Goal: Task Accomplishment & Management: Manage account settings

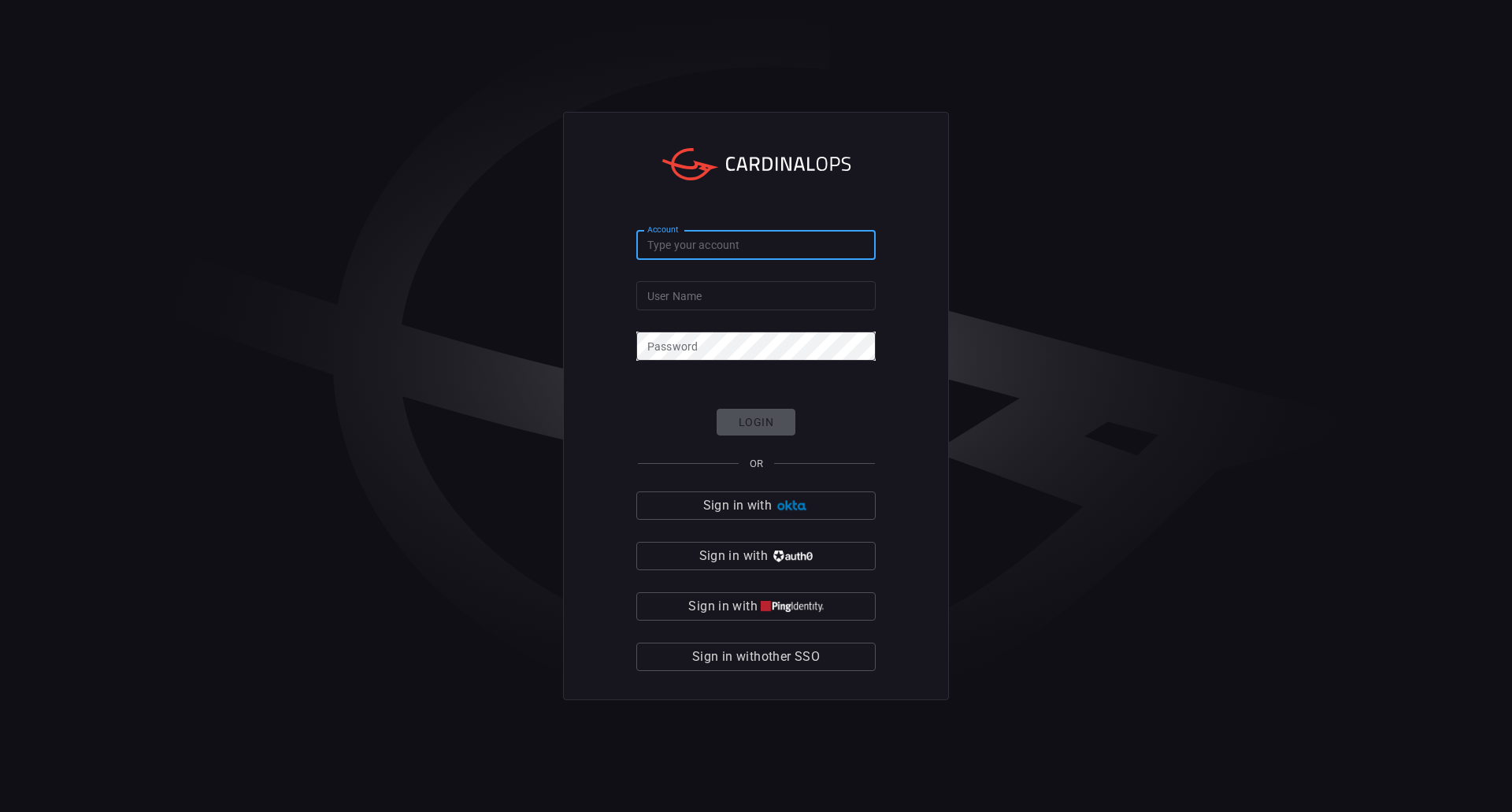
click at [800, 248] on input "Account" at bounding box center [756, 246] width 240 height 29
type input "davispolk"
click at [767, 297] on input "User Name" at bounding box center [756, 295] width 240 height 29
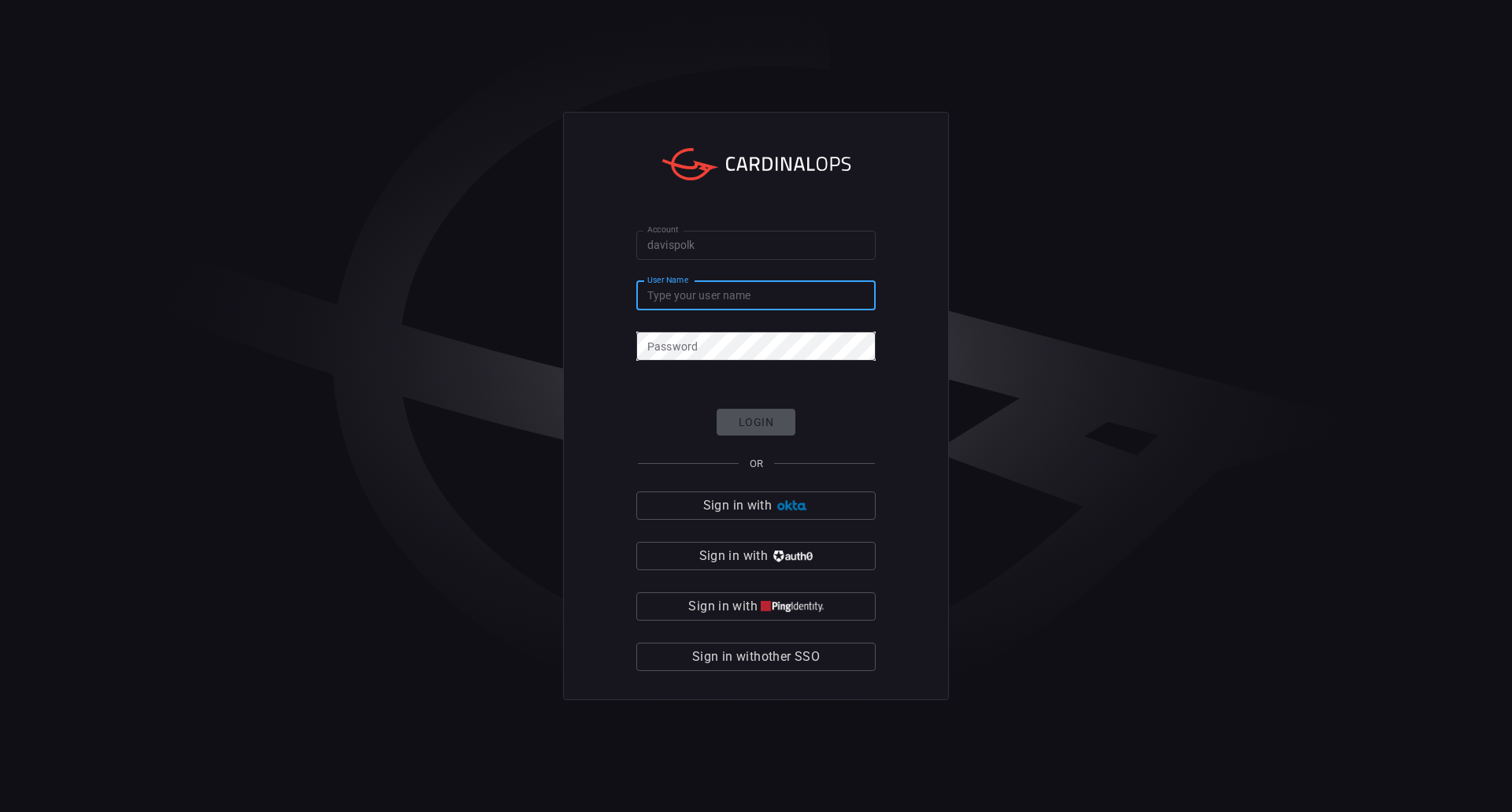
type input "[PERSON_NAME].[PERSON_NAME]"
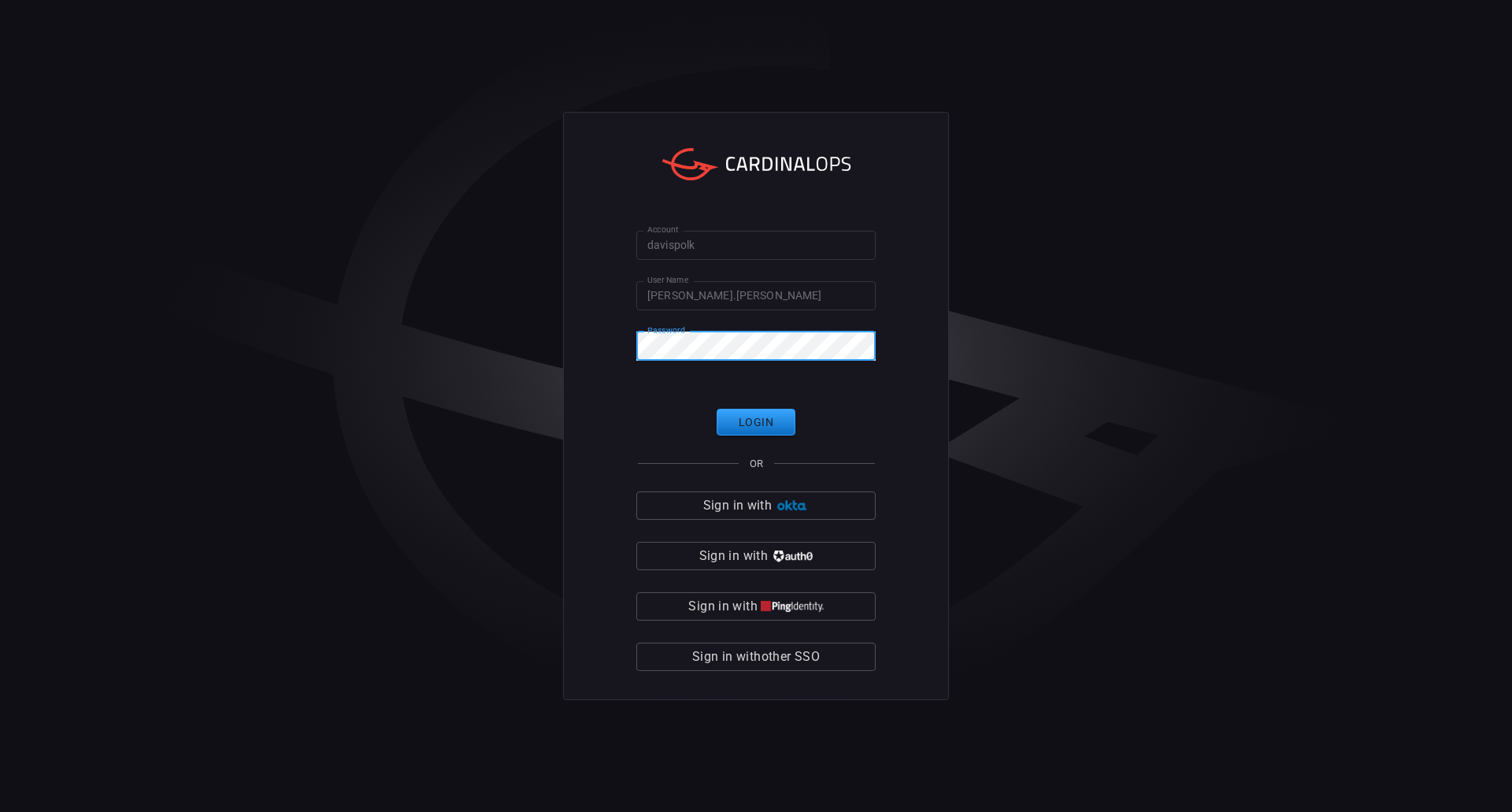
click button "Login" at bounding box center [756, 422] width 79 height 27
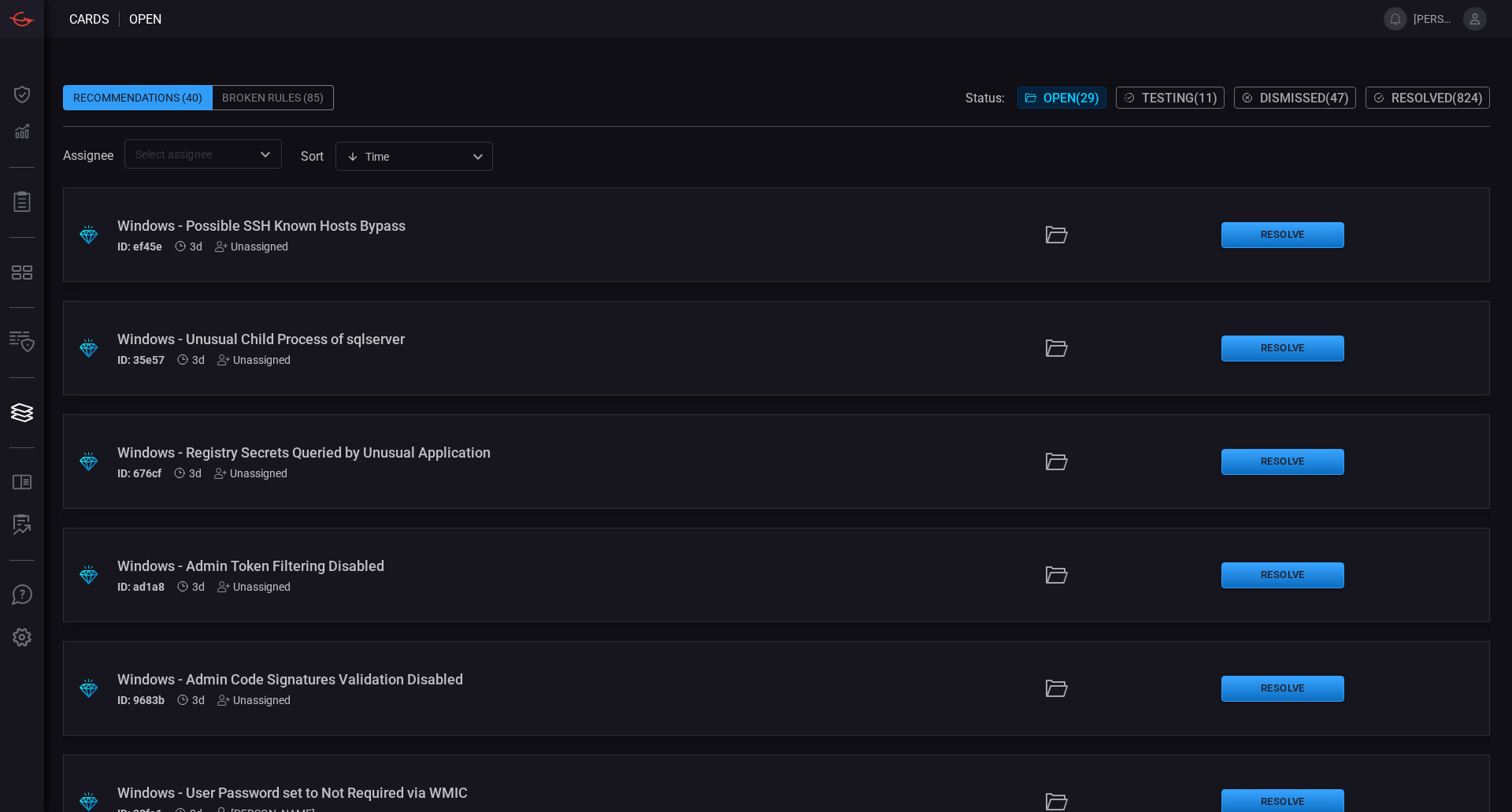
click at [1191, 99] on span "Testing ( 11 )" at bounding box center [1180, 97] width 76 height 15
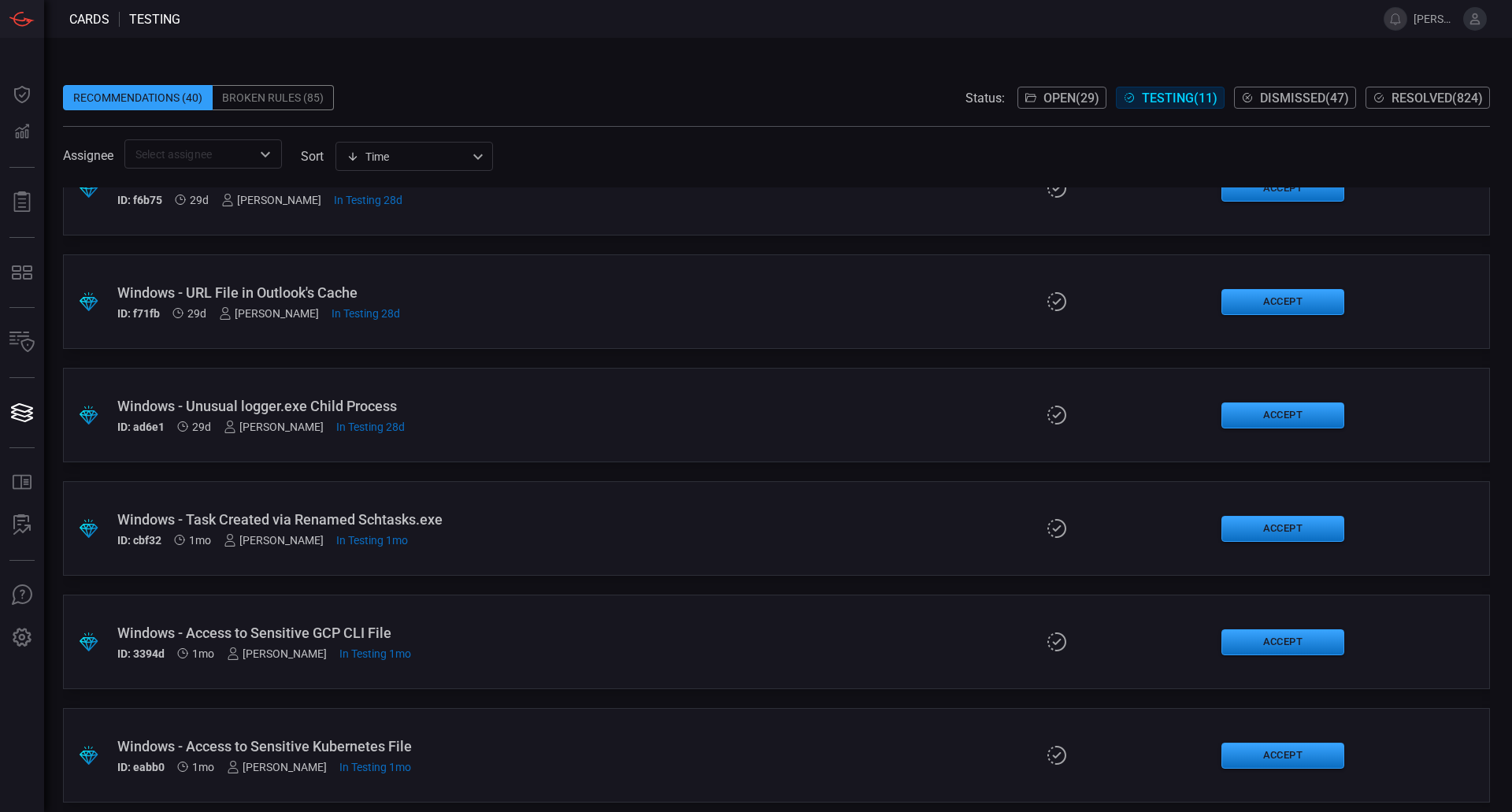
scroll to position [623, 0]
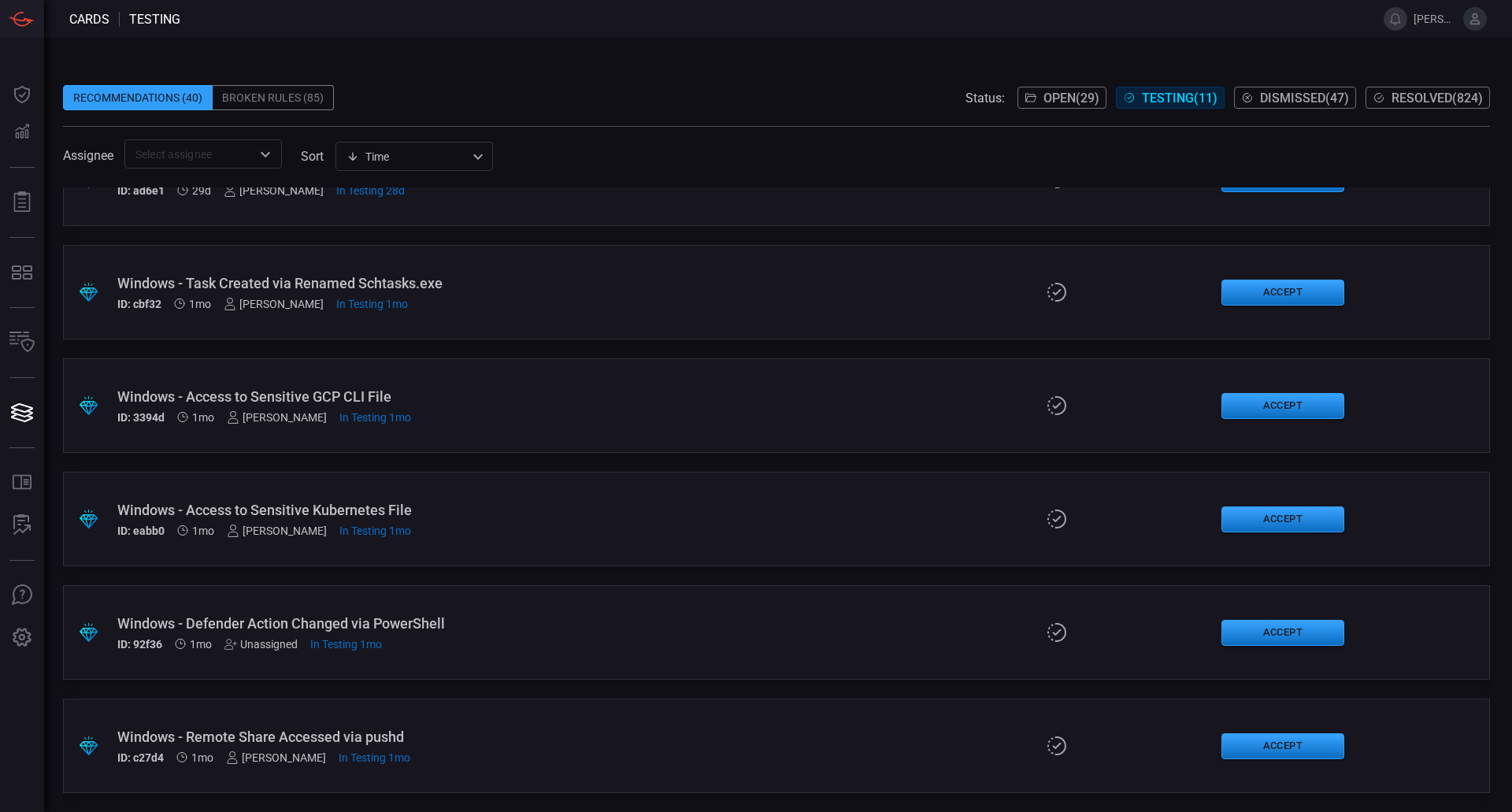
click at [1053, 104] on span "Open ( 29 )" at bounding box center [1070, 97] width 56 height 15
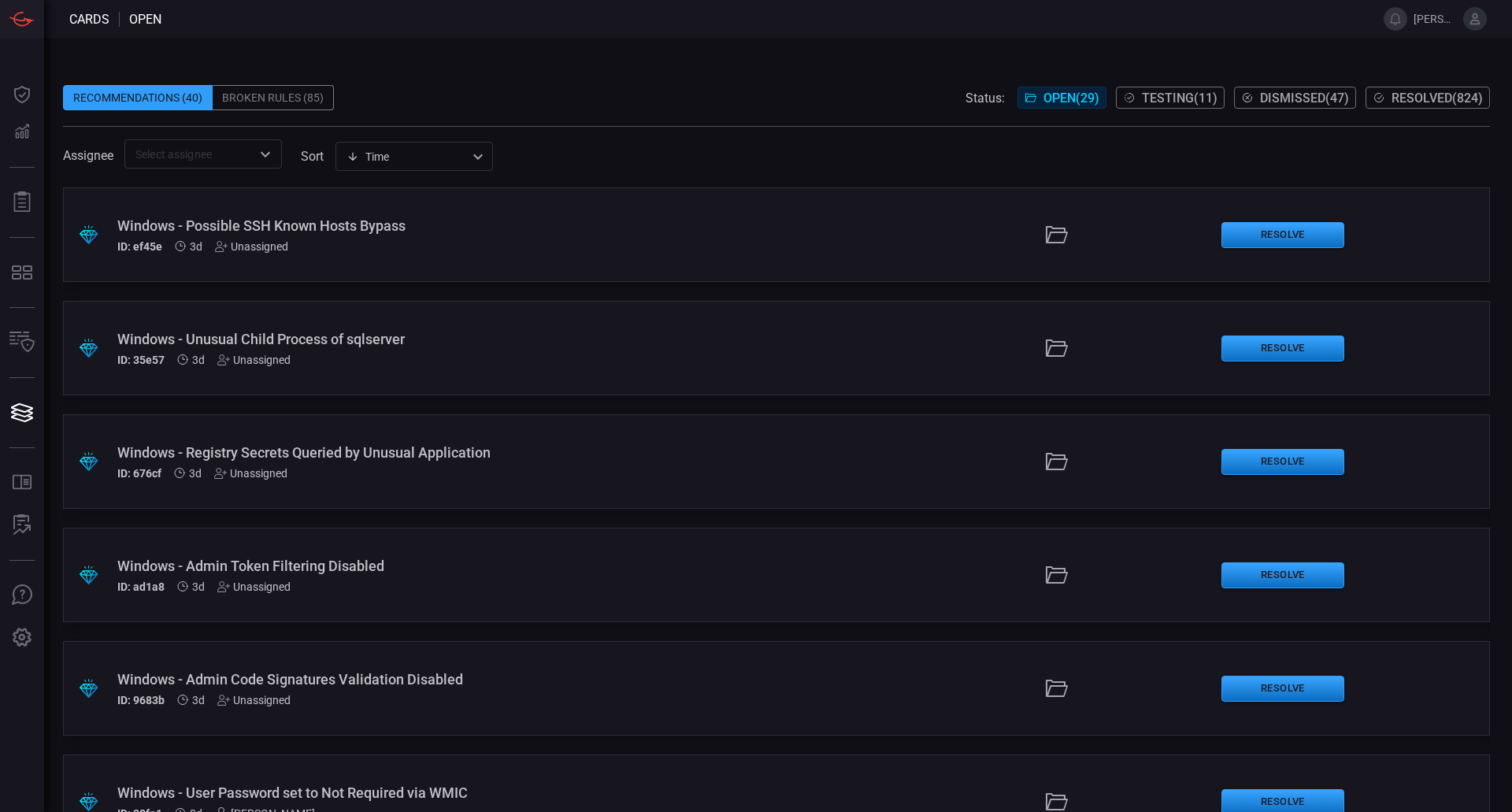
click at [388, 681] on div "Windows - Admin Code Signatures Validation Disabled" at bounding box center [367, 678] width 500 height 17
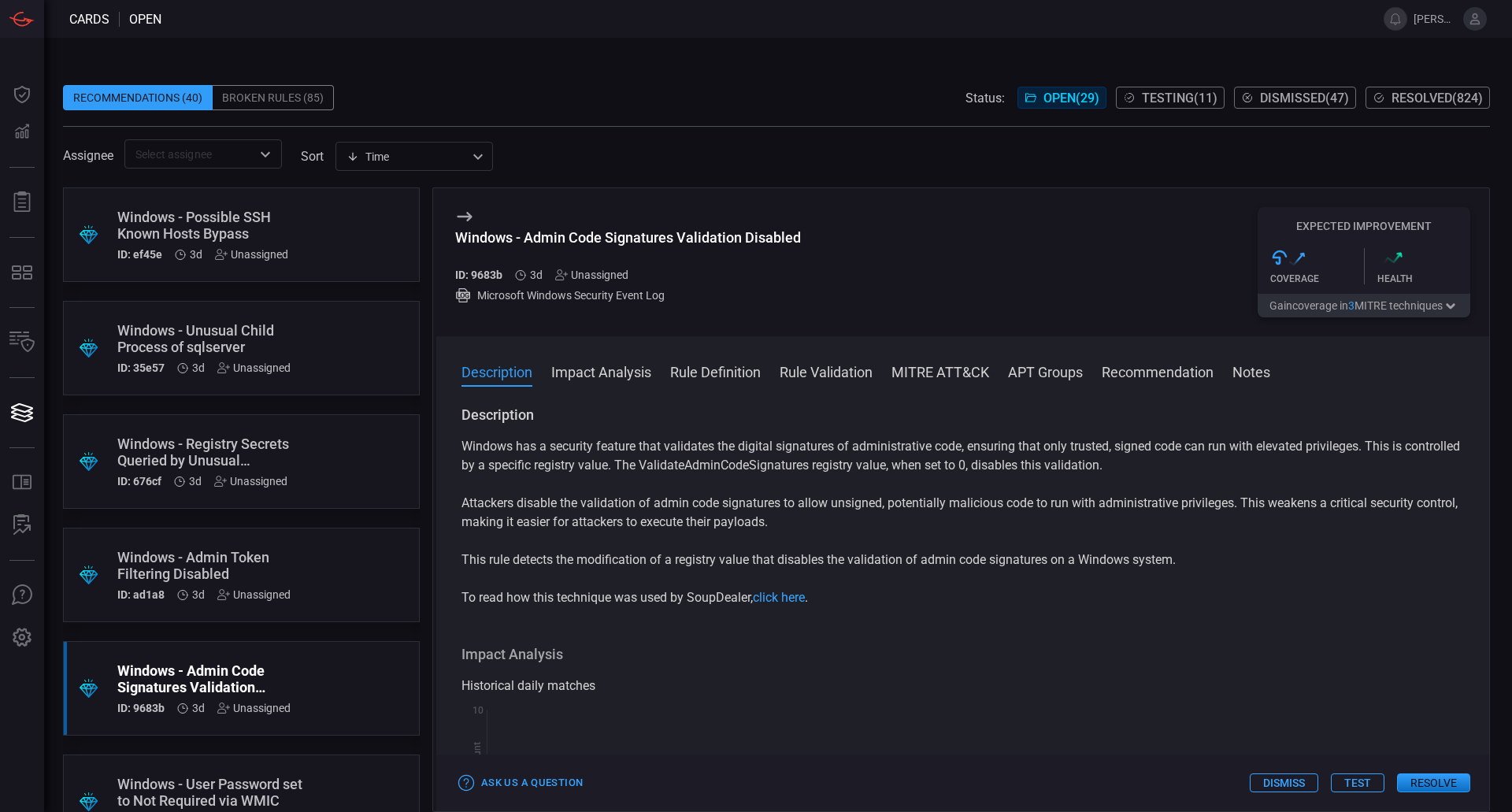
scroll to position [158, 0]
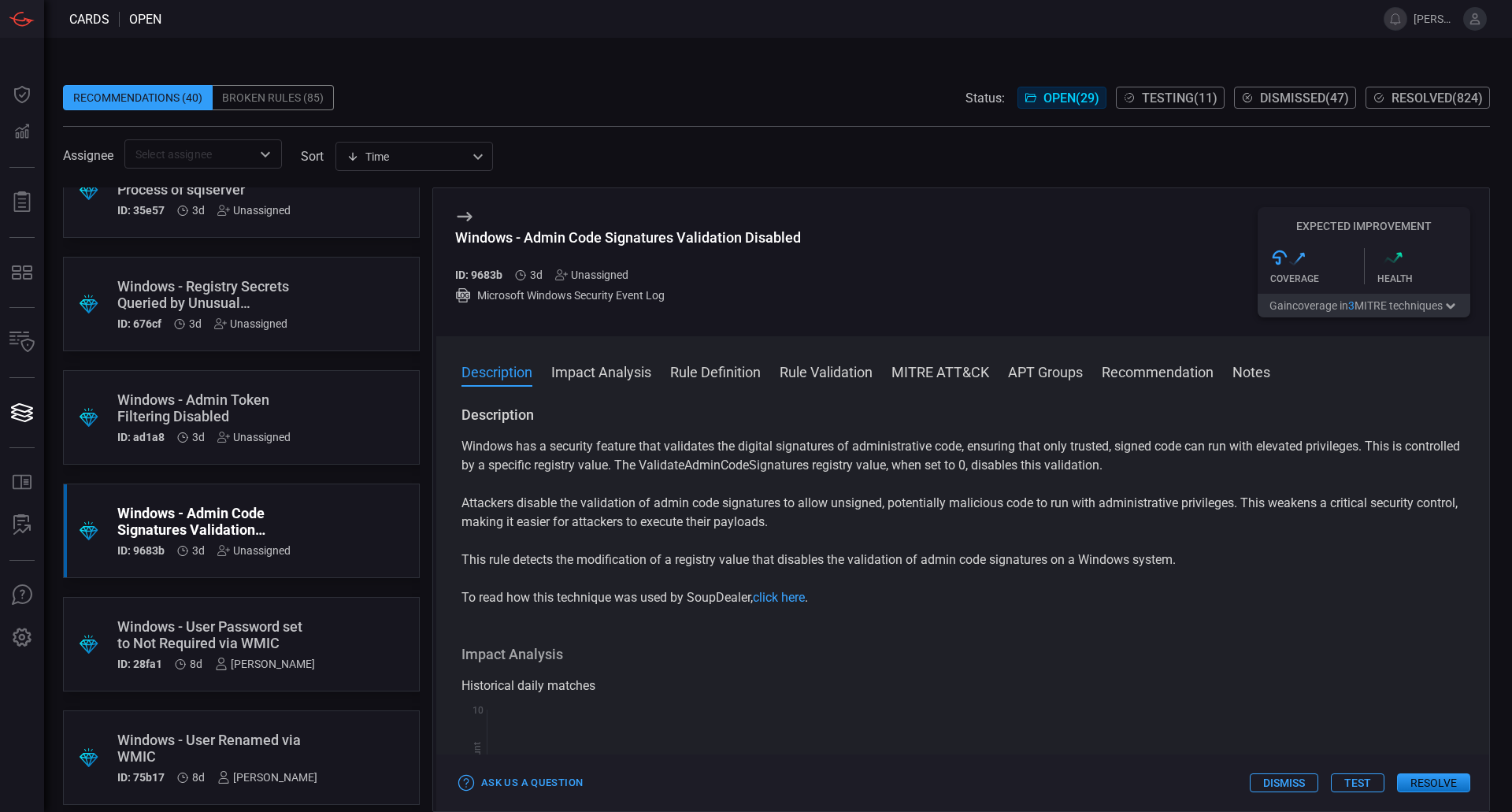
click at [248, 647] on div "Windows - User Password set to Not Required via WMIC" at bounding box center [215, 635] width 198 height 33
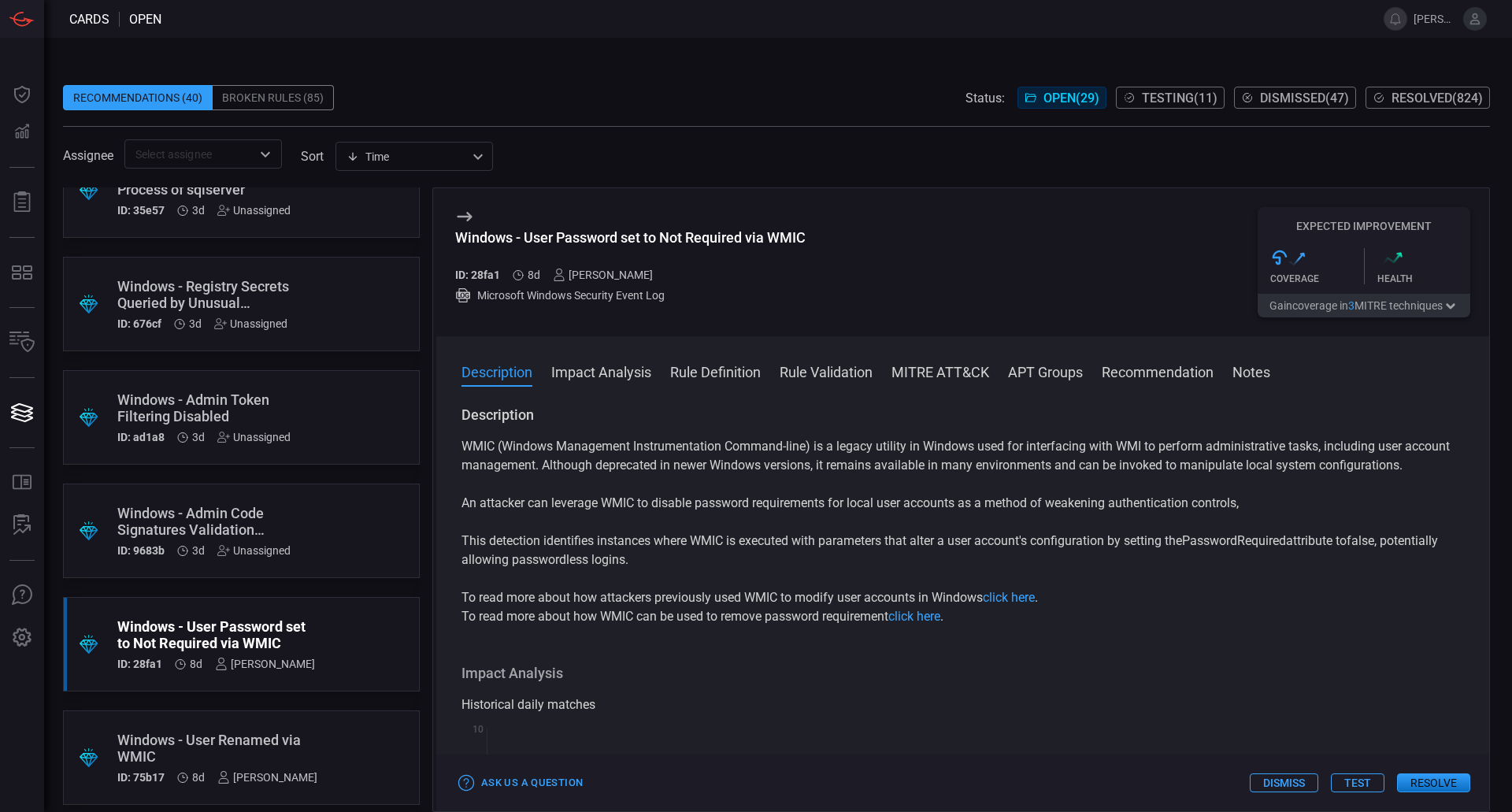
click at [1417, 791] on button "Resolve" at bounding box center [1433, 782] width 73 height 19
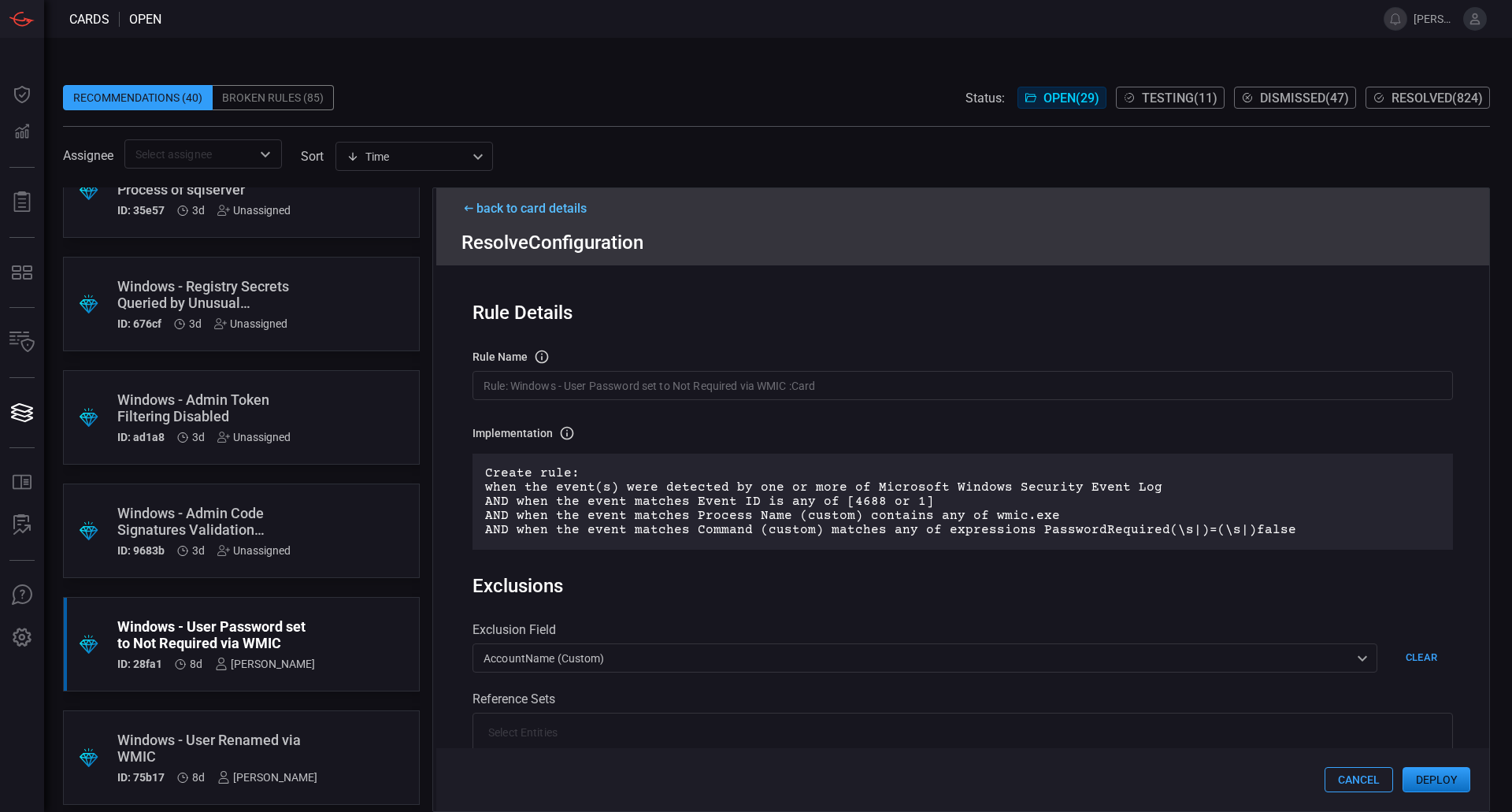
scroll to position [394, 0]
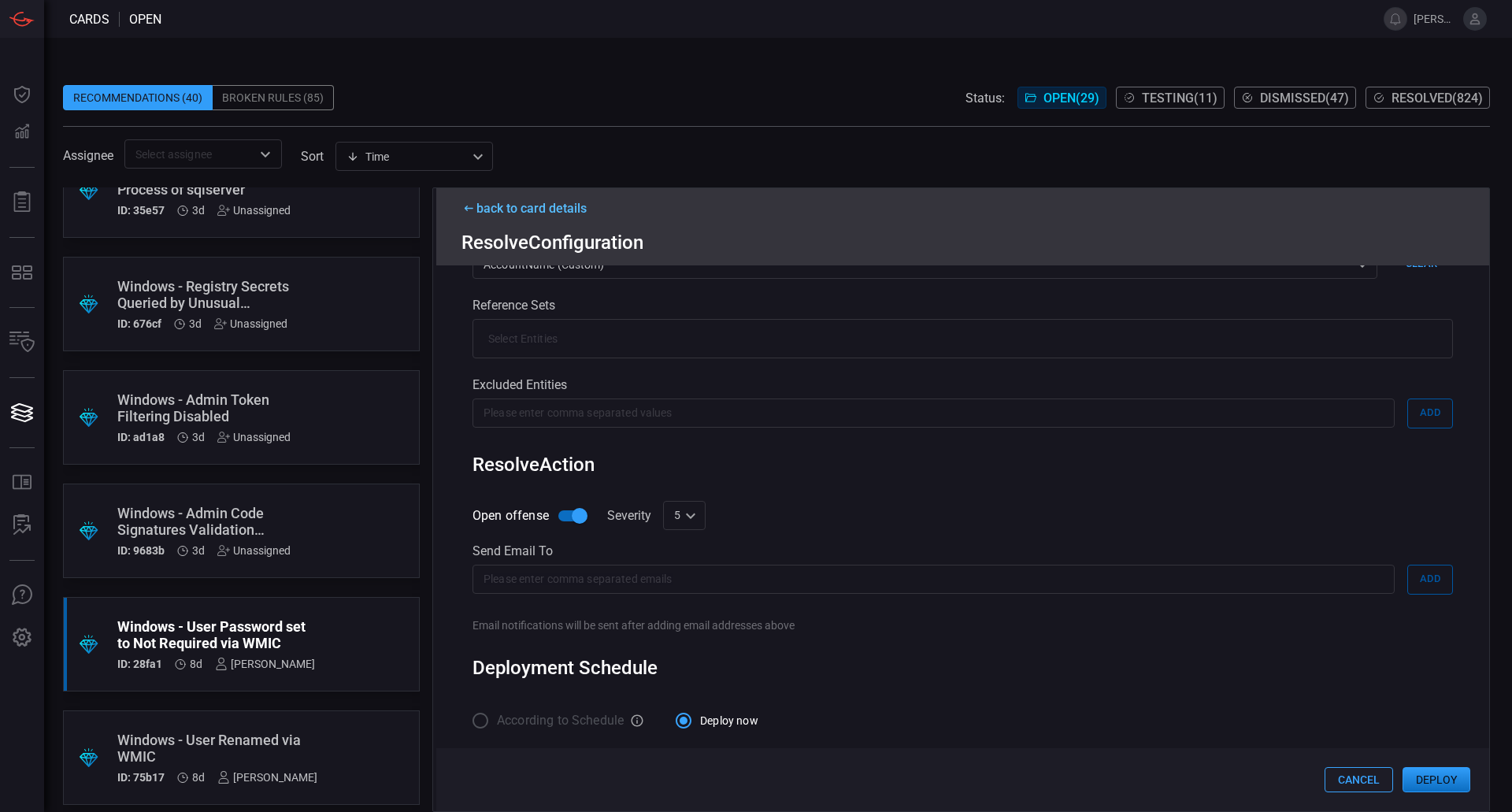
click at [662, 519] on div "Severity 5 5 ​" at bounding box center [656, 516] width 98 height 29
click at [672, 524] on div "5 5 ​" at bounding box center [684, 516] width 43 height 29
click at [685, 781] on div "10" at bounding box center [681, 780] width 13 height 17
type input "10"
click at [1434, 775] on button "Deploy" at bounding box center [1436, 780] width 67 height 25
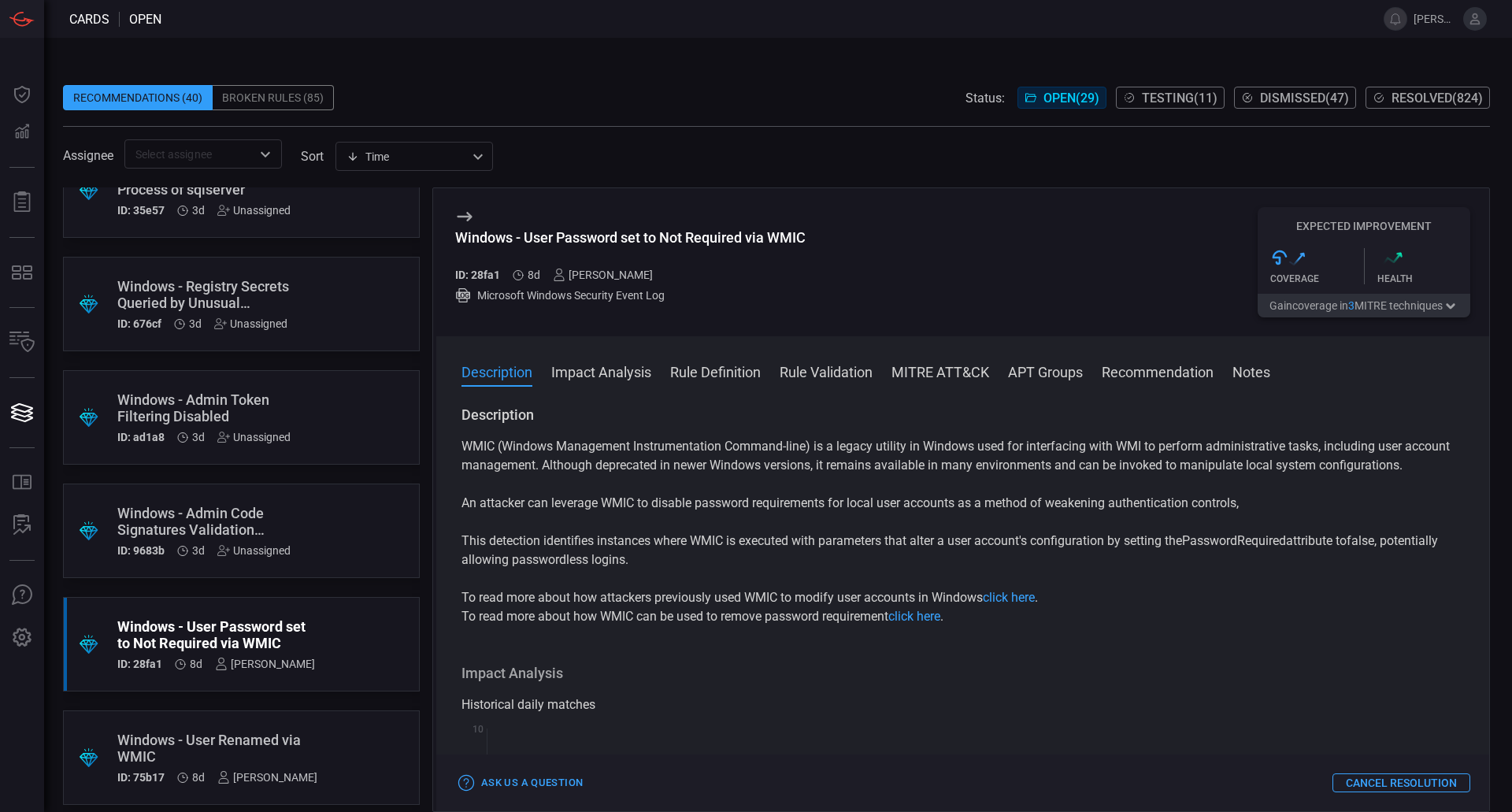
click at [300, 751] on div "Windows - User Renamed via WMIC" at bounding box center [216, 748] width 200 height 33
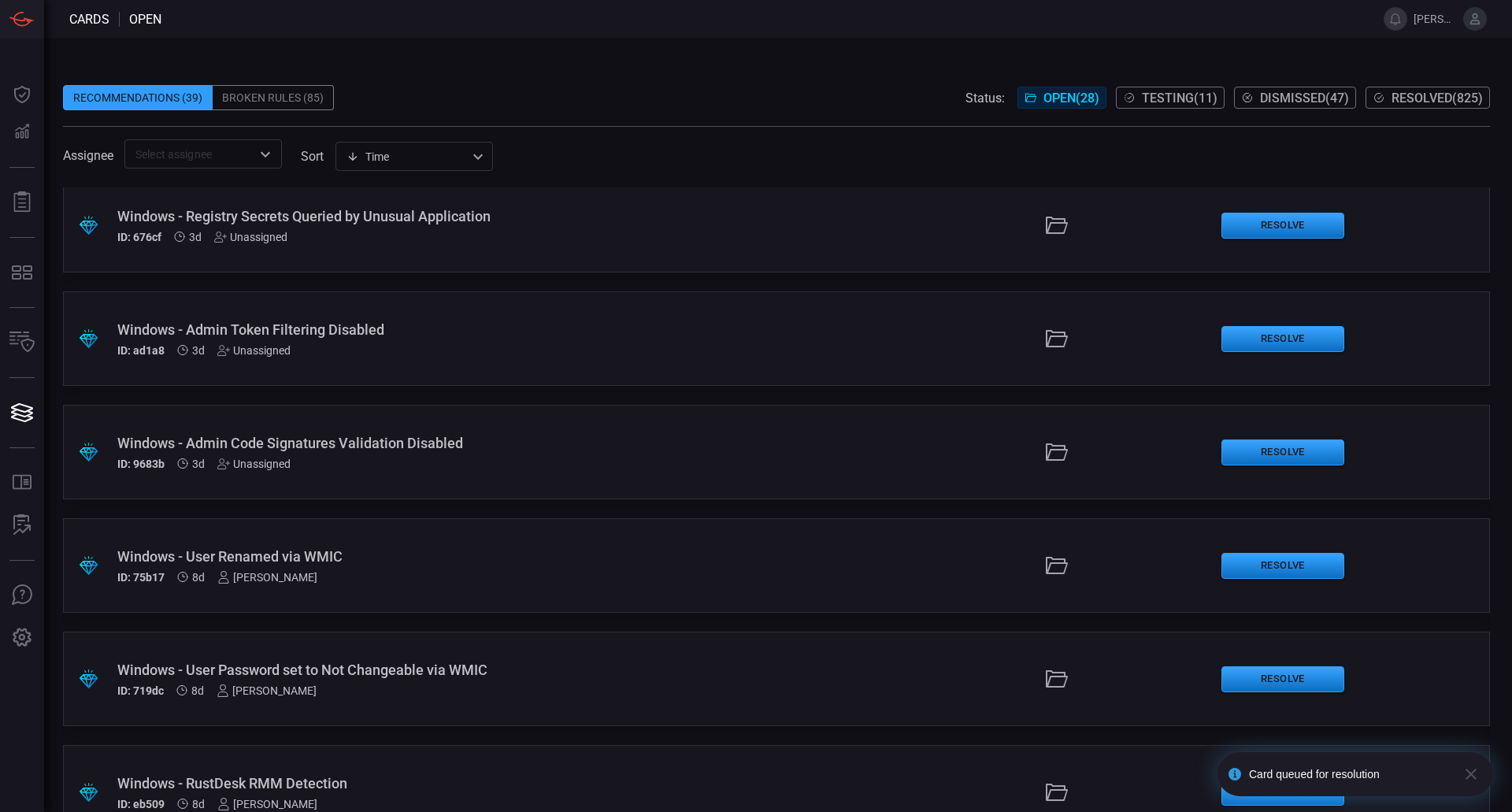
scroll to position [315, 0]
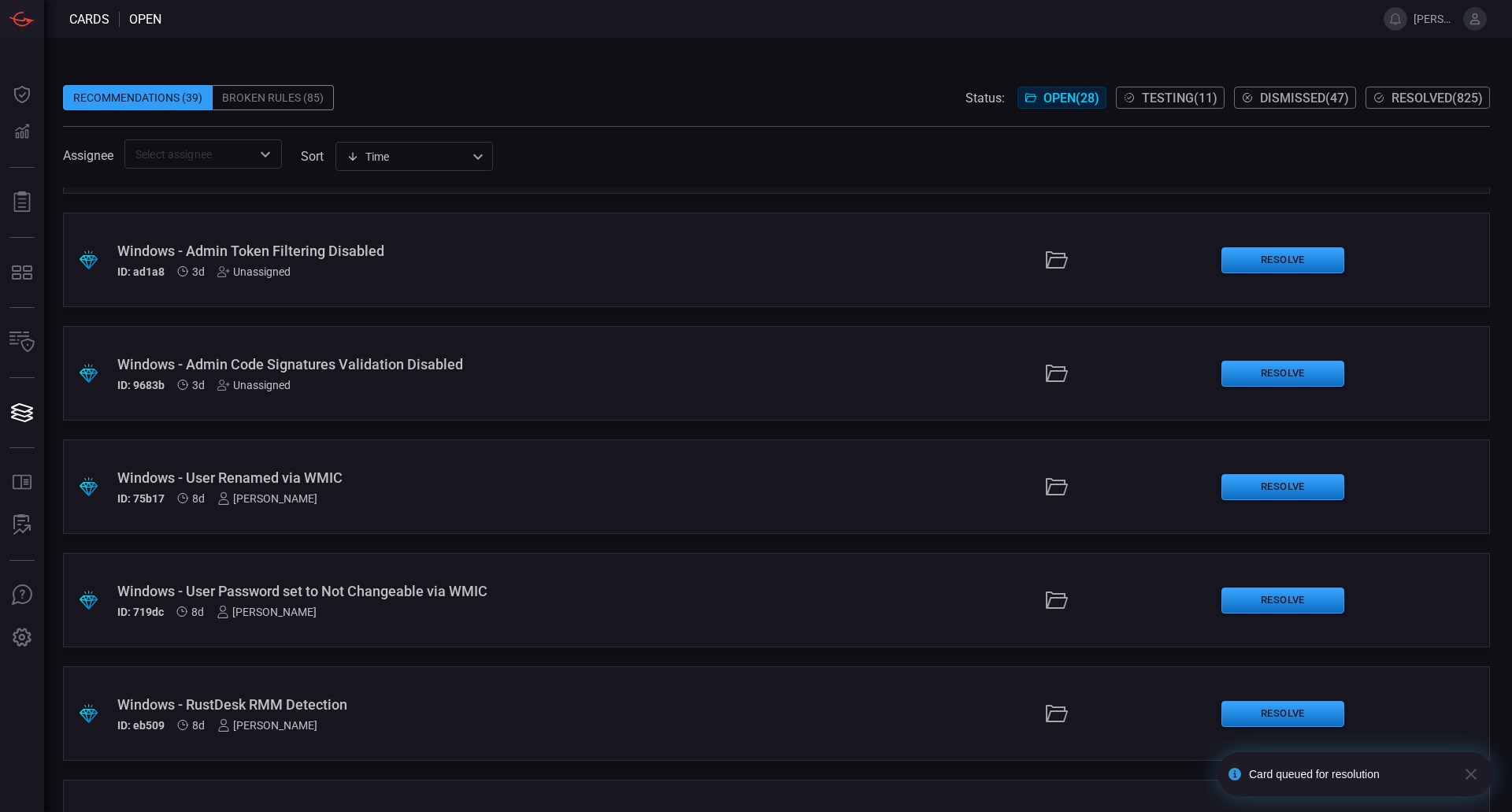
click at [330, 482] on div "Windows - User Renamed via WMIC" at bounding box center [367, 477] width 500 height 17
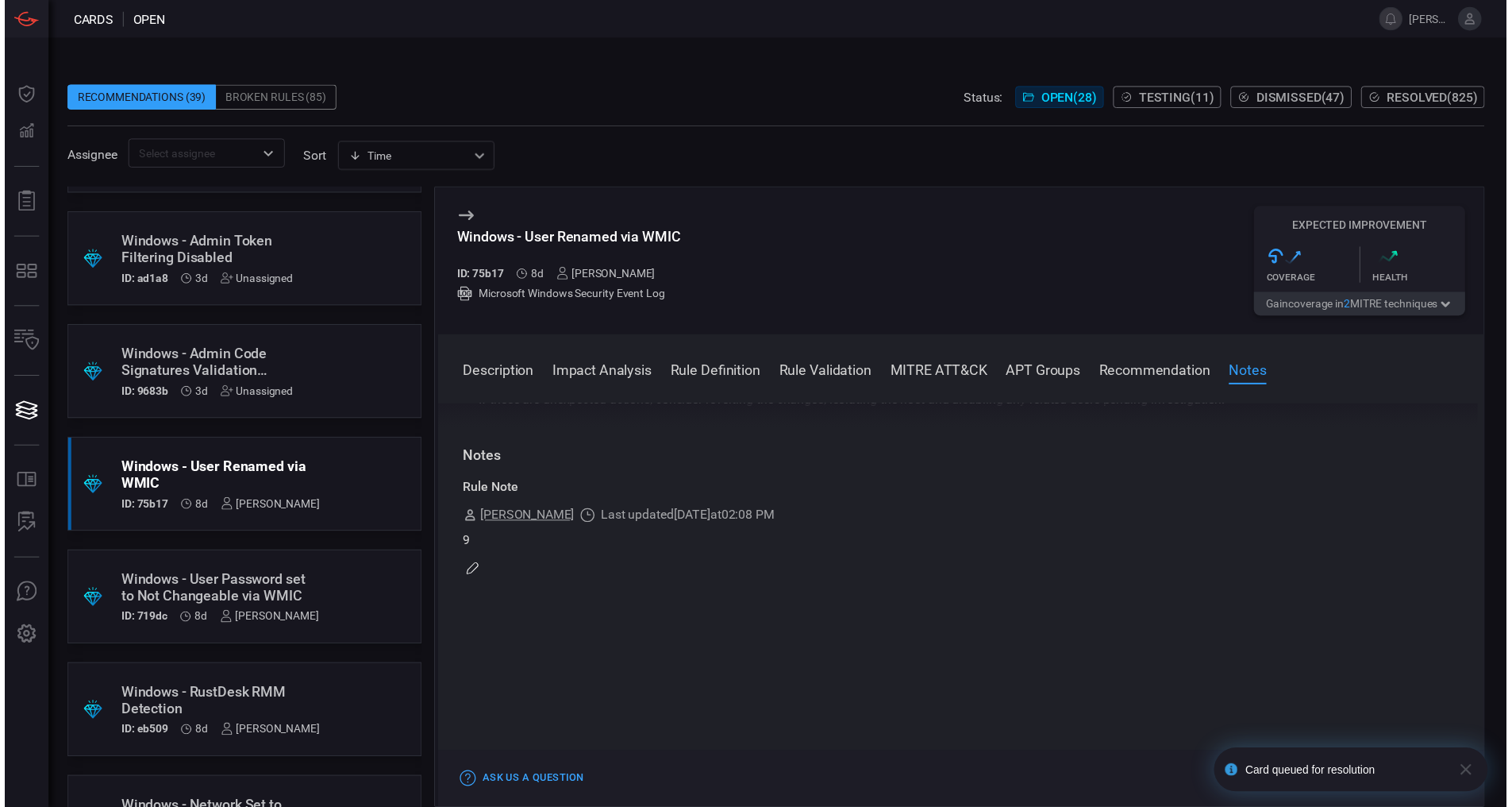
scroll to position [1765, 0]
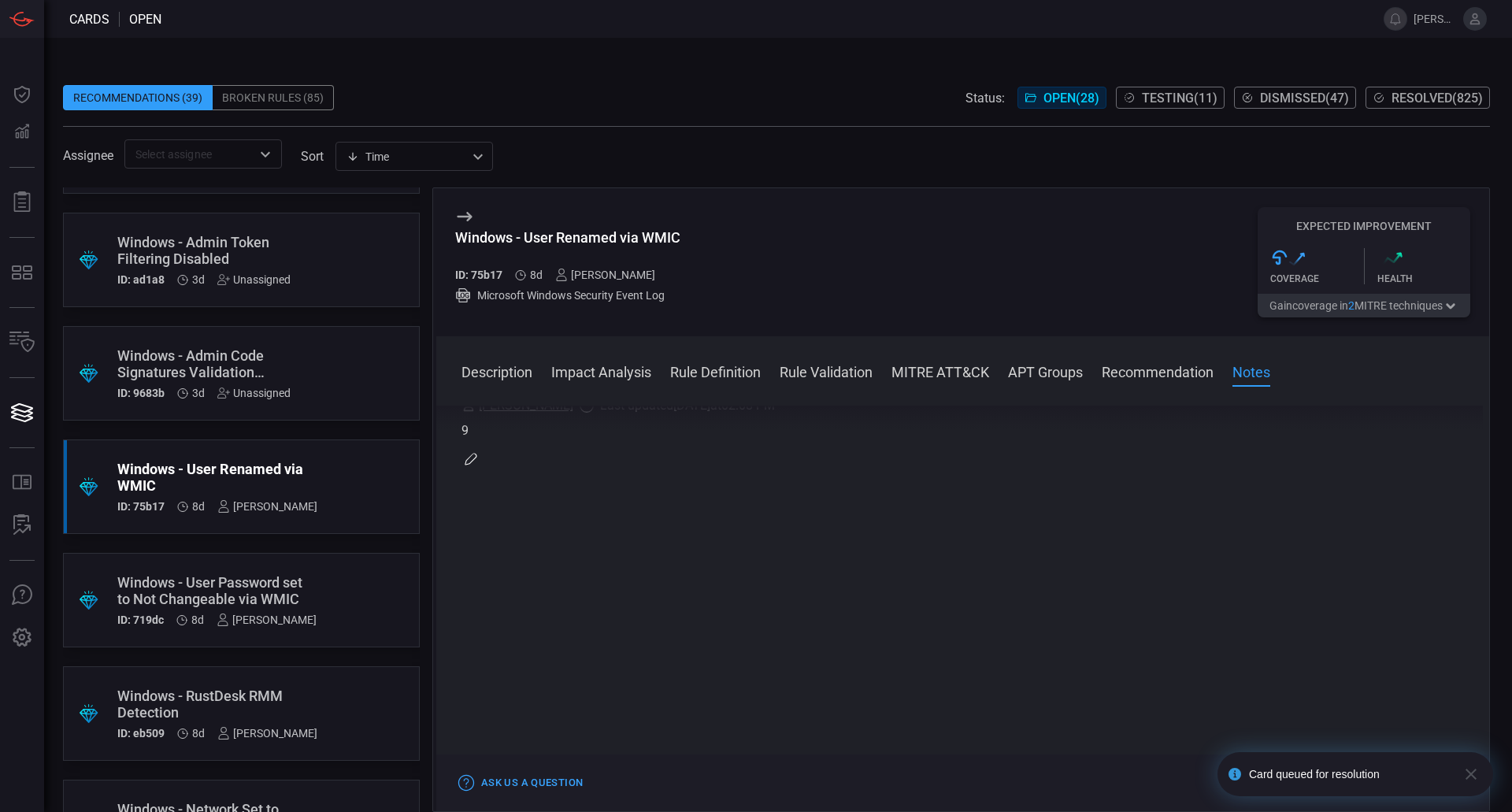
click at [1479, 772] on icon "button" at bounding box center [1470, 773] width 19 height 19
click at [1430, 784] on div "Cards open [PERSON_NAME].[PERSON_NAME] Dashboard Dashboard Detections Detection…" at bounding box center [756, 406] width 1512 height 812
click at [1428, 784] on button "Resolve" at bounding box center [1433, 782] width 73 height 19
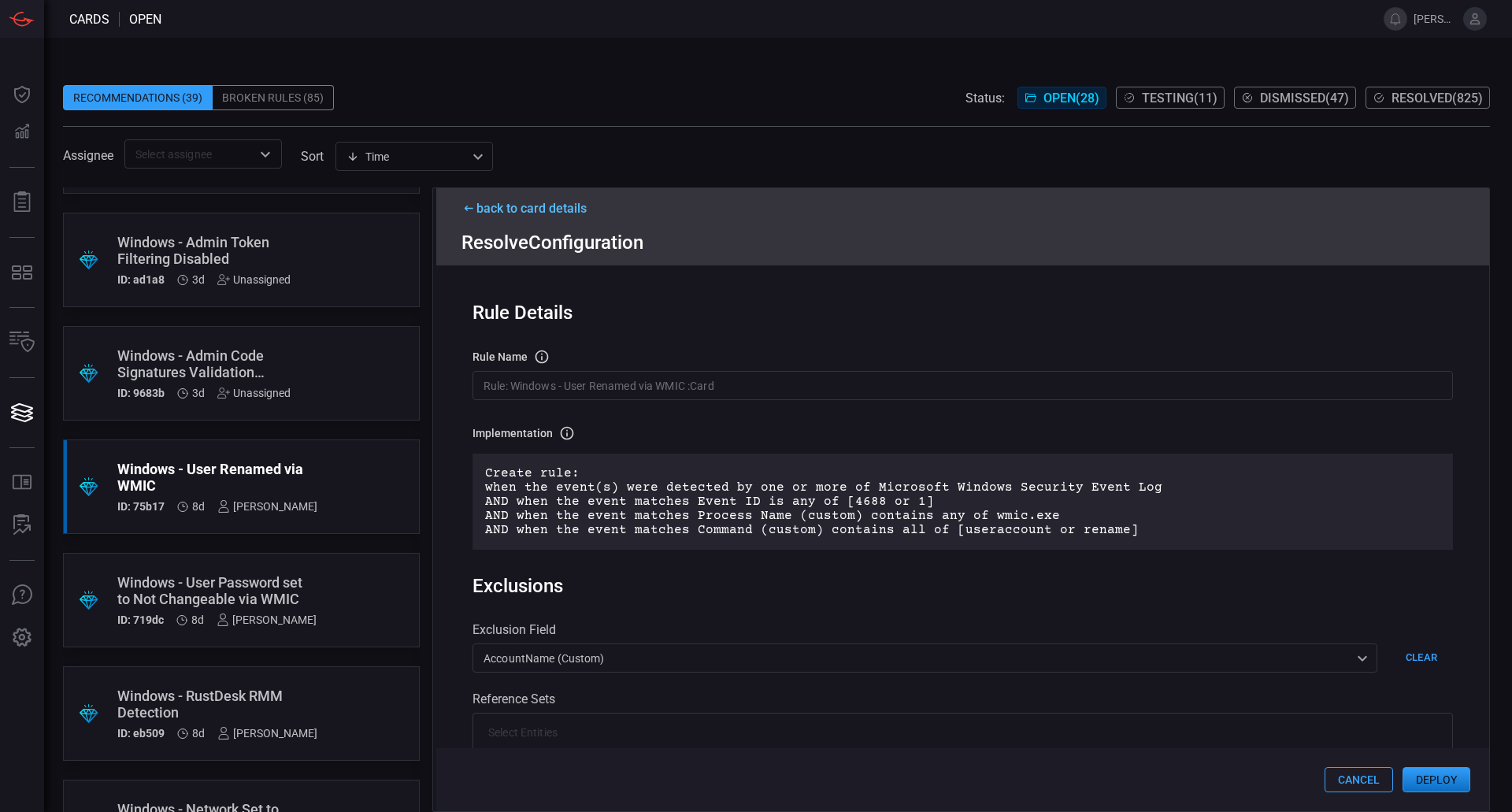
click at [1445, 788] on button "Deploy" at bounding box center [1436, 780] width 67 height 25
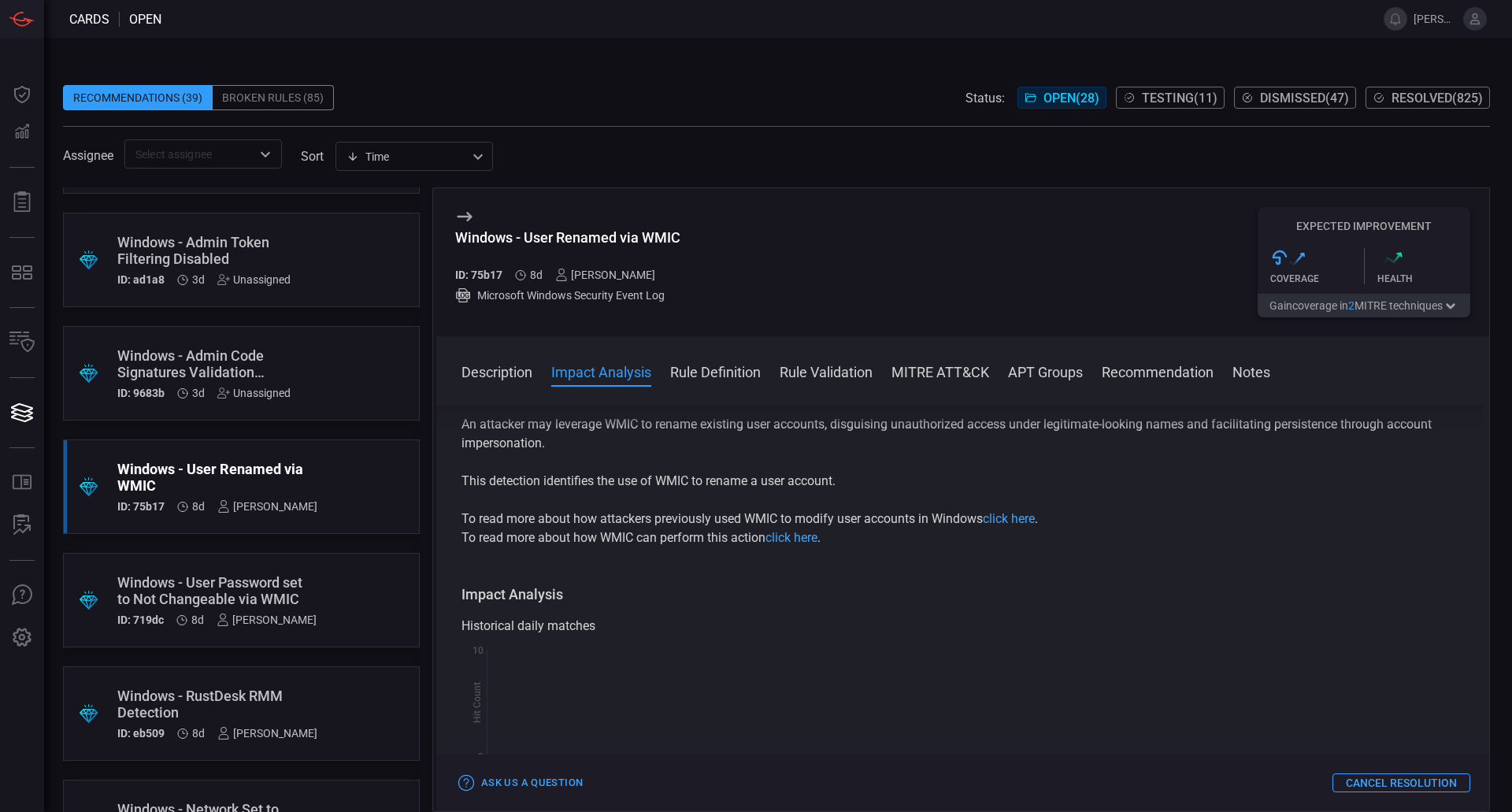
scroll to position [0, 0]
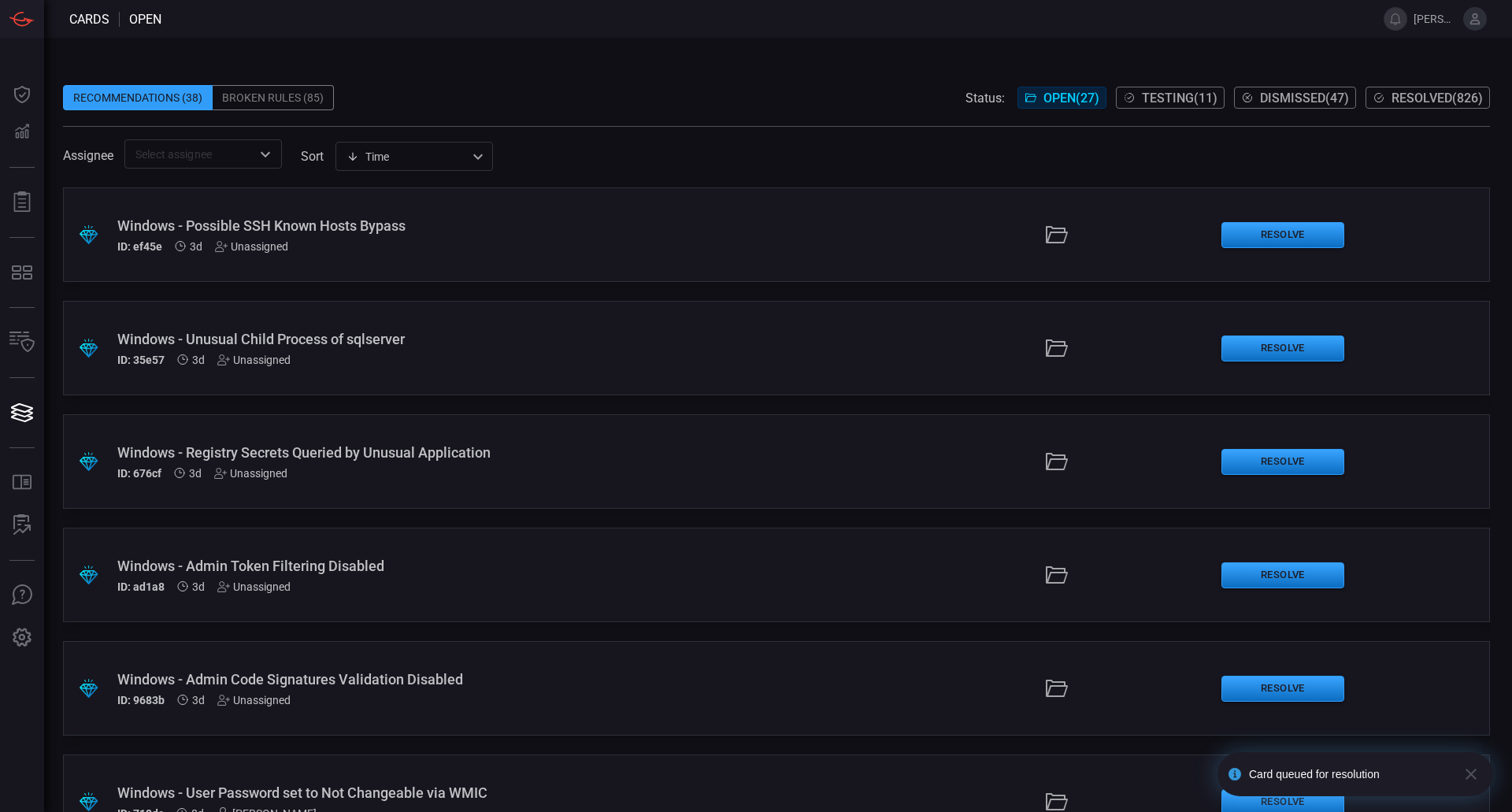
scroll to position [236, 0]
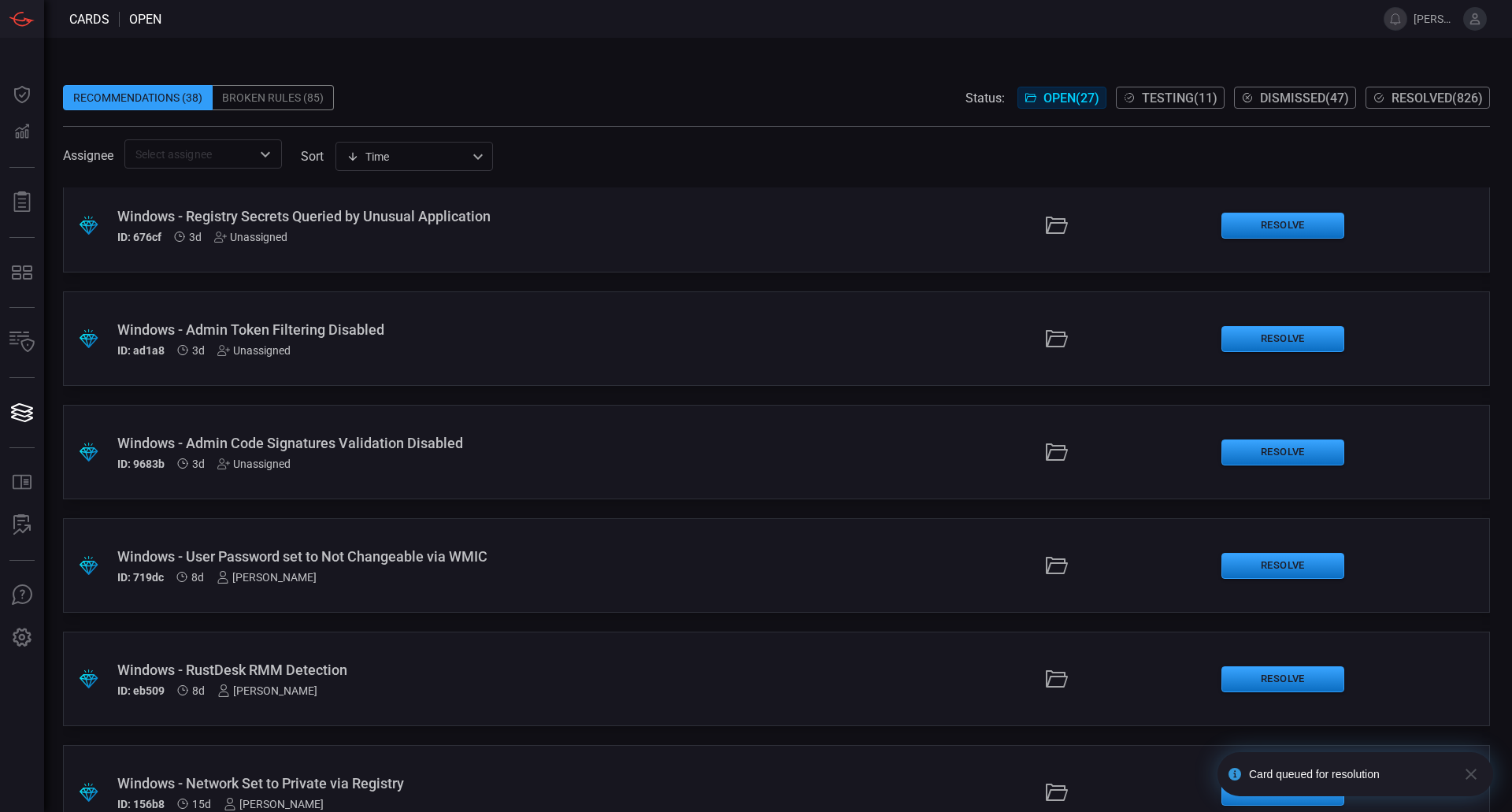
click at [345, 555] on div "Windows - User Password set to Not Changeable via WMIC" at bounding box center [367, 556] width 500 height 17
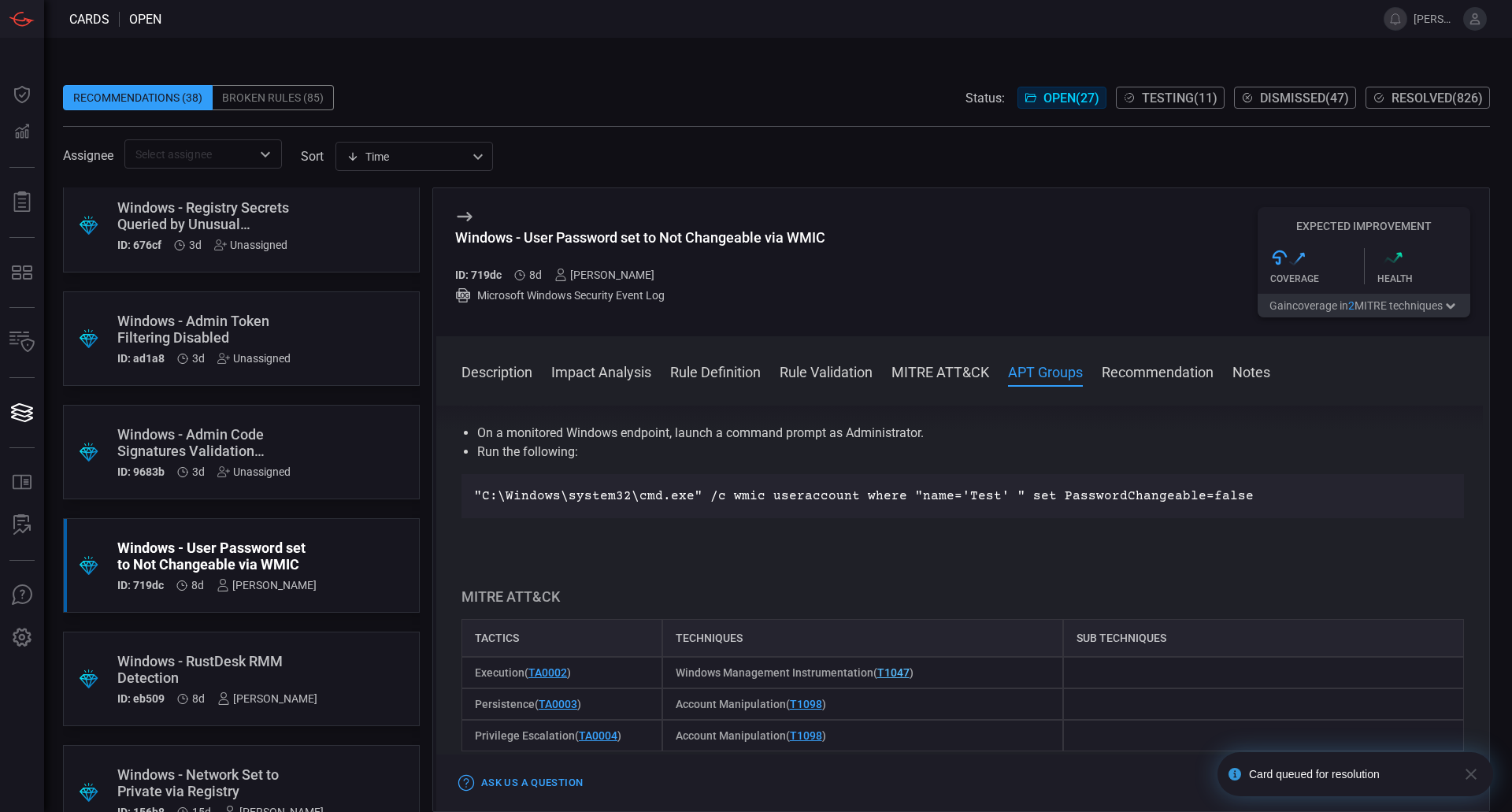
scroll to position [1102, 0]
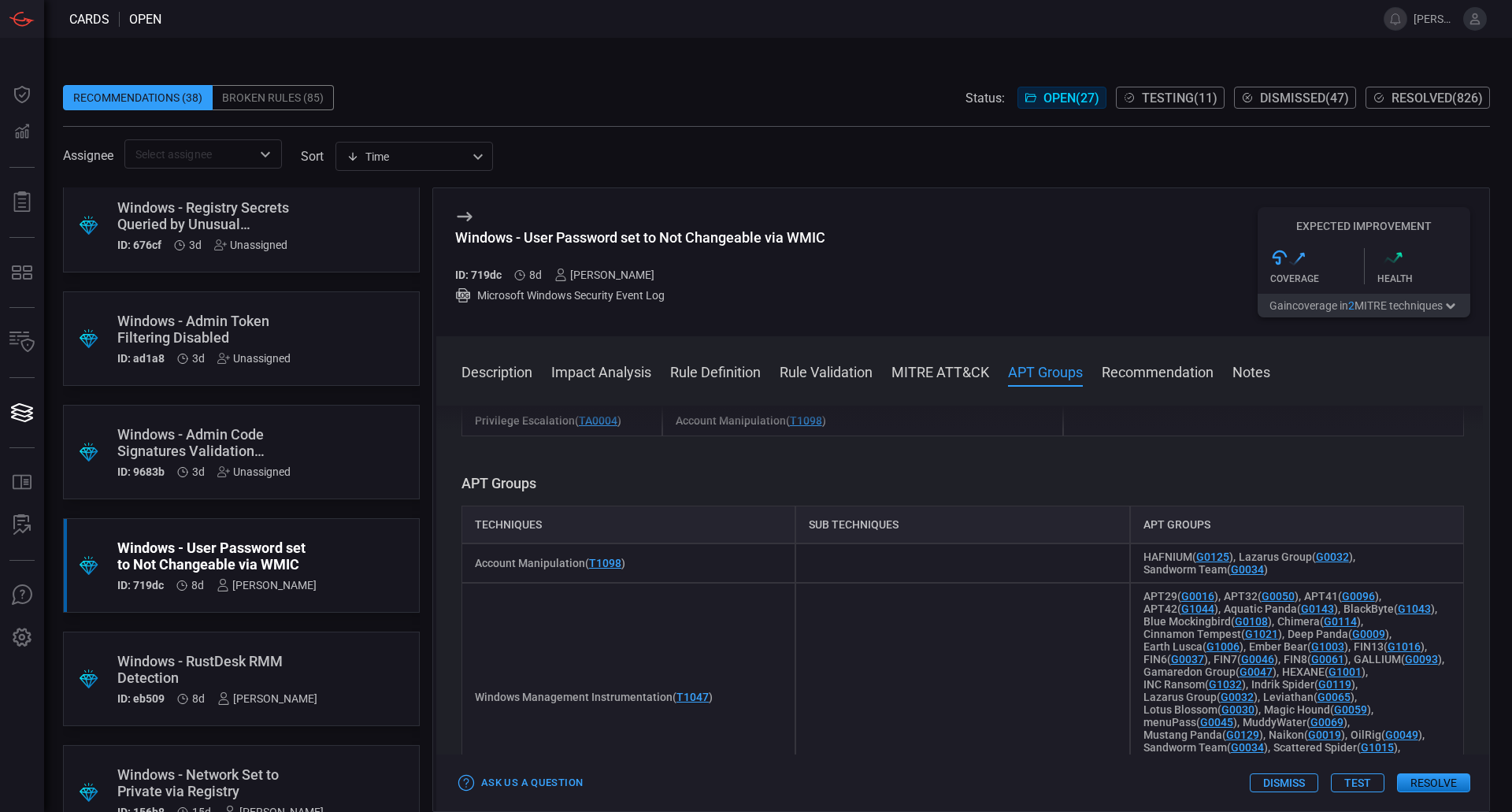
click at [1439, 786] on div "Card queued for resolution" at bounding box center [1355, 768] width 282 height 59
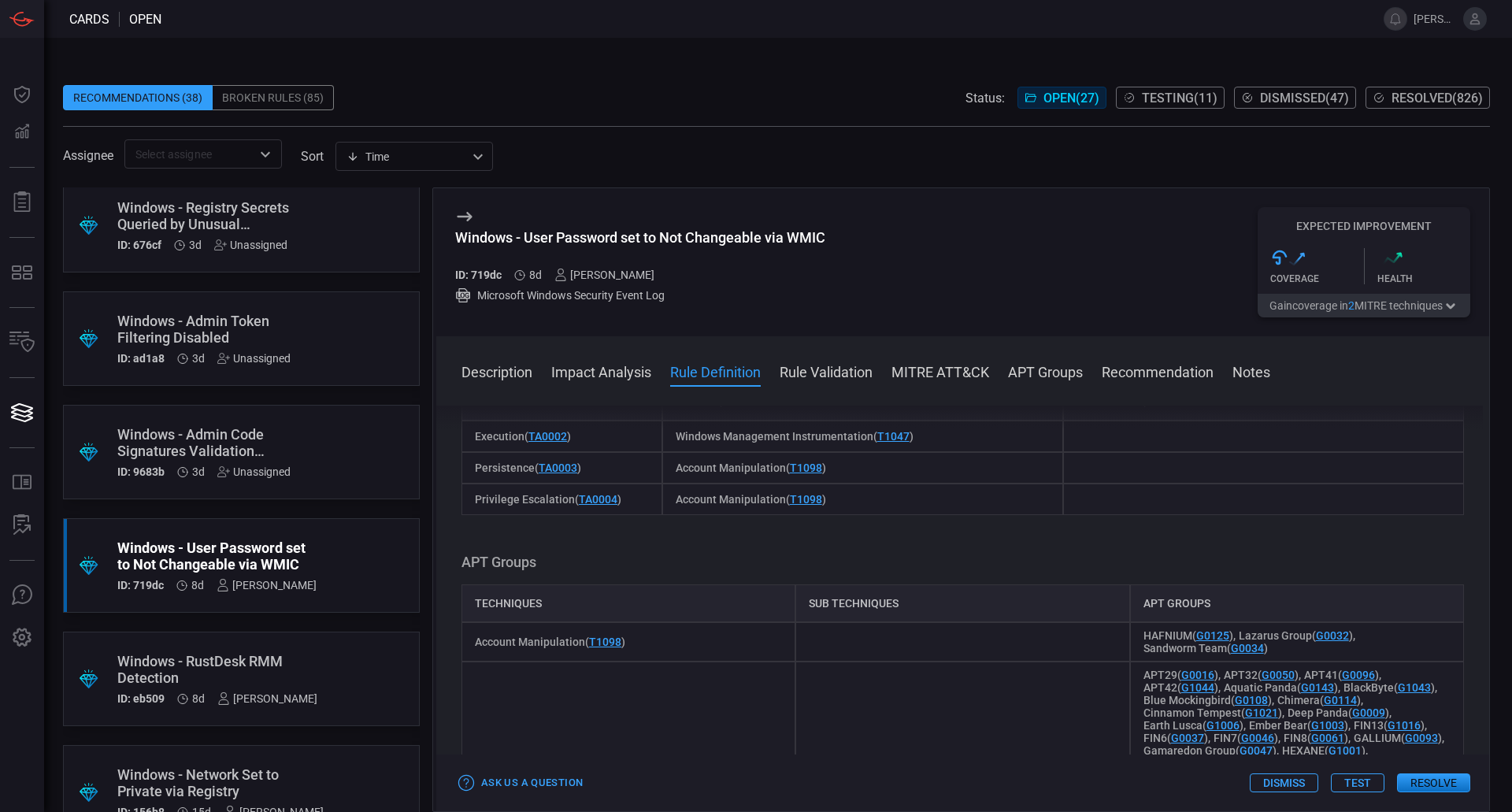
scroll to position [1181, 0]
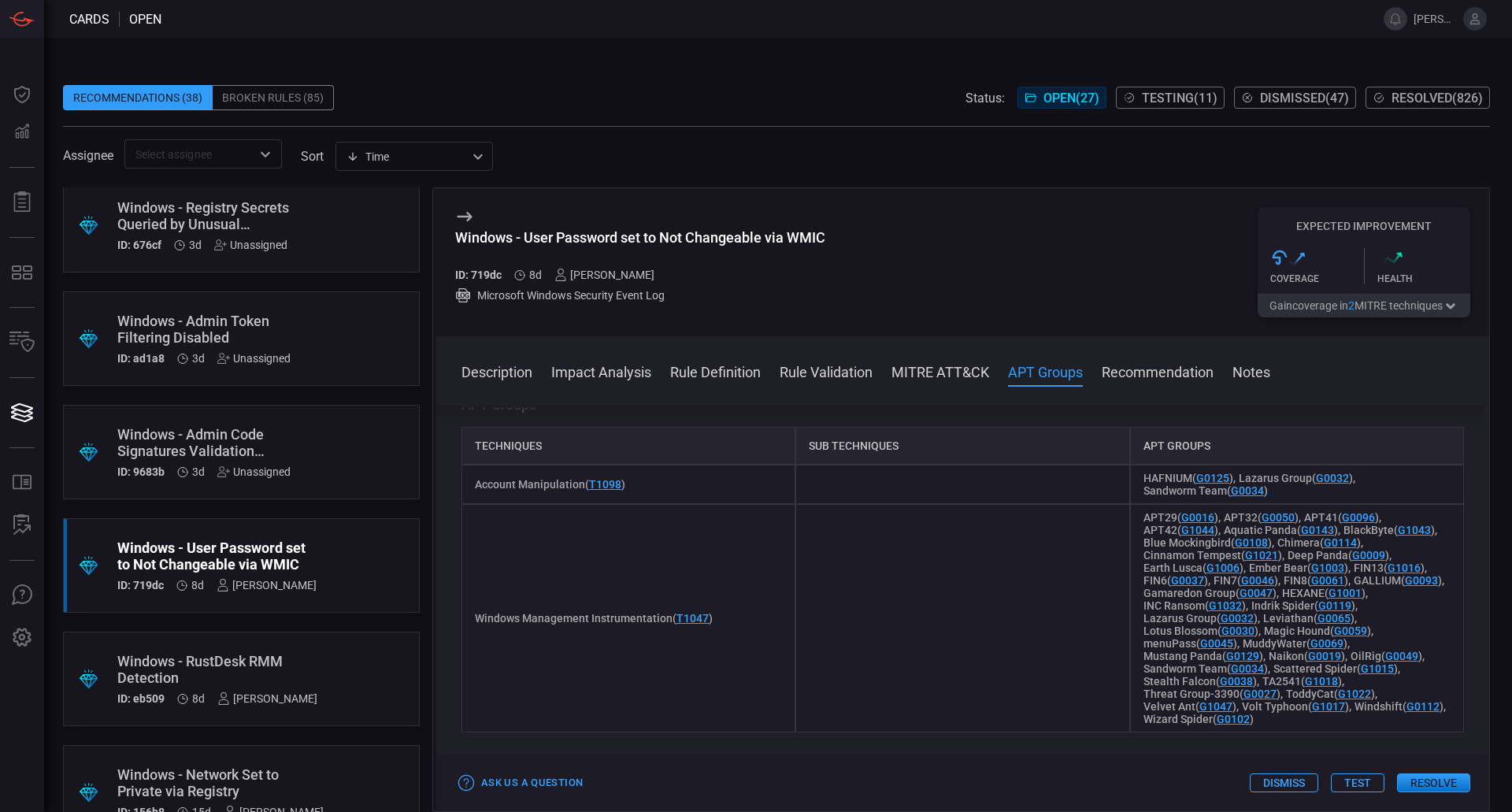
click at [1432, 788] on button "Resolve" at bounding box center [1433, 782] width 73 height 19
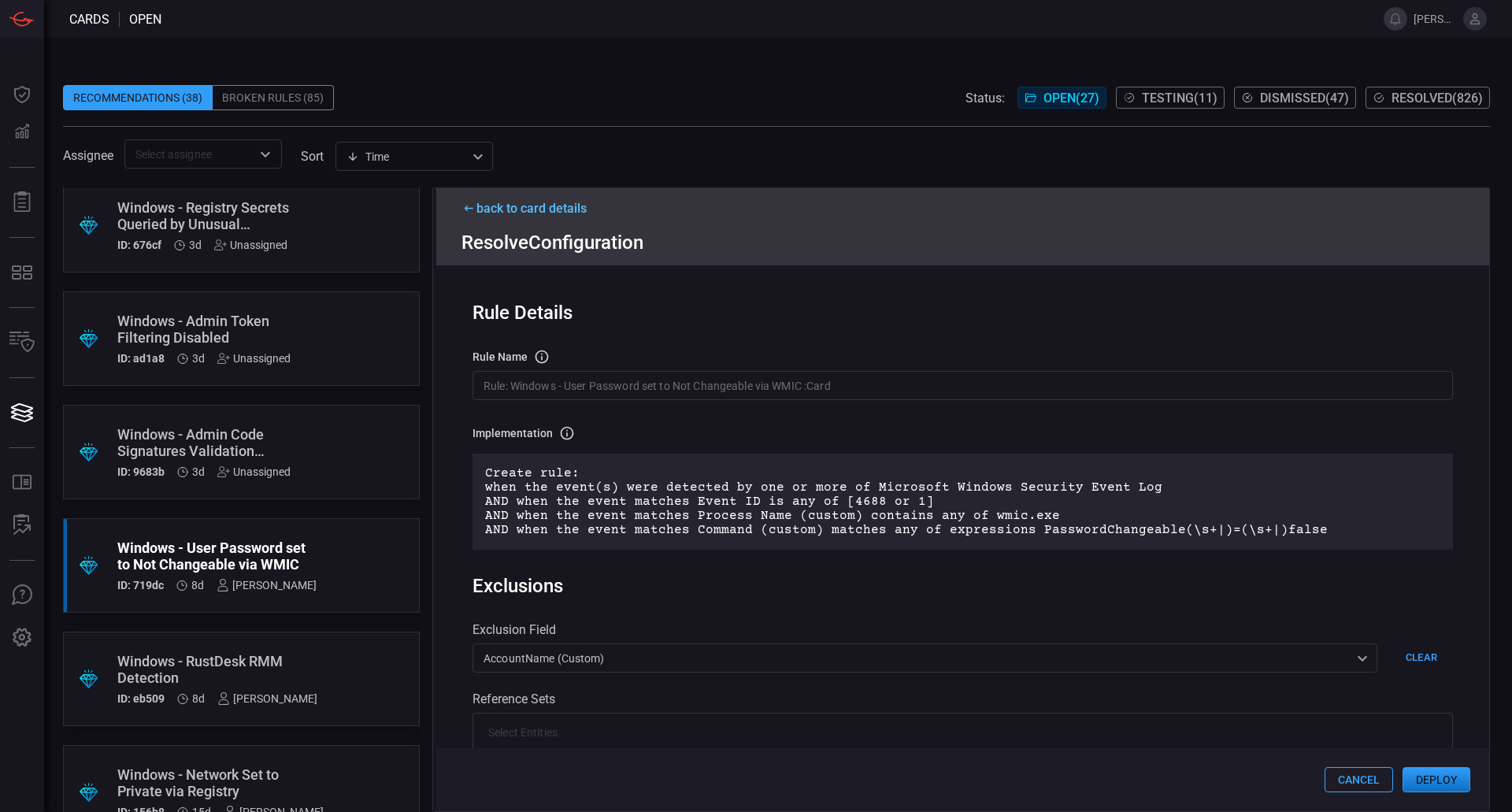
scroll to position [236, 0]
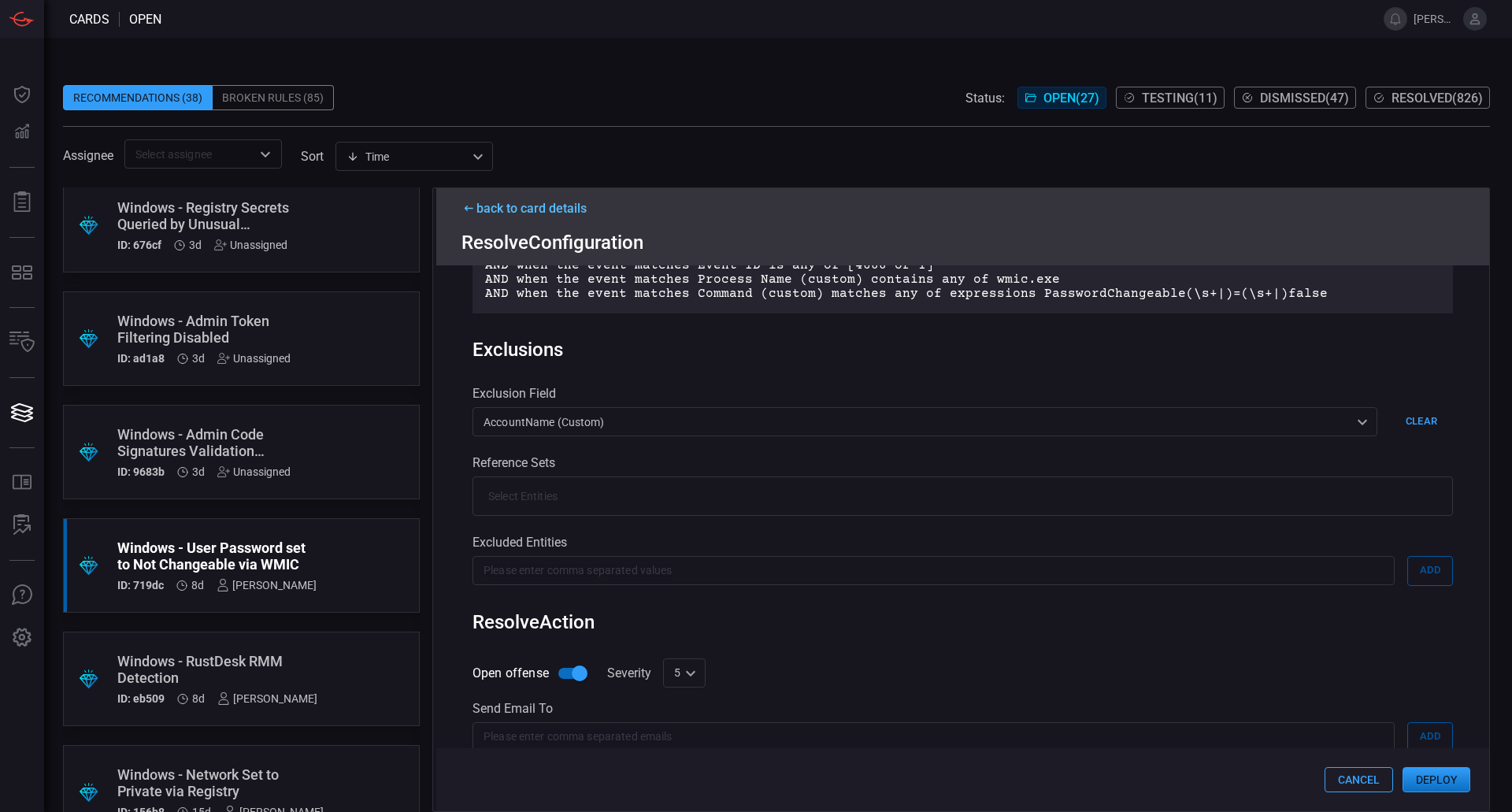
click at [686, 677] on div "5 5 ​" at bounding box center [684, 673] width 43 height 29
click at [692, 786] on li "10" at bounding box center [684, 780] width 43 height 26
type input "10"
click at [1423, 773] on button "Deploy" at bounding box center [1436, 780] width 67 height 25
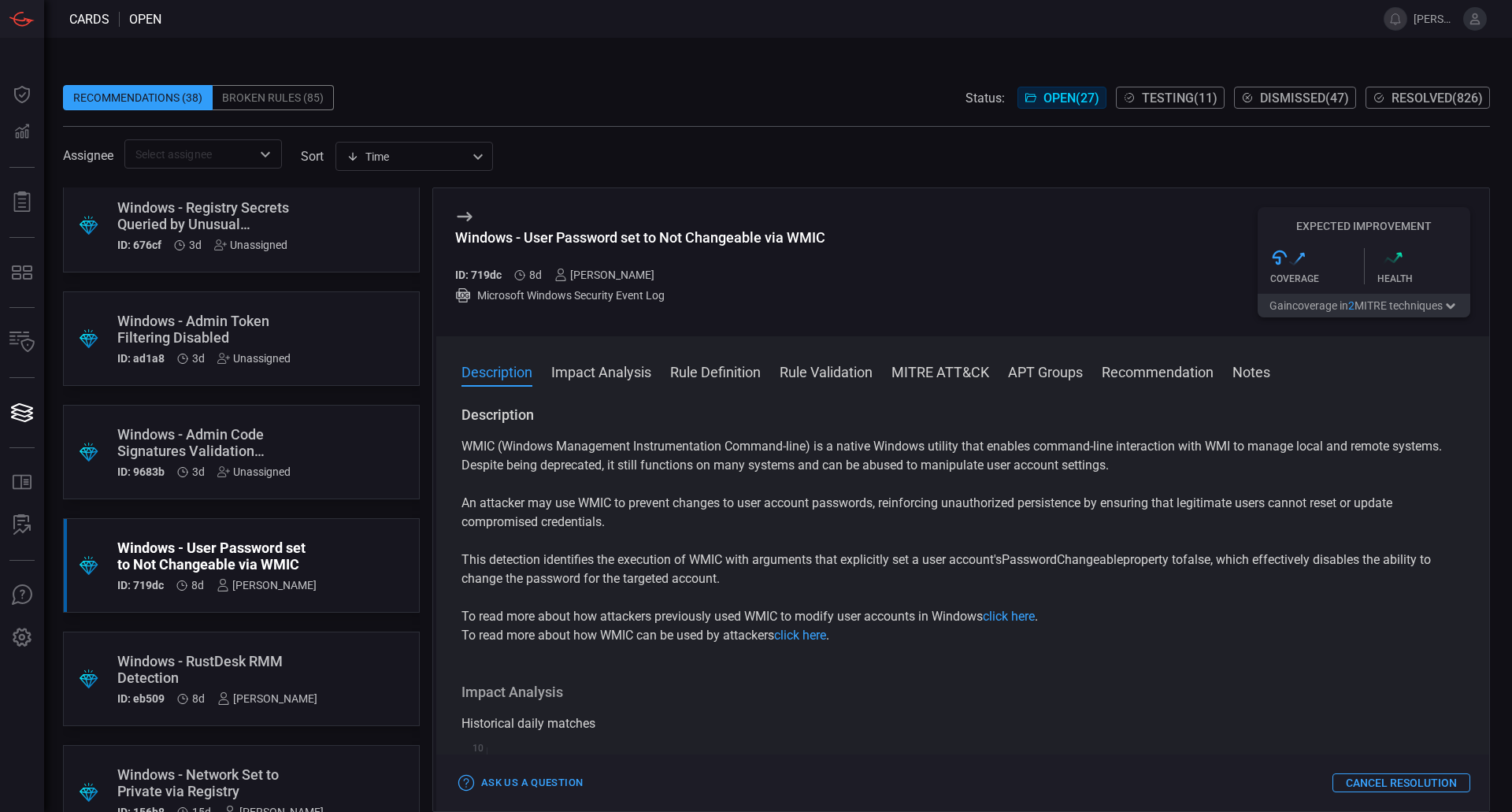
scroll to position [315, 0]
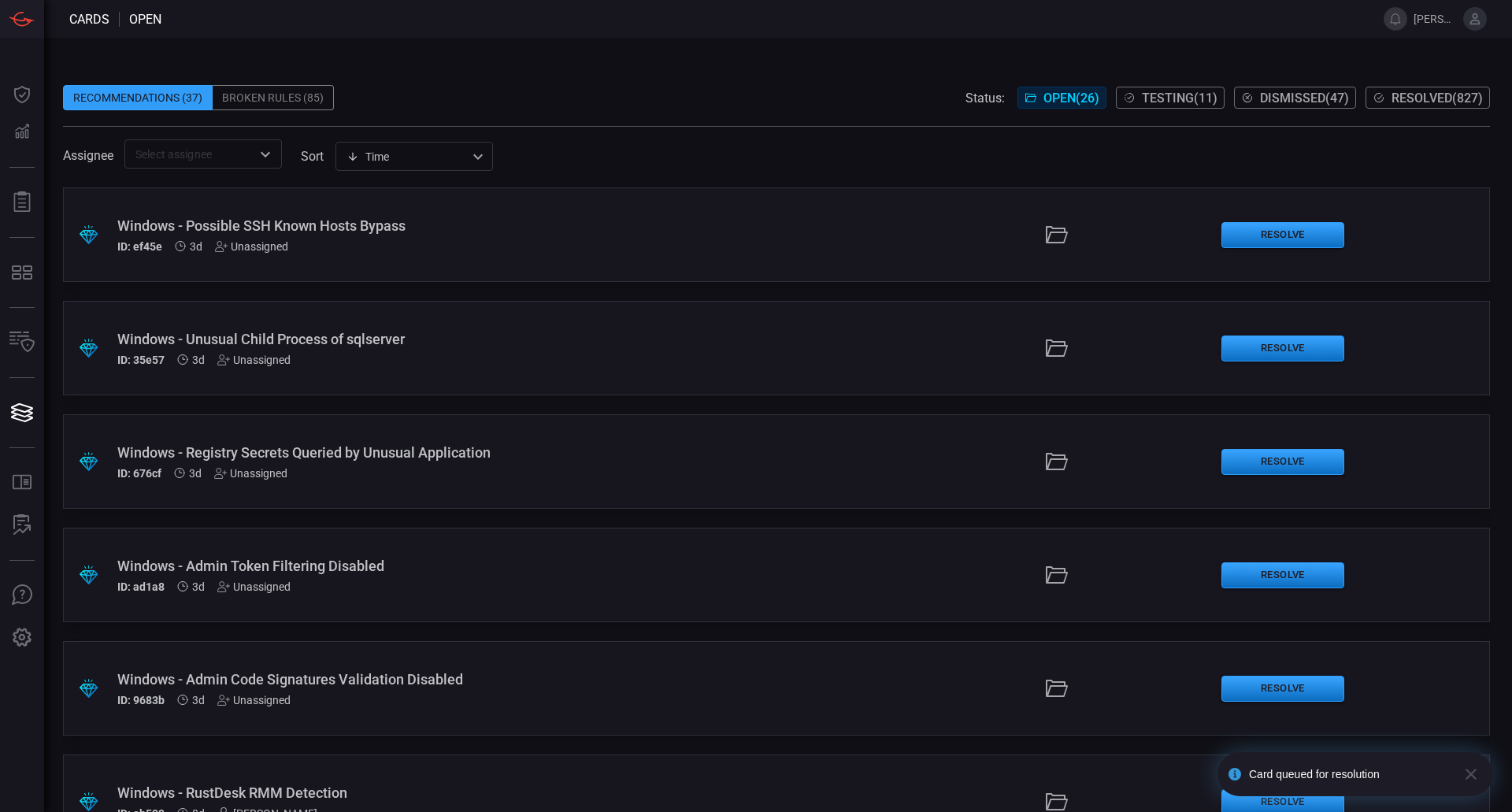
scroll to position [158, 0]
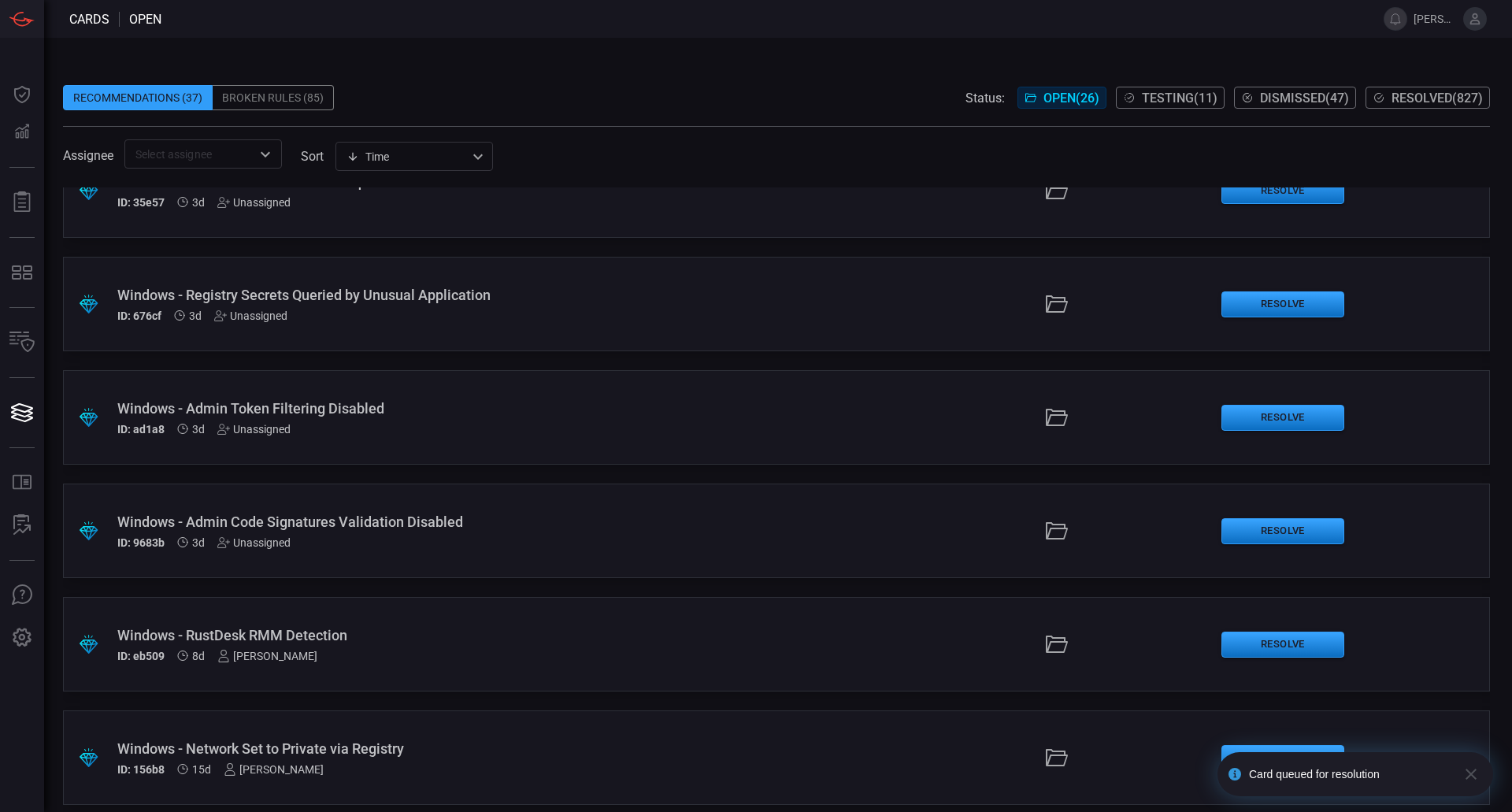
click at [299, 634] on div "Windows - RustDesk RMM Detection" at bounding box center [367, 635] width 500 height 17
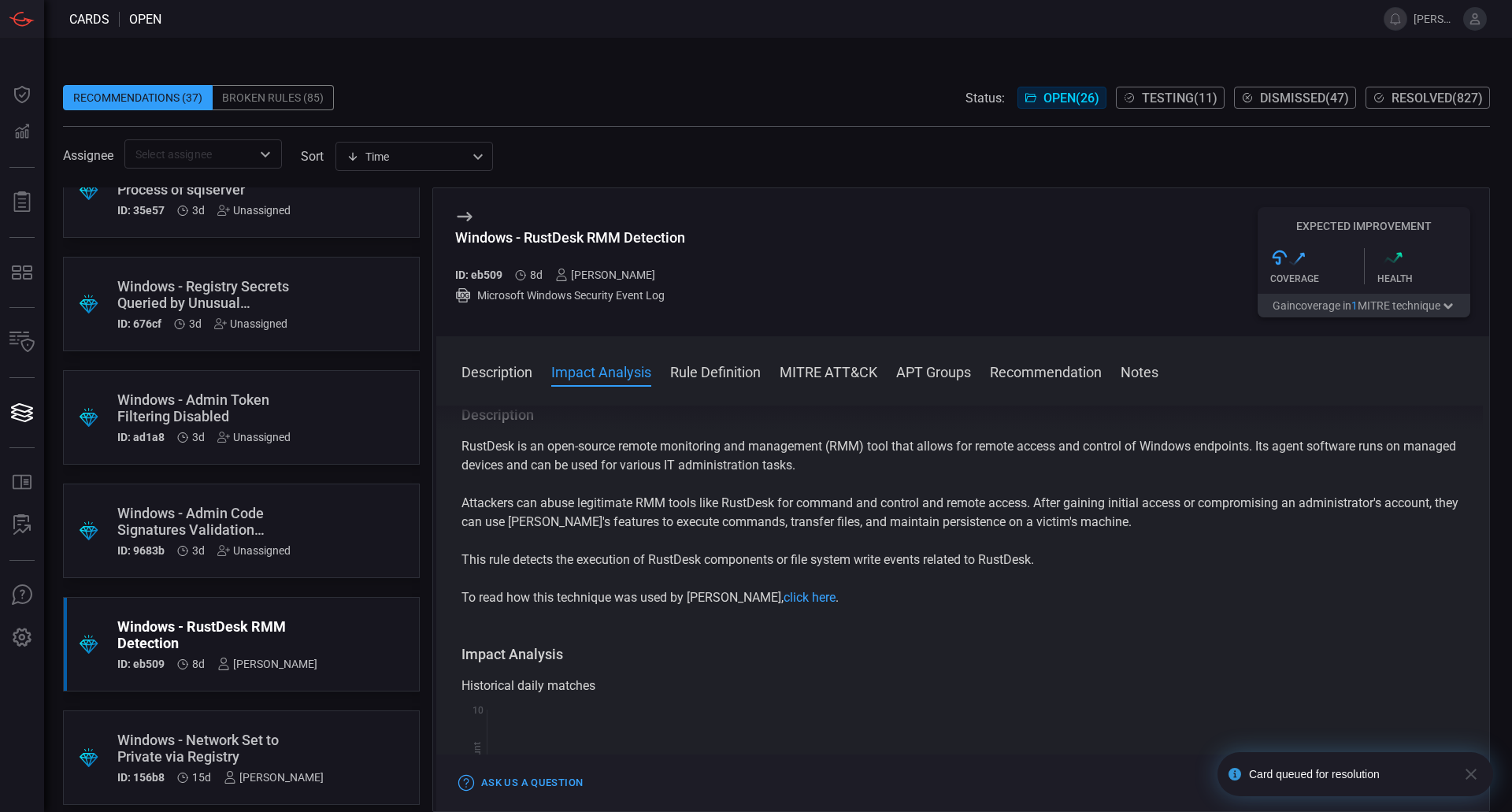
scroll to position [158, 0]
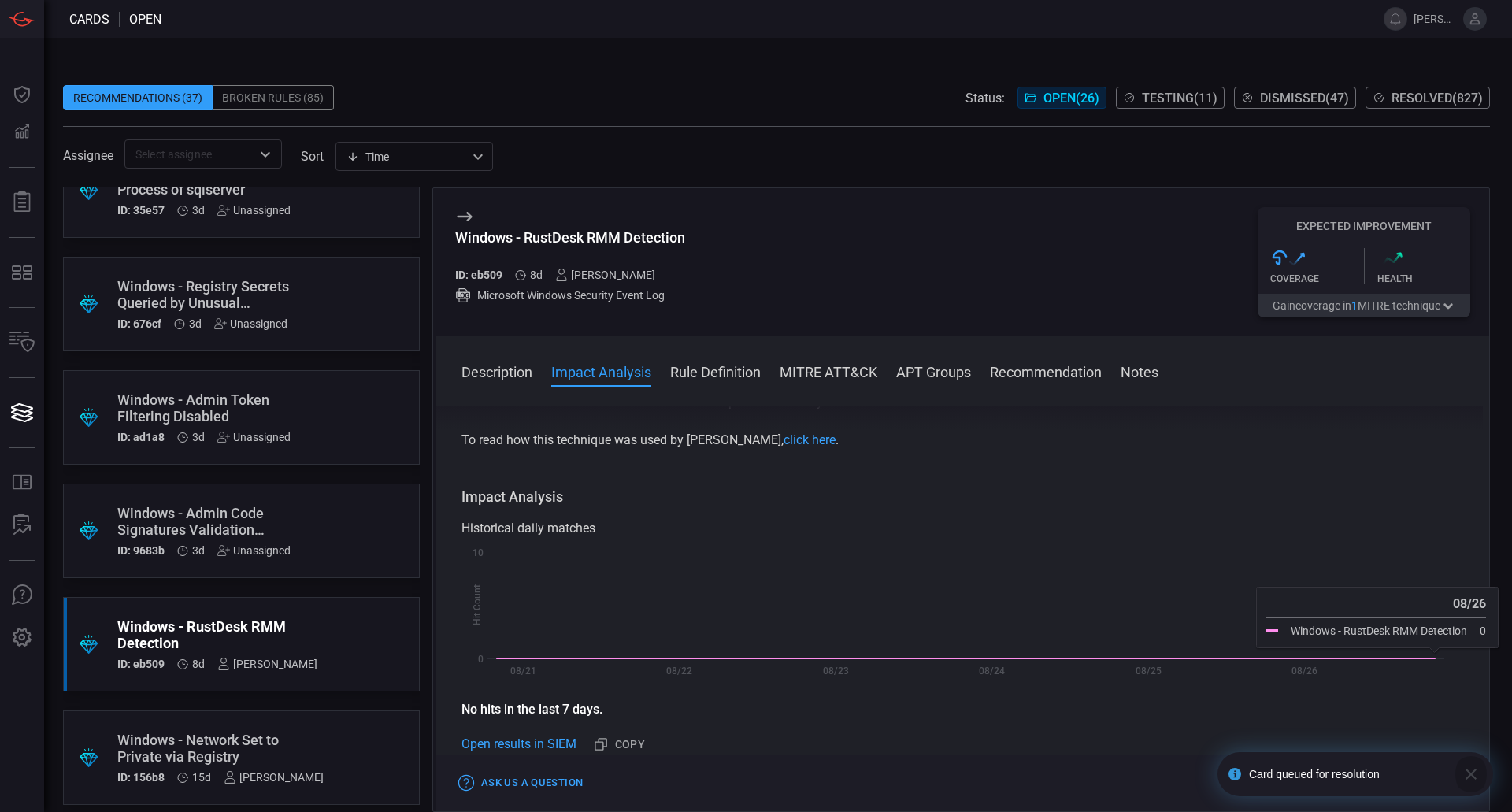
drag, startPoint x: 1469, startPoint y: 772, endPoint x: 1464, endPoint y: 784, distance: 13.0
click at [1469, 773] on icon "button" at bounding box center [1470, 773] width 11 height 11
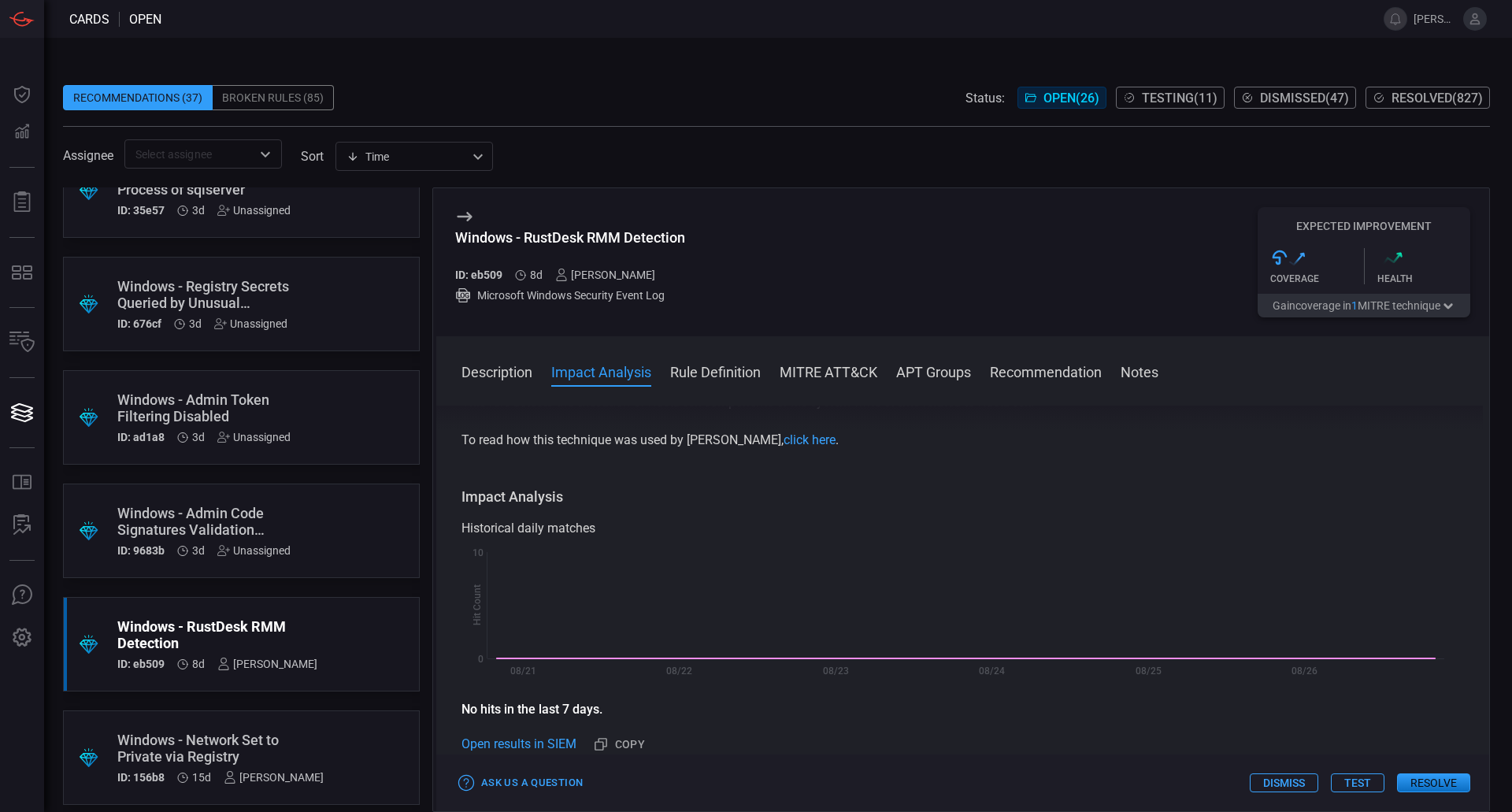
click at [1452, 781] on div "Card queued for resolution" at bounding box center [1355, 768] width 282 height 59
click at [1451, 781] on button "Resolve" at bounding box center [1433, 782] width 73 height 19
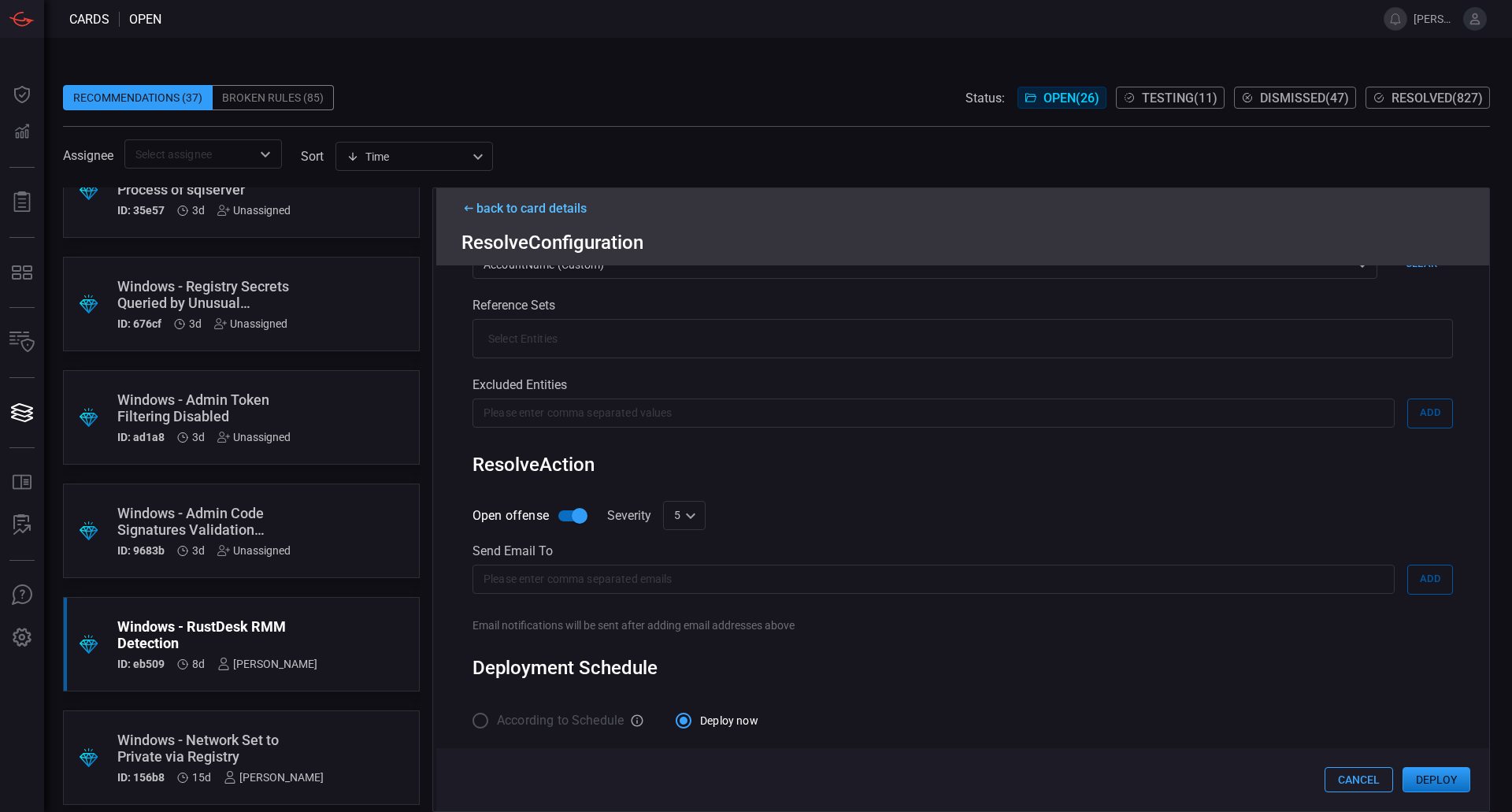
scroll to position [403, 0]
click at [693, 515] on div "5 5 1 2 3 4 5 6 7 8 9 10 ​" at bounding box center [684, 512] width 43 height 29
click at [693, 775] on li "10" at bounding box center [684, 777] width 43 height 26
type input "10"
click at [1440, 774] on button "Deploy" at bounding box center [1436, 780] width 67 height 25
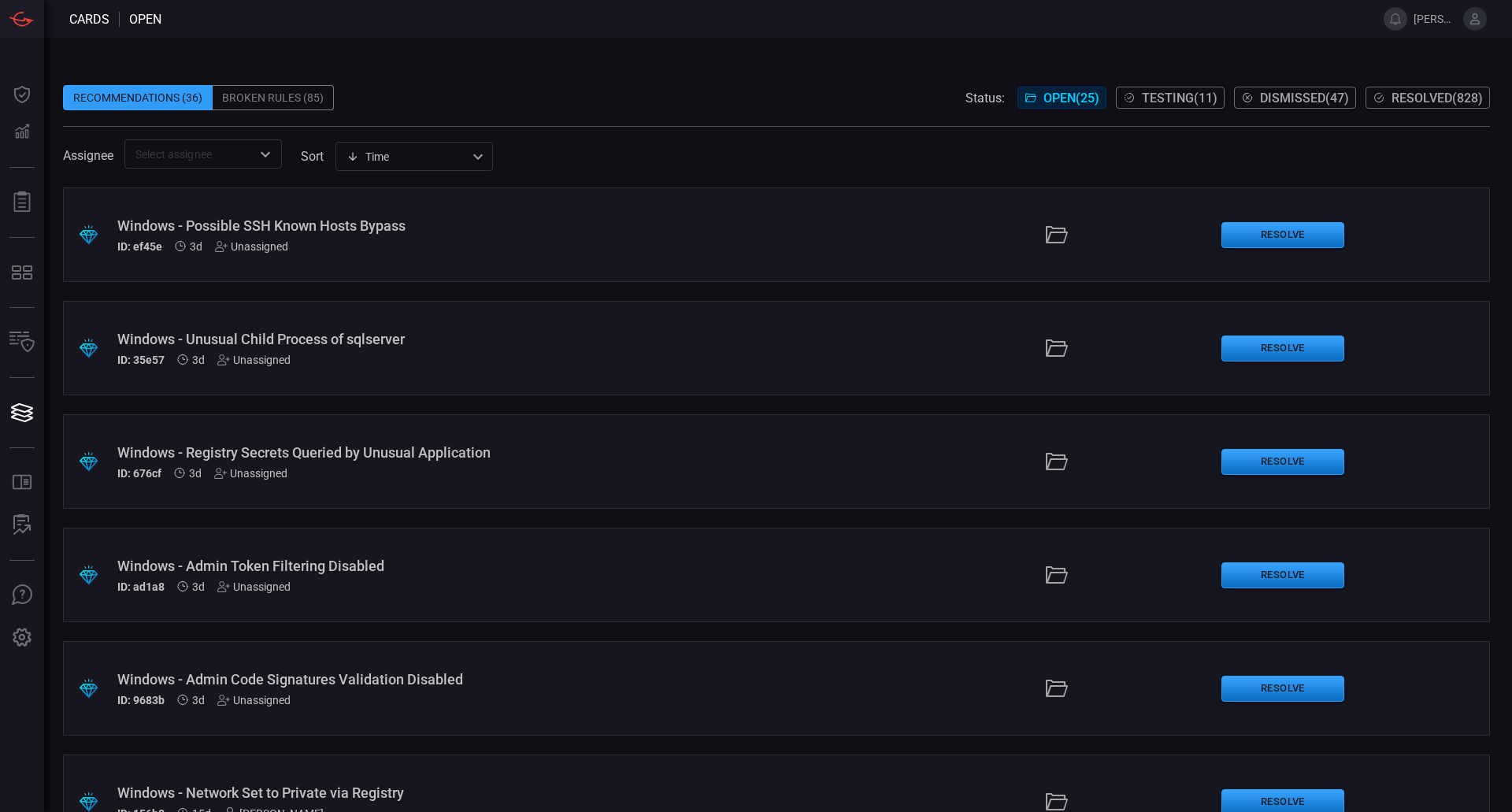
click at [385, 684] on div "Windows - Admin Code Signatures Validation Disabled" at bounding box center [367, 678] width 500 height 17
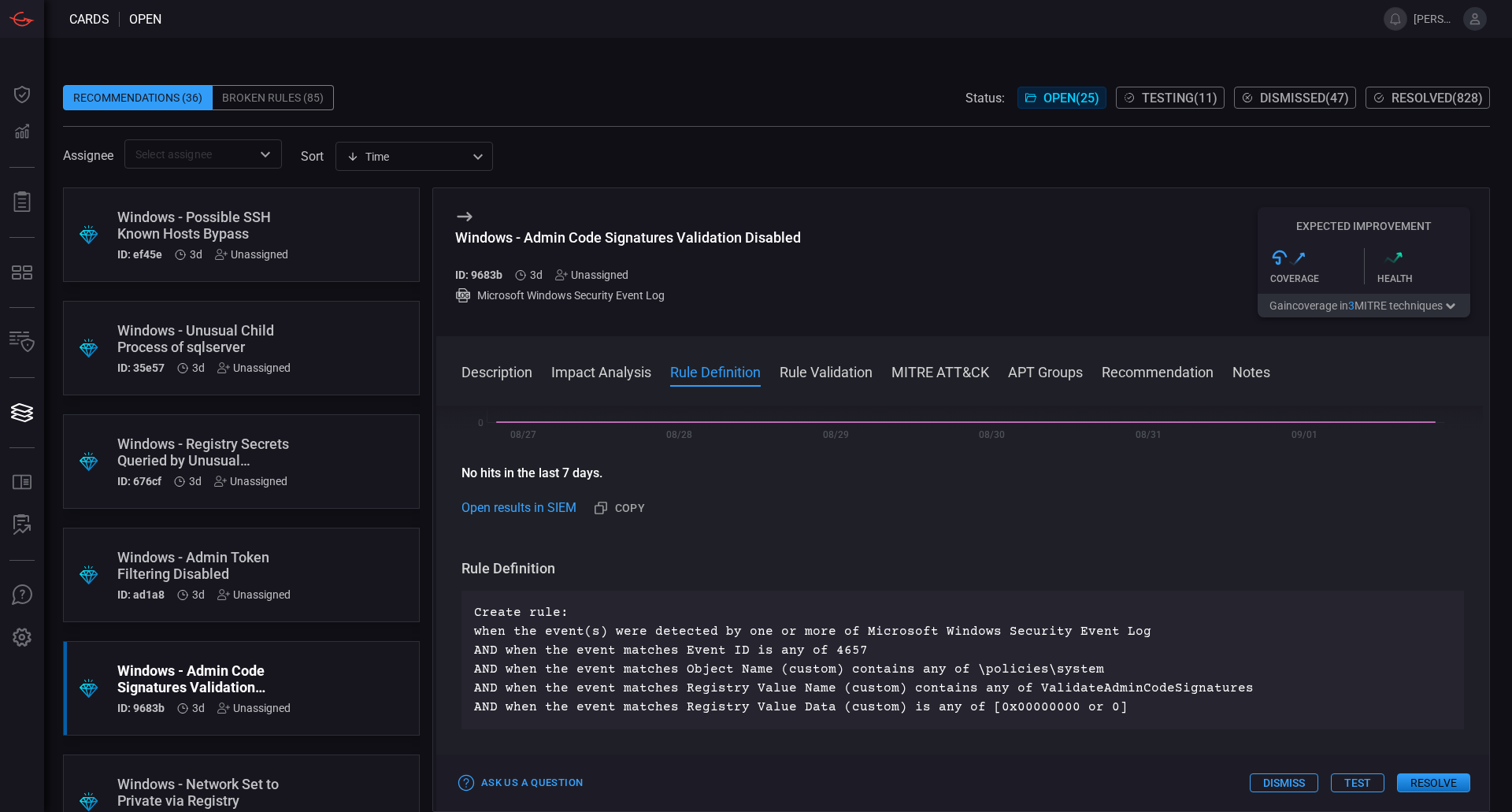
scroll to position [473, 0]
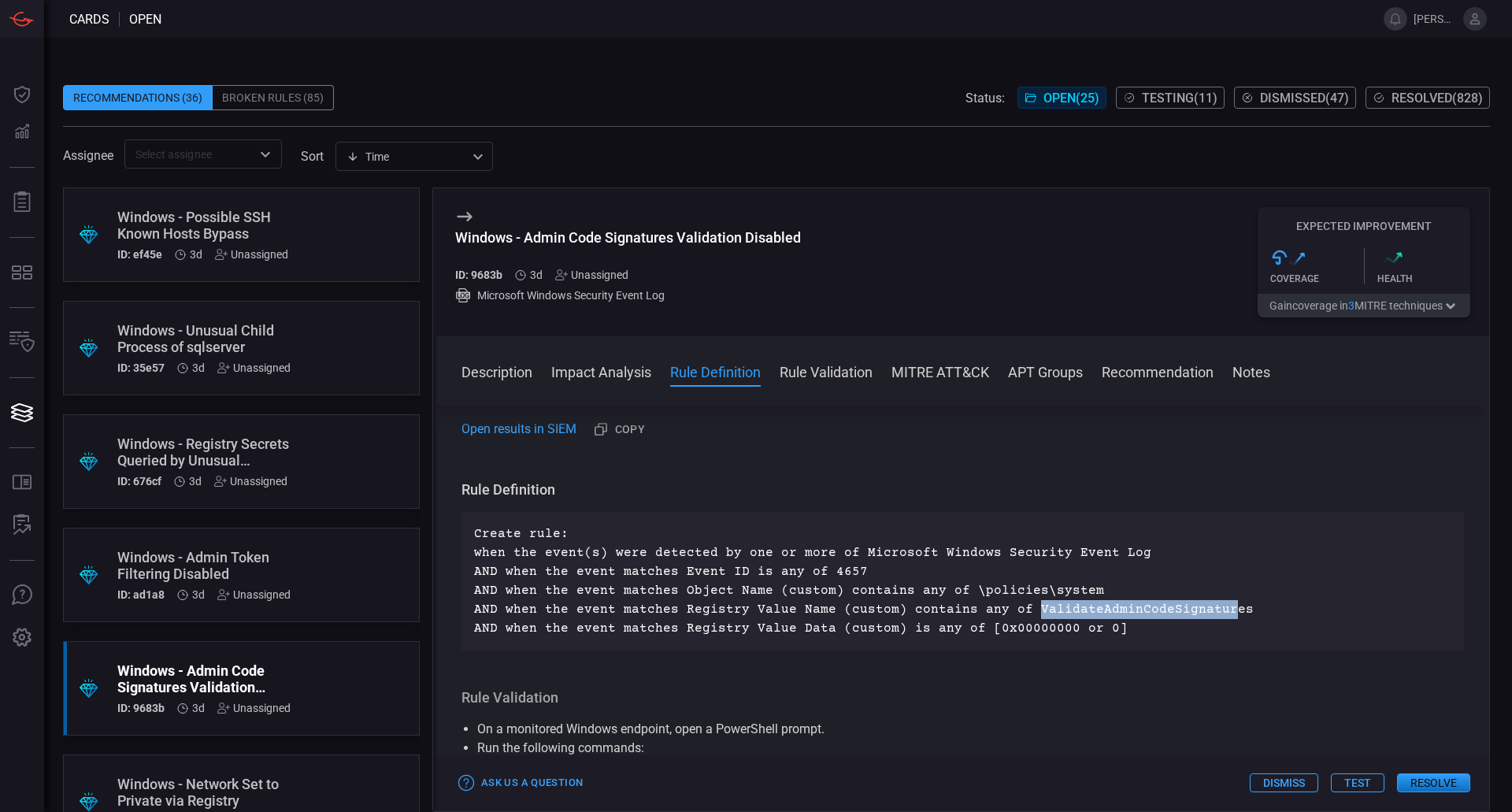
drag, startPoint x: 1019, startPoint y: 611, endPoint x: 1211, endPoint y: 612, distance: 192.0
click at [1211, 612] on p "Create rule: when the event(s) were detected by one or more of Microsoft Window…" at bounding box center [962, 581] width 977 height 113
drag, startPoint x: 992, startPoint y: 633, endPoint x: 1109, endPoint y: 629, distance: 117.1
click at [1109, 629] on p "Create rule: when the event(s) were detected by one or more of Microsoft Window…" at bounding box center [962, 581] width 977 height 113
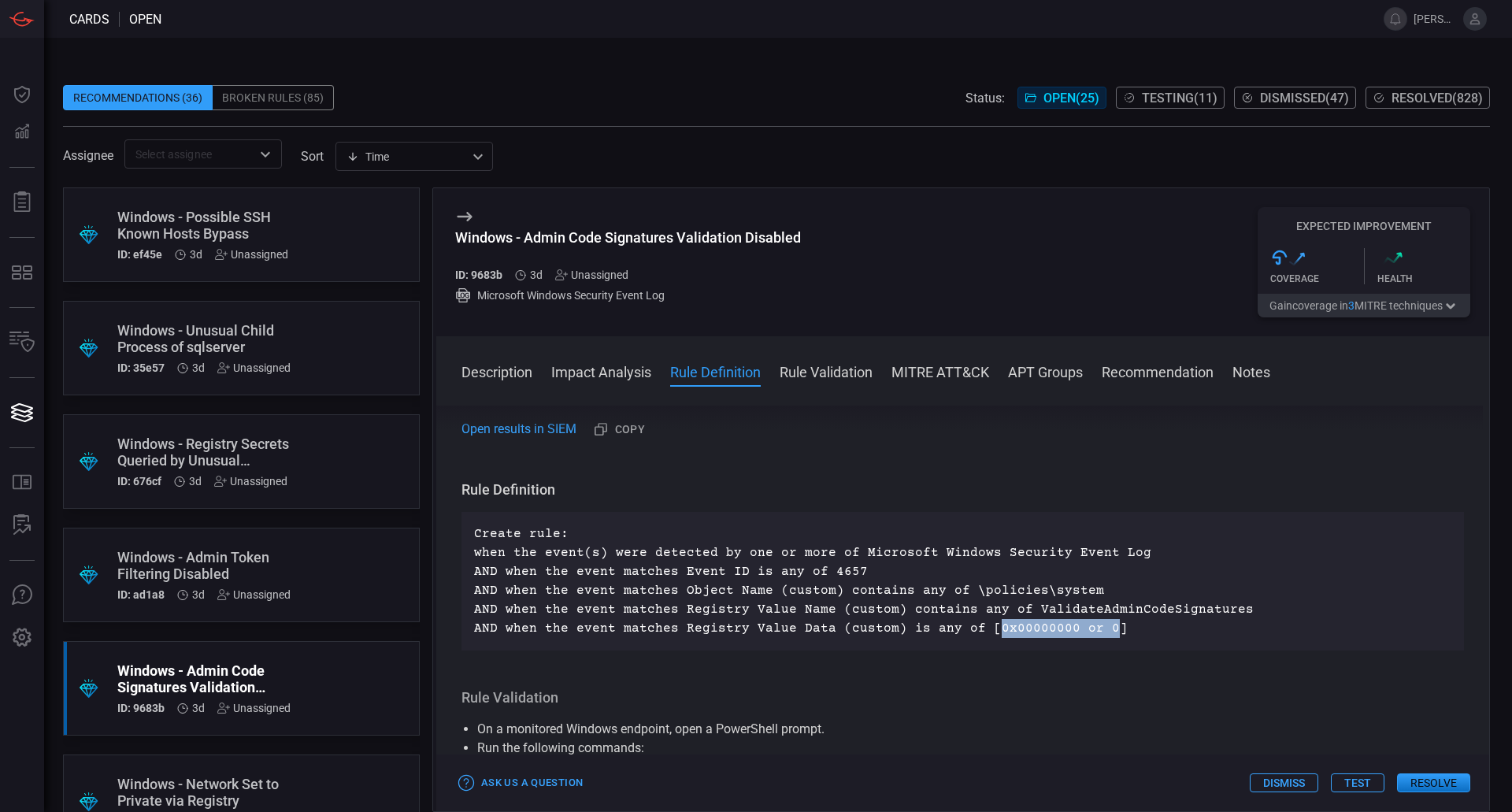
drag, startPoint x: 1092, startPoint y: 632, endPoint x: 981, endPoint y: 629, distance: 111.0
click at [981, 629] on p "Create rule: when the event(s) were detected by one or more of Microsoft Window…" at bounding box center [962, 581] width 977 height 113
click at [1144, 625] on p "Create rule: when the event(s) were detected by one or more of Microsoft Window…" at bounding box center [962, 581] width 977 height 113
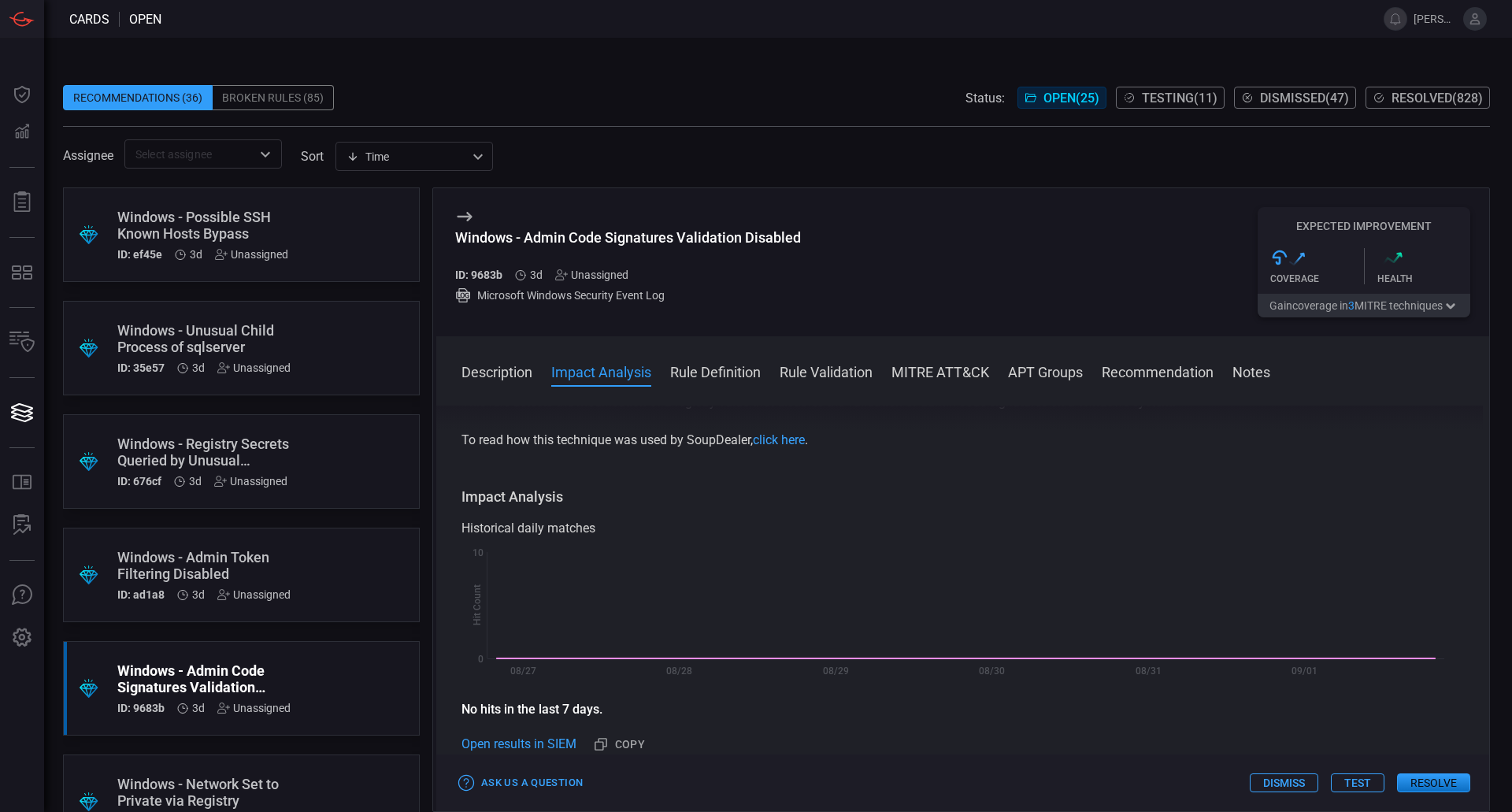
scroll to position [0, 0]
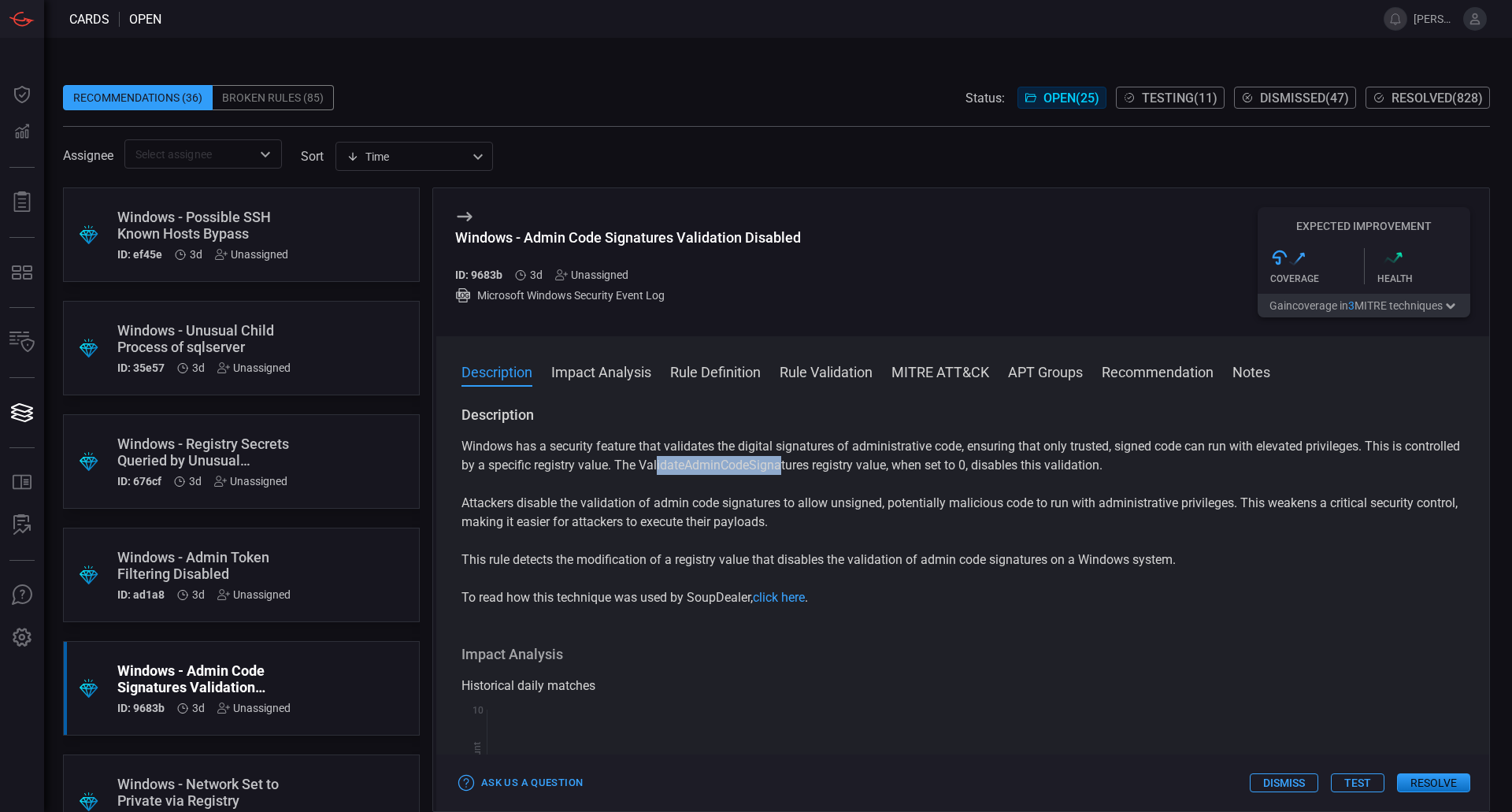
drag, startPoint x: 735, startPoint y: 463, endPoint x: 838, endPoint y: 468, distance: 103.1
click at [838, 468] on p "Windows has a security feature that validates the digital signatures of adminis…" at bounding box center [962, 455] width 1002 height 38
drag, startPoint x: 838, startPoint y: 447, endPoint x: 959, endPoint y: 448, distance: 121.0
click at [959, 448] on p "Windows has a security feature that validates the digital signatures of adminis…" at bounding box center [962, 455] width 1002 height 38
click at [942, 505] on p "Attackers disable the validation of admin code signatures to allow unsigned, po…" at bounding box center [962, 512] width 1002 height 38
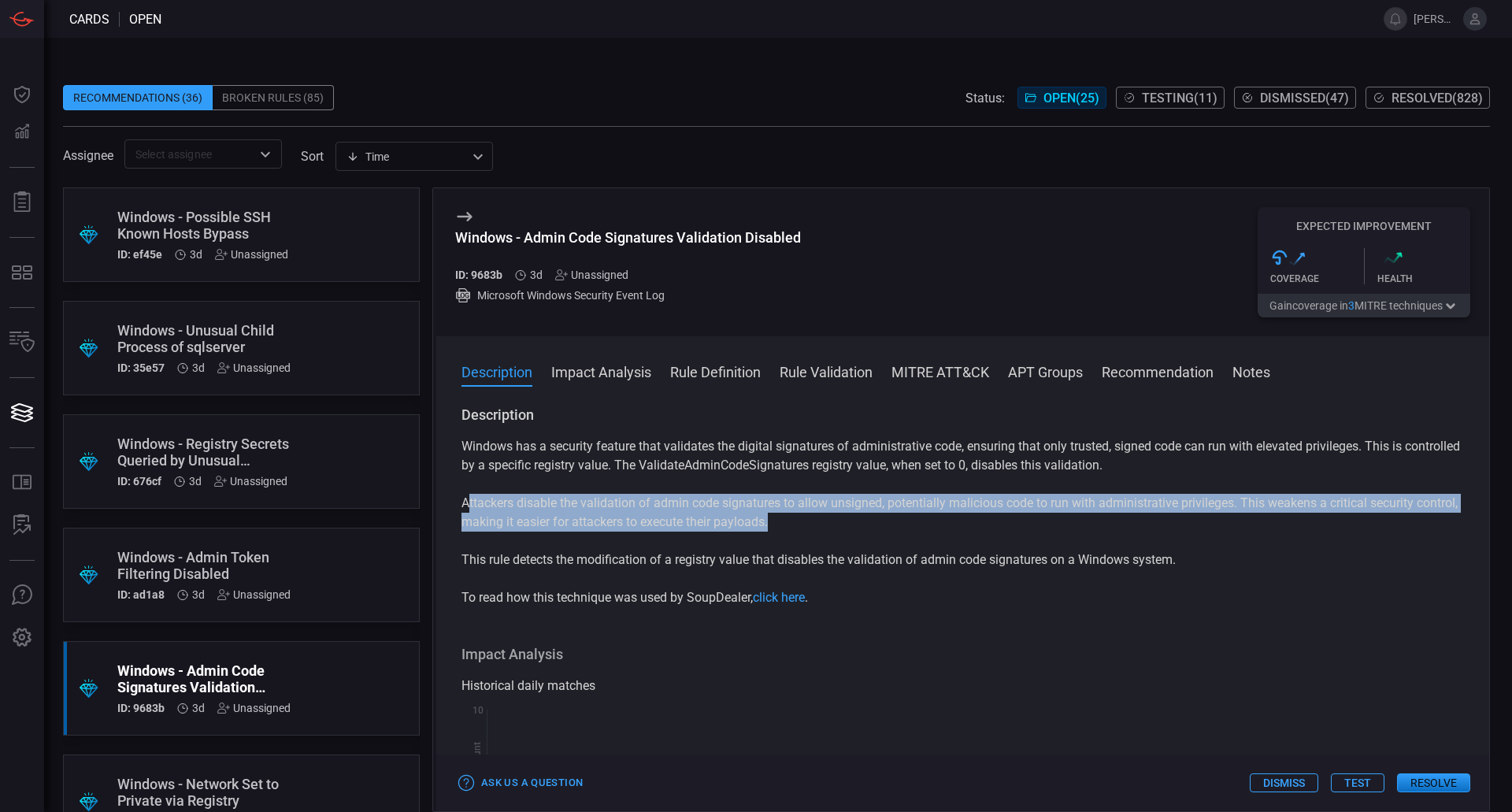
drag, startPoint x: 471, startPoint y: 503, endPoint x: 910, endPoint y: 522, distance: 439.4
click at [910, 522] on p "Attackers disable the validation of admin code signatures to allow unsigned, po…" at bounding box center [962, 512] width 1002 height 38
click at [910, 529] on p "Attackers disable the validation of admin code signatures to allow unsigned, po…" at bounding box center [962, 512] width 1002 height 38
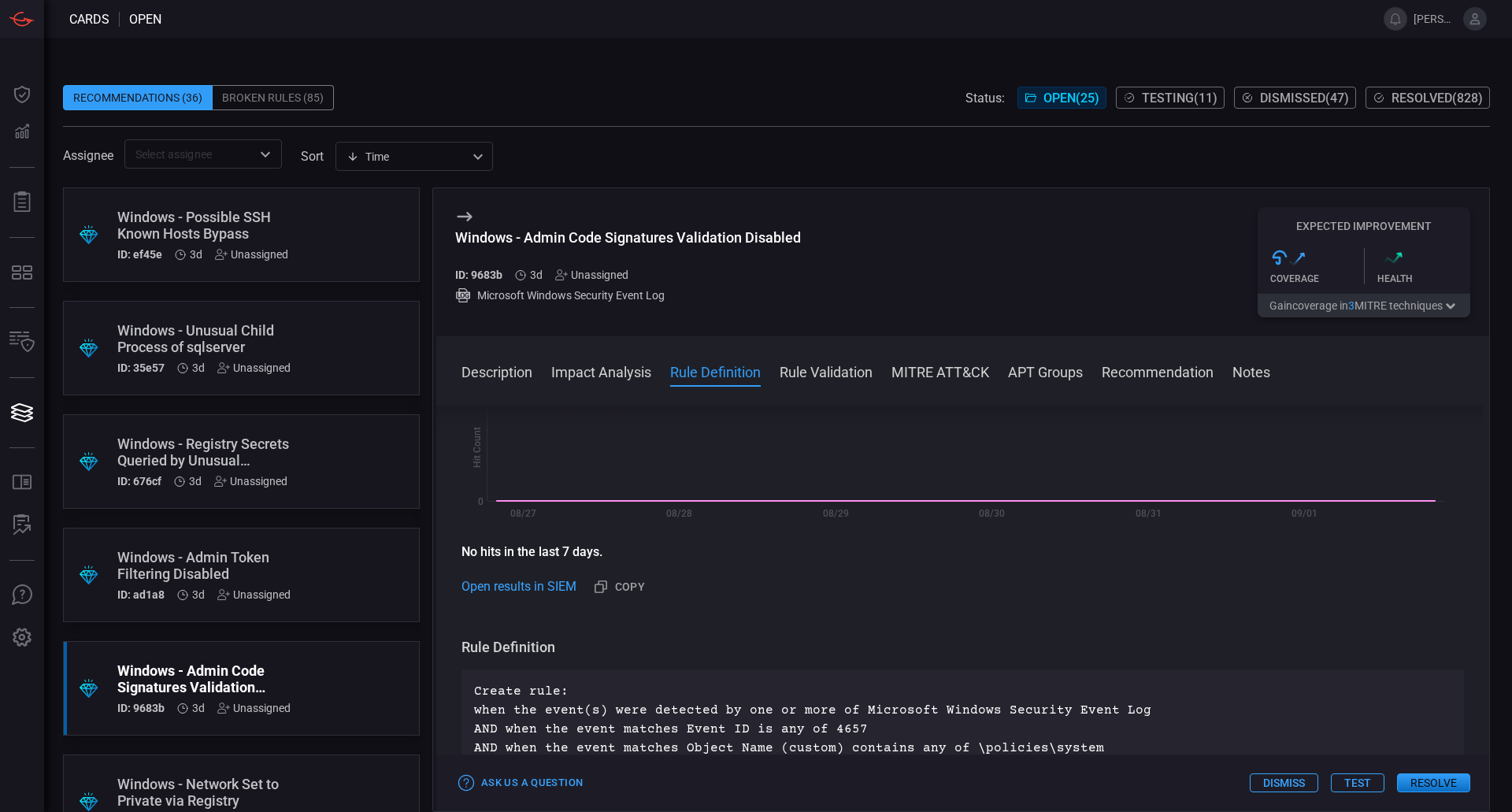
scroll to position [394, 0]
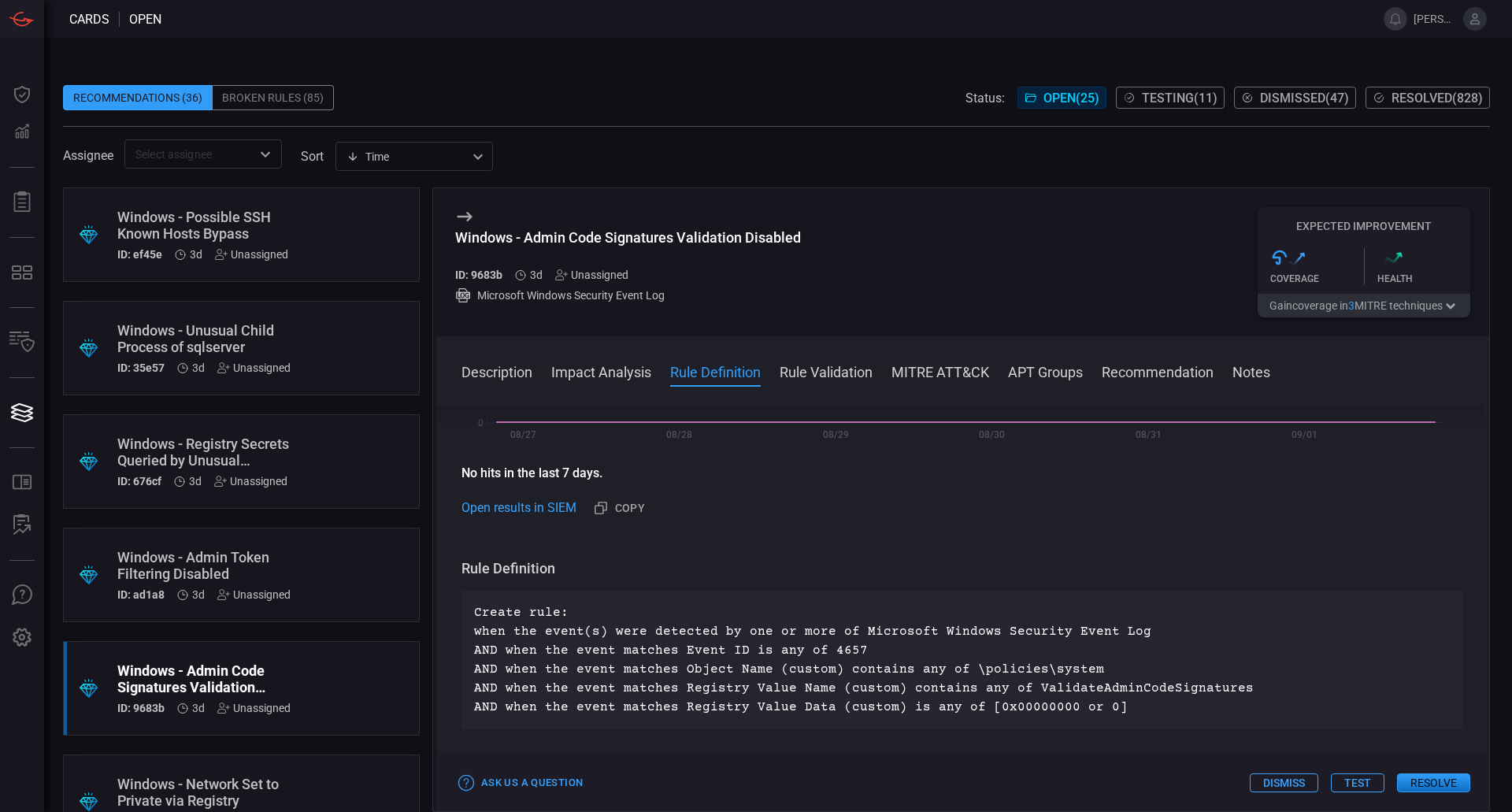
click at [310, 579] on div ".suggested_cards_icon{fill:url(#suggested_cards_icon);} Windows - Admin Token F…" at bounding box center [242, 574] width 357 height 95
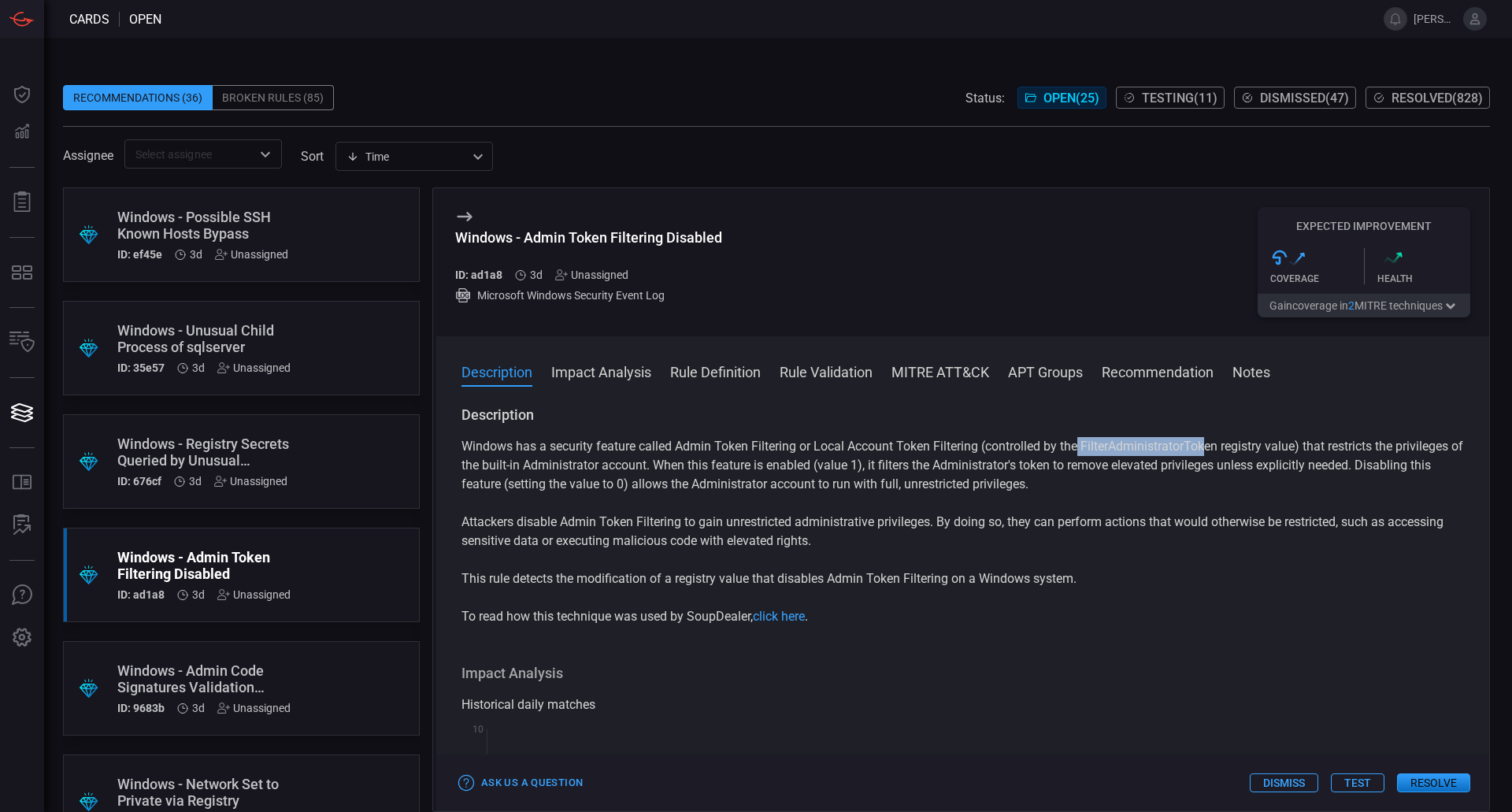
drag, startPoint x: 1083, startPoint y: 448, endPoint x: 1212, endPoint y: 446, distance: 129.0
click at [1212, 446] on p "Windows has a security feature called Admin Token Filtering or Local Account To…" at bounding box center [962, 465] width 1002 height 57
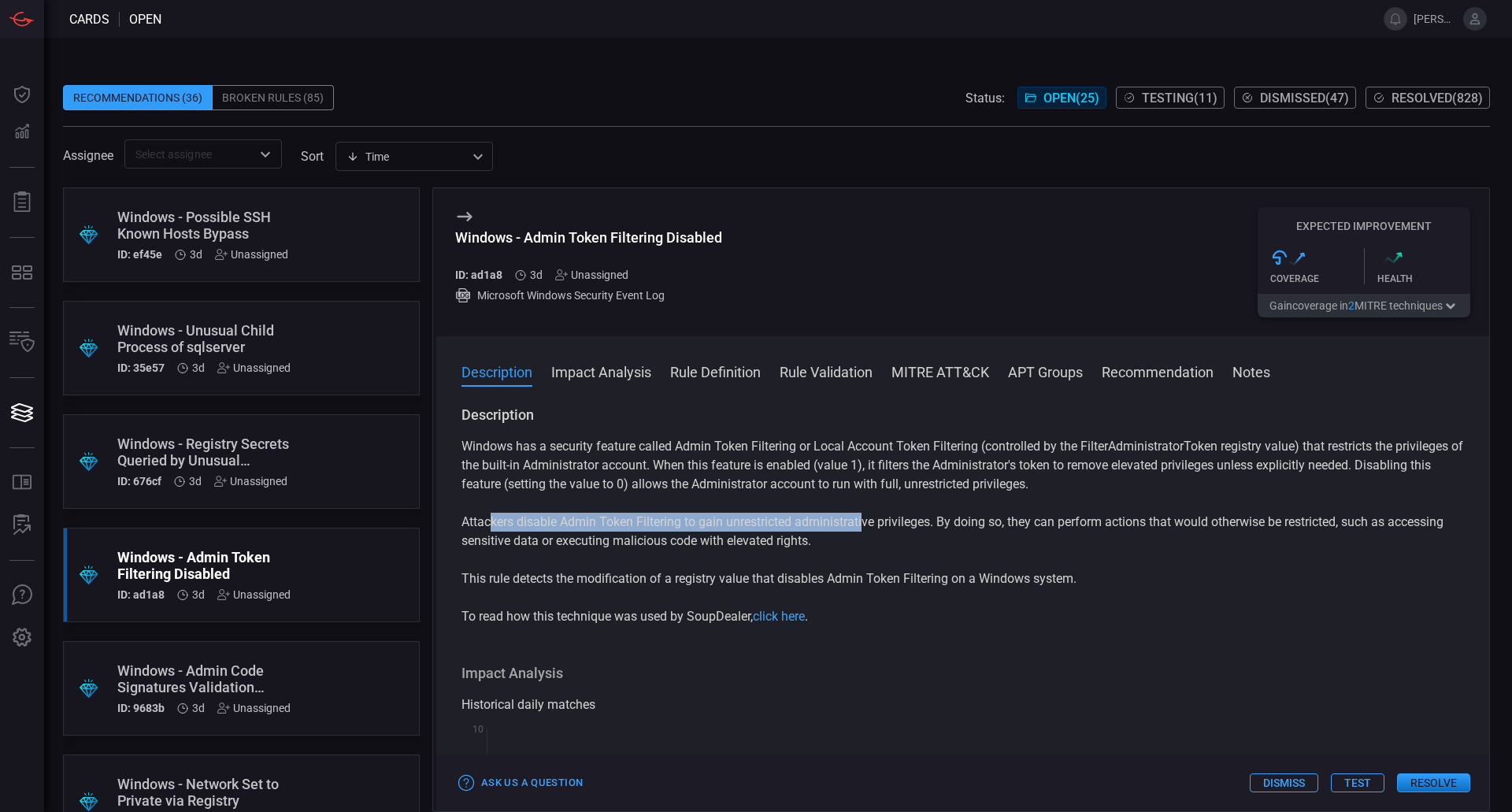
drag, startPoint x: 651, startPoint y: 524, endPoint x: 1034, endPoint y: 531, distance: 383.1
click at [870, 527] on p "Attackers disable Admin Token Filtering to gain unrestricted administrative pri…" at bounding box center [962, 531] width 1002 height 38
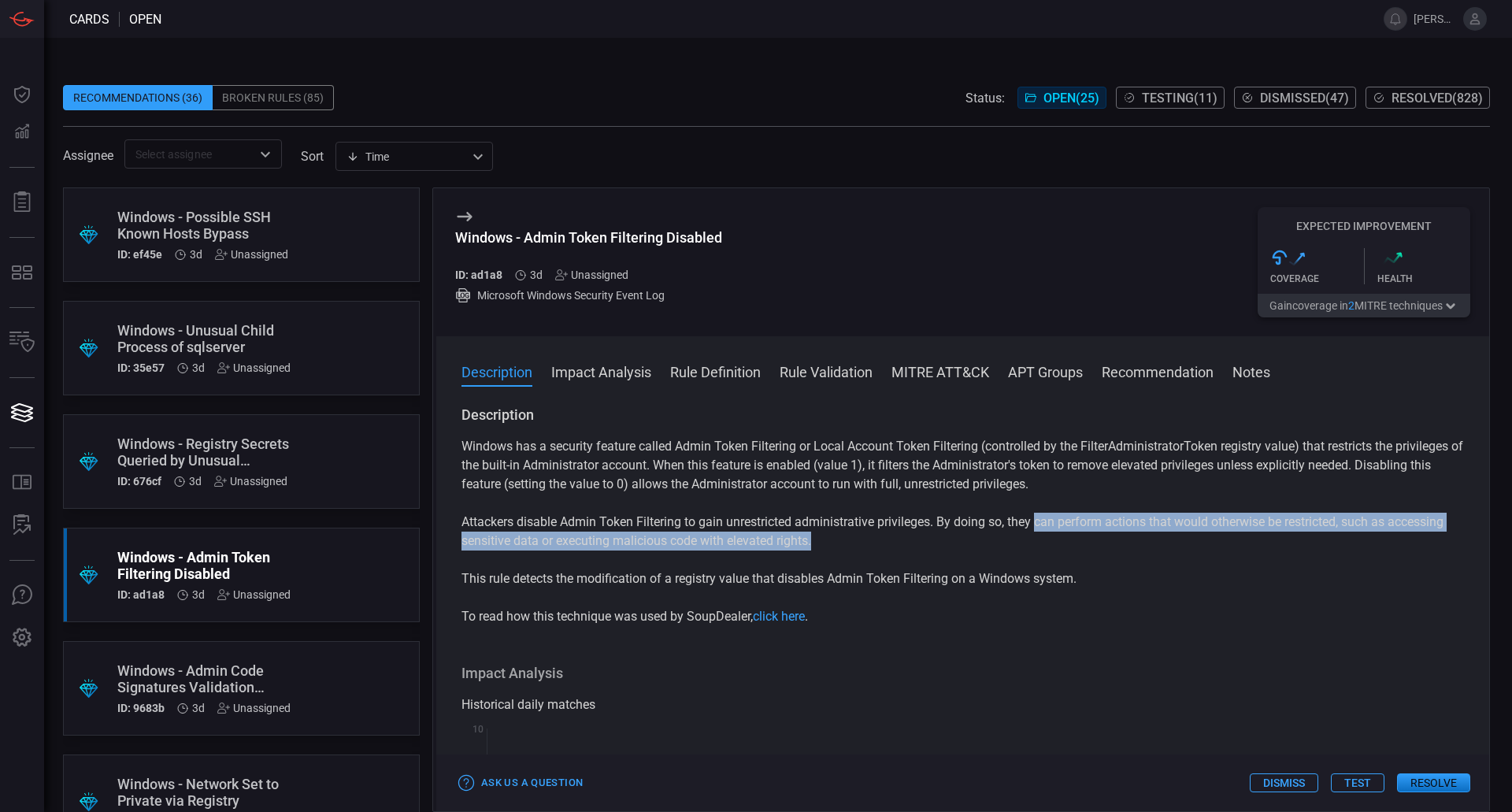
drag, startPoint x: 1041, startPoint y: 528, endPoint x: 1186, endPoint y: 547, distance: 146.2
click at [1233, 547] on p "Attackers disable Admin Token Filtering to gain unrestricted administrative pri…" at bounding box center [962, 531] width 1002 height 38
click at [739, 535] on p "Attackers disable Admin Token Filtering to gain unrestricted administrative pri…" at bounding box center [962, 531] width 1002 height 38
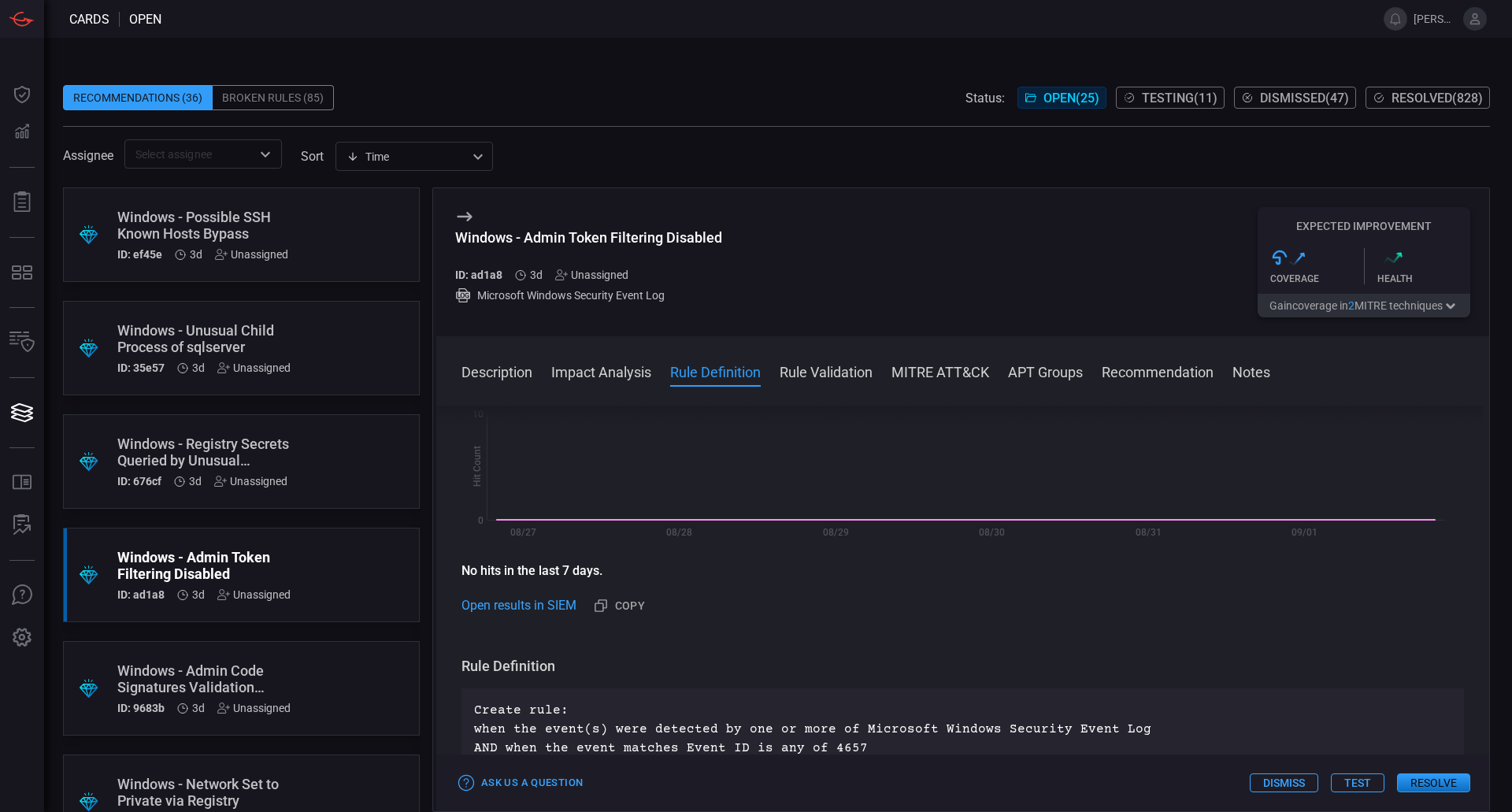
scroll to position [394, 0]
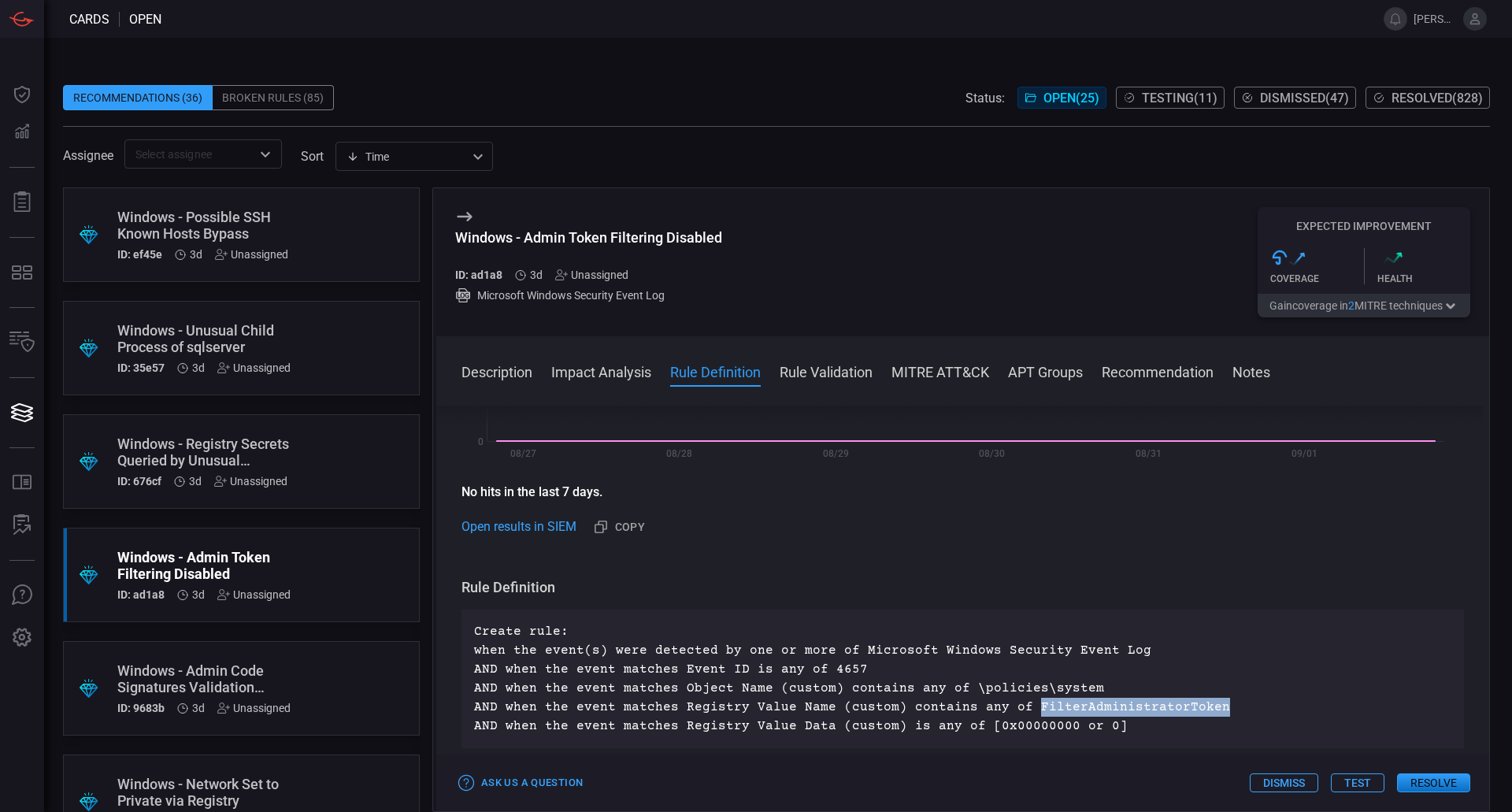
drag, startPoint x: 1018, startPoint y: 709, endPoint x: 1206, endPoint y: 714, distance: 188.1
click at [1206, 714] on p "Create rule: when the event(s) were detected by one or more of Microsoft Window…" at bounding box center [962, 678] width 977 height 113
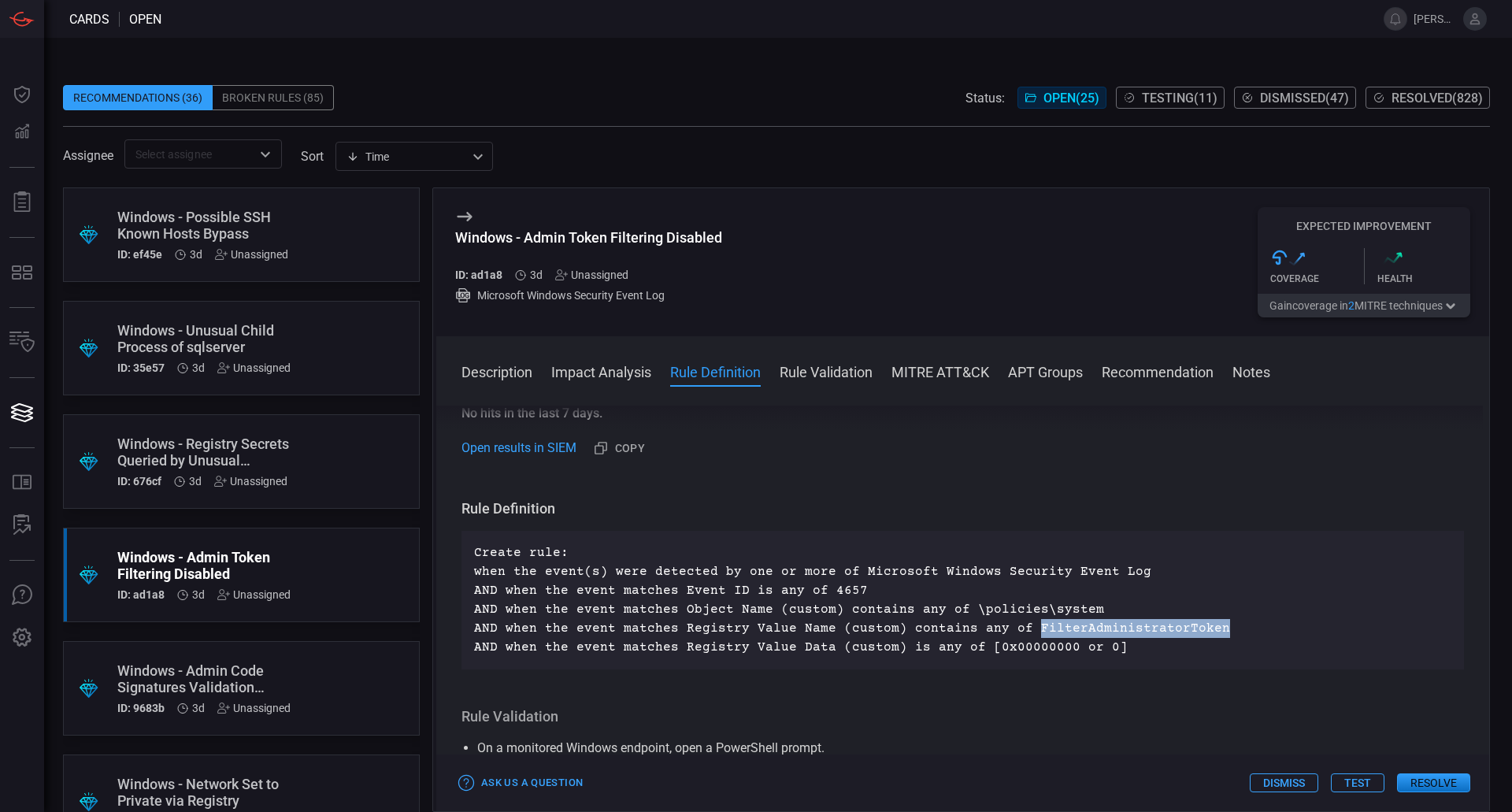
scroll to position [551, 0]
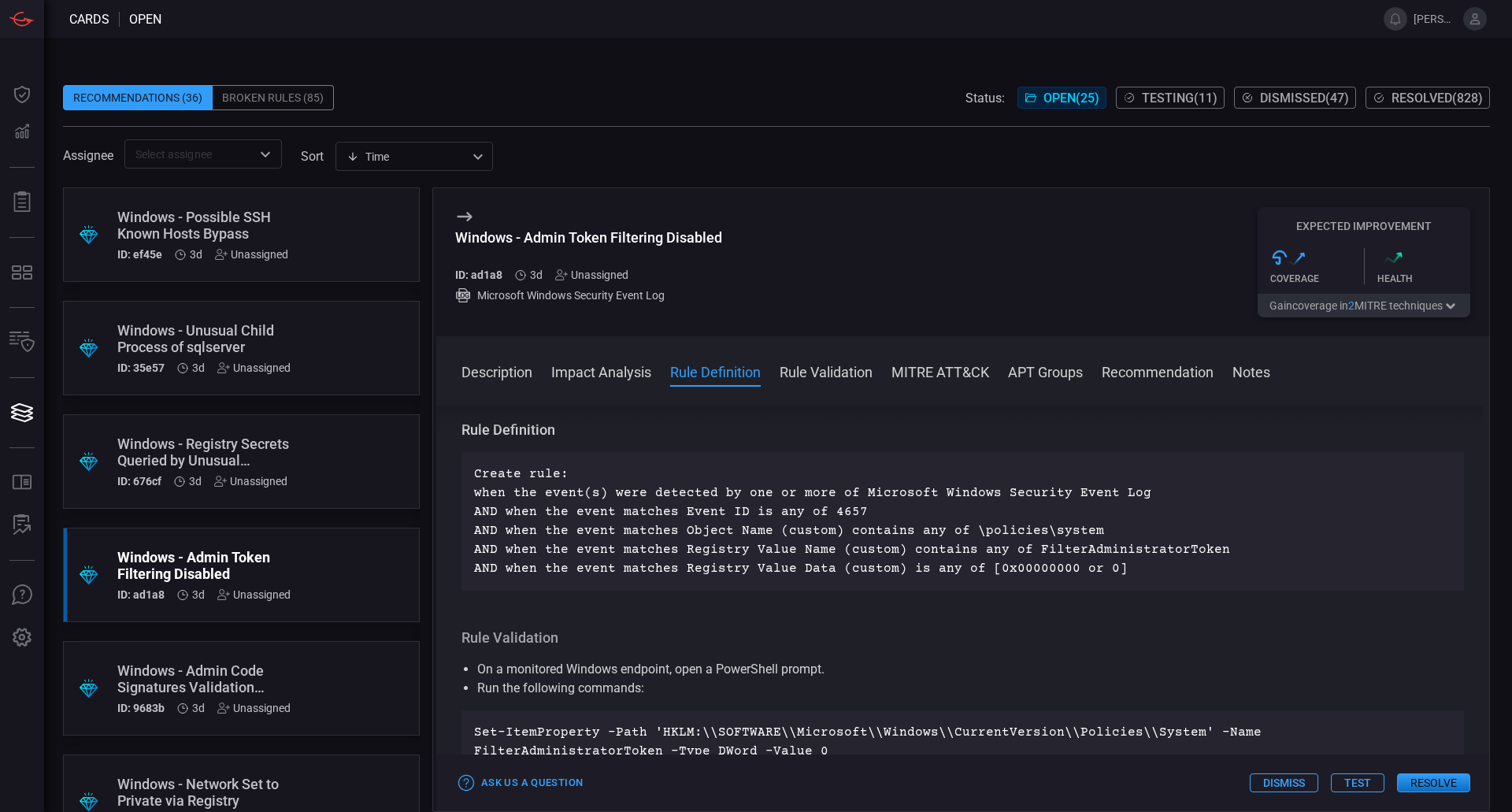
drag, startPoint x: 717, startPoint y: 492, endPoint x: 1305, endPoint y: 659, distance: 611.3
click at [1305, 659] on div "Rule Validation On a monitored Windows endpoint, open a PowerShell prompt. Run …" at bounding box center [962, 719] width 1002 height 182
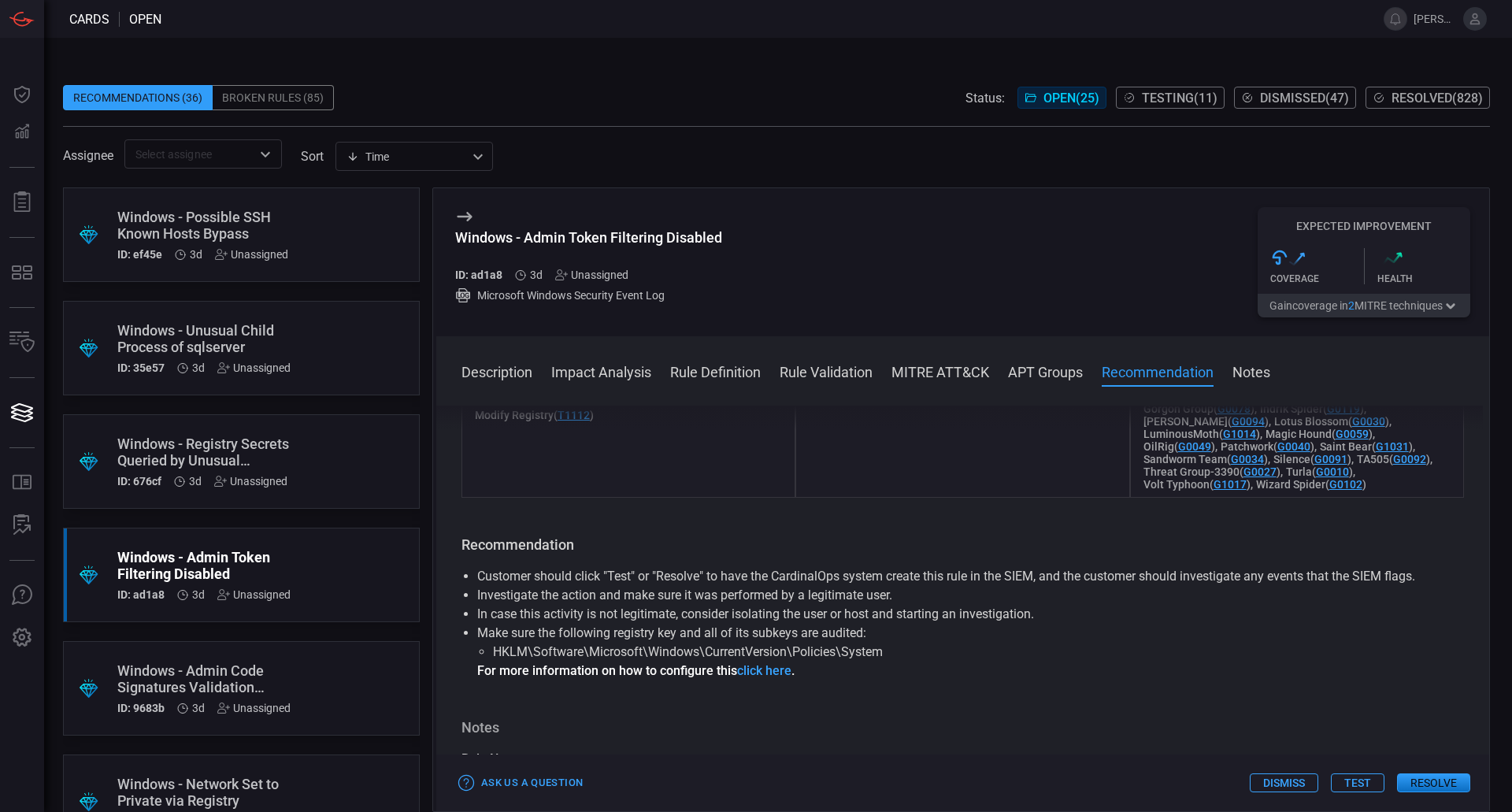
scroll to position [1726, 0]
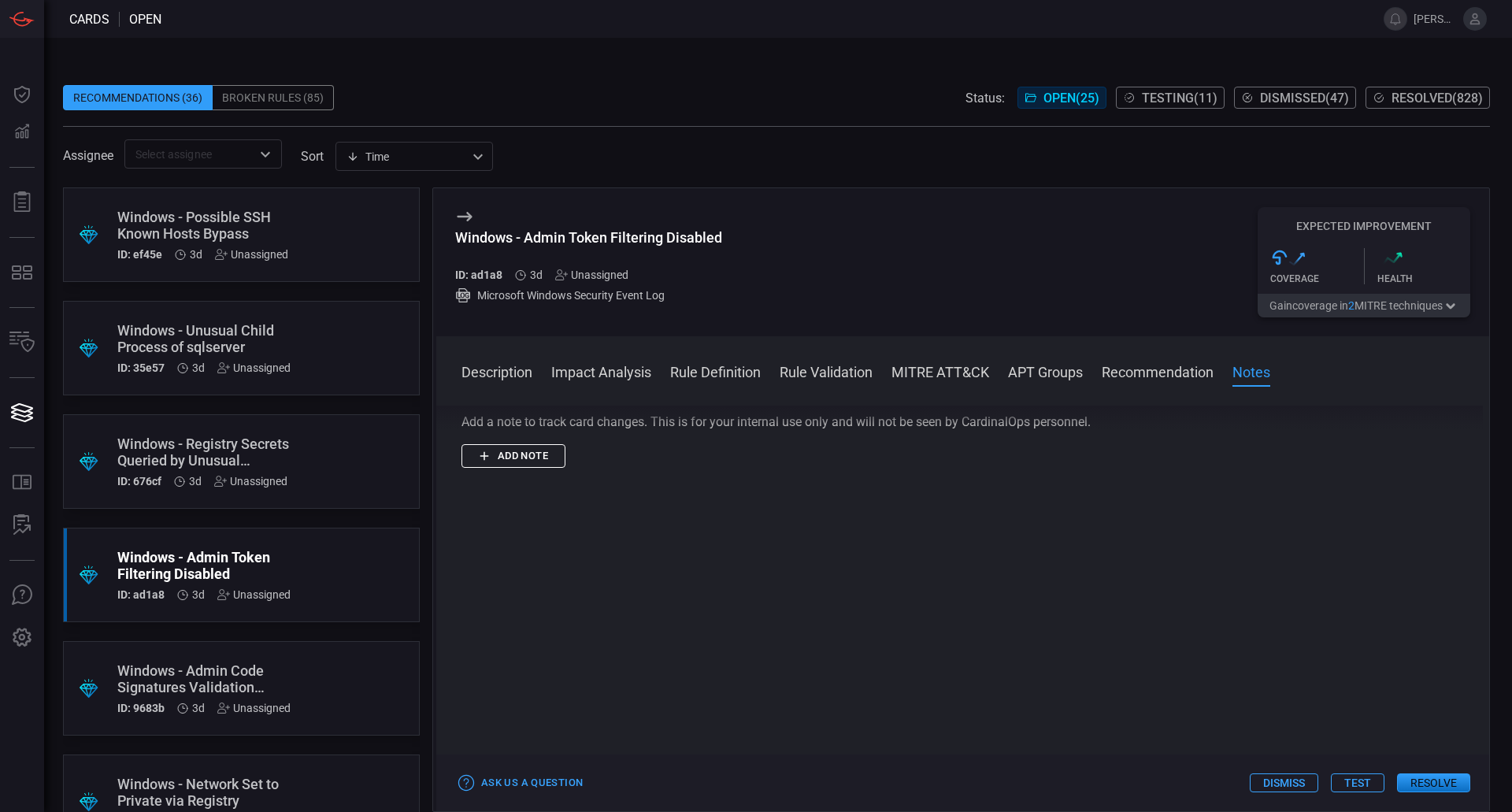
click at [510, 447] on button "Add note" at bounding box center [513, 456] width 104 height 24
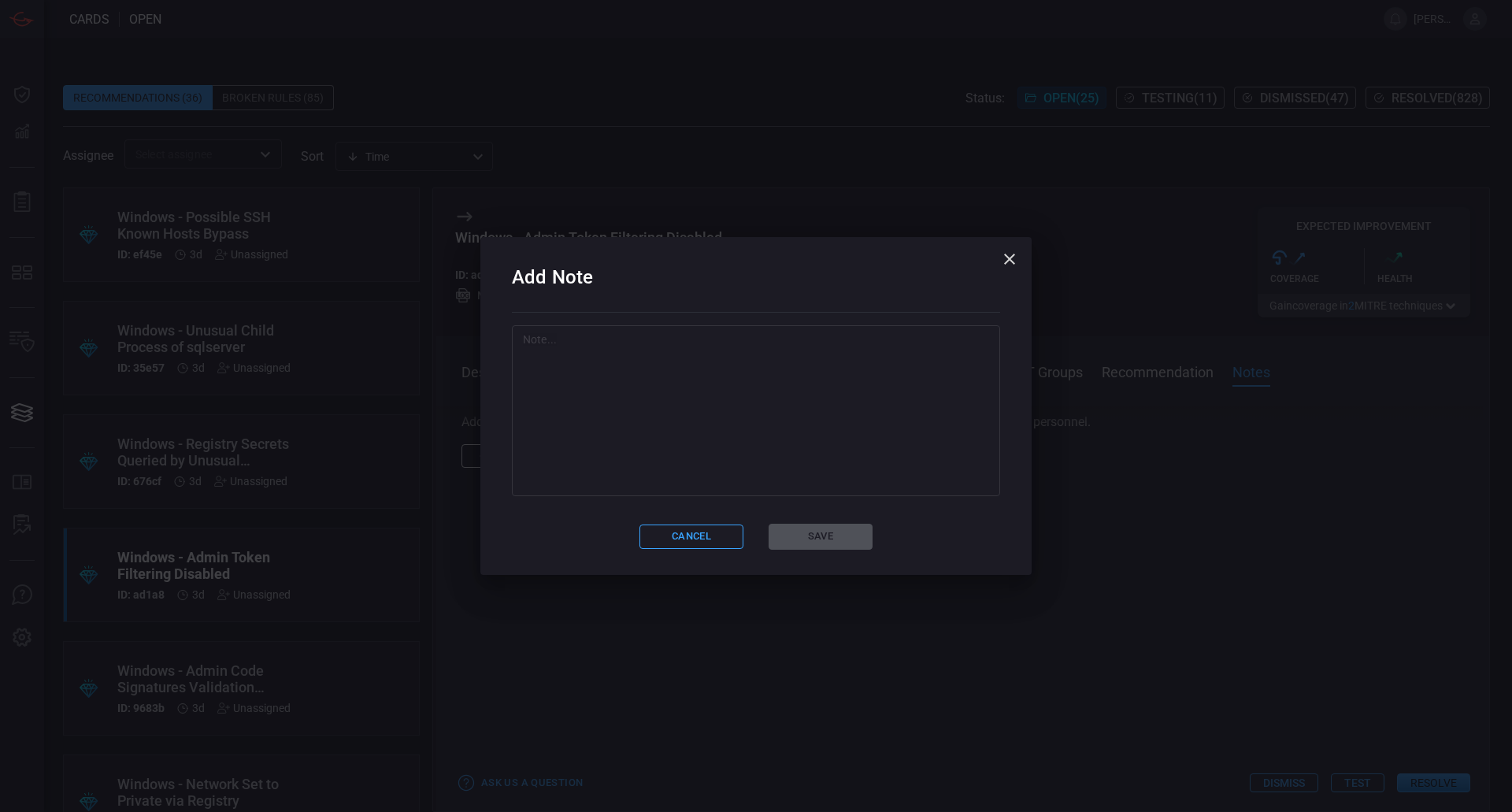
click at [706, 457] on textarea at bounding box center [756, 410] width 466 height 158
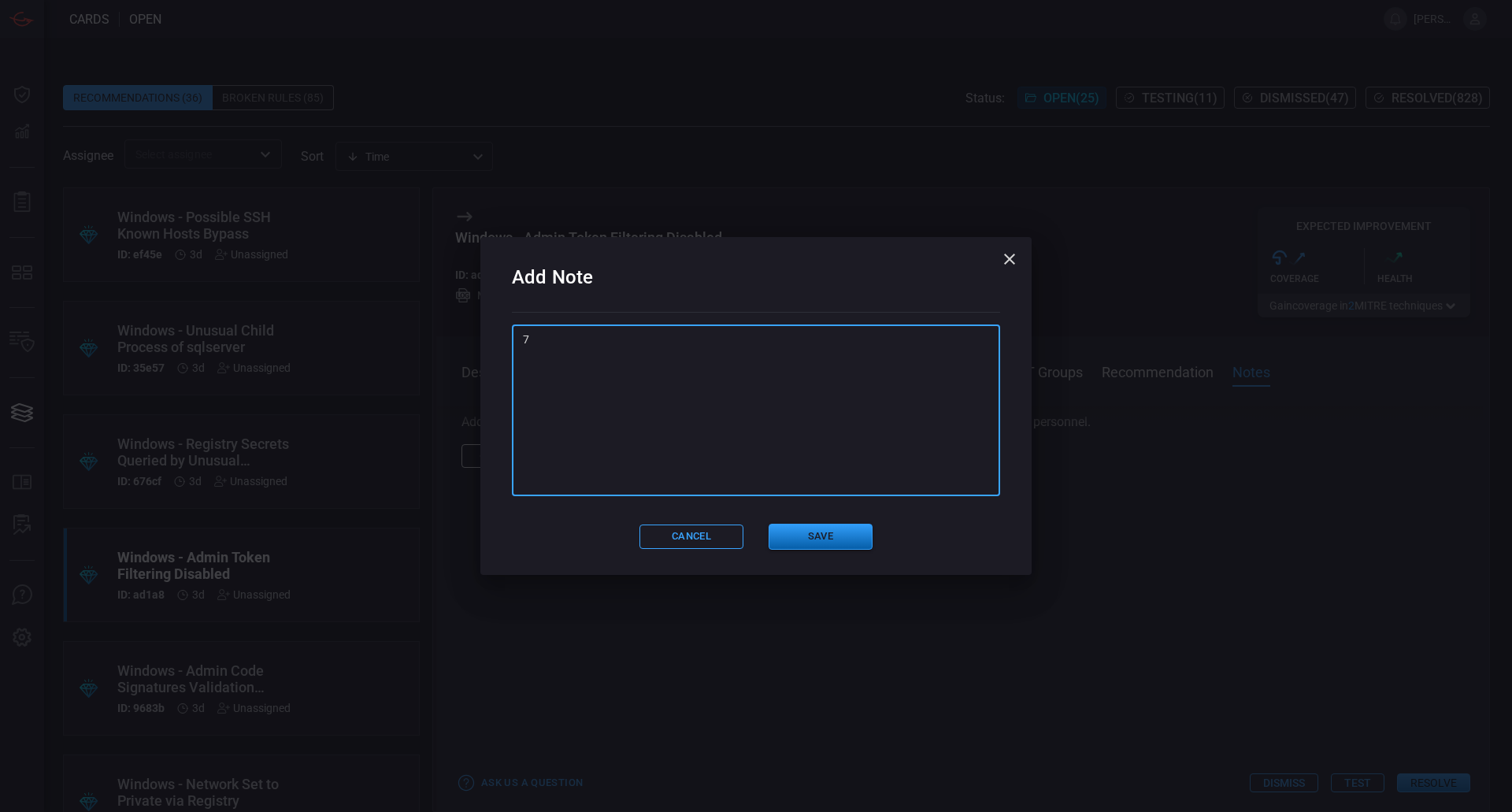
type textarea "7"
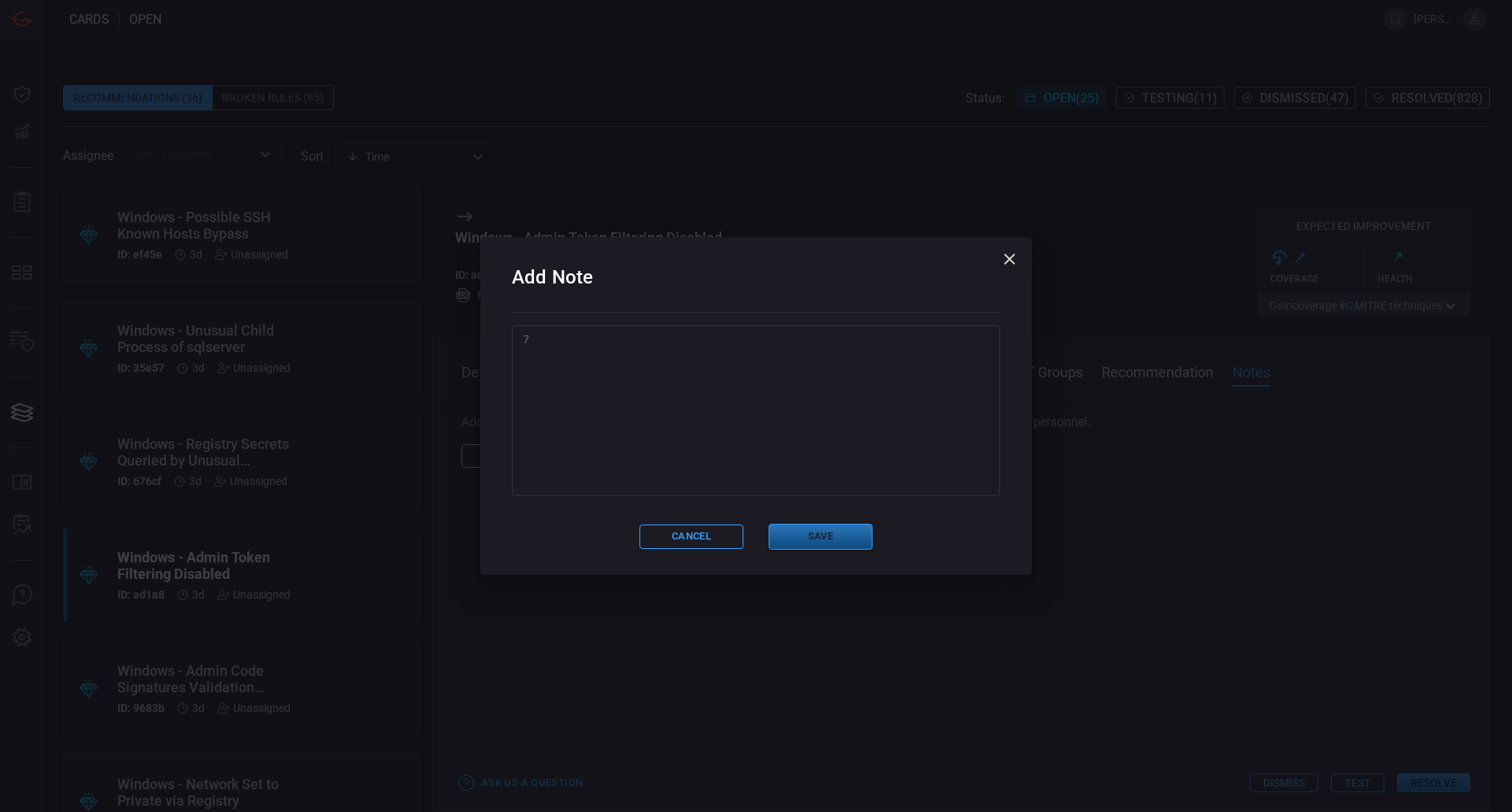
click at [829, 545] on button "Save" at bounding box center [820, 536] width 104 height 26
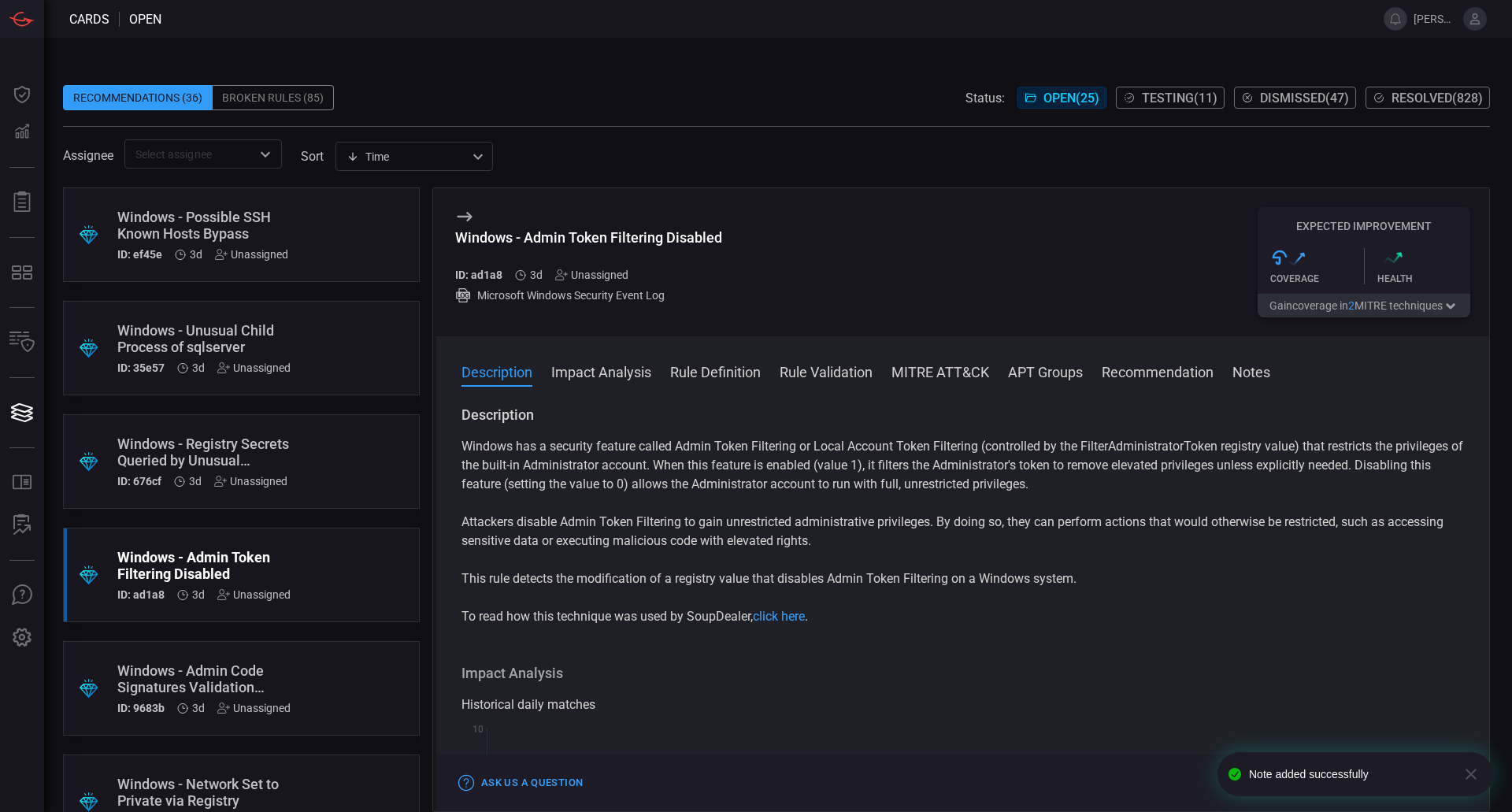
click at [618, 277] on div "Unassigned" at bounding box center [591, 274] width 73 height 13
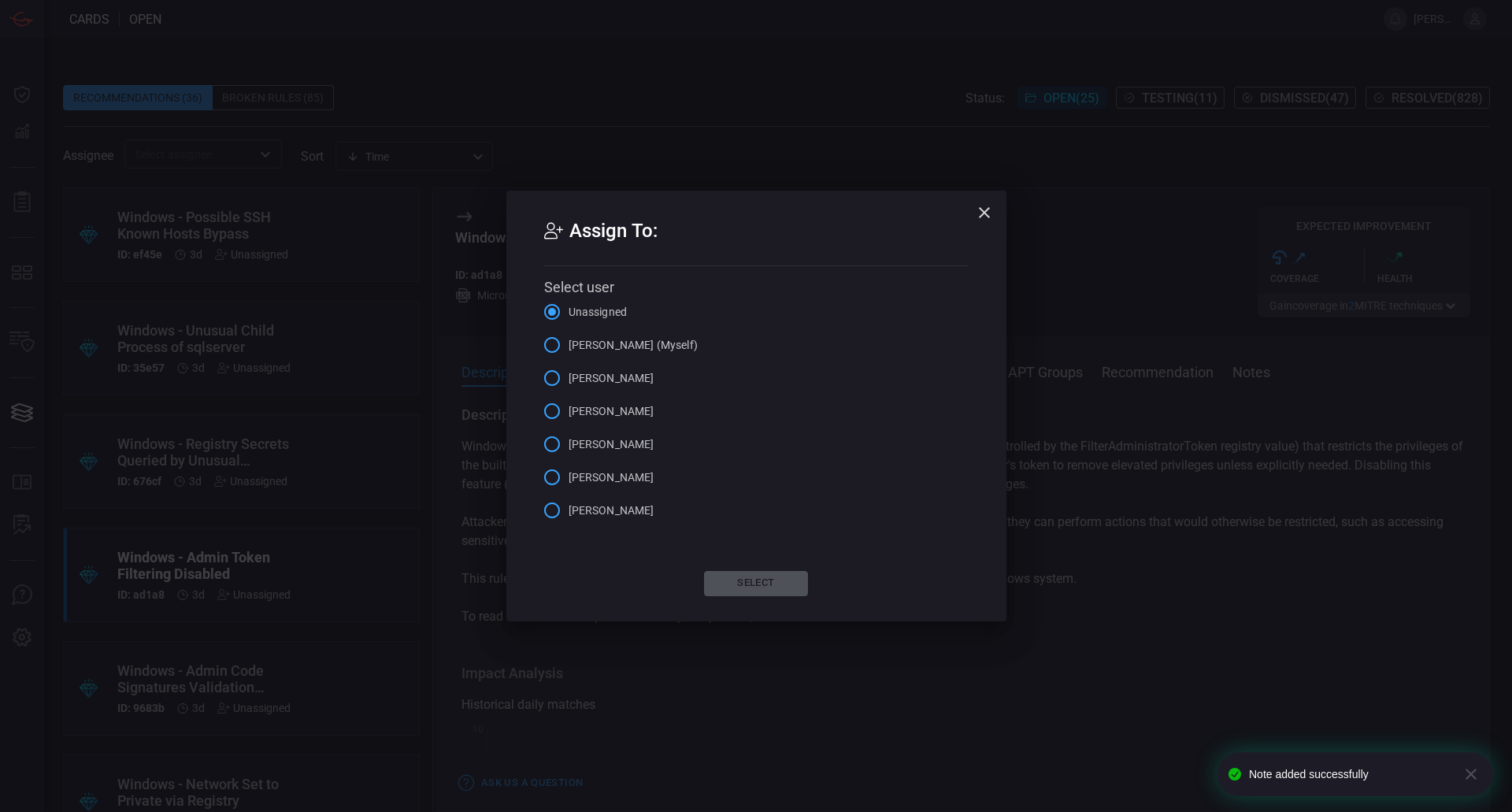
click at [607, 348] on span "[PERSON_NAME] (Myself)" at bounding box center [633, 345] width 129 height 17
click at [568, 348] on input "[PERSON_NAME] (Myself)" at bounding box center [552, 345] width 33 height 33
click at [795, 586] on button "Select" at bounding box center [756, 584] width 104 height 25
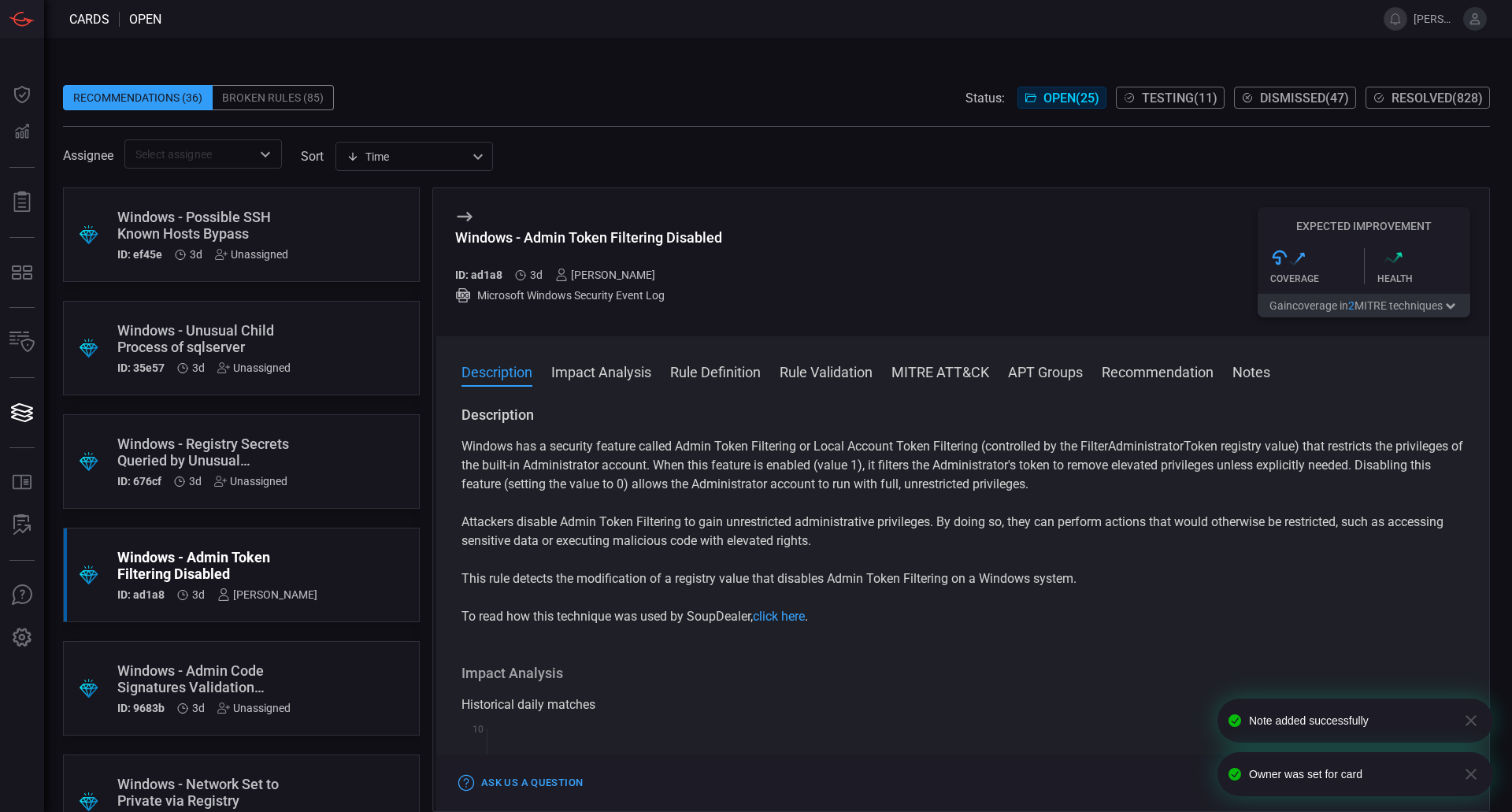
click at [310, 460] on div ".suggested_cards_icon{fill:url(#suggested_cards_icon);} Windows - Registry Secr…" at bounding box center [242, 461] width 357 height 95
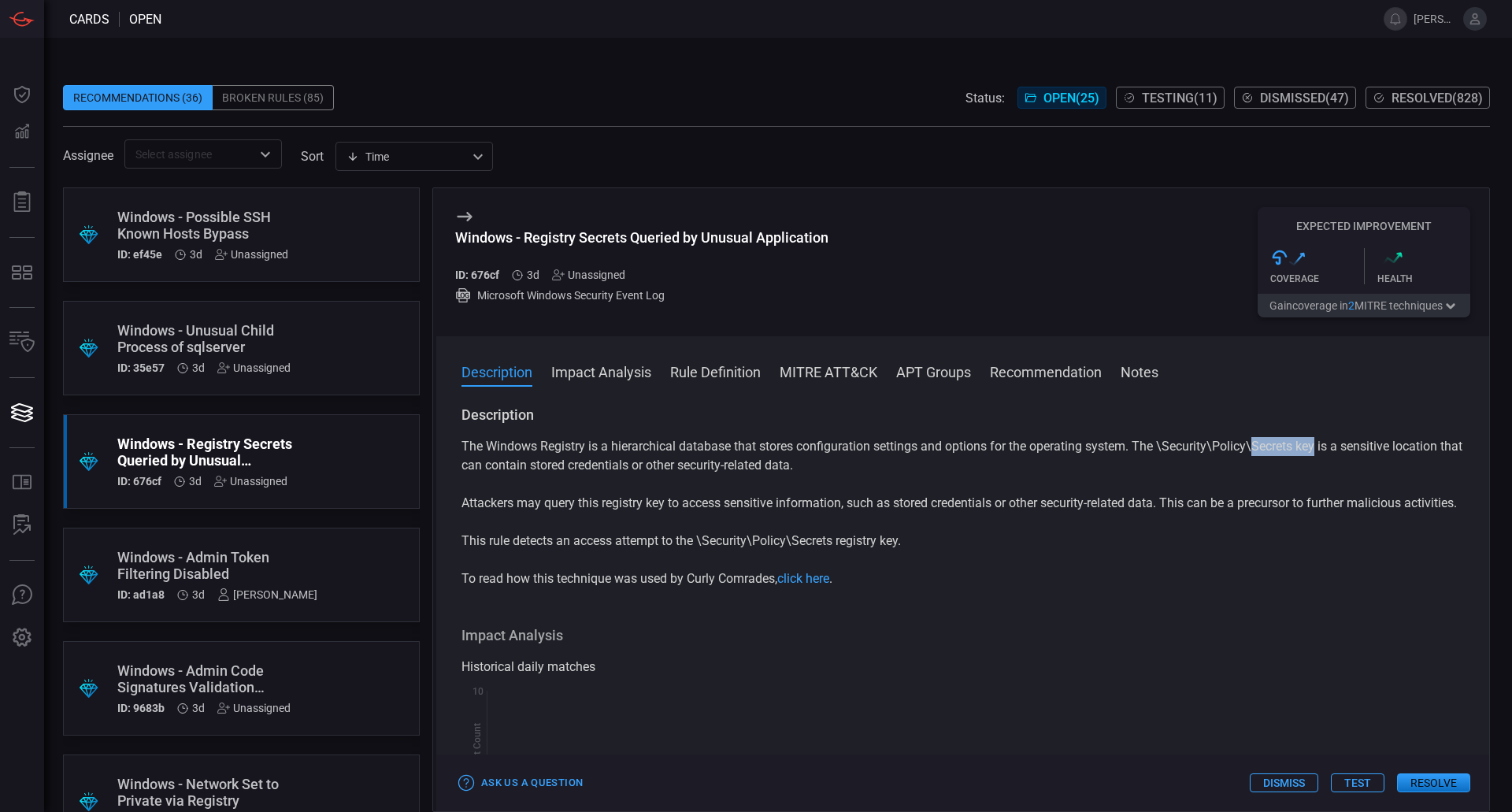
drag, startPoint x: 1254, startPoint y: 445, endPoint x: 1316, endPoint y: 451, distance: 62.3
click at [1316, 451] on p "The Windows Registry is a hierarchical database that stores configuration setti…" at bounding box center [962, 455] width 1002 height 38
drag, startPoint x: 906, startPoint y: 555, endPoint x: 797, endPoint y: 562, distance: 109.2
click at [797, 551] on p "This rule detects an access attempt to the \Security\Policy\Secrets registry ke…" at bounding box center [962, 540] width 1002 height 19
click at [924, 588] on div "The Windows Registry is a hierarchical database that stores configuration setti…" at bounding box center [962, 512] width 1002 height 151
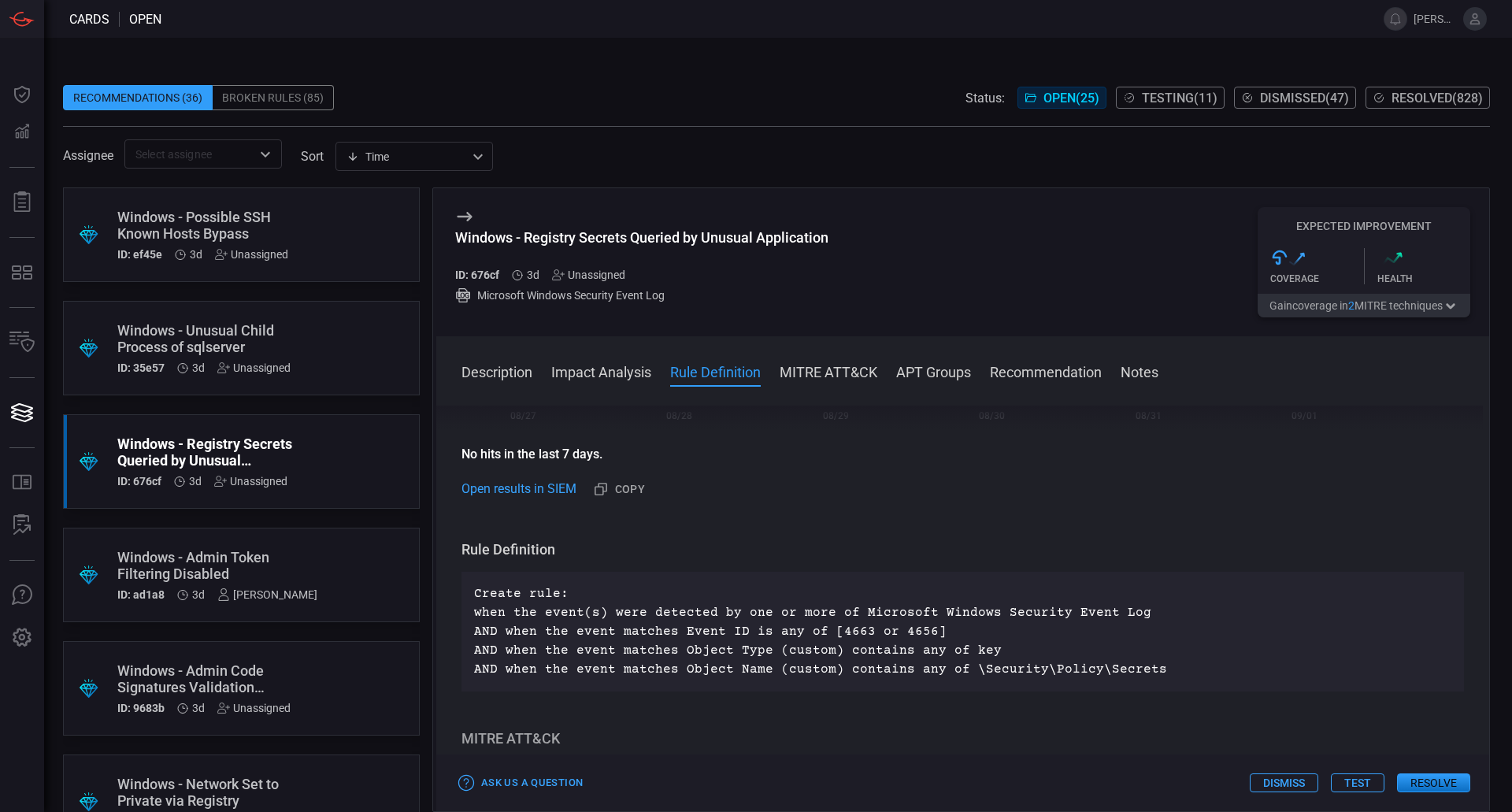
scroll to position [473, 0]
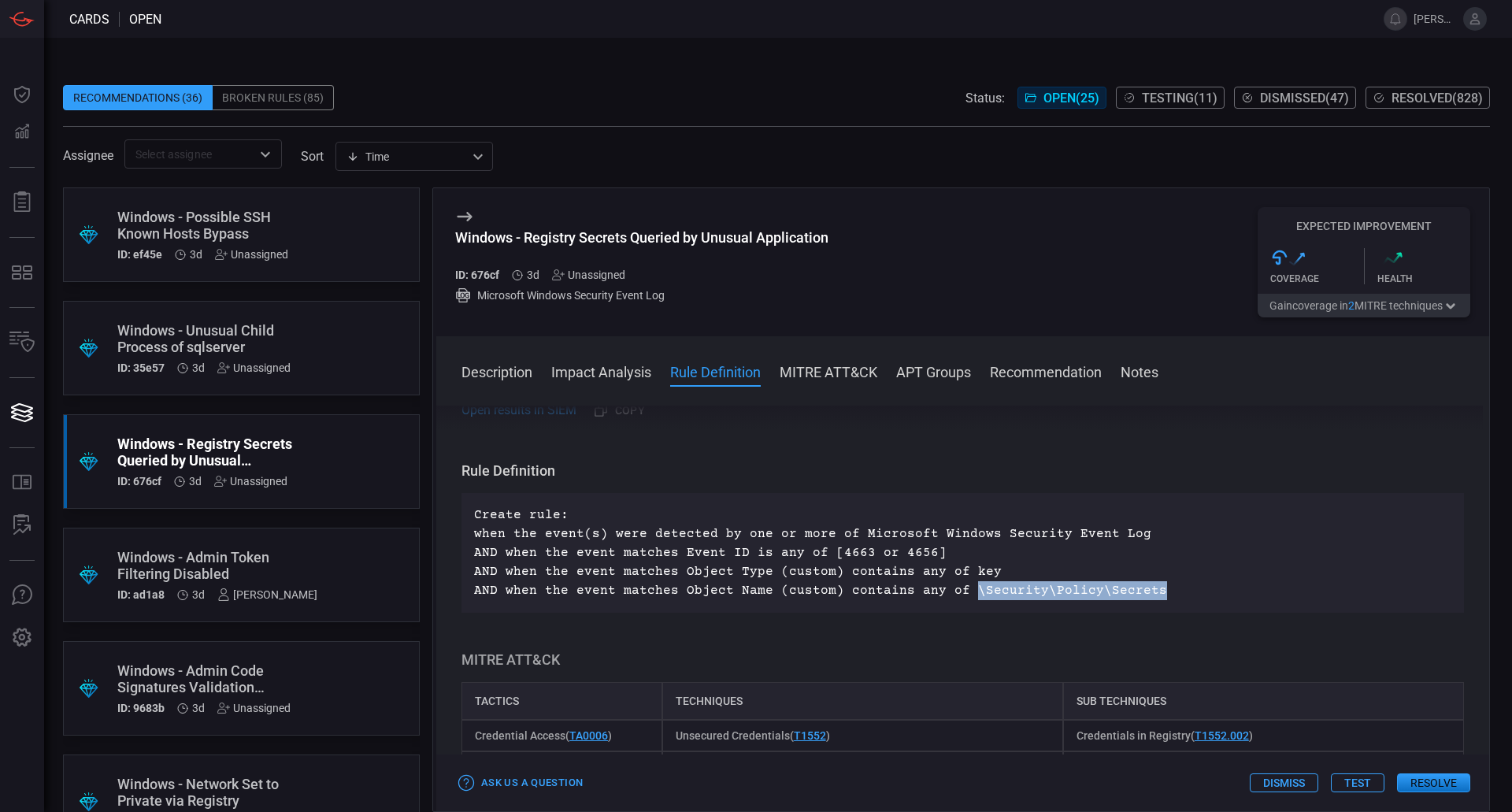
drag, startPoint x: 1140, startPoint y: 609, endPoint x: 1101, endPoint y: 599, distance: 40.3
click at [971, 600] on p "Create rule: when the event(s) were detected by one or more of Microsoft Window…" at bounding box center [962, 553] width 977 height 95
click at [607, 277] on div "Unassigned" at bounding box center [588, 274] width 73 height 13
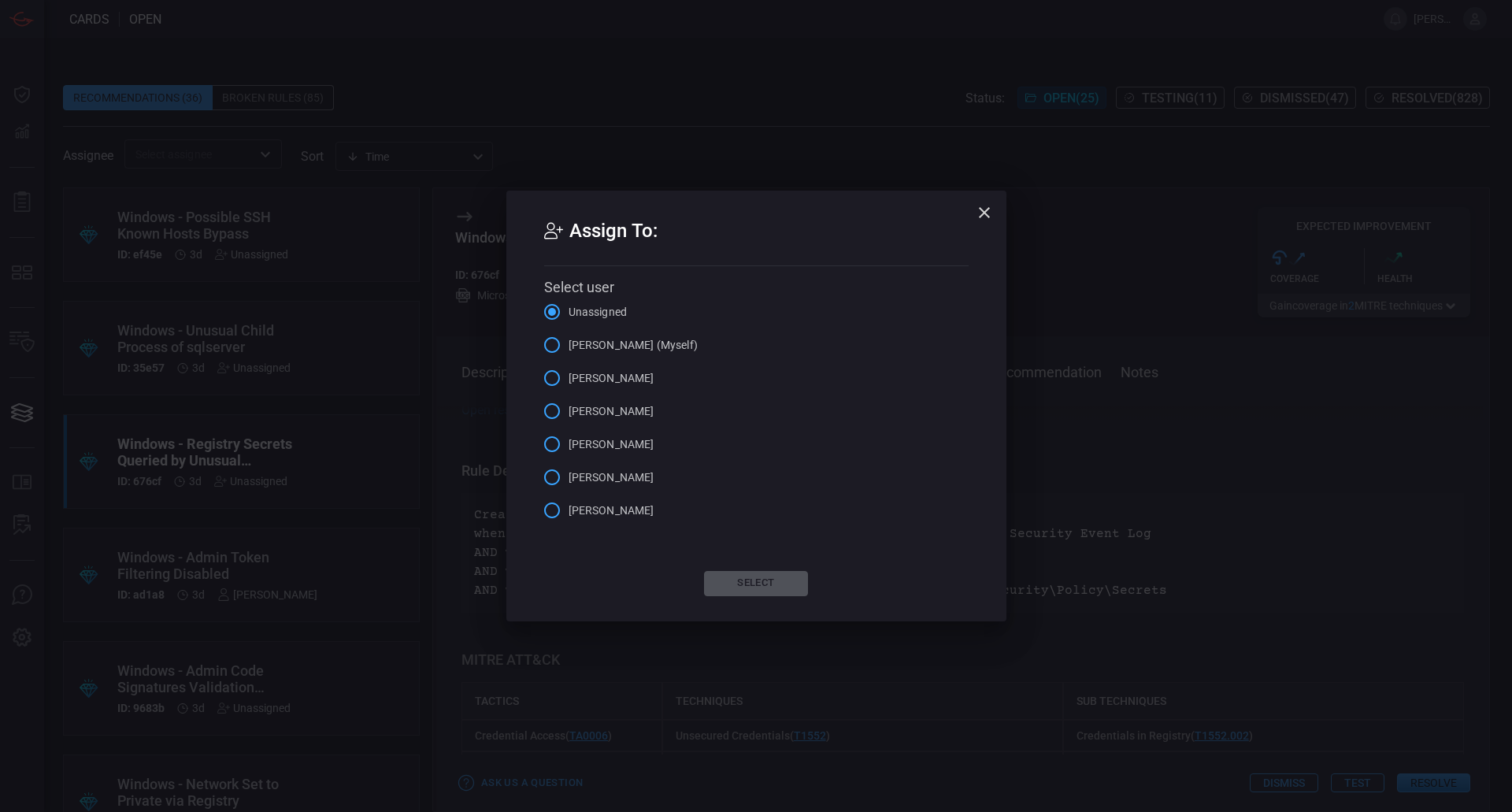
click at [653, 352] on span "[PERSON_NAME] (Myself)" at bounding box center [633, 345] width 129 height 17
click at [568, 352] on input "[PERSON_NAME] (Myself)" at bounding box center [552, 345] width 33 height 33
click at [746, 593] on button "Select" at bounding box center [756, 584] width 104 height 25
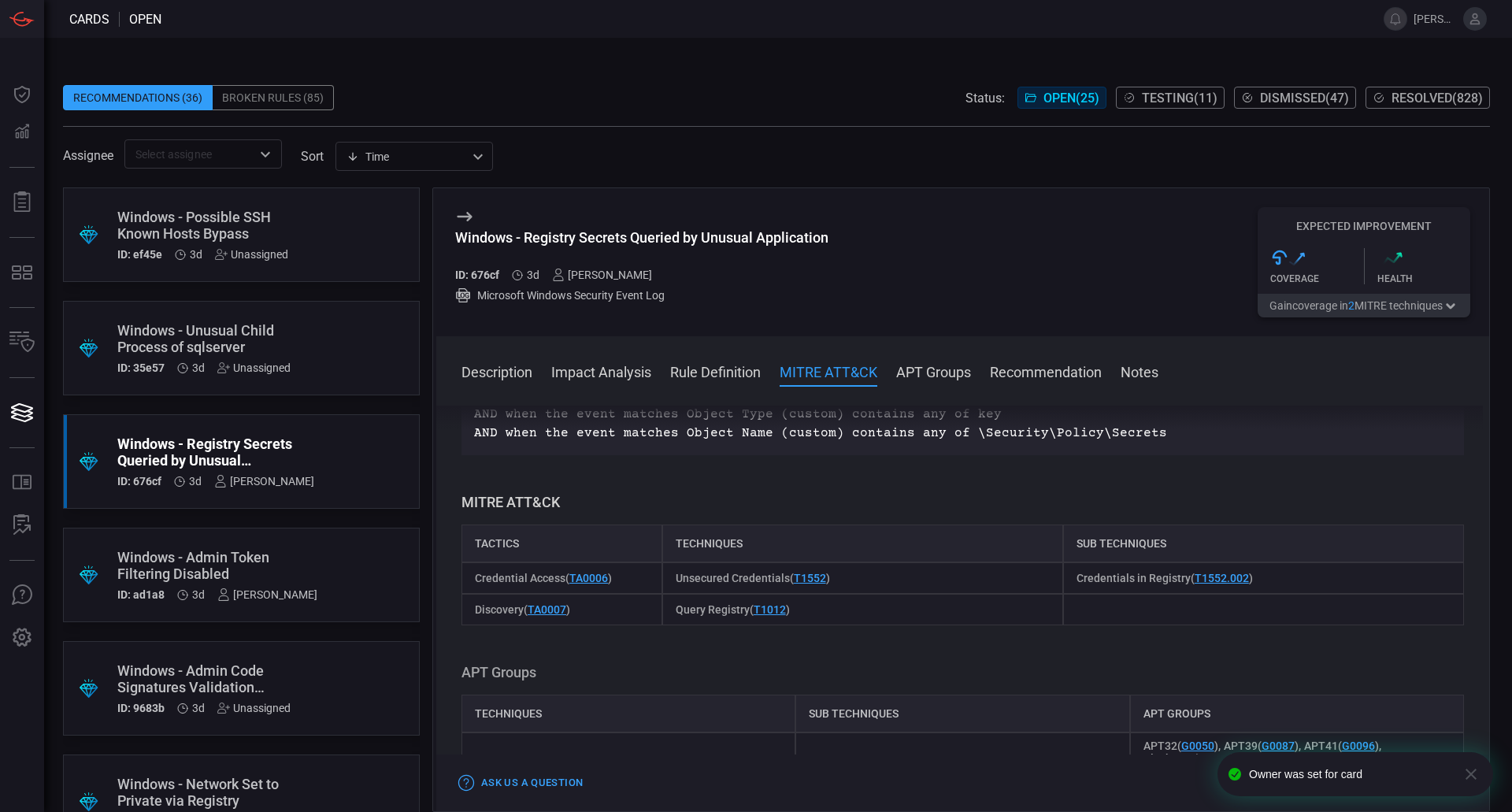
scroll to position [1402, 0]
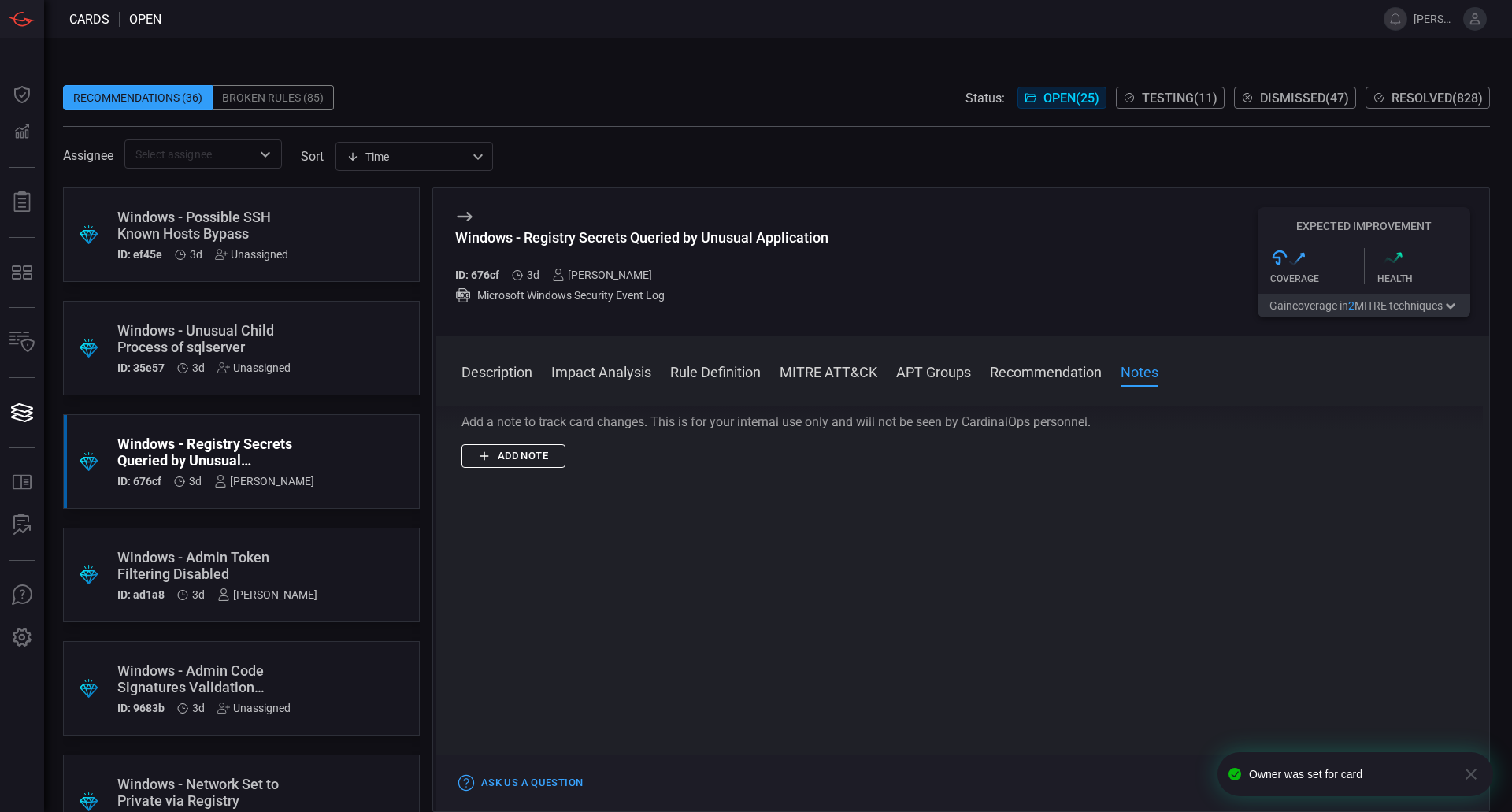
click at [481, 453] on icon "button" at bounding box center [485, 455] width 15 height 15
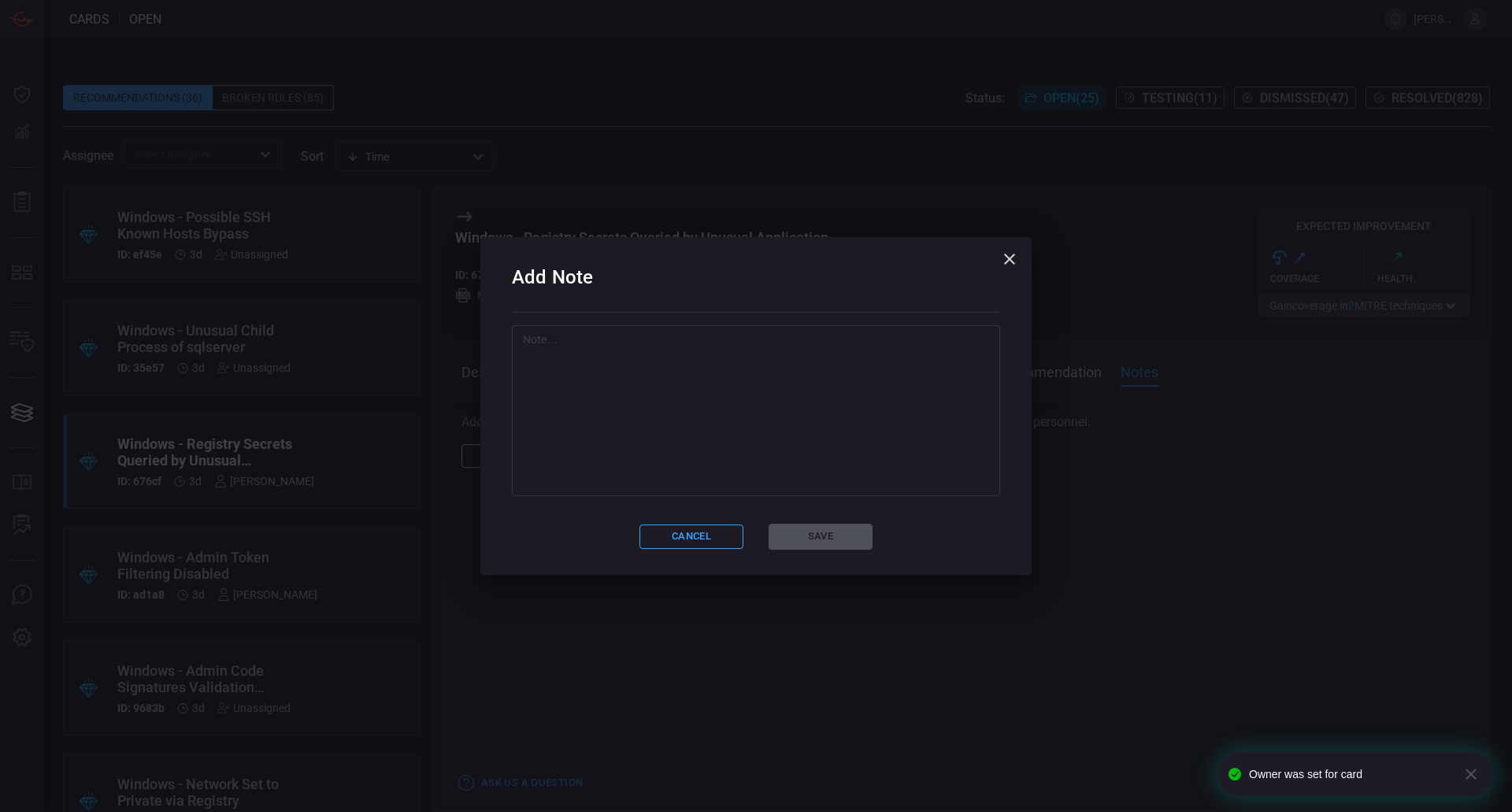
click at [651, 443] on textarea at bounding box center [756, 410] width 466 height 158
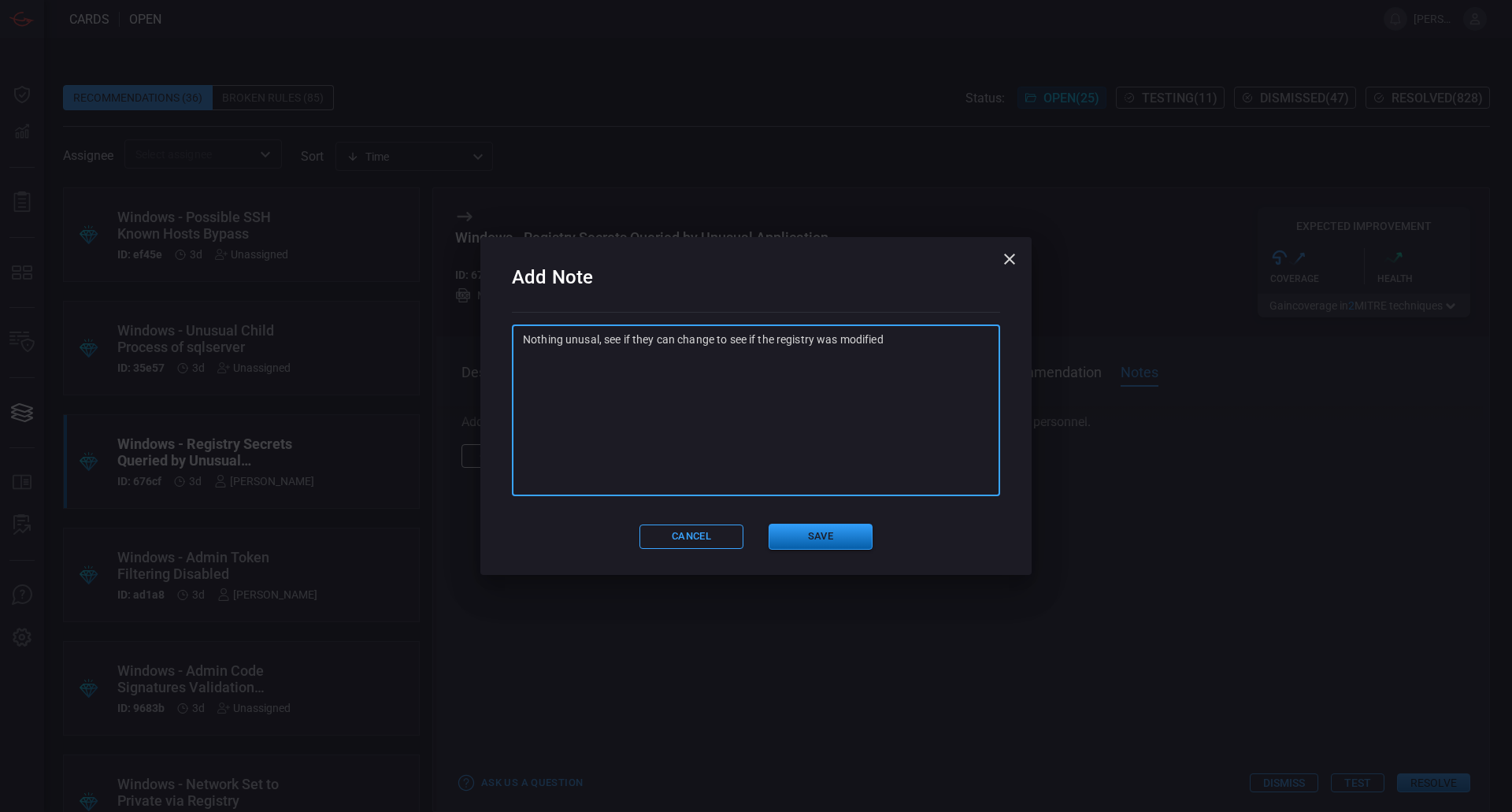
type textarea "Nothing unusal, see if they can change to see if the registry was modified"
click at [788, 531] on button "Save" at bounding box center [820, 536] width 104 height 26
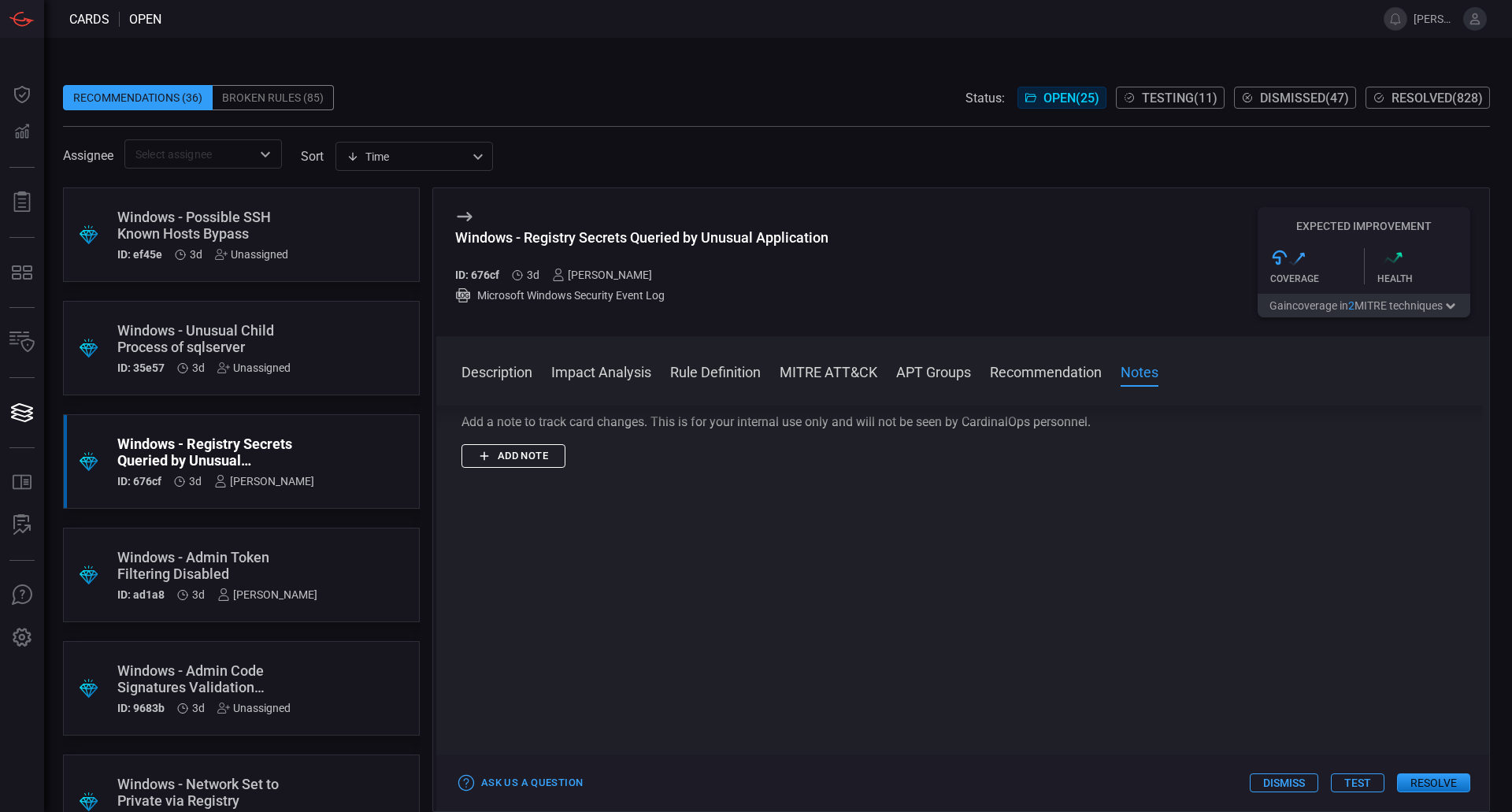
scroll to position [0, 0]
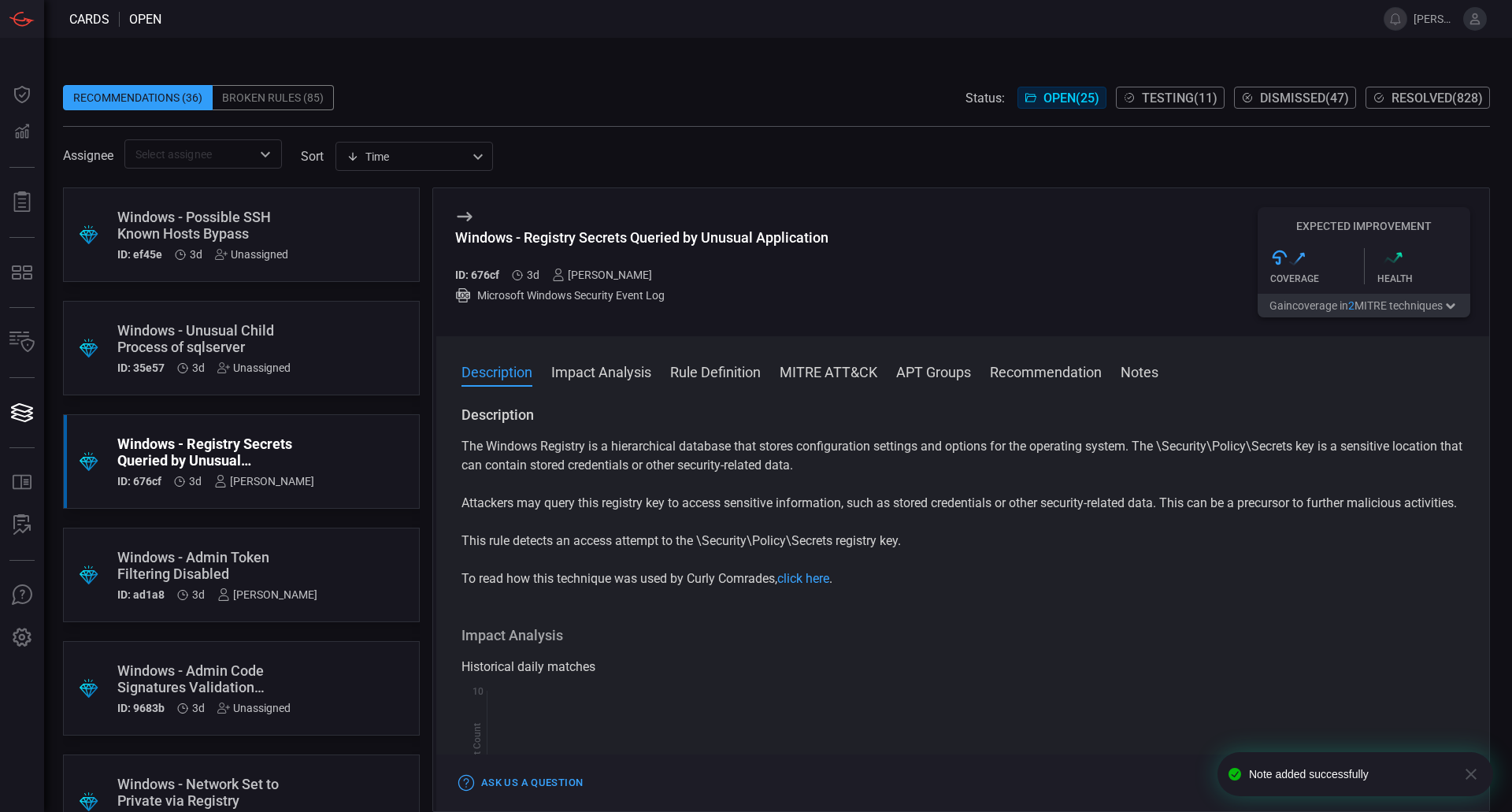
click at [330, 359] on div ".suggested_cards_icon{fill:url(#suggested_cards_icon);} Windows - Unusual Child…" at bounding box center [242, 348] width 357 height 95
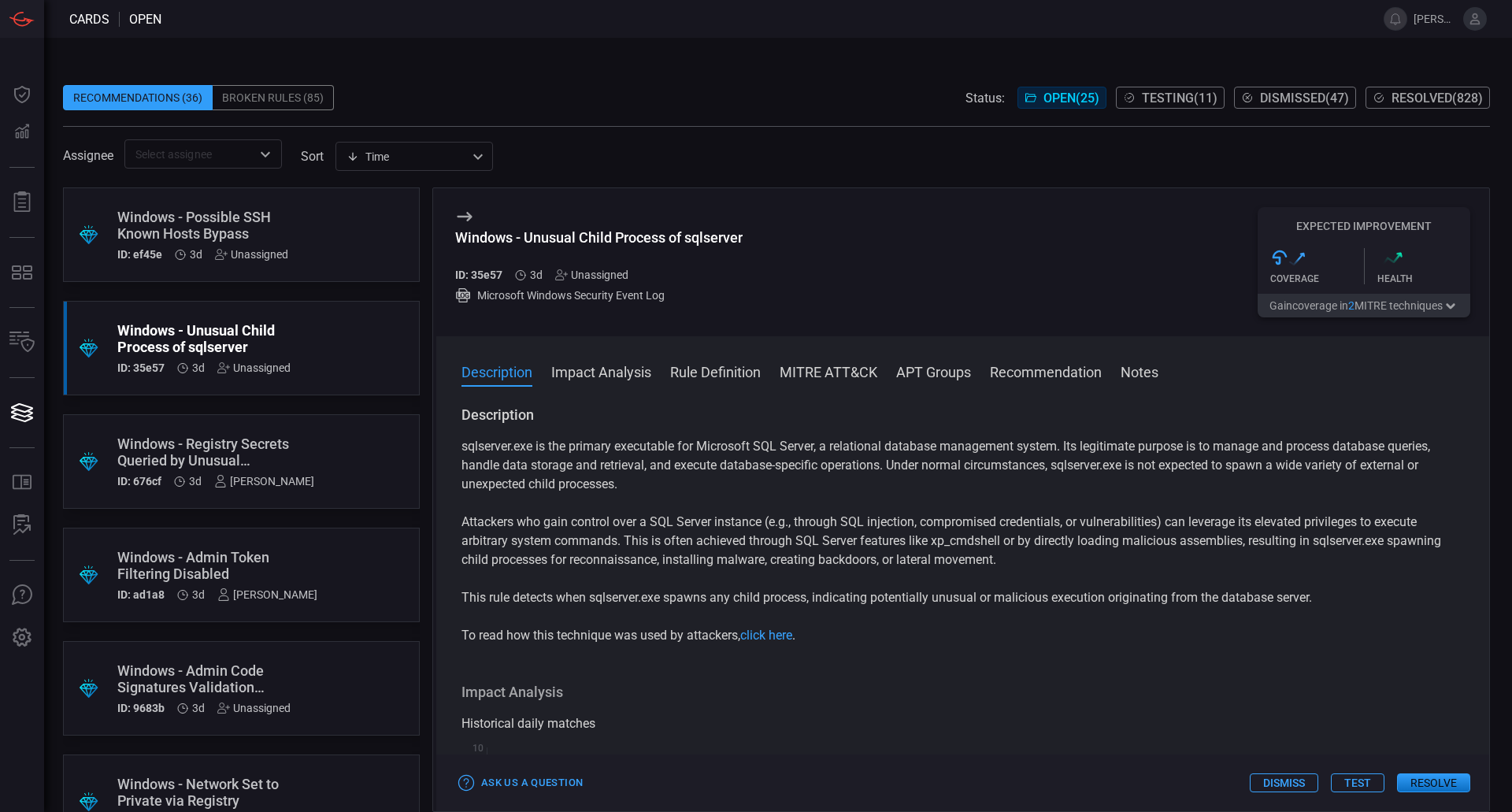
drag, startPoint x: 1089, startPoint y: 567, endPoint x: 1064, endPoint y: 587, distance: 32.0
click at [1064, 587] on div "sqlserver.exe is the primary executable for Microsoft SQL Server, a relational …" at bounding box center [962, 540] width 1002 height 208
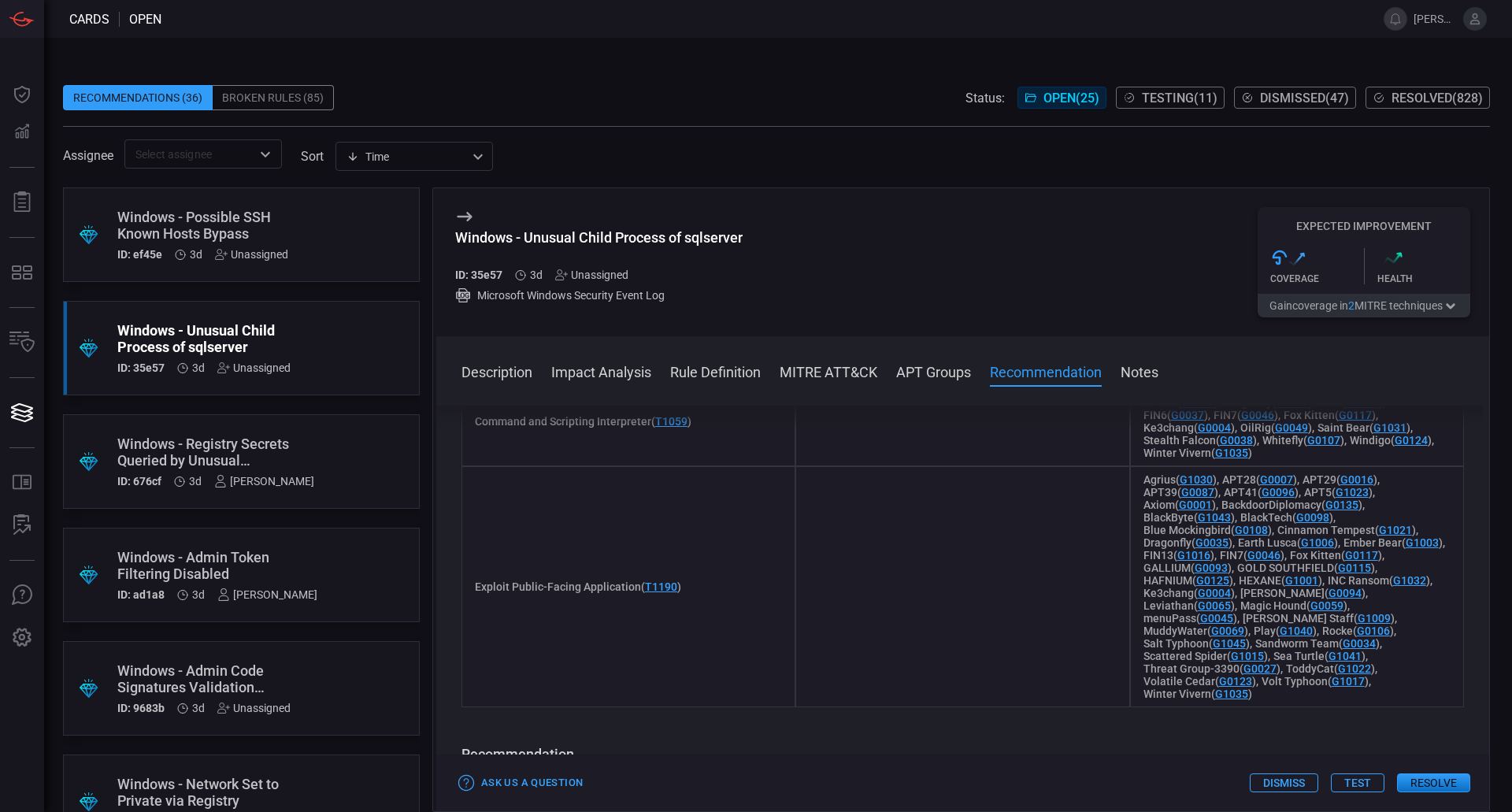
scroll to position [1561, 0]
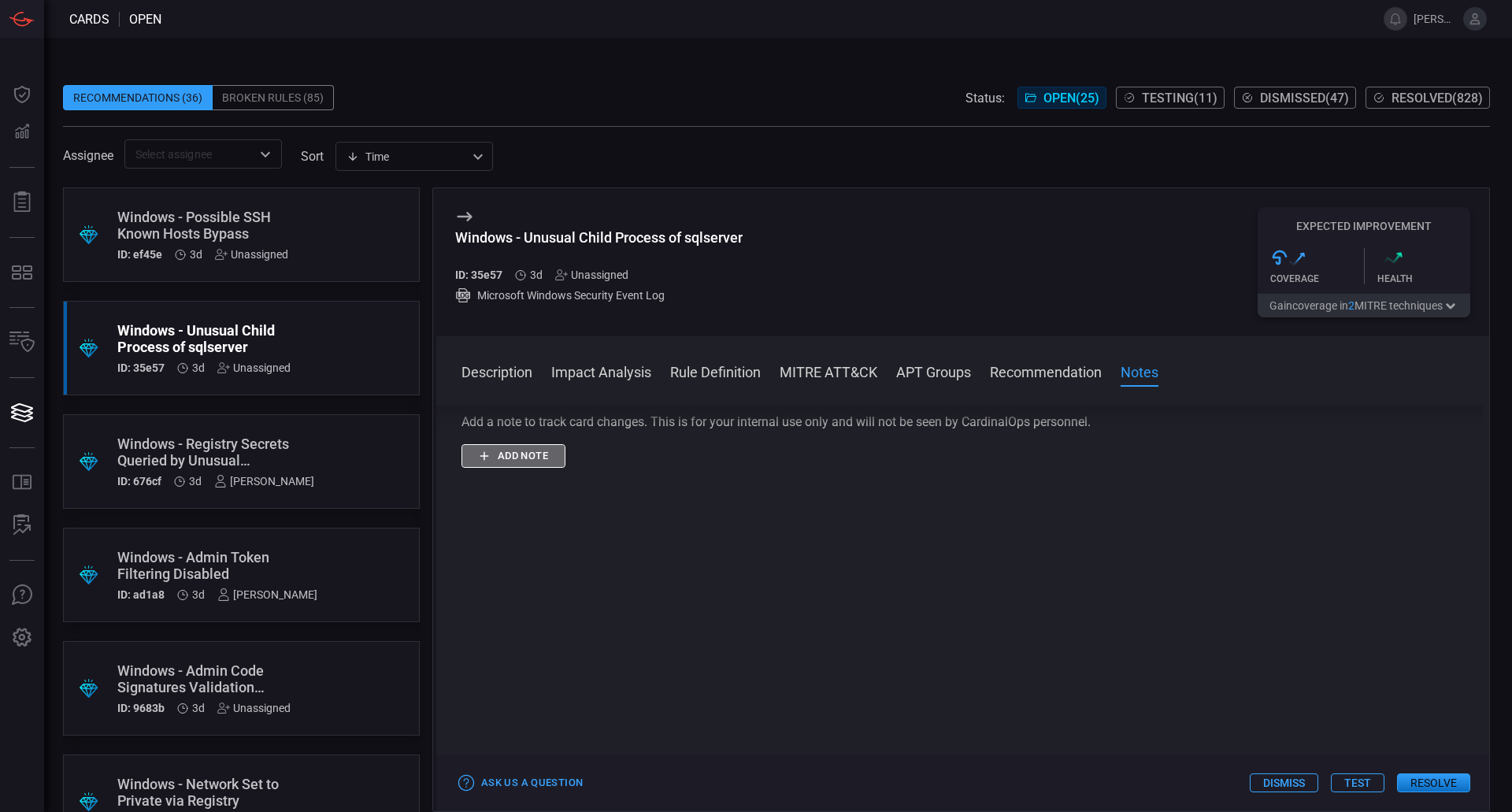
click at [514, 461] on button "Add note" at bounding box center [513, 456] width 104 height 24
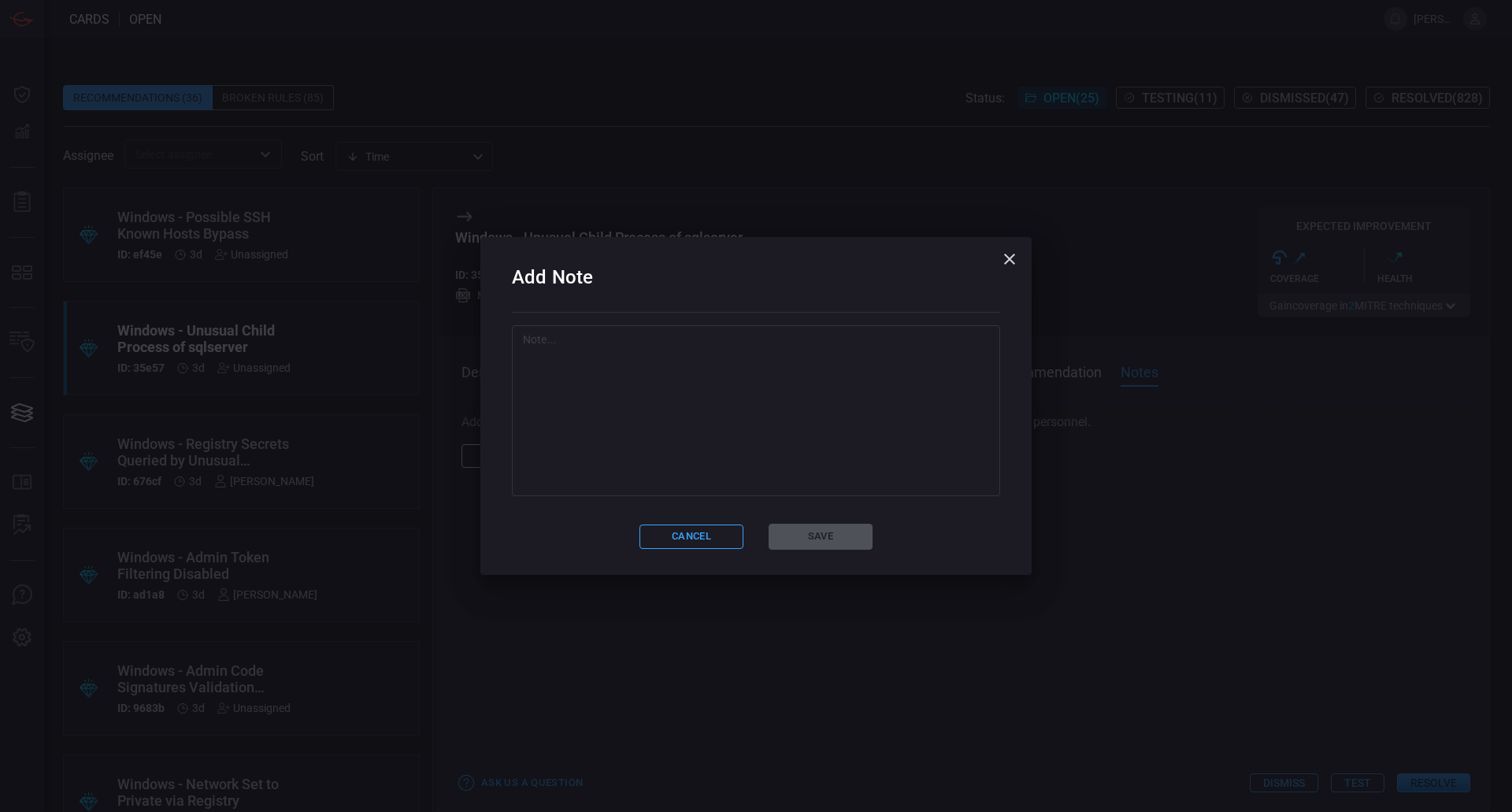
click at [703, 463] on textarea at bounding box center [756, 410] width 466 height 158
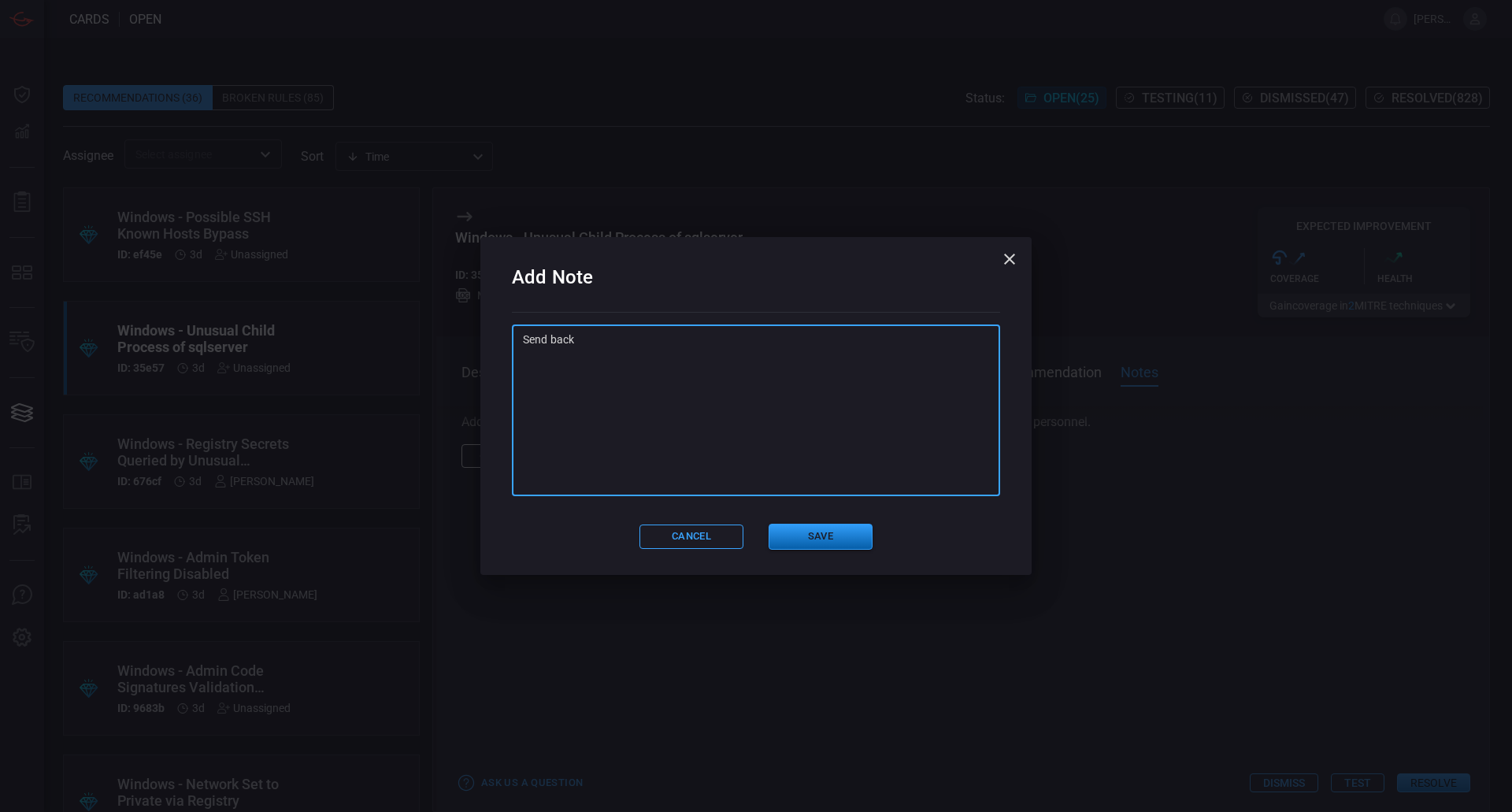
type textarea "Send back"
click at [828, 530] on button "Save" at bounding box center [820, 536] width 104 height 26
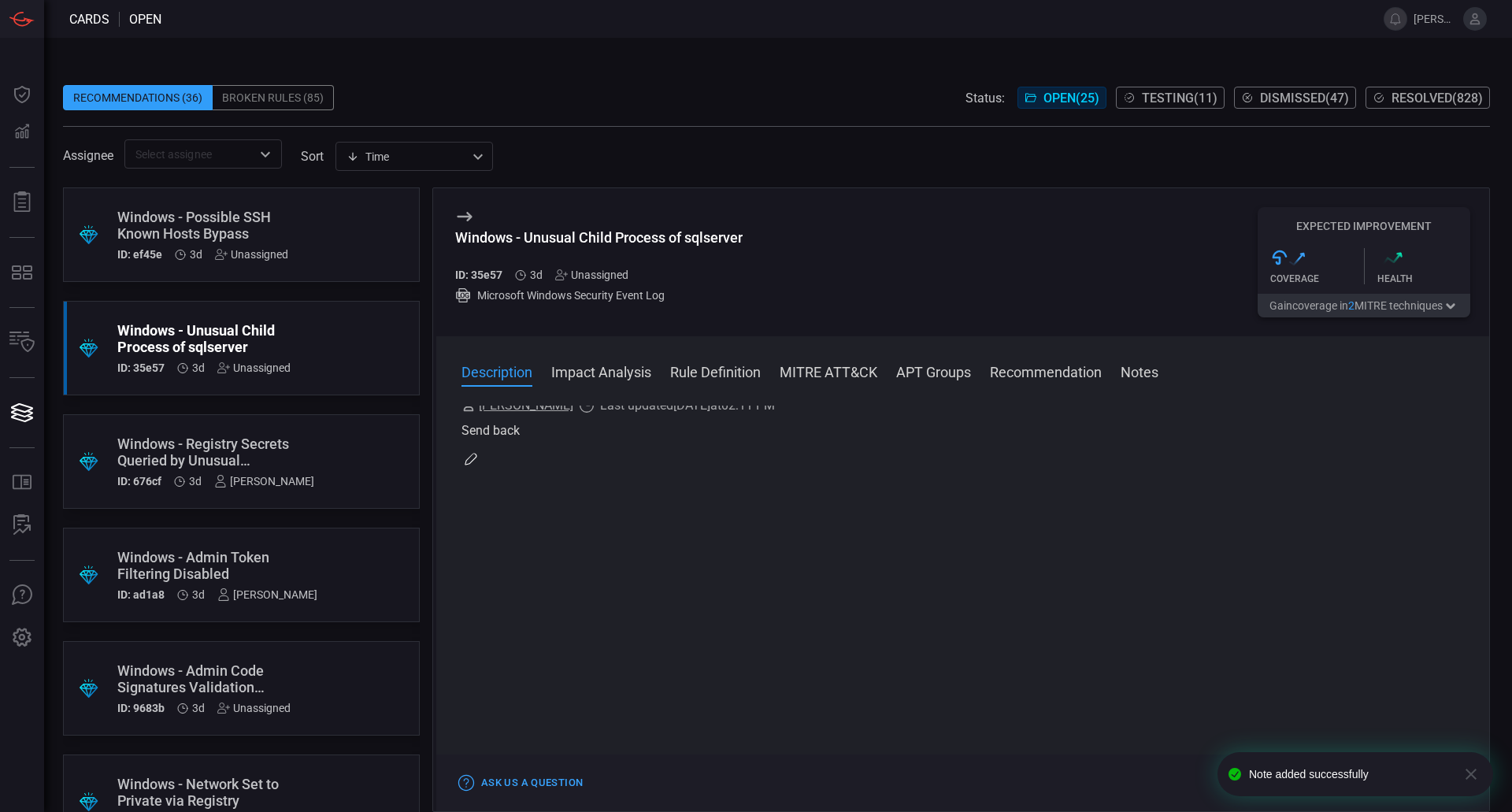
scroll to position [0, 0]
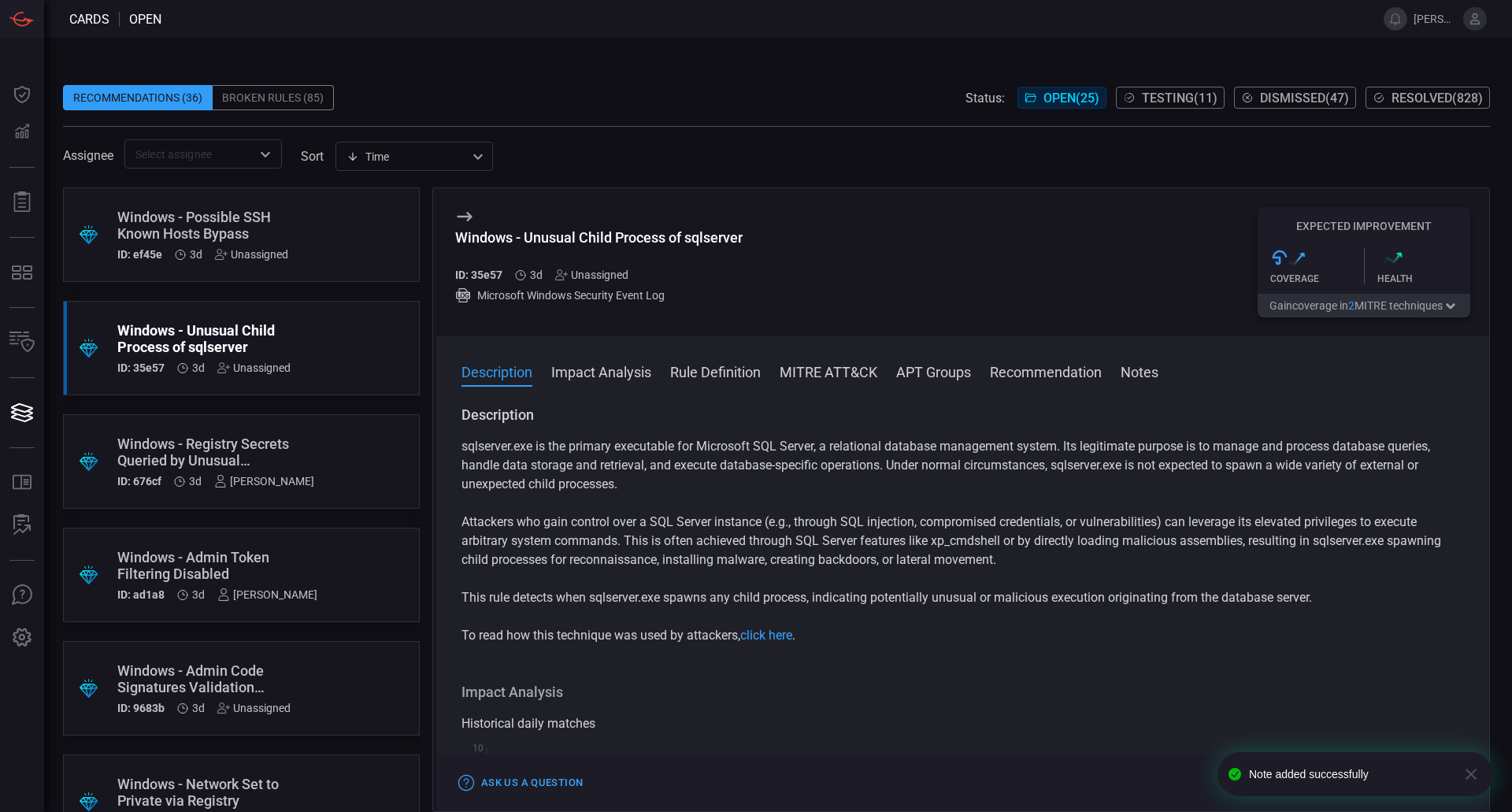
click at [602, 274] on div "Unassigned" at bounding box center [591, 274] width 73 height 13
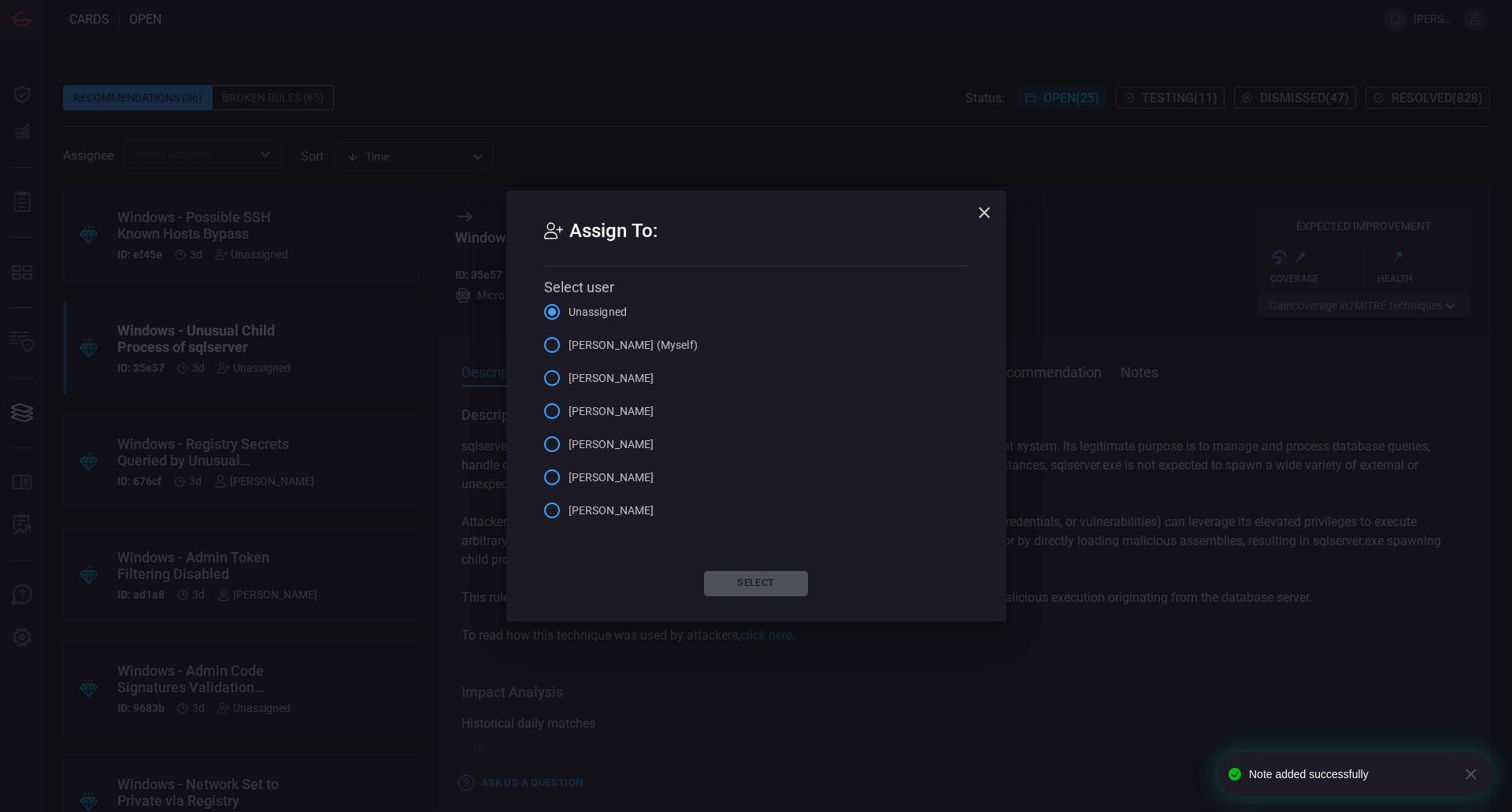
click at [622, 338] on span "[PERSON_NAME] (Myself)" at bounding box center [633, 345] width 129 height 17
click at [568, 338] on input "[PERSON_NAME] (Myself)" at bounding box center [552, 345] width 33 height 33
click at [752, 571] on button "Select" at bounding box center [756, 584] width 104 height 25
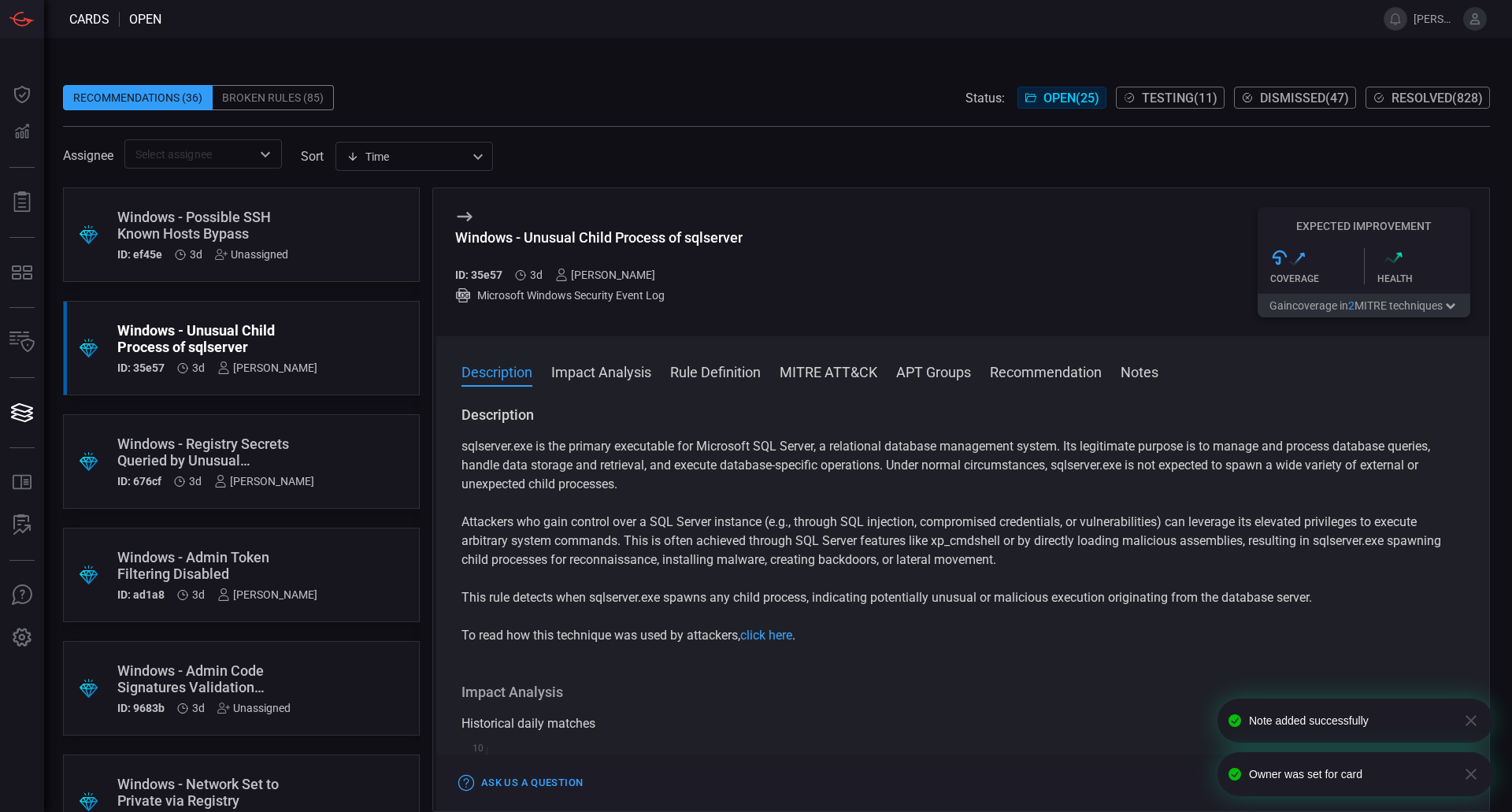
click at [285, 677] on div "Windows - Admin Code Signatures Validation Disabled" at bounding box center [211, 678] width 188 height 33
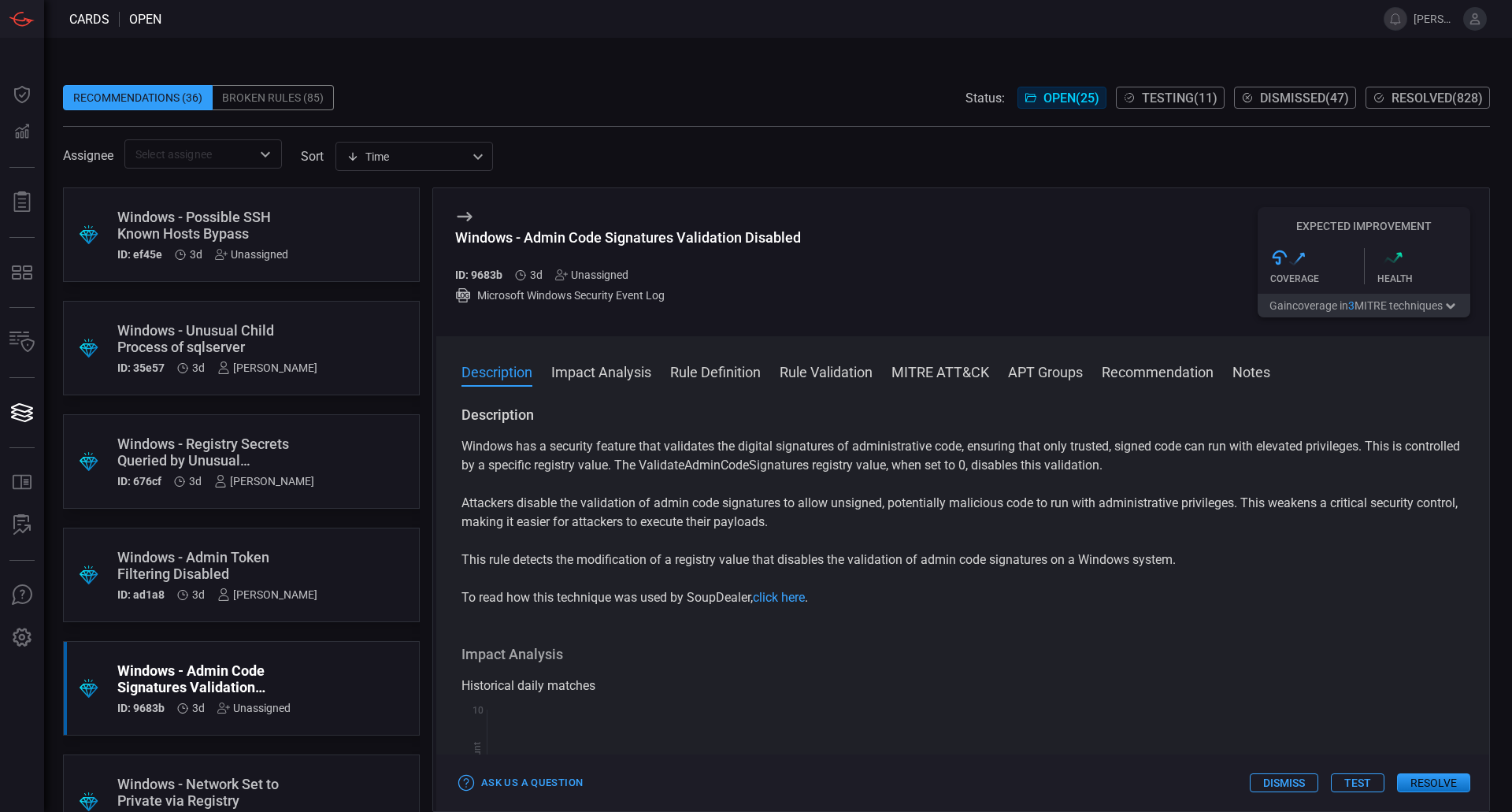
click at [1180, 643] on div "Description Windows has a security feature that validates the digital signature…" at bounding box center [963, 605] width 1053 height 400
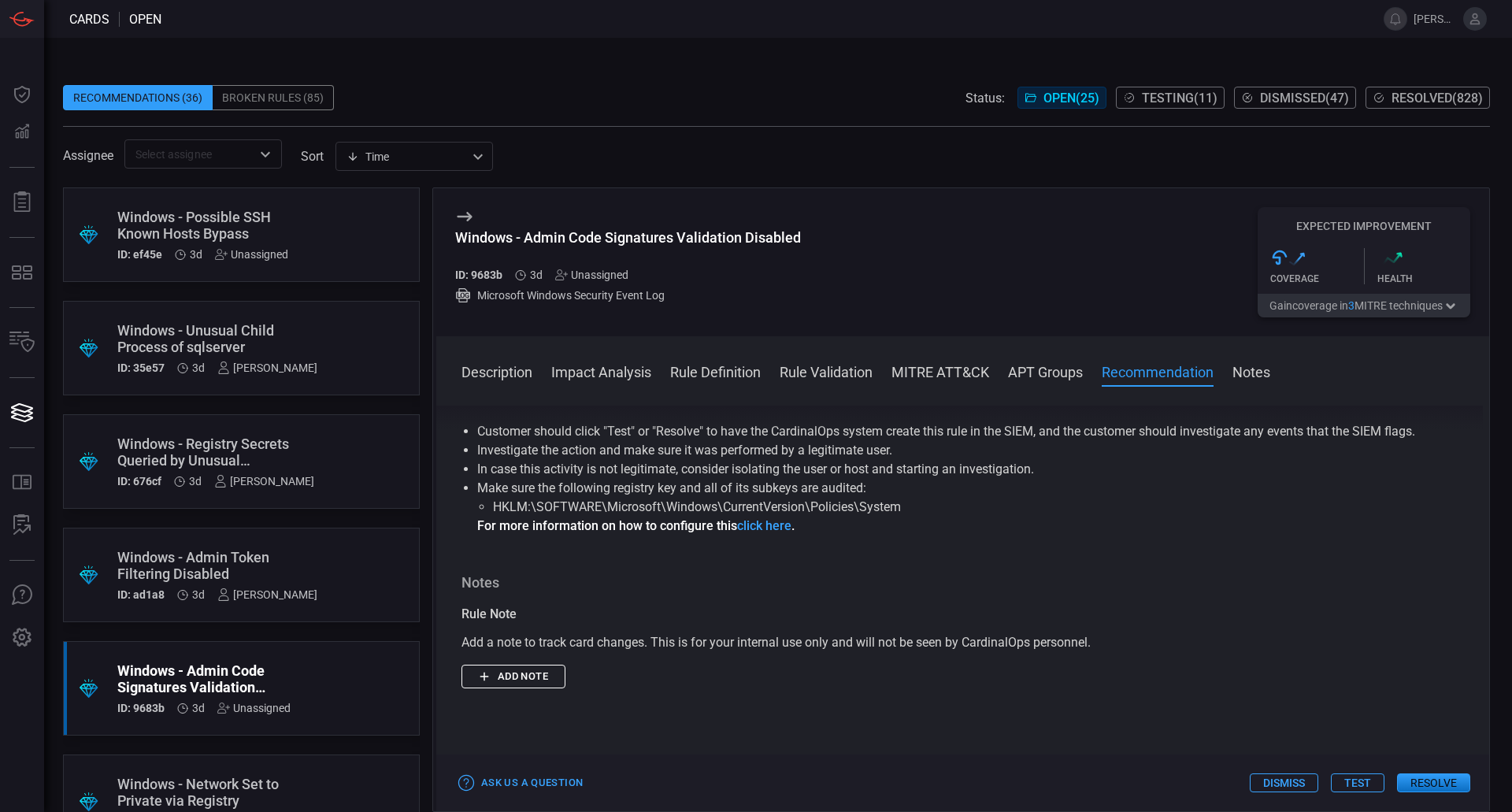
scroll to position [1739, 0]
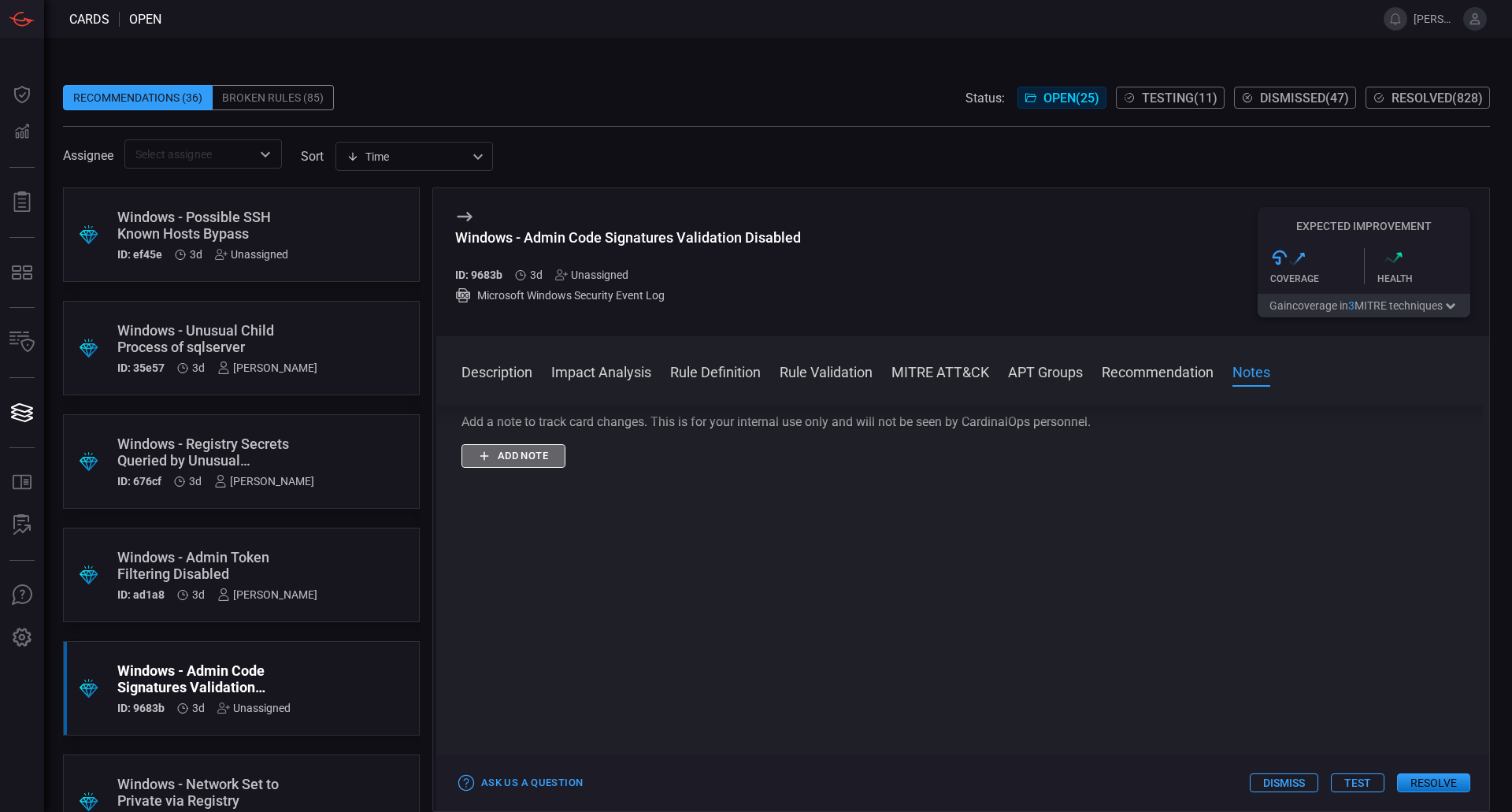
click at [539, 458] on button "Add note" at bounding box center [513, 456] width 104 height 24
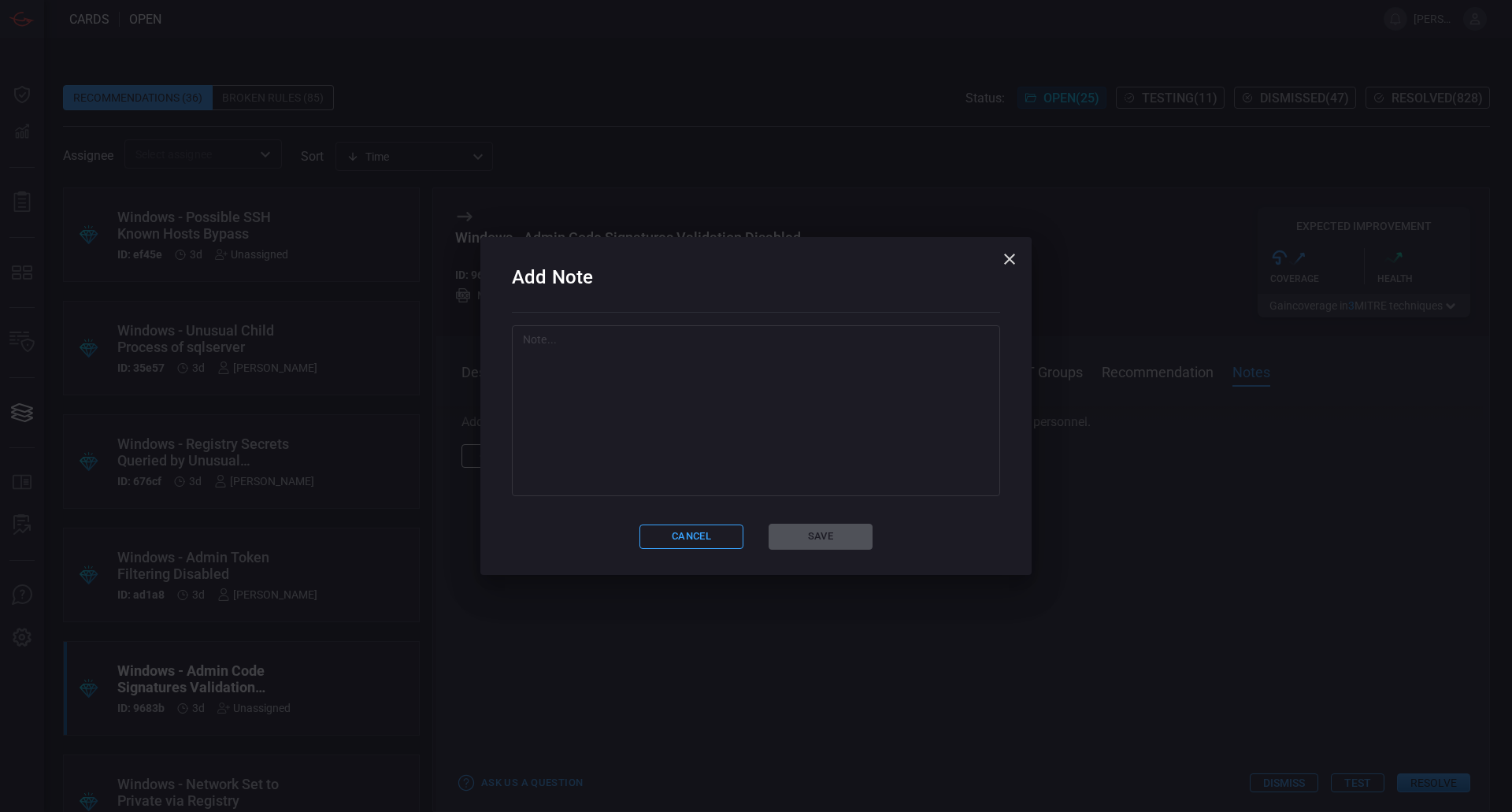
click at [718, 462] on textarea at bounding box center [756, 410] width 466 height 158
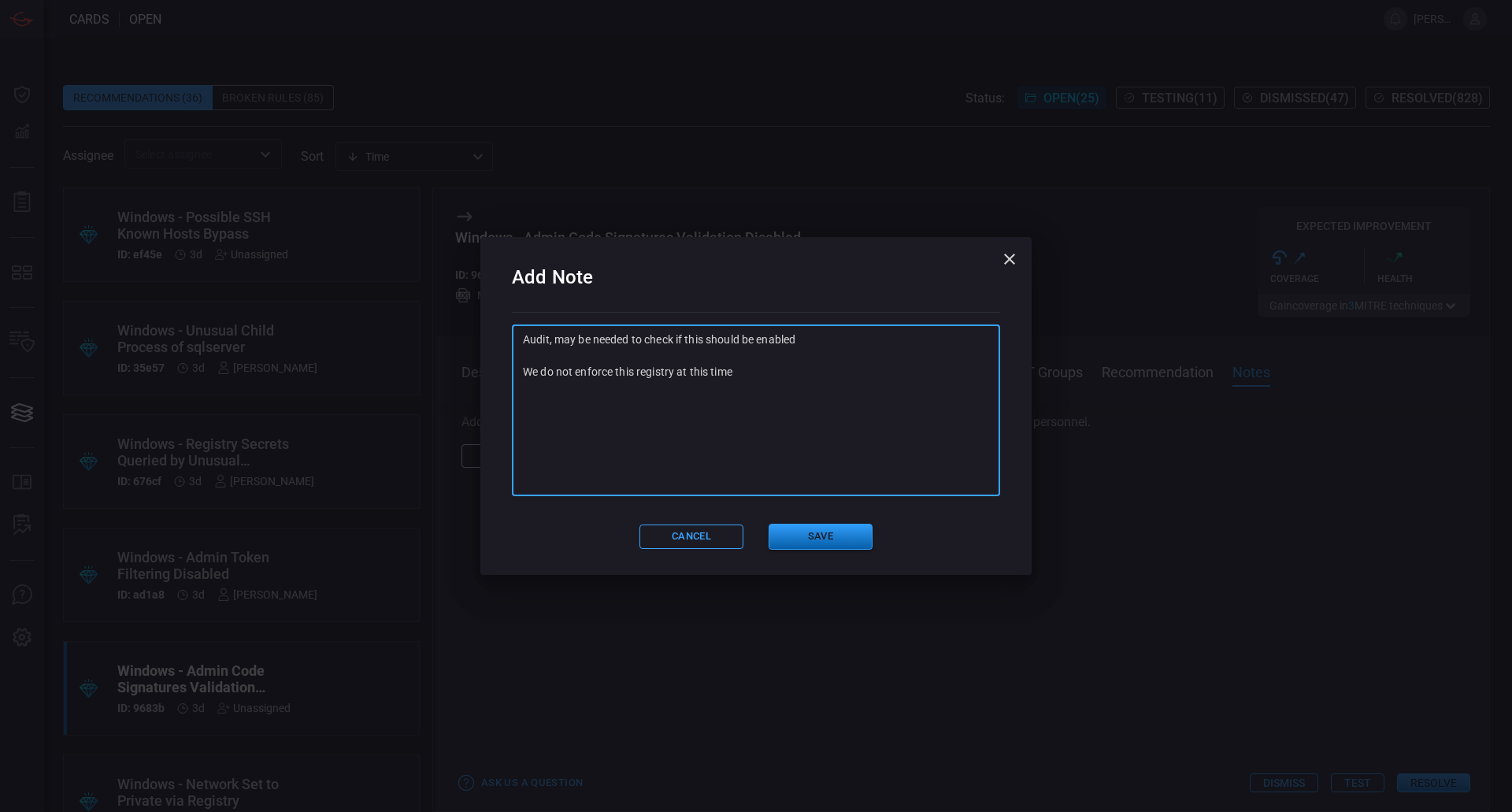
type textarea "Audit, may be needed to check if this should be enabled We do not enforce this …"
click at [824, 543] on button "Save" at bounding box center [820, 536] width 104 height 26
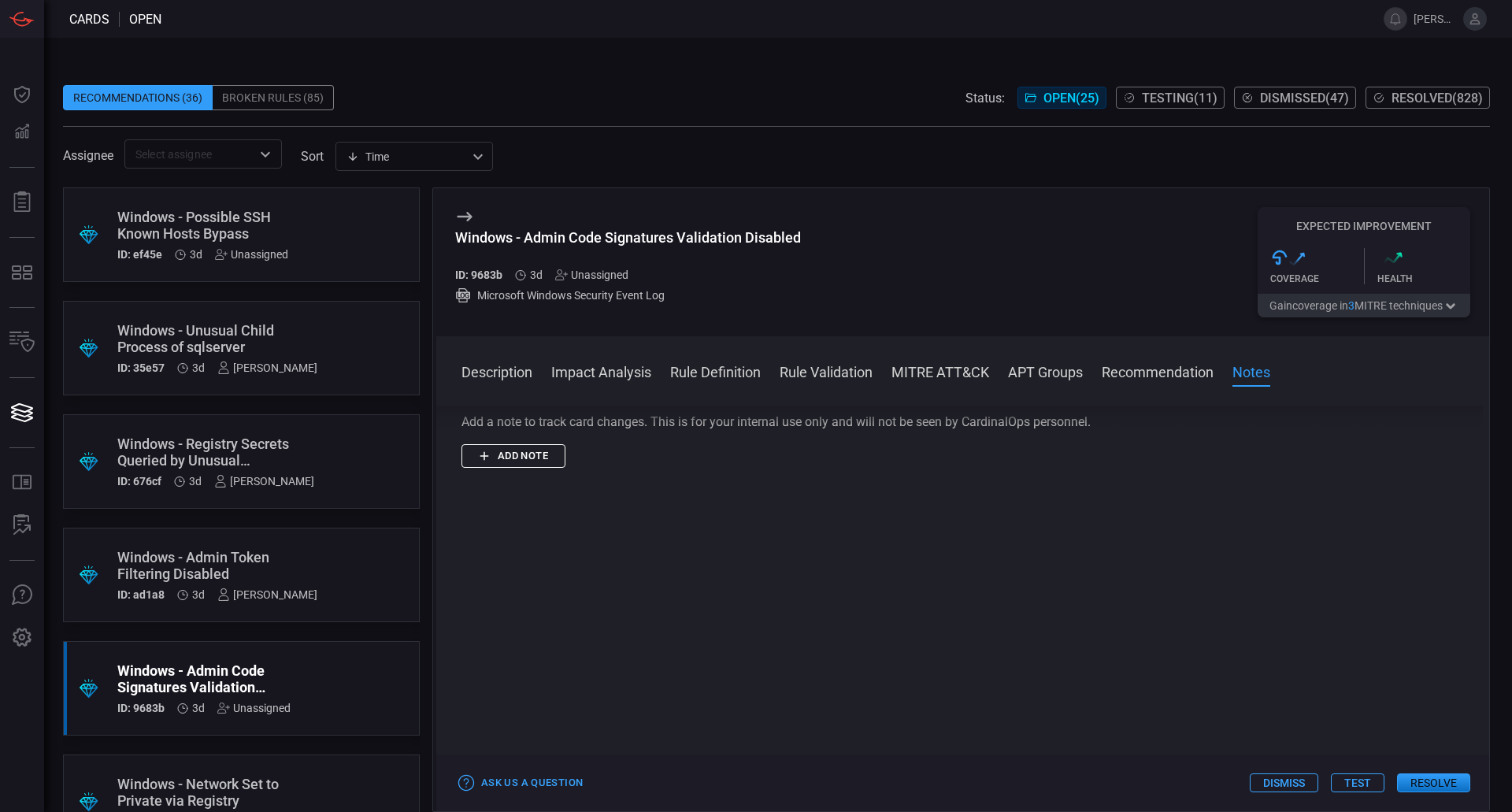
scroll to position [0, 0]
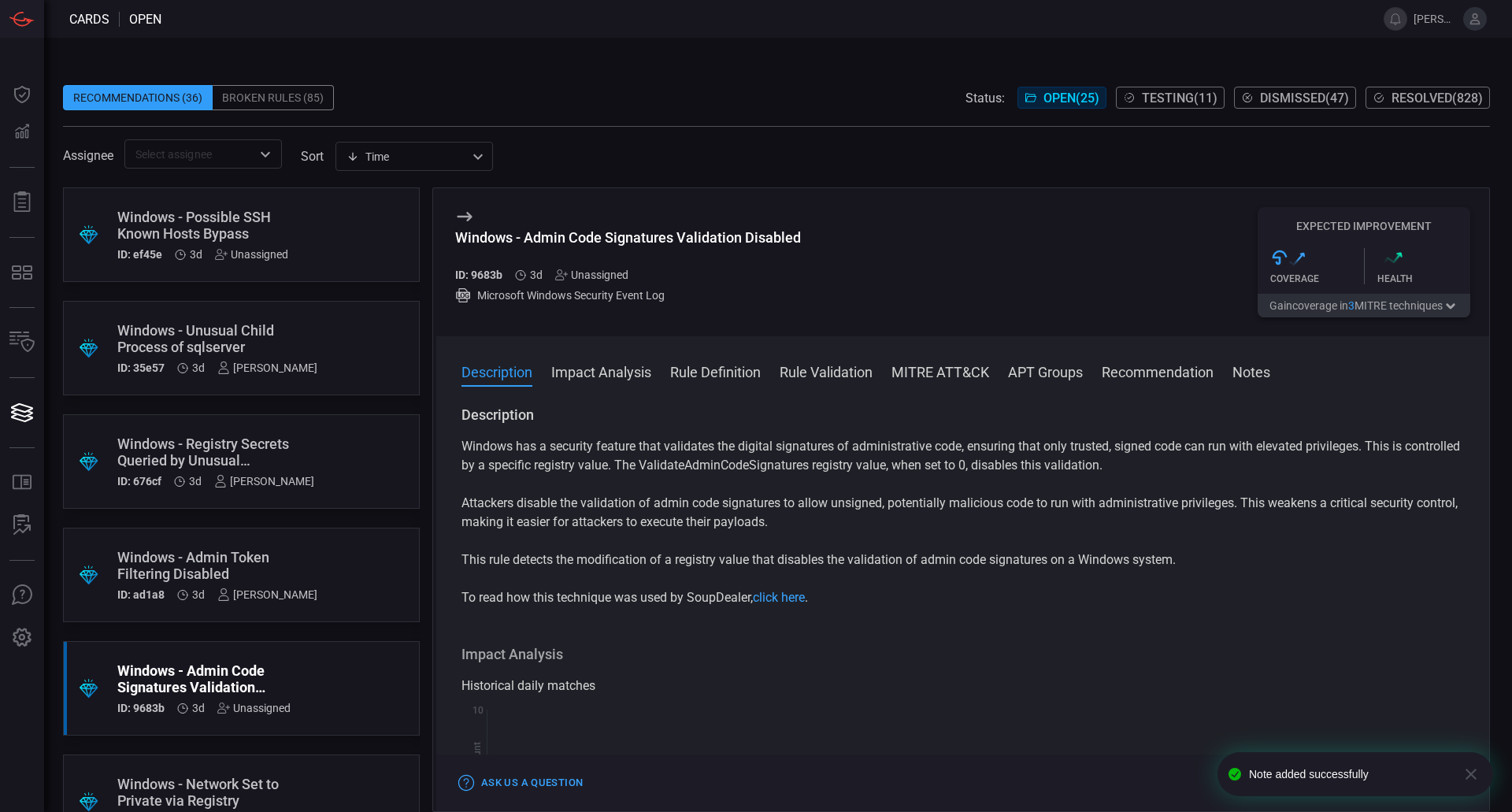
click at [598, 277] on div "Unassigned" at bounding box center [591, 274] width 73 height 13
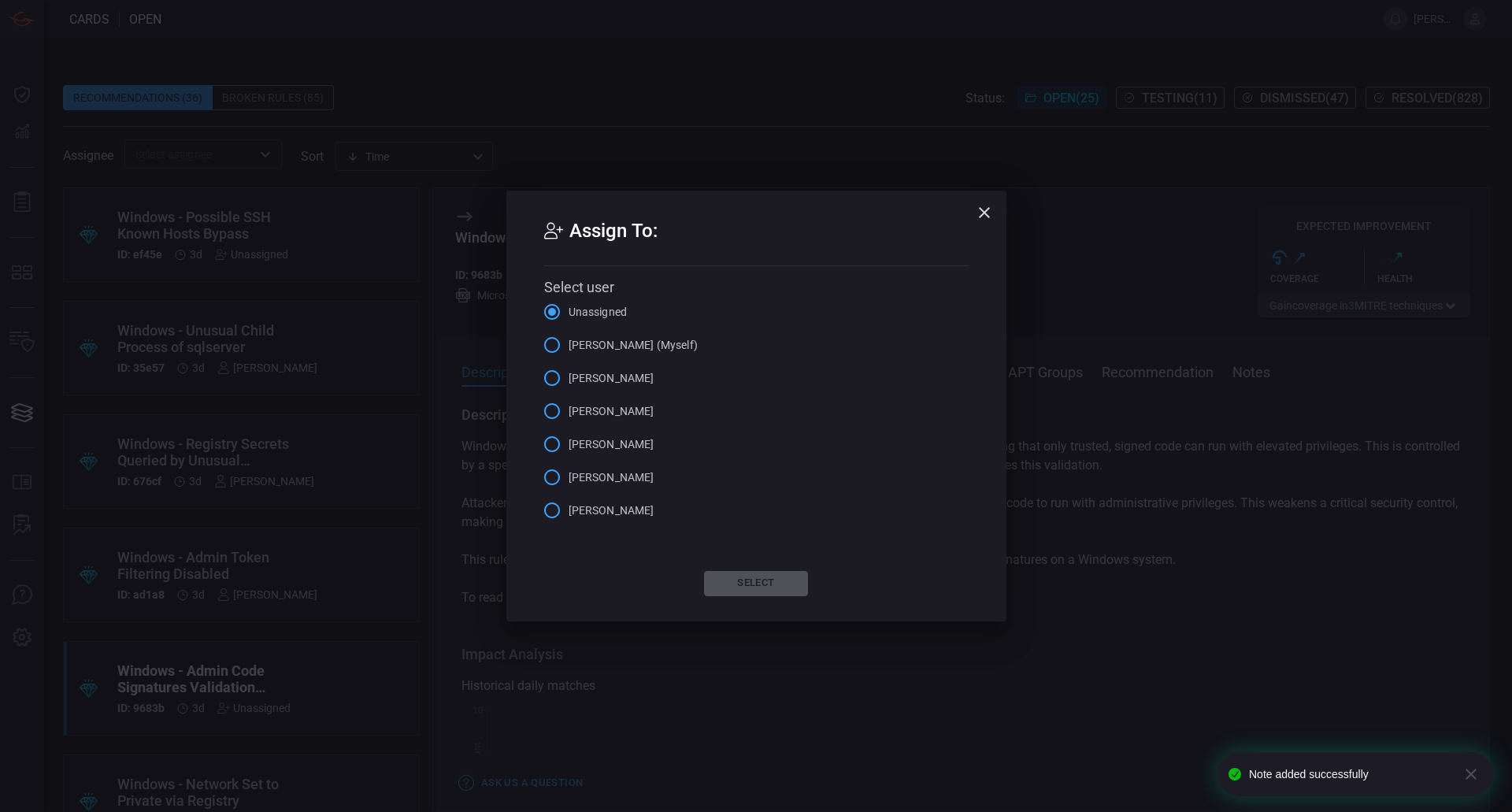
click at [621, 348] on span "[PERSON_NAME] (Myself)" at bounding box center [633, 345] width 129 height 17
click at [568, 348] on input "[PERSON_NAME] (Myself)" at bounding box center [552, 345] width 33 height 33
click at [748, 585] on button "Select" at bounding box center [756, 584] width 104 height 25
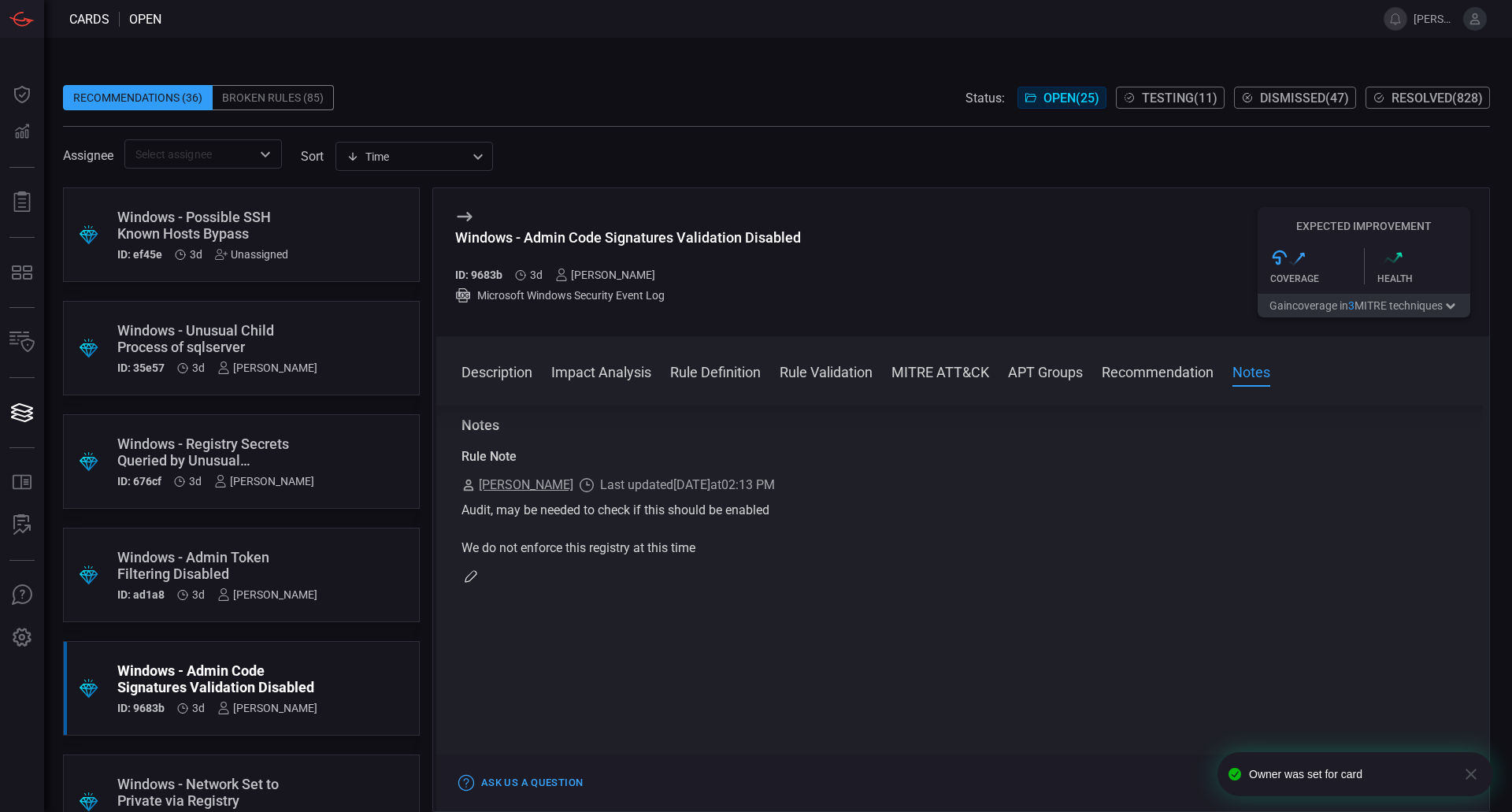
scroll to position [1732, 0]
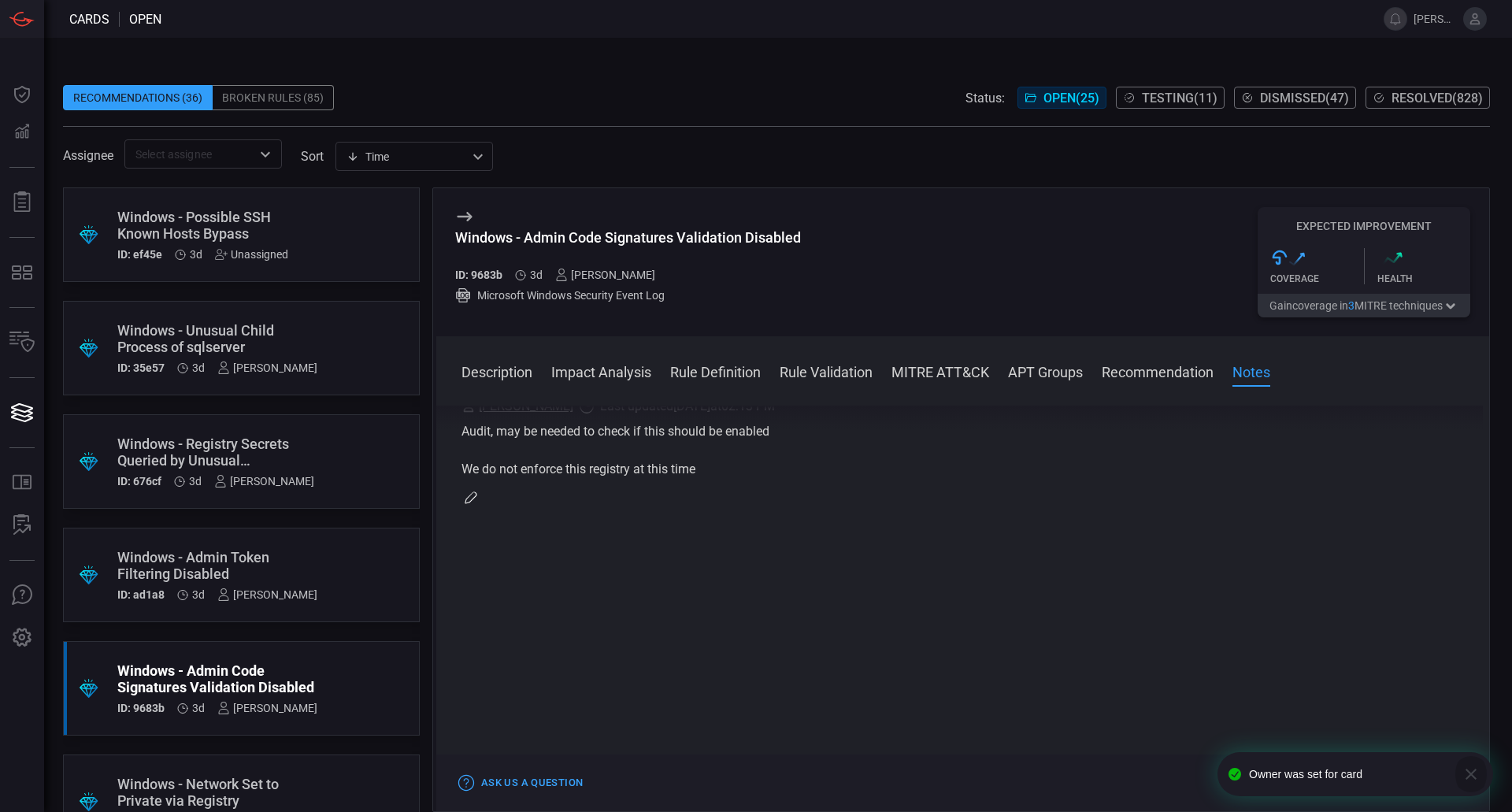
click at [1477, 777] on icon "button" at bounding box center [1470, 773] width 19 height 19
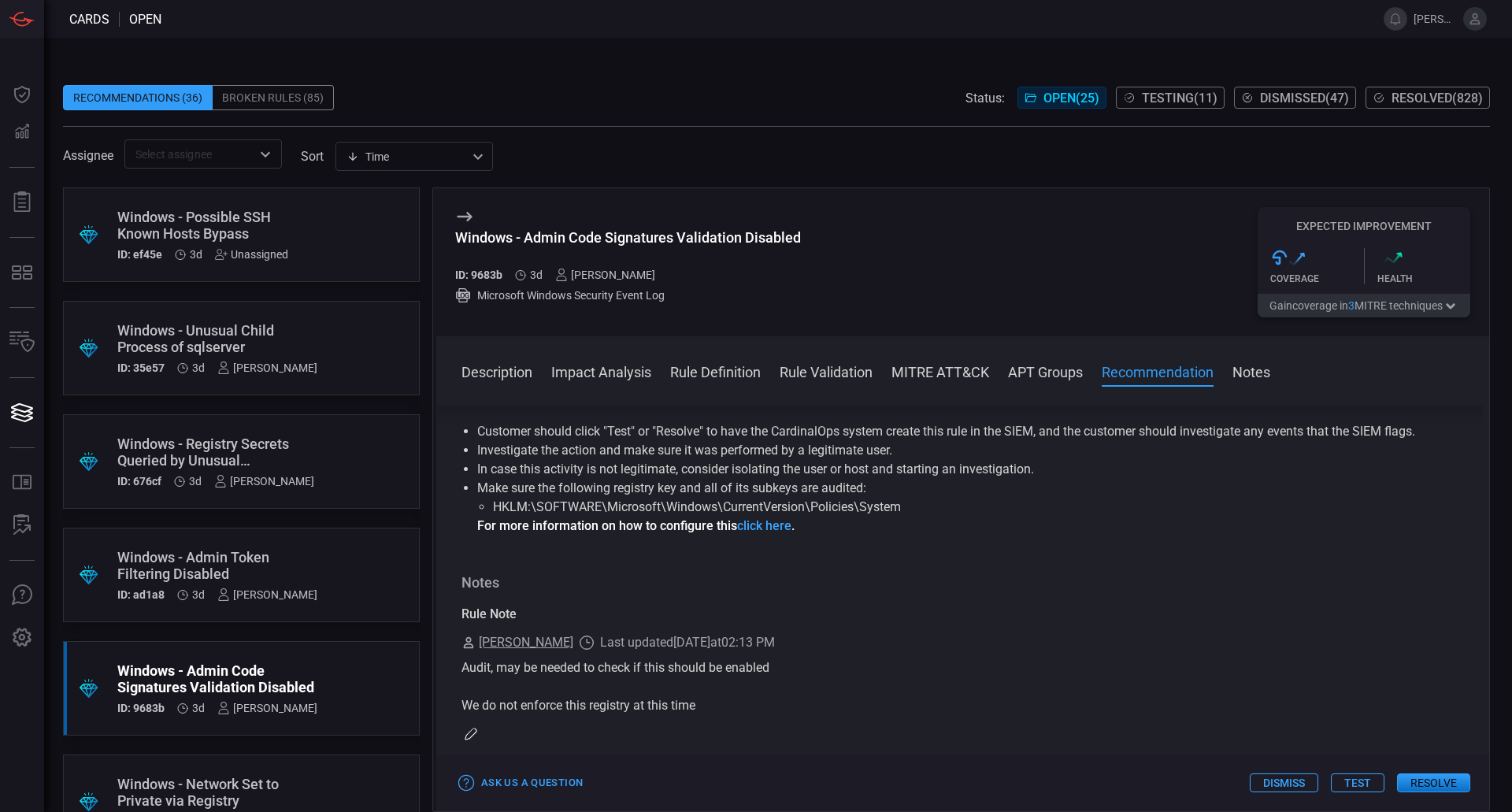
scroll to position [1653, 0]
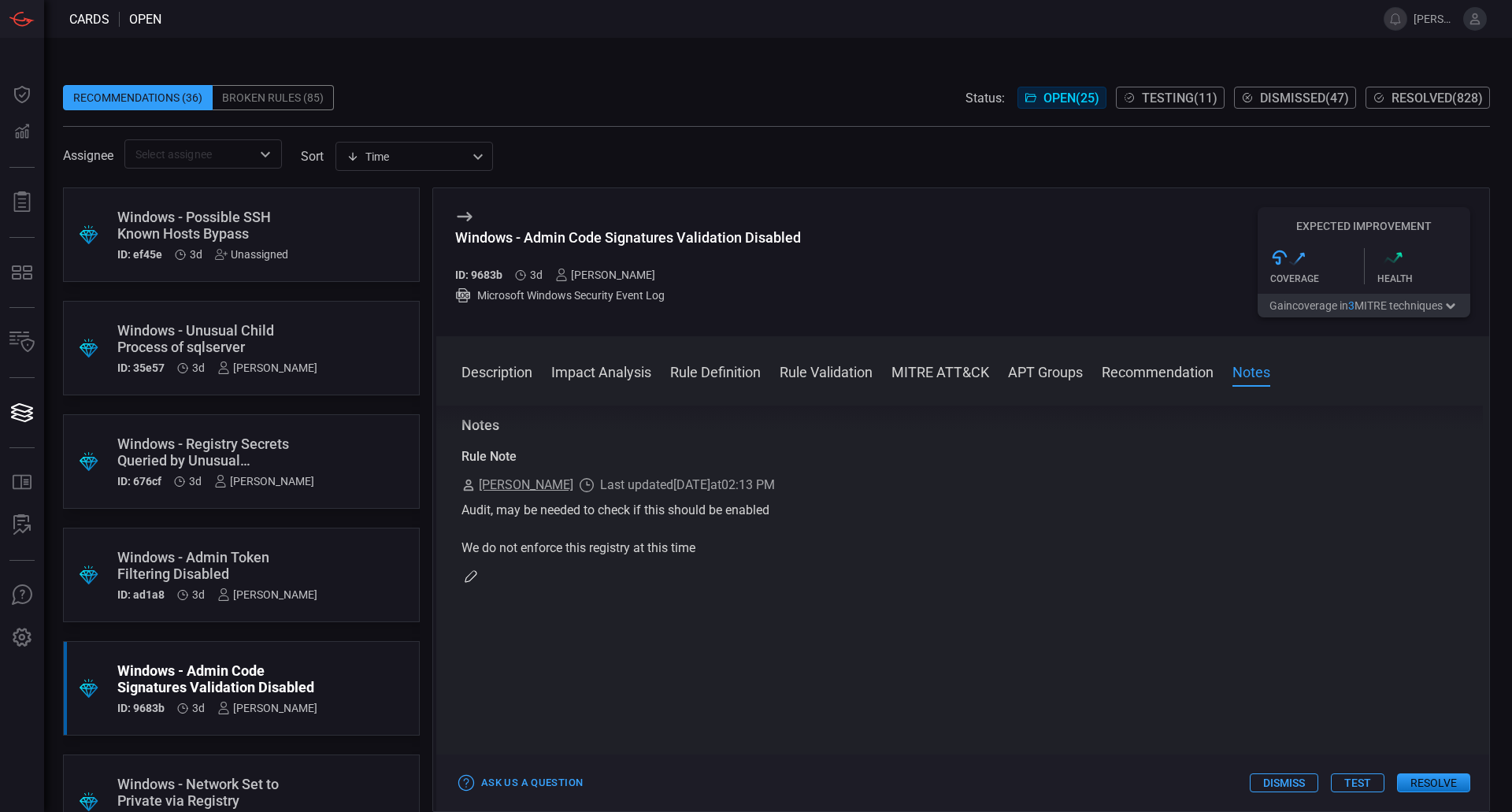
click at [255, 231] on div "Windows - Possible SSH Known Hosts Bypass" at bounding box center [211, 225] width 188 height 33
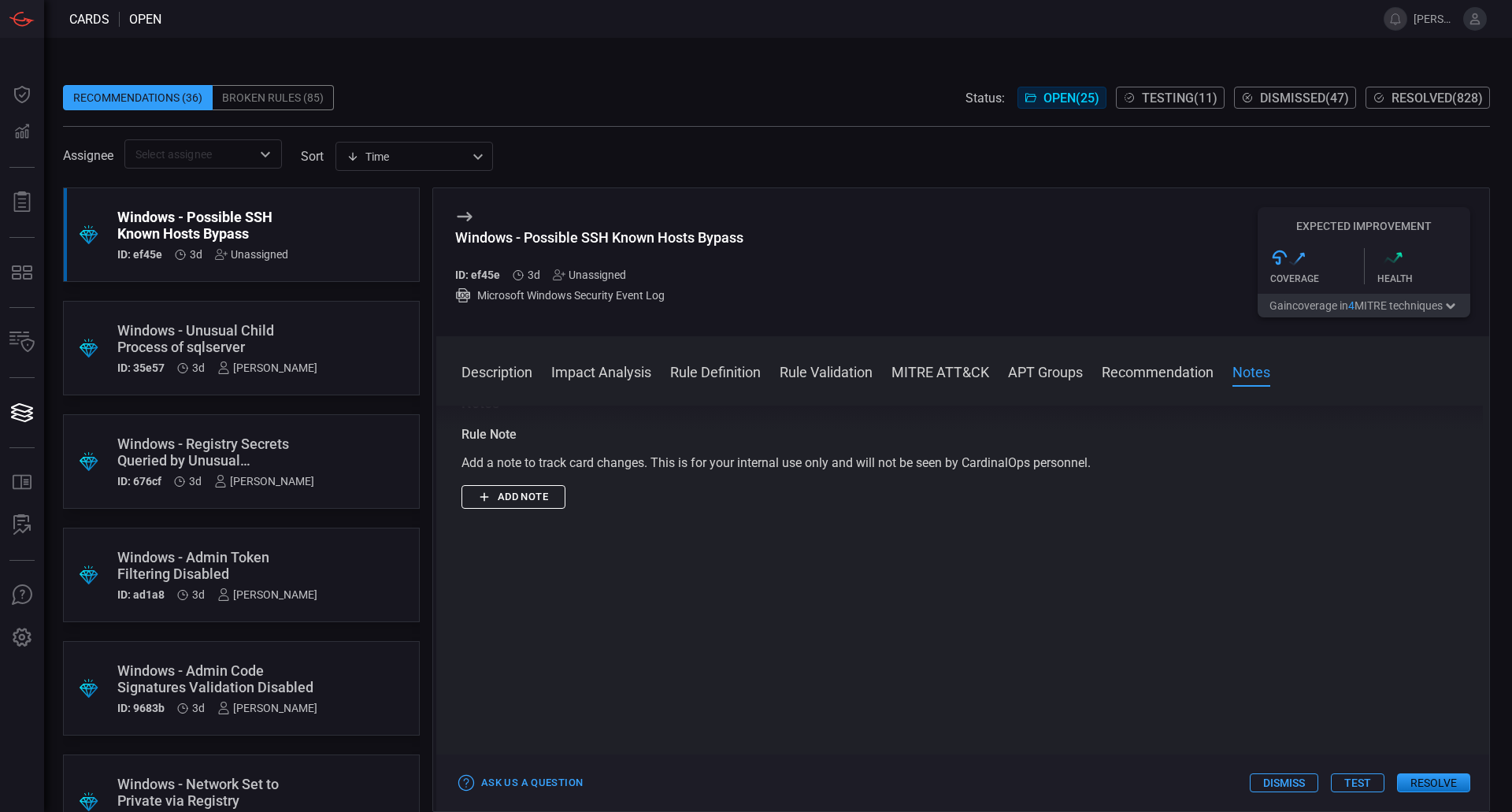
scroll to position [2219, 0]
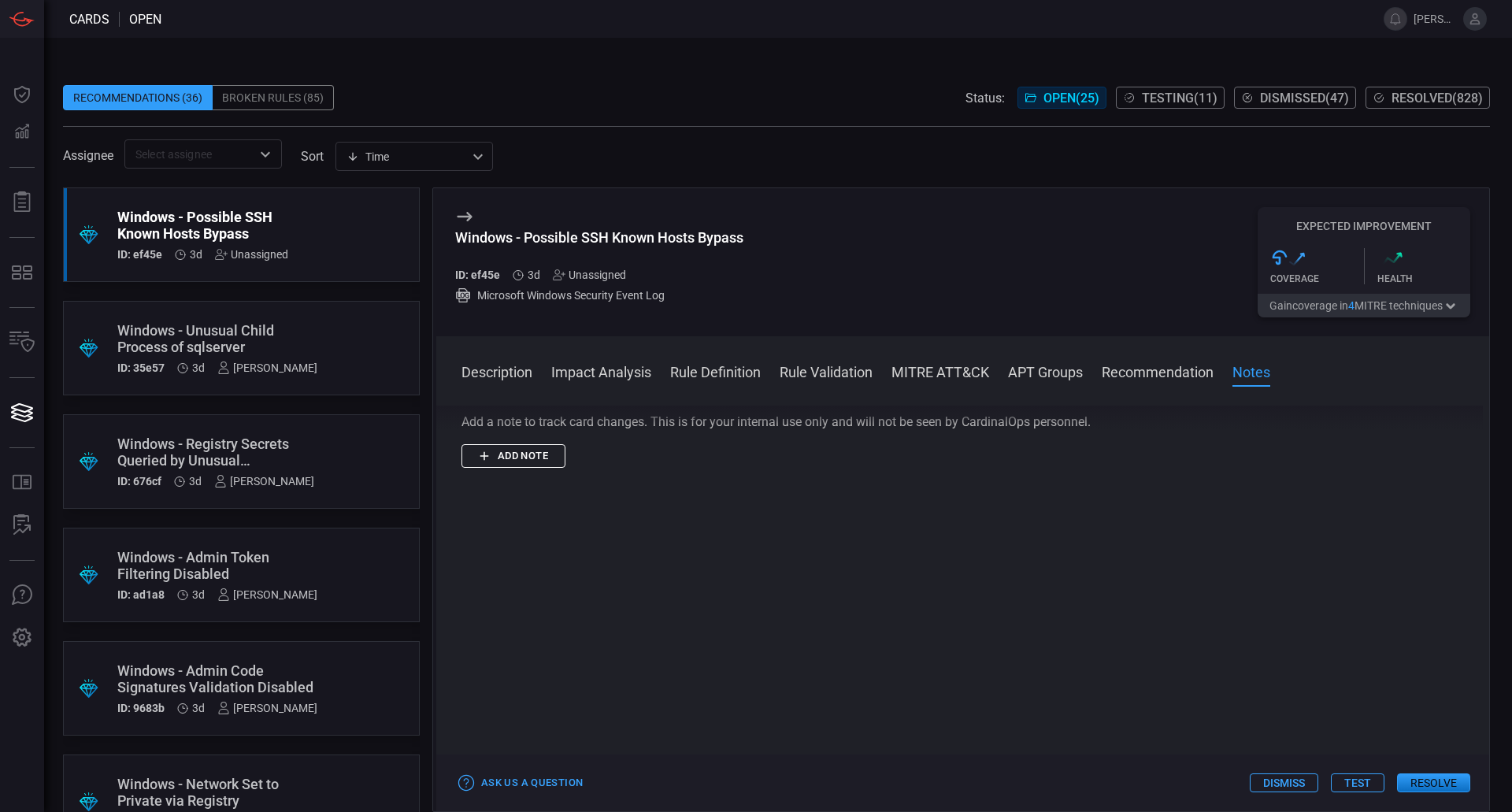
click at [507, 460] on button "Add note" at bounding box center [513, 456] width 104 height 24
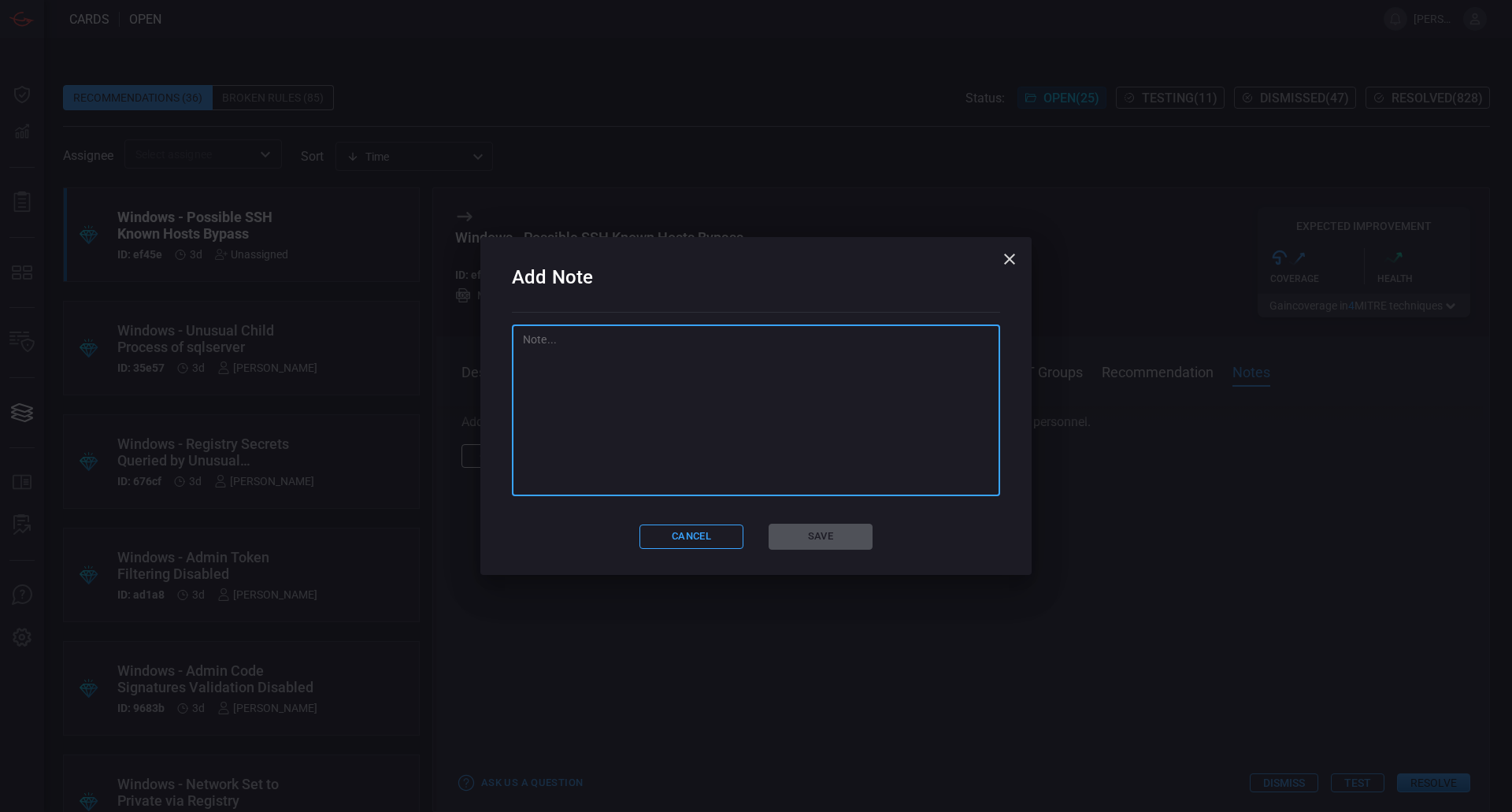
click at [601, 457] on textarea at bounding box center [756, 410] width 466 height 158
type textarea "We need an additional rule for the detection of the installation of SSH on Wind…"
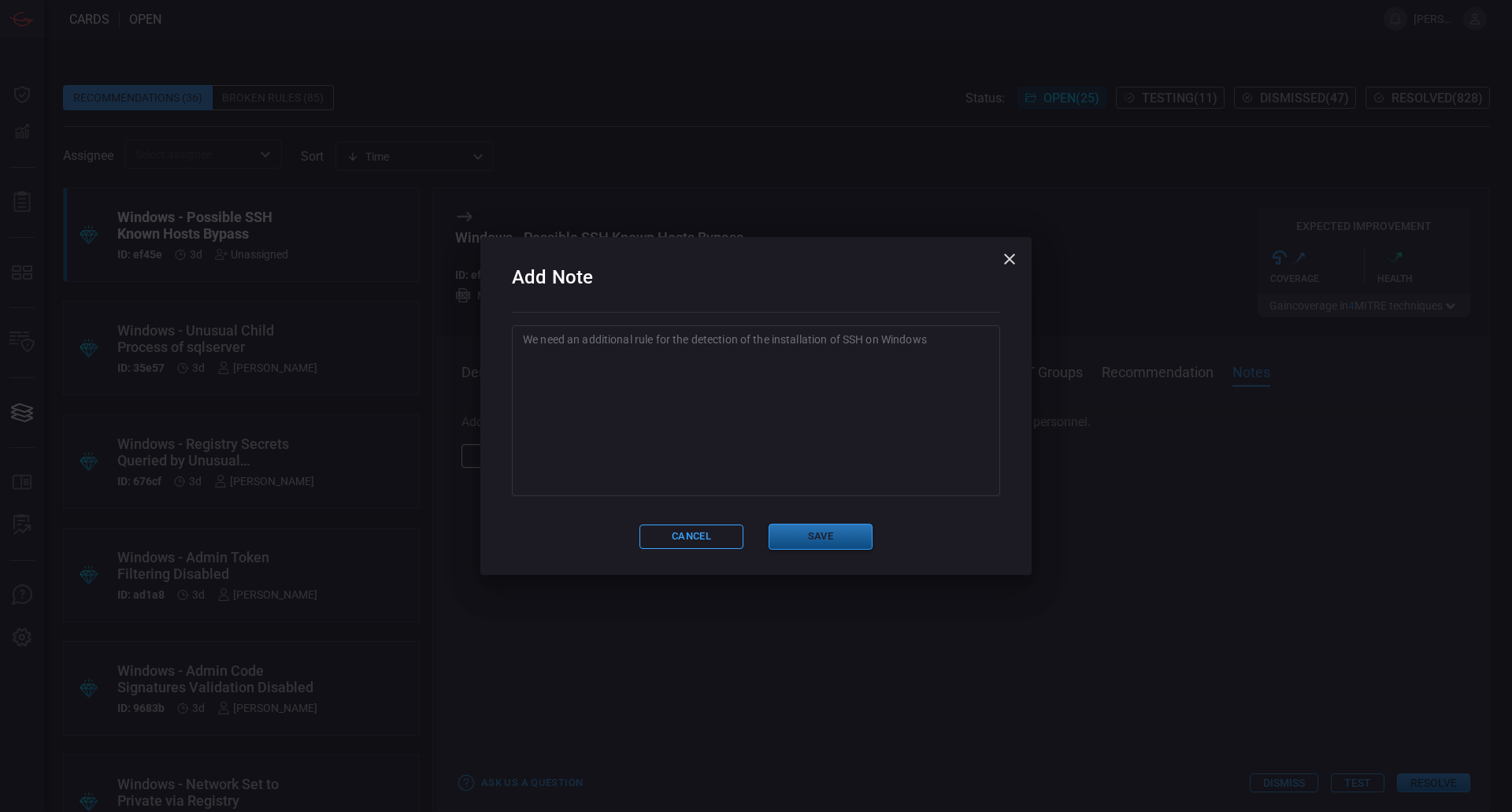
click at [854, 537] on button "Save" at bounding box center [820, 536] width 104 height 26
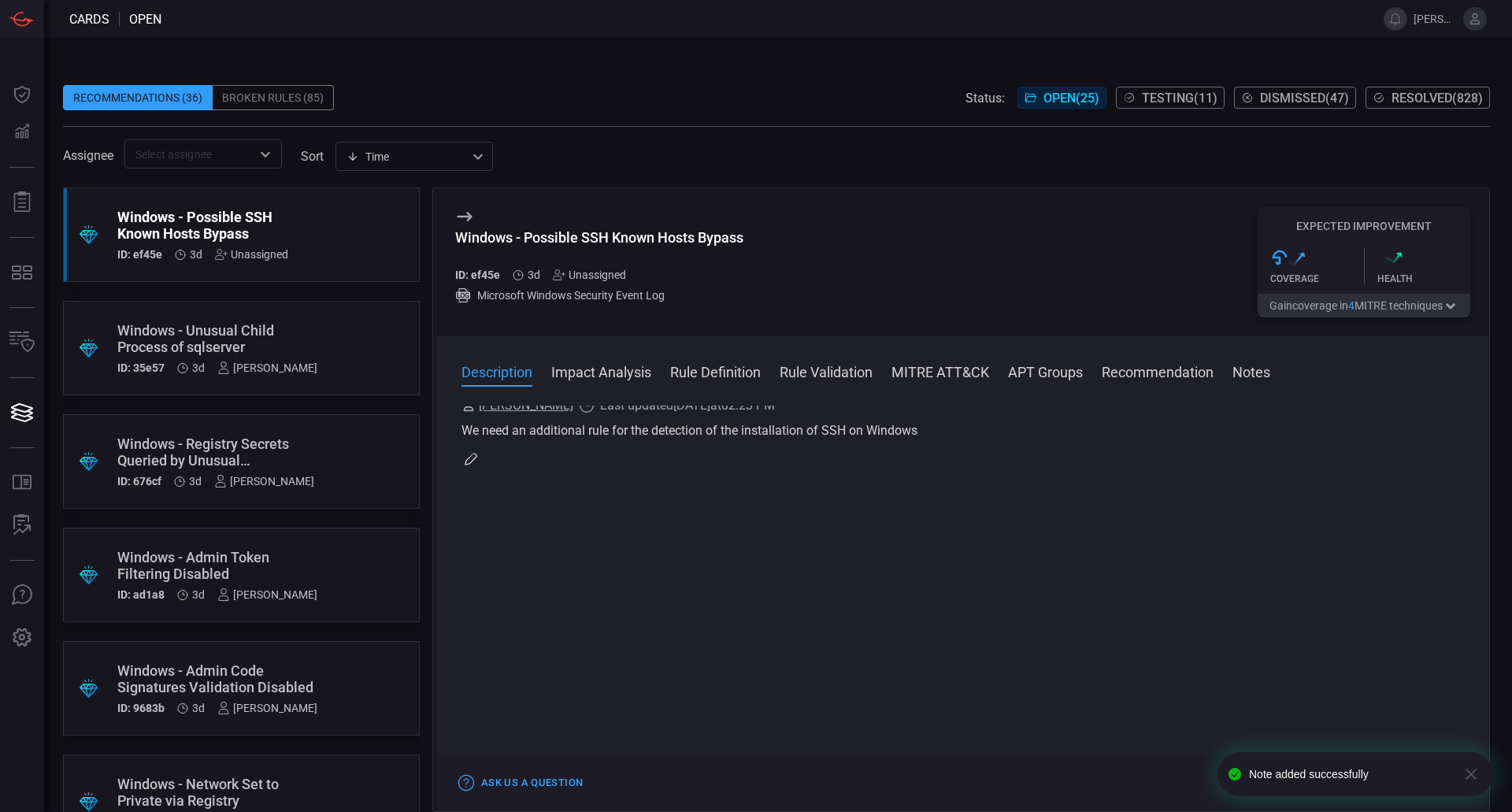
scroll to position [0, 0]
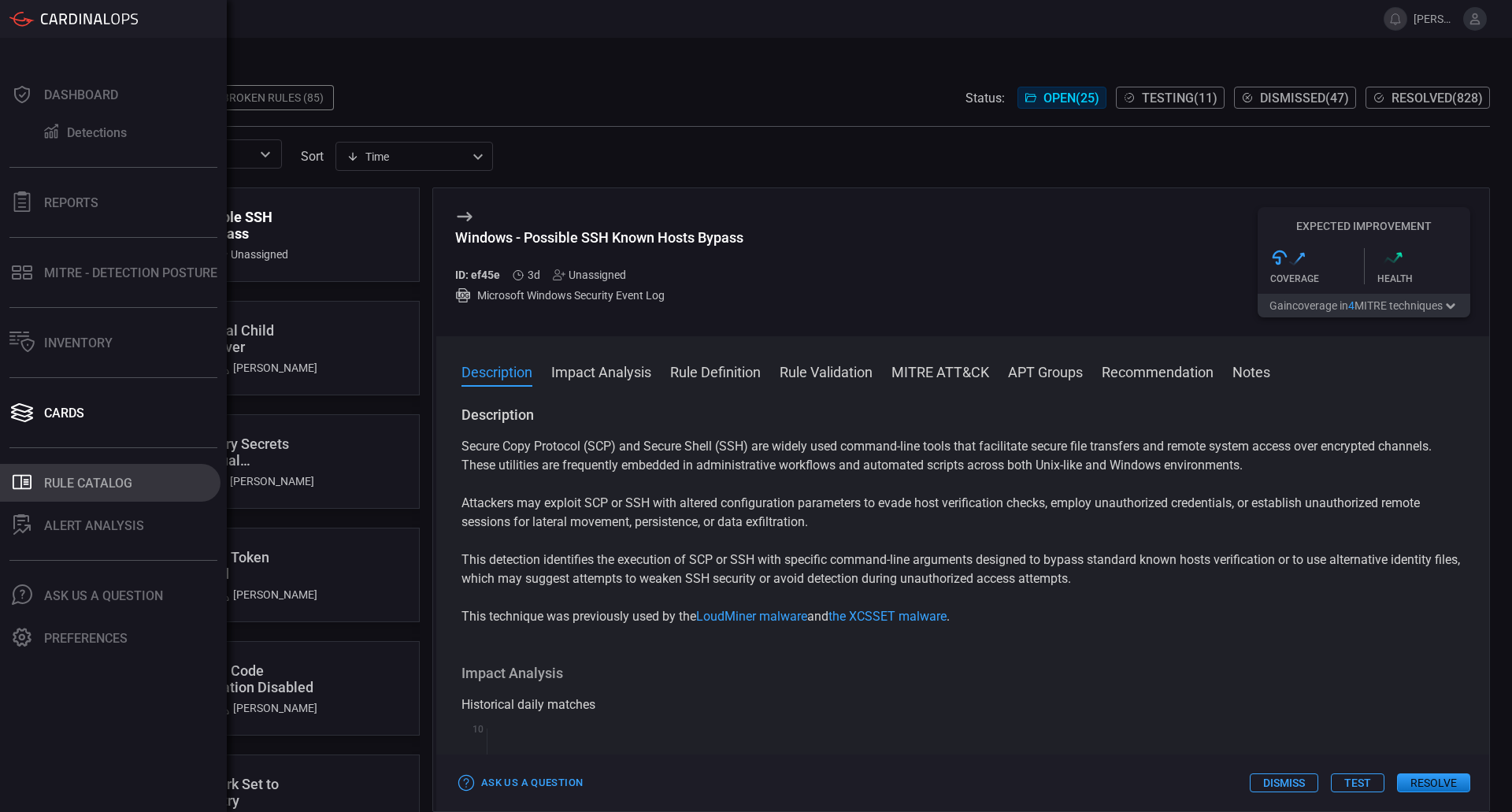
click at [96, 493] on button ".st0_rule_catalog_icon{fill: currentColor;} Rule Catalog" at bounding box center [110, 483] width 220 height 38
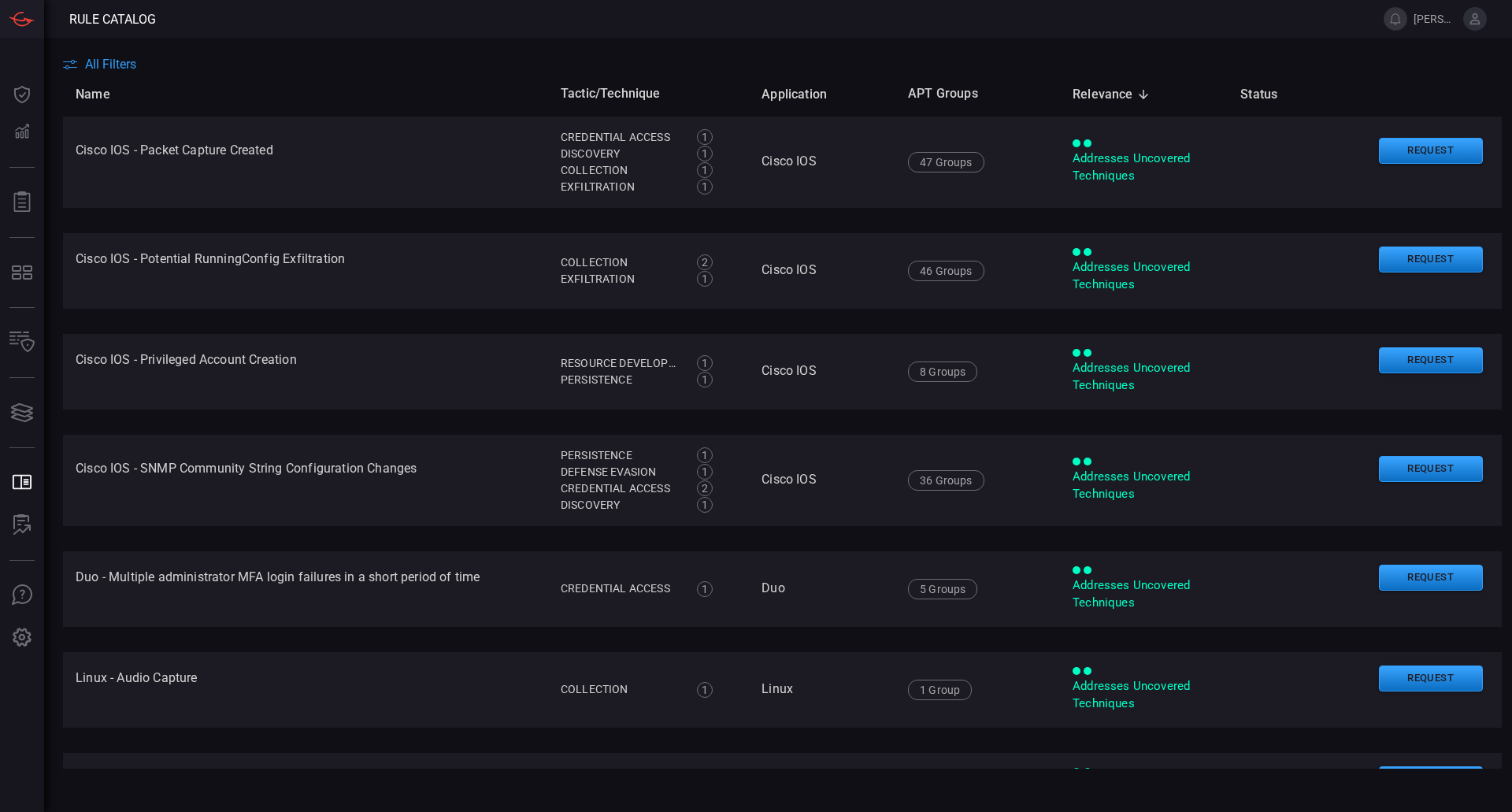
click at [99, 69] on span "All Filters" at bounding box center [110, 63] width 52 height 15
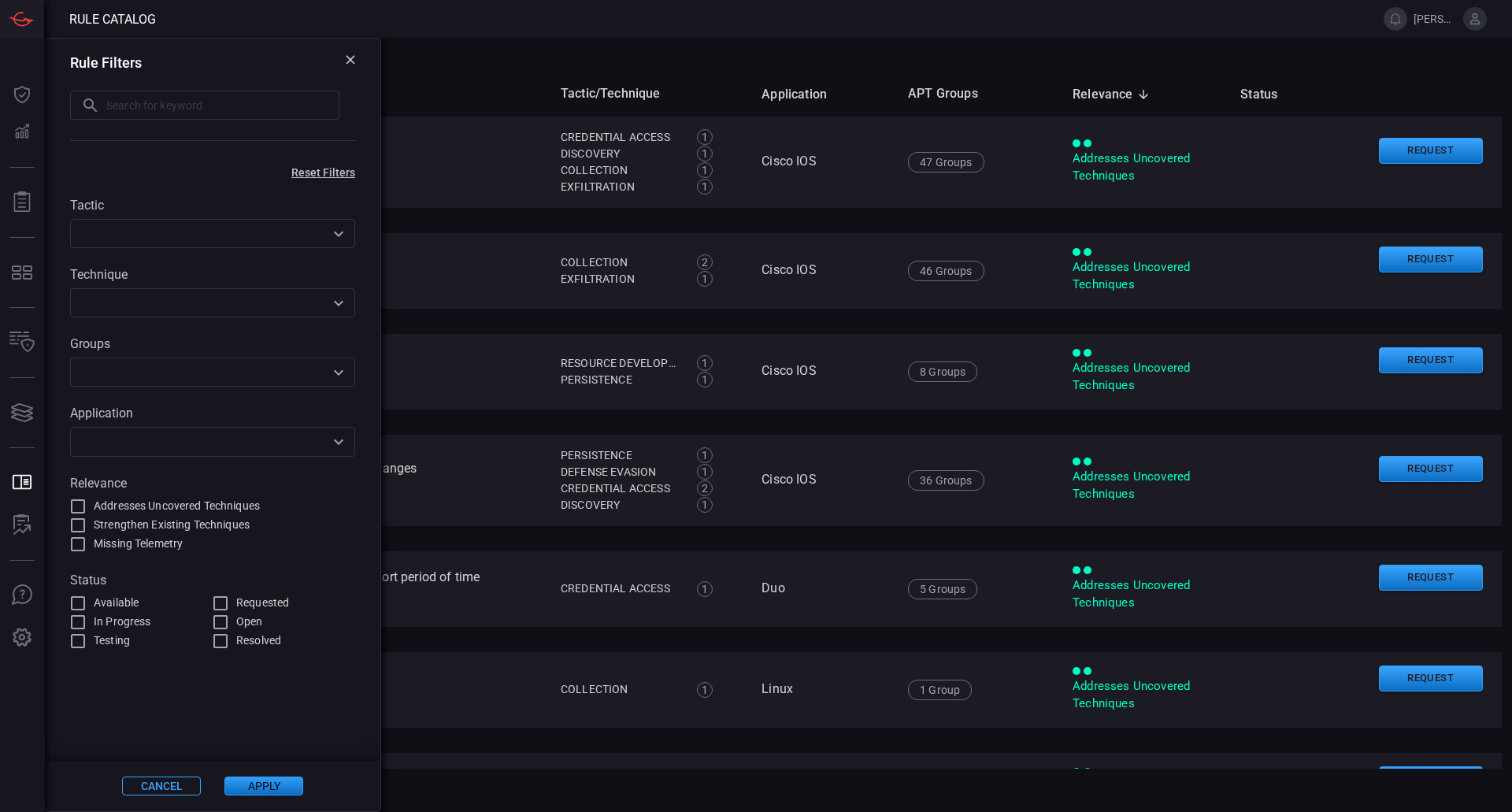
click at [252, 115] on input "text" at bounding box center [222, 105] width 233 height 29
type input "SSH"
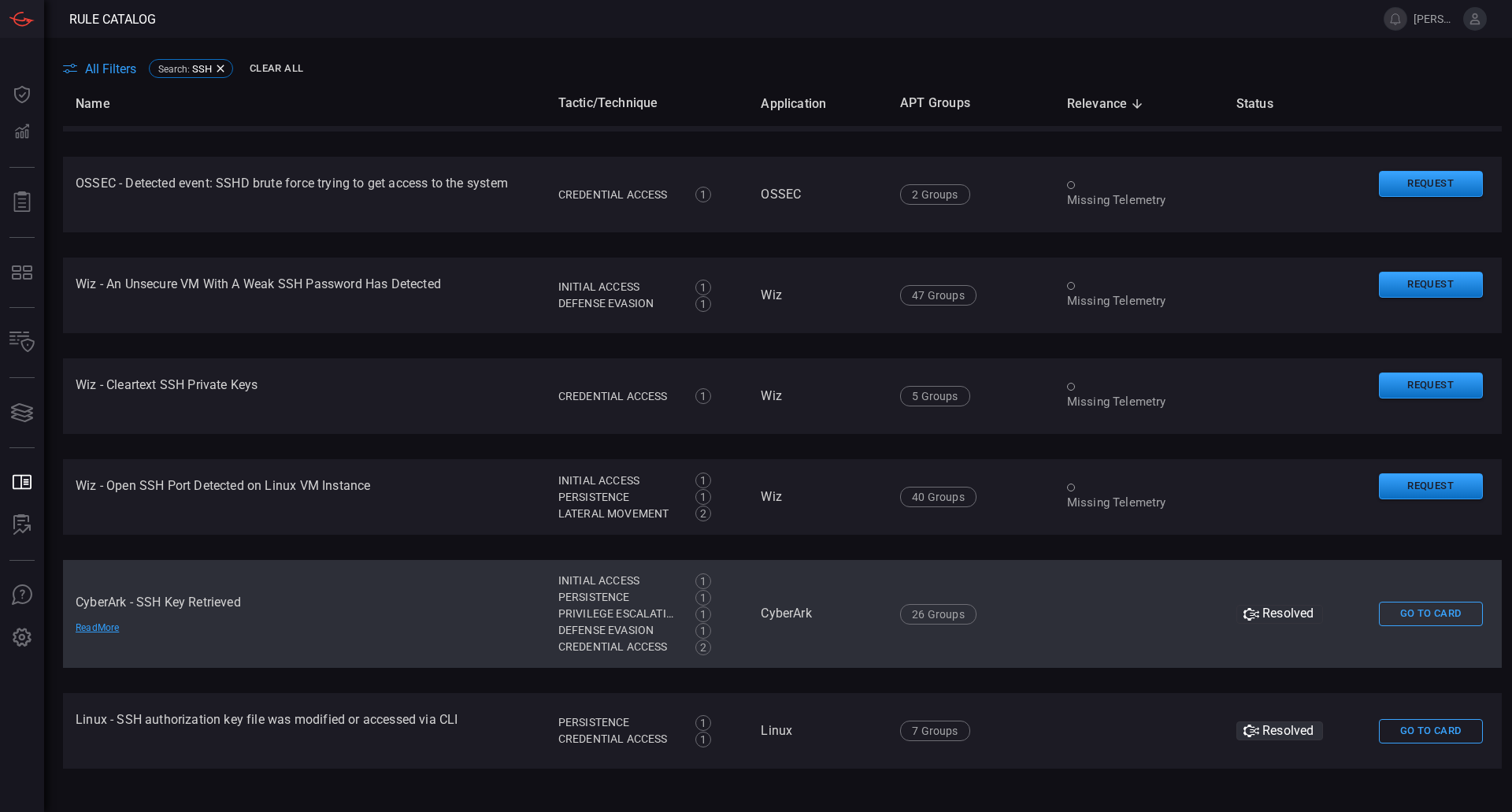
scroll to position [36, 0]
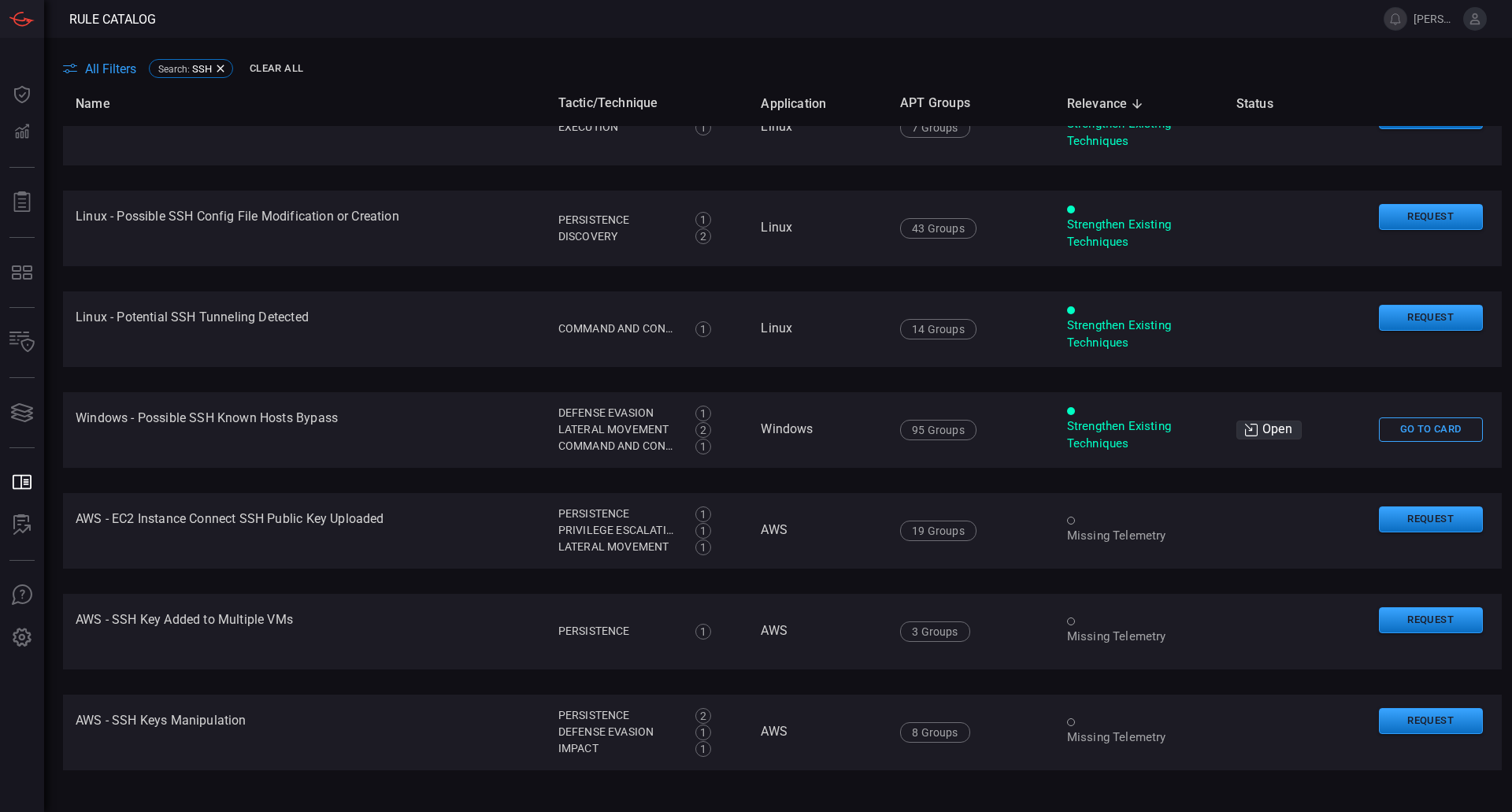
click at [79, 73] on button "All Filters" at bounding box center [99, 68] width 73 height 15
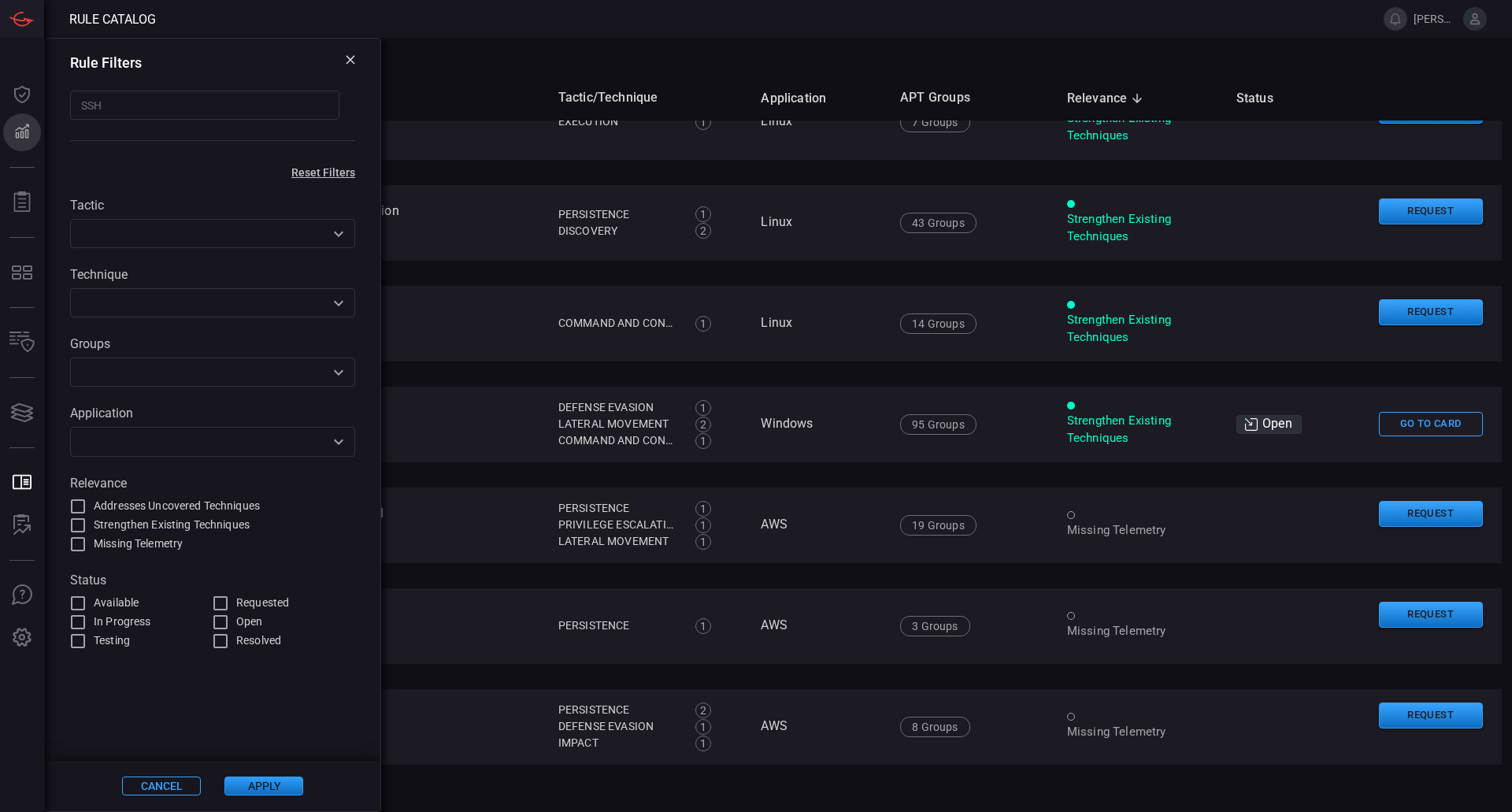
drag, startPoint x: 119, startPoint y: 108, endPoint x: 8, endPoint y: 119, distance: 111.5
click at [8, 119] on div "Rule Catalog [PERSON_NAME].[PERSON_NAME] Dashboard Dashboard Detections Detecti…" at bounding box center [756, 406] width 1512 height 812
click at [236, 112] on input "Open SSS" at bounding box center [205, 105] width 269 height 29
click at [108, 110] on input "Open SSS" at bounding box center [205, 105] width 269 height 29
click at [137, 110] on input "OpenSSS" at bounding box center [205, 105] width 269 height 29
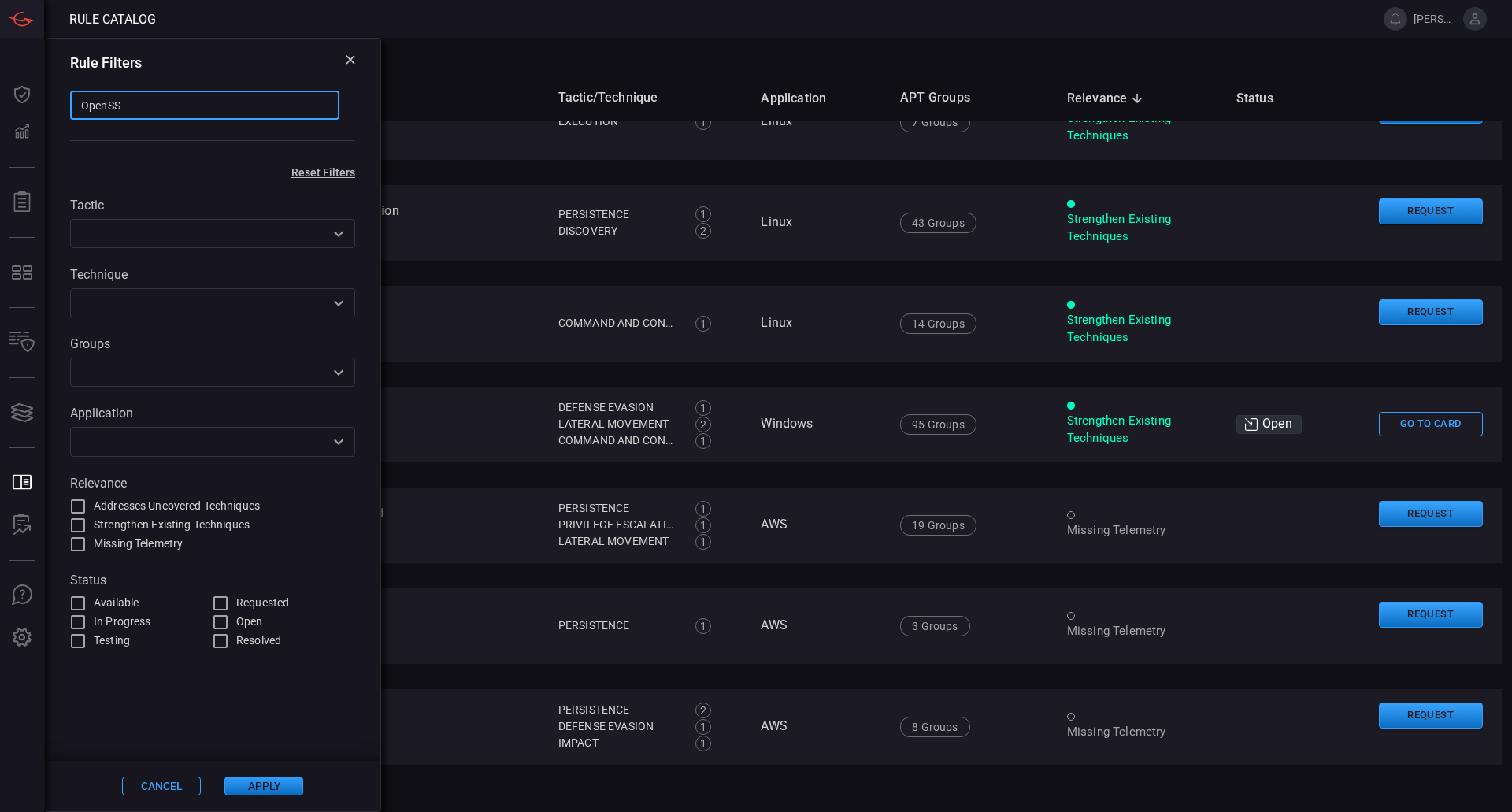
type input "OpenSSH"
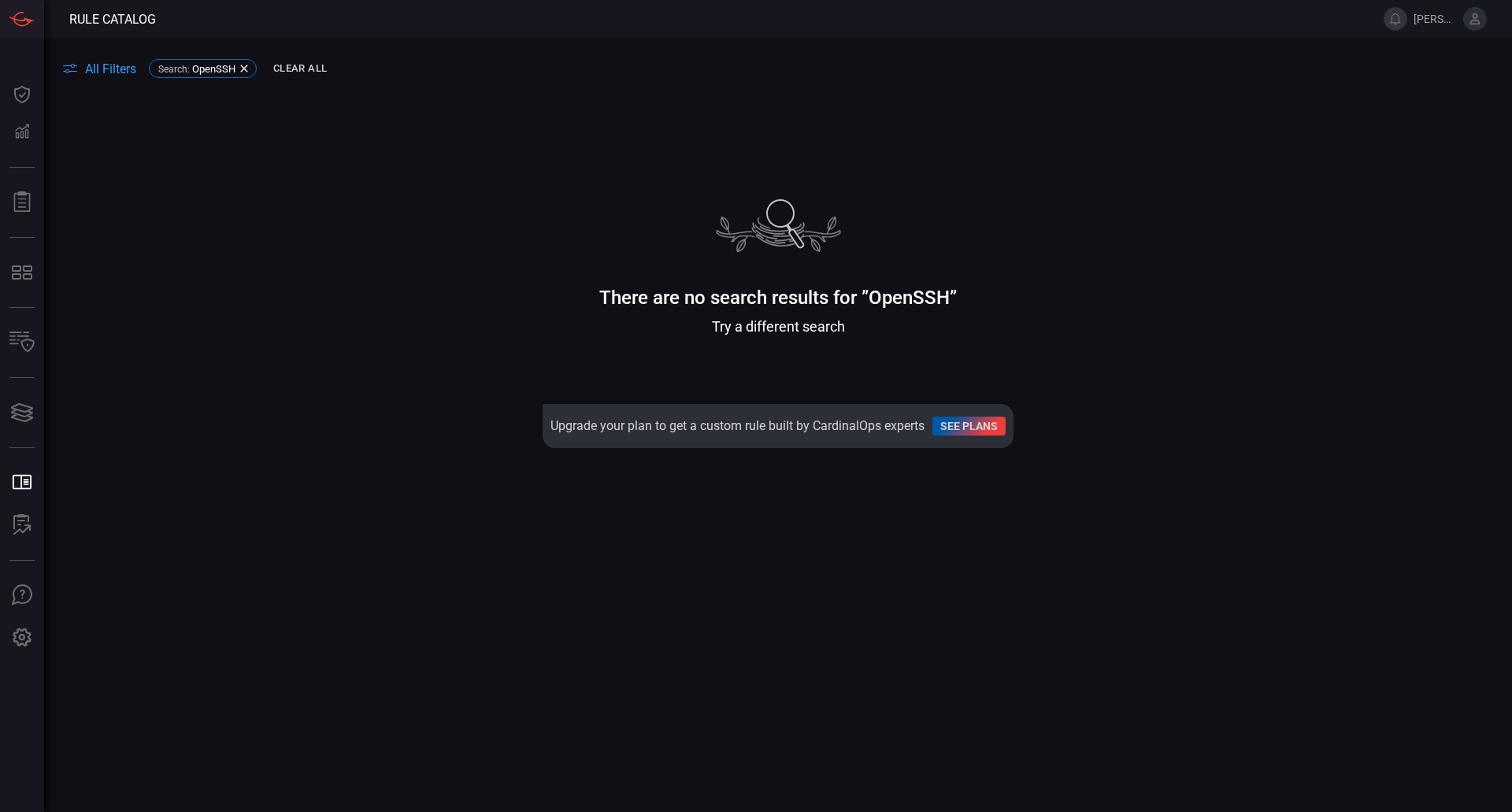
click at [104, 69] on span "All Filters" at bounding box center [110, 68] width 52 height 15
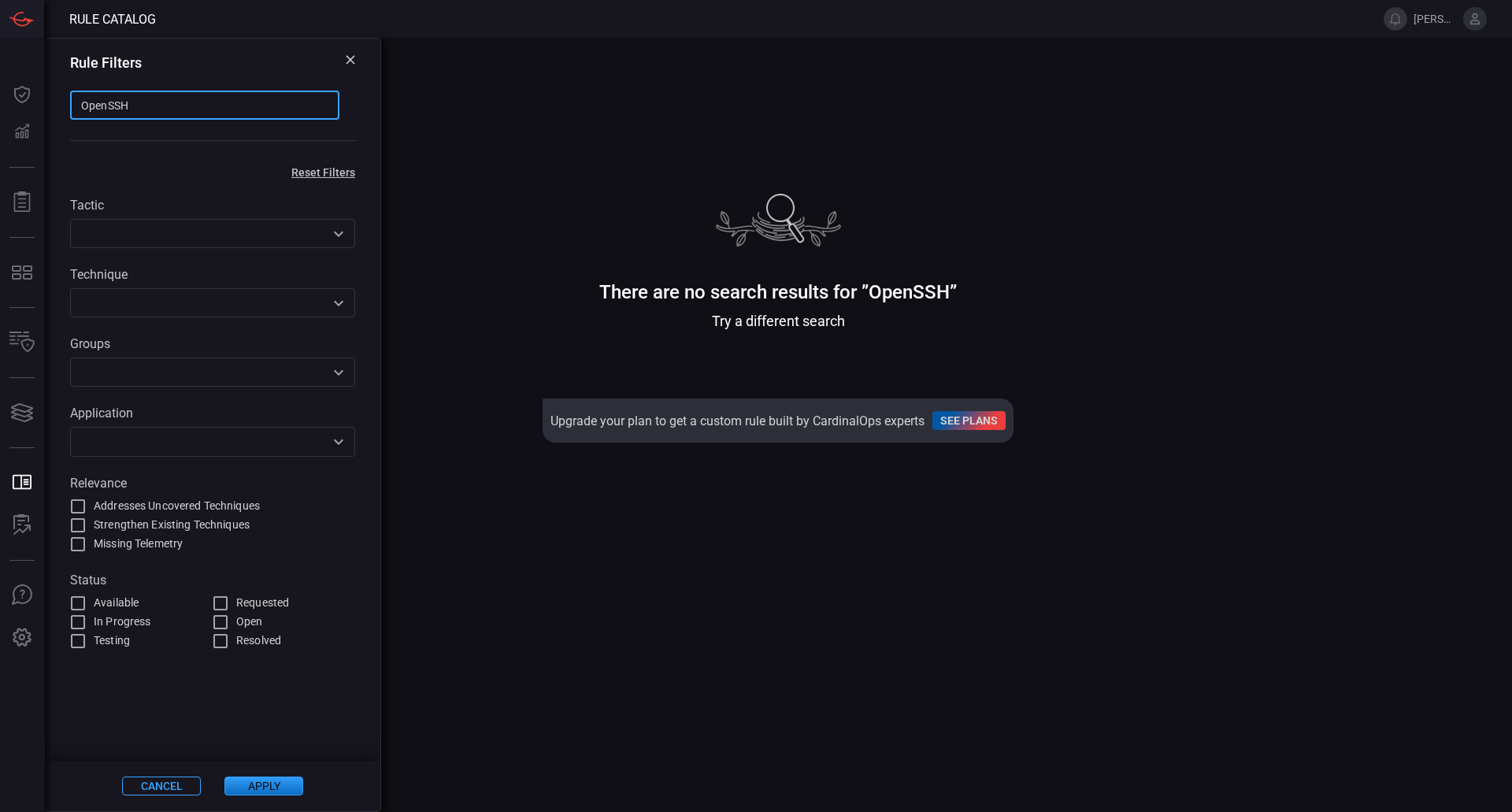
click at [144, 104] on input "OpenSSH" at bounding box center [205, 105] width 269 height 29
click at [348, 59] on icon at bounding box center [351, 60] width 10 height 10
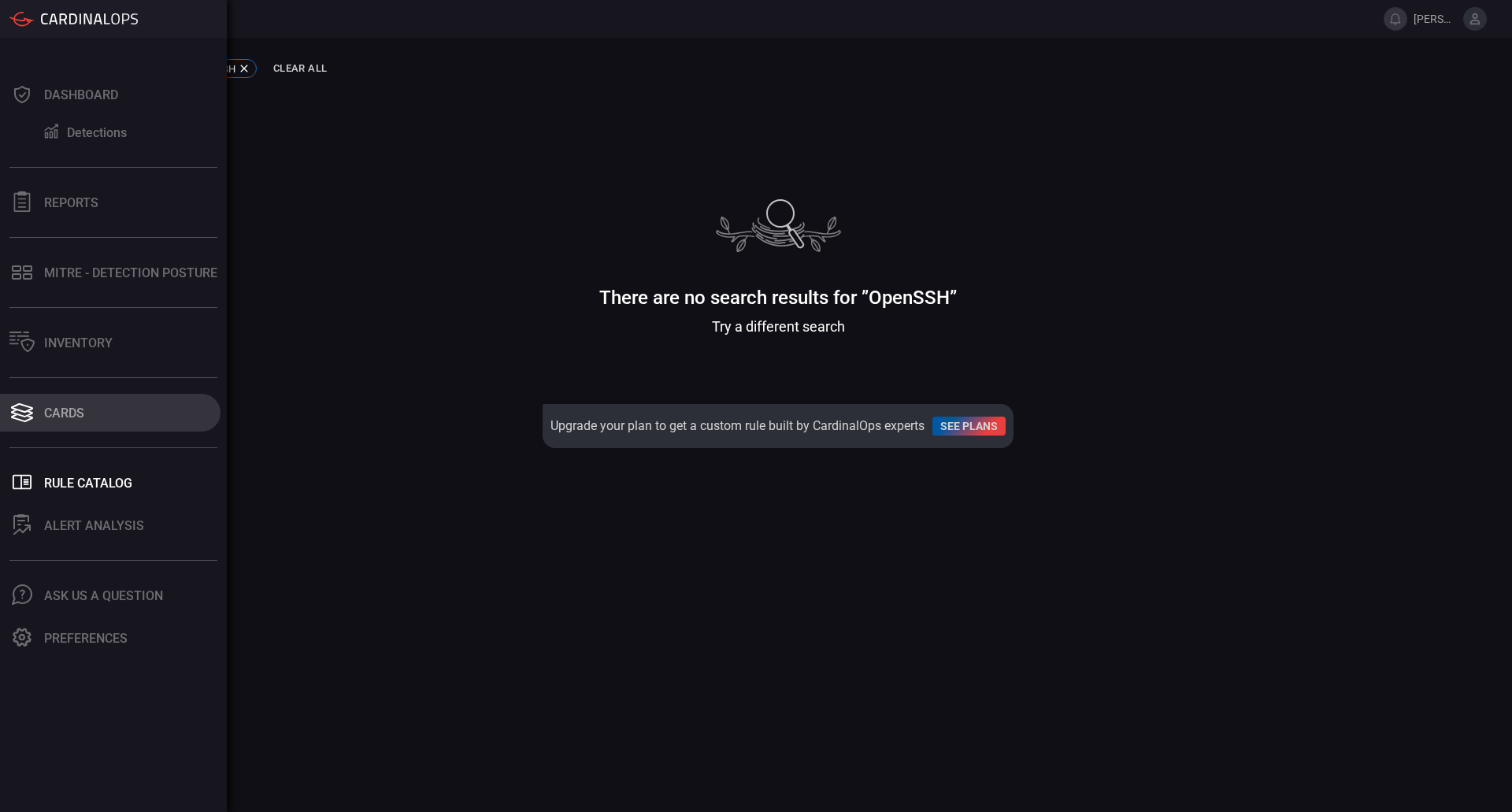
click at [72, 408] on div "Cards" at bounding box center [63, 412] width 40 height 15
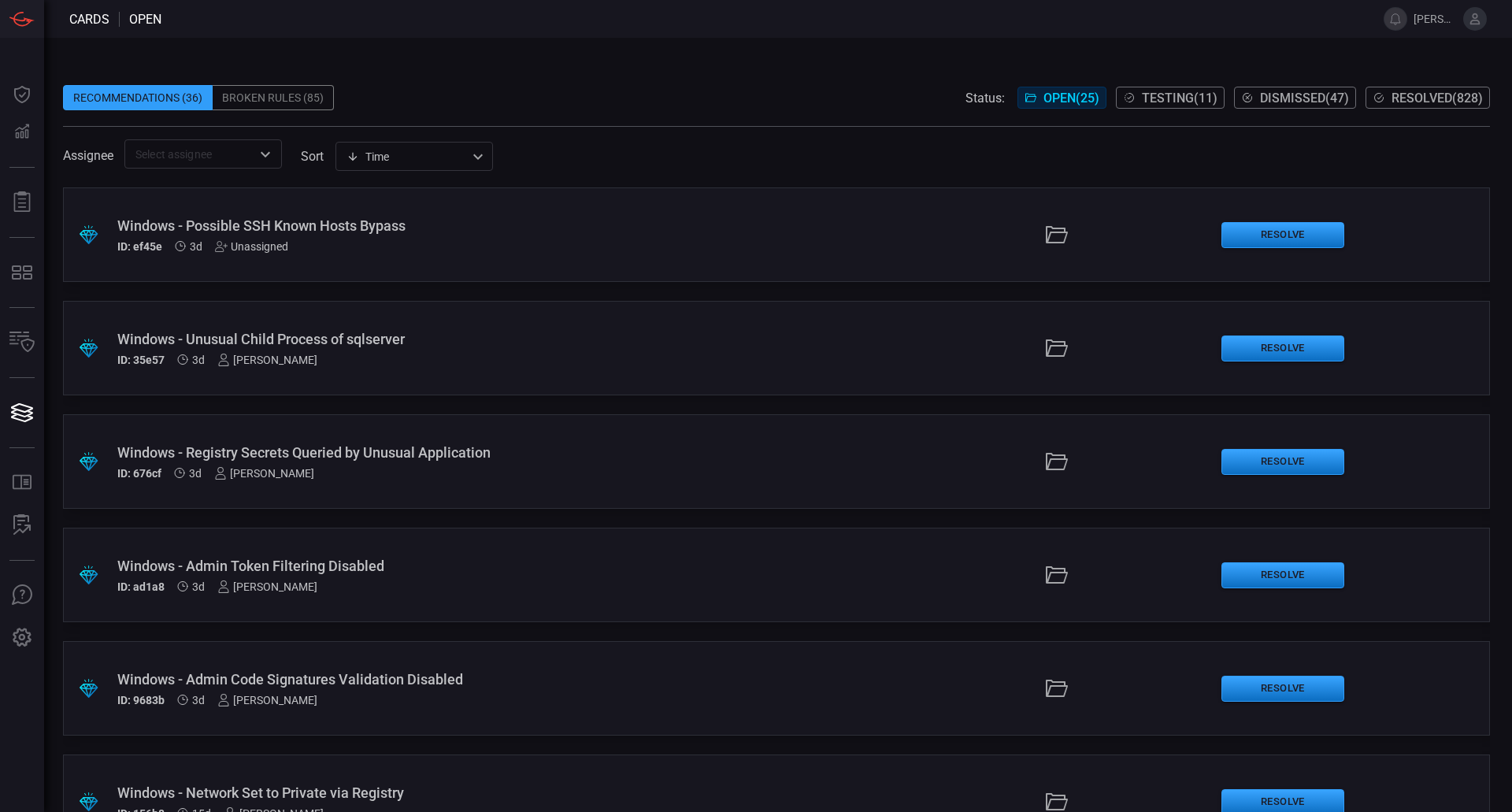
click at [327, 237] on div "Windows - Possible SSH Known Hosts Bypass ID: ef45e 3d Unassigned" at bounding box center [367, 235] width 500 height 35
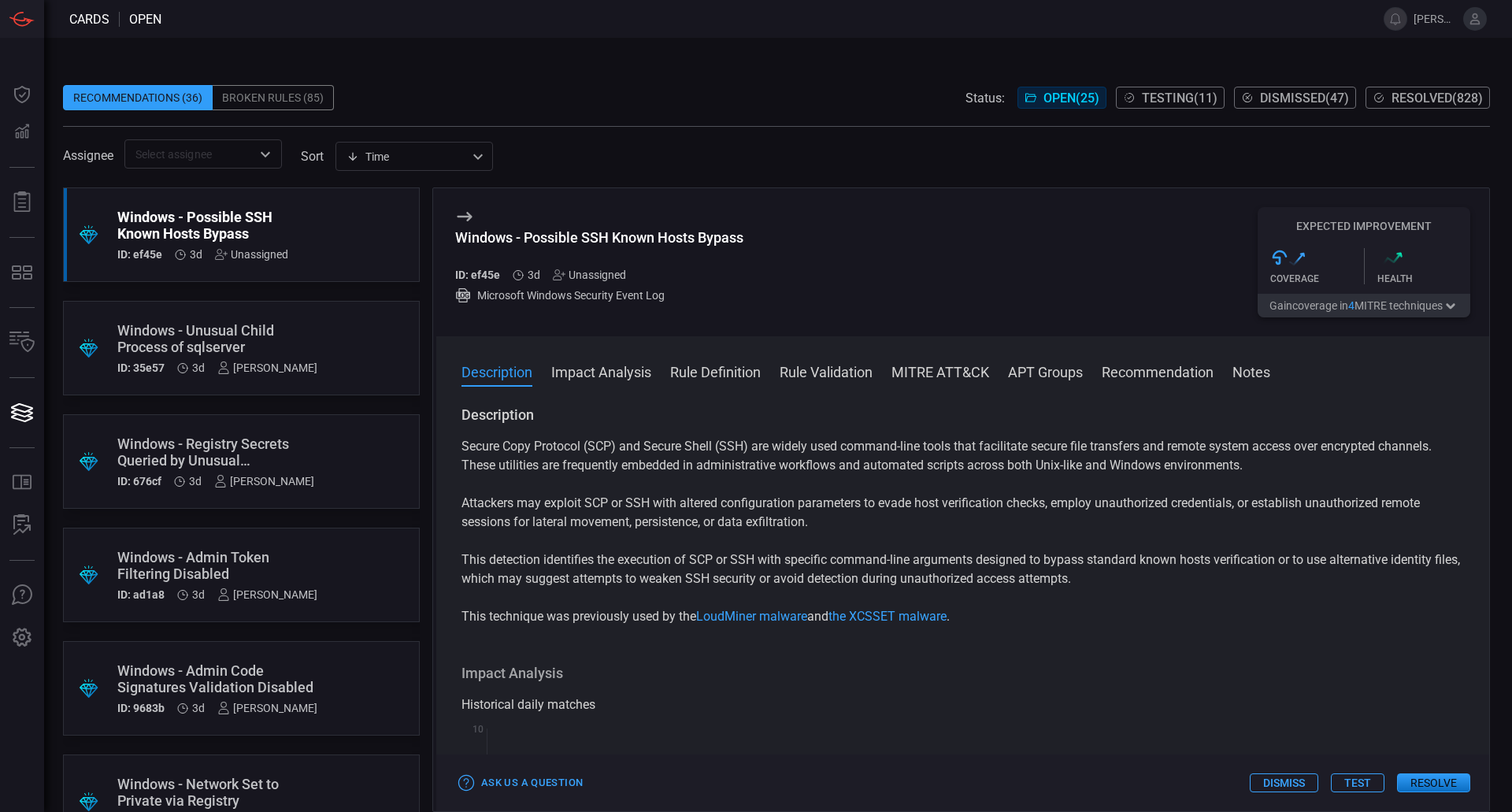
click at [595, 278] on div "Unassigned" at bounding box center [589, 274] width 73 height 13
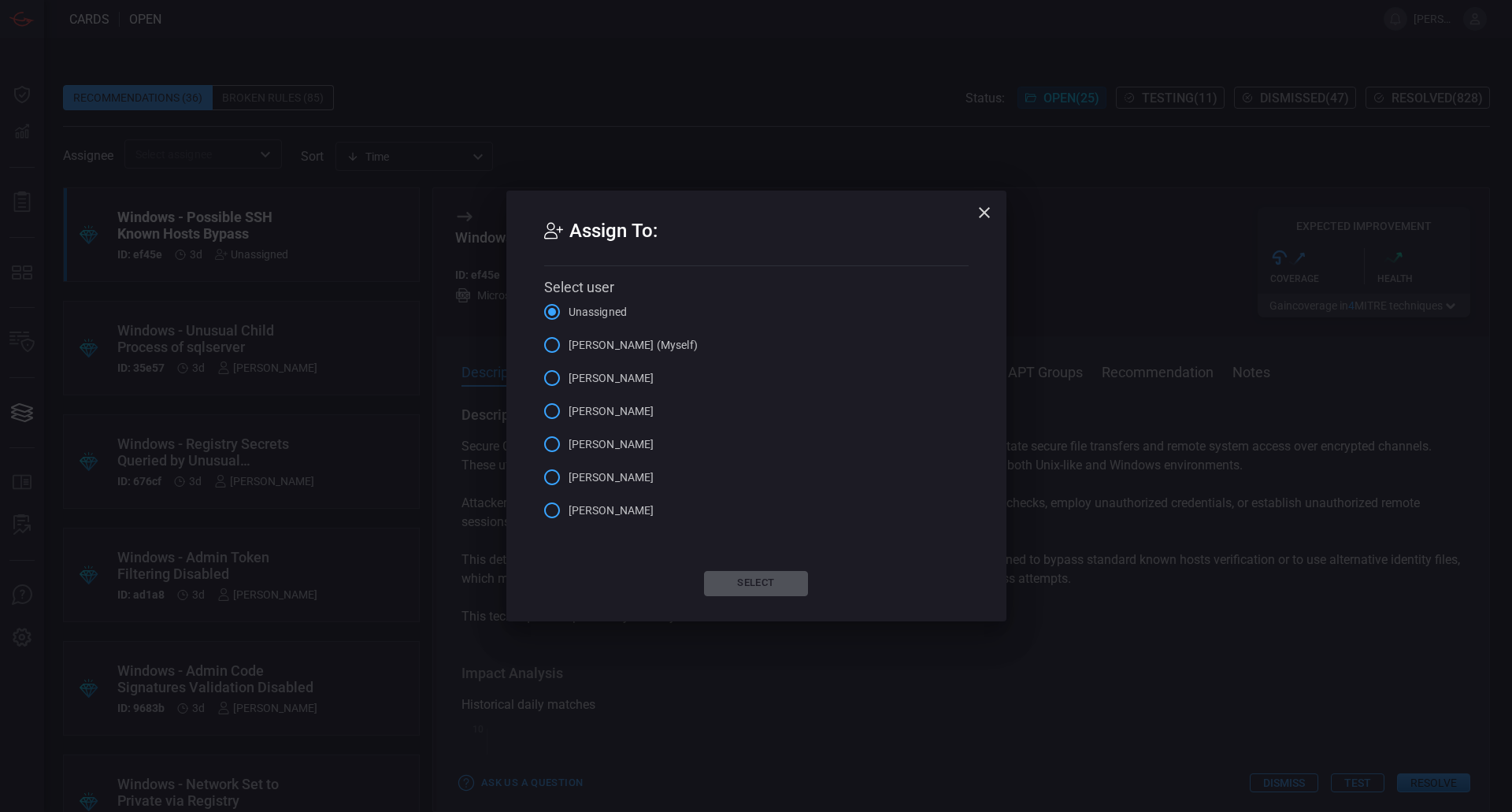
click at [610, 347] on span "[PERSON_NAME] (Myself)" at bounding box center [633, 345] width 129 height 17
click at [568, 347] on input "[PERSON_NAME] (Myself)" at bounding box center [552, 345] width 33 height 33
click at [759, 584] on button "Select" at bounding box center [756, 584] width 104 height 25
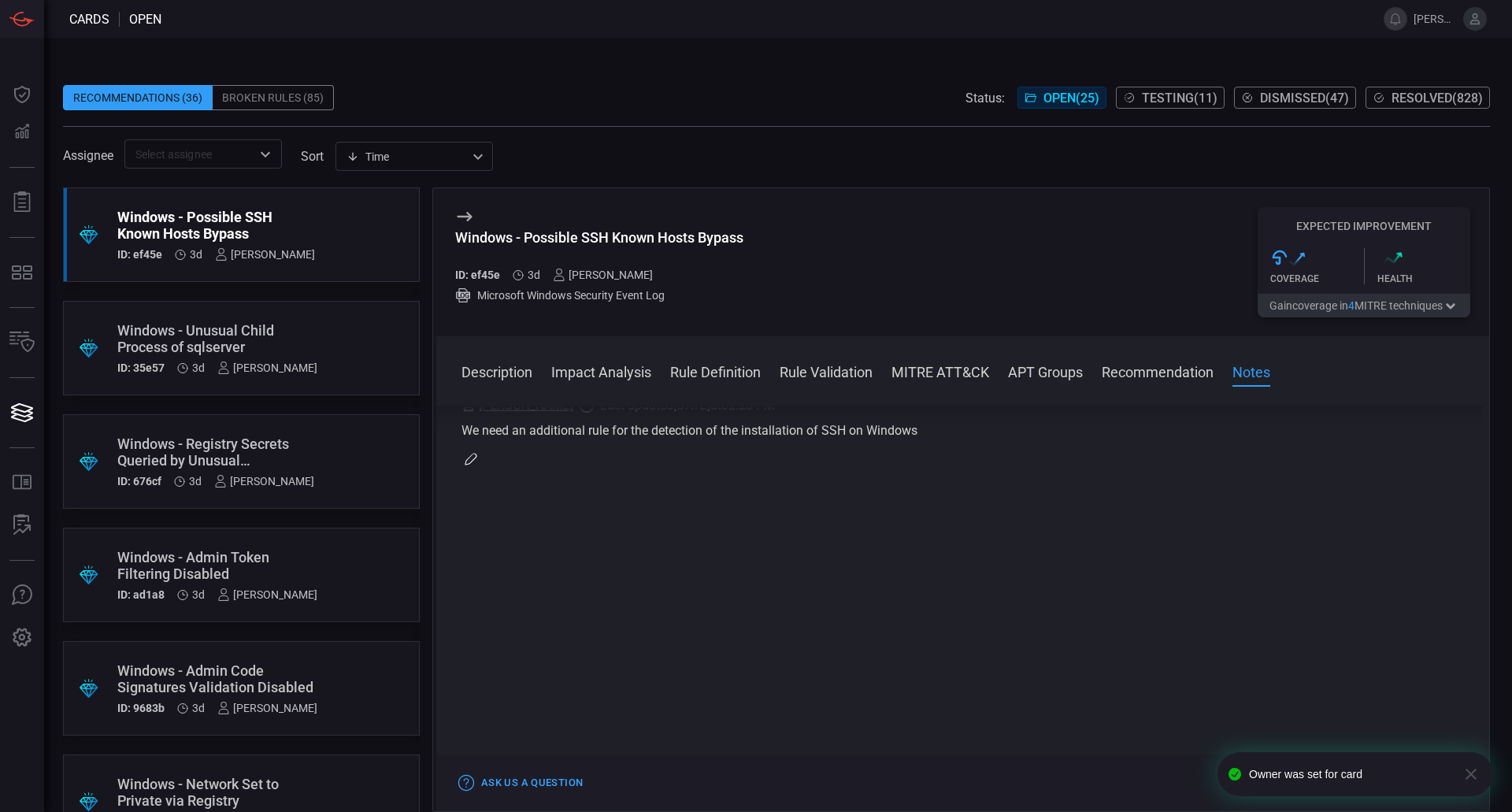
scroll to position [2157, 0]
click at [1171, 101] on span "Testing ( 11 )" at bounding box center [1180, 97] width 76 height 15
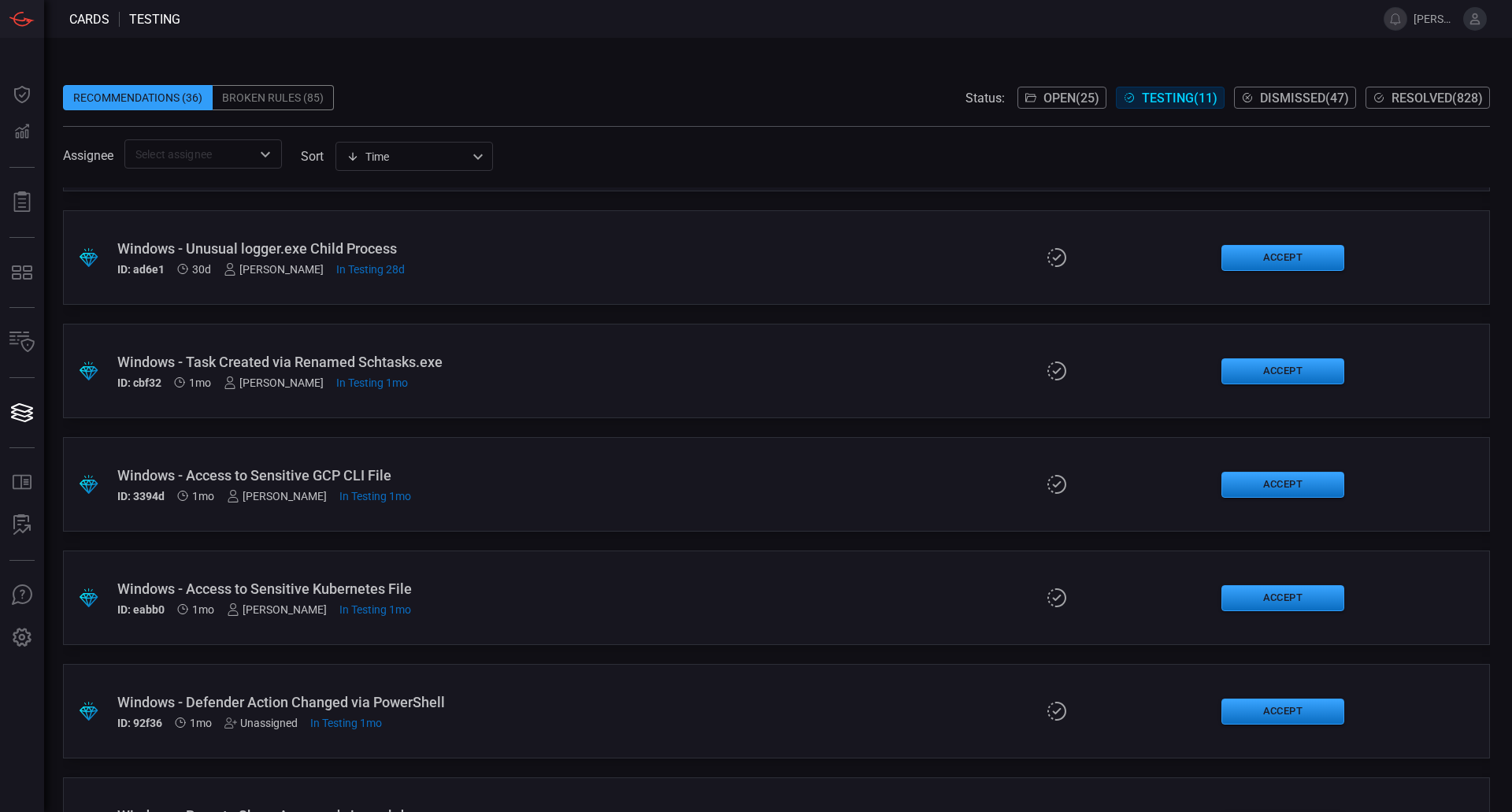
scroll to position [623, 0]
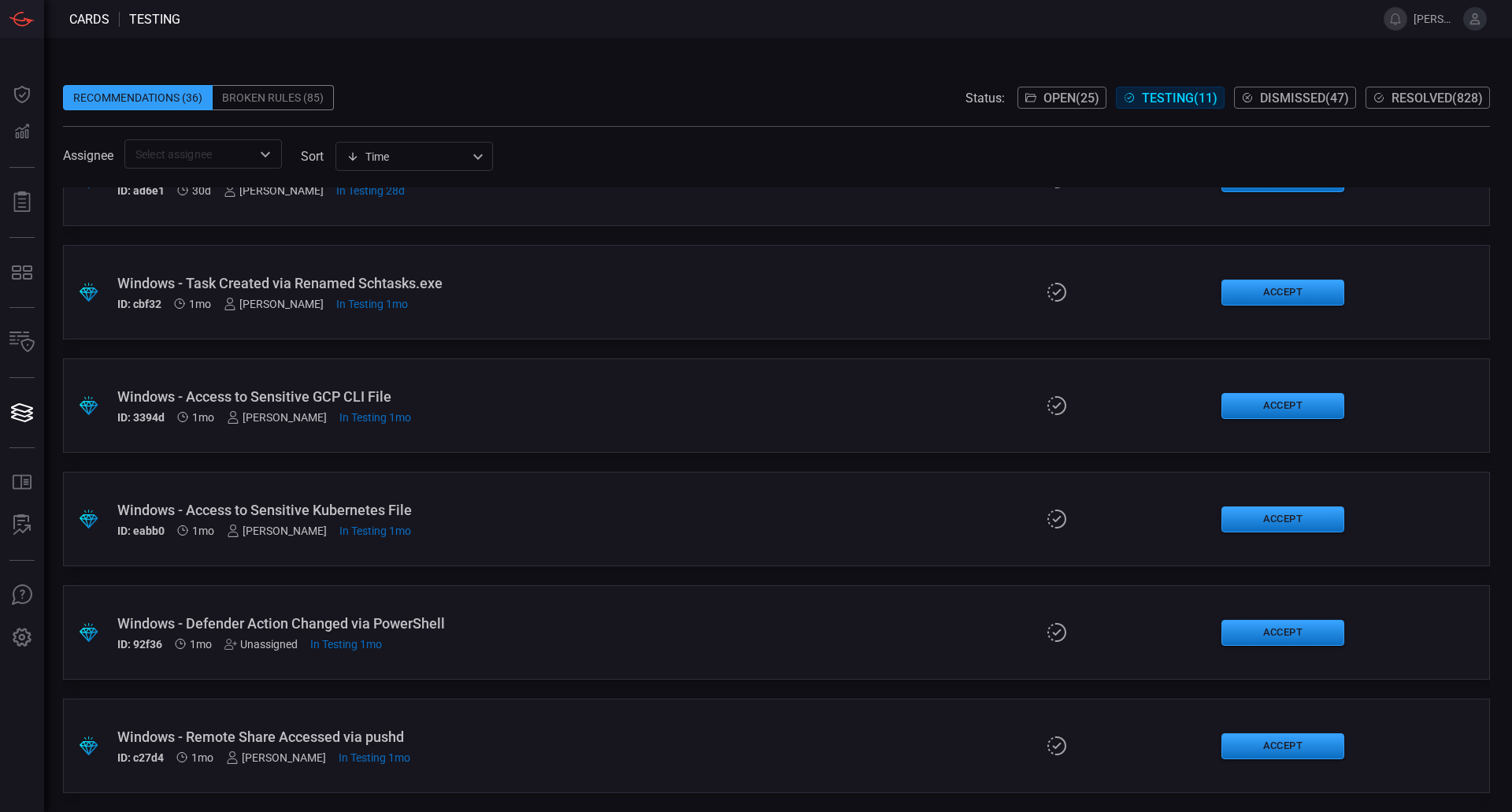
click at [330, 741] on div "Windows - Remote Share Accessed via pushd" at bounding box center [367, 736] width 500 height 17
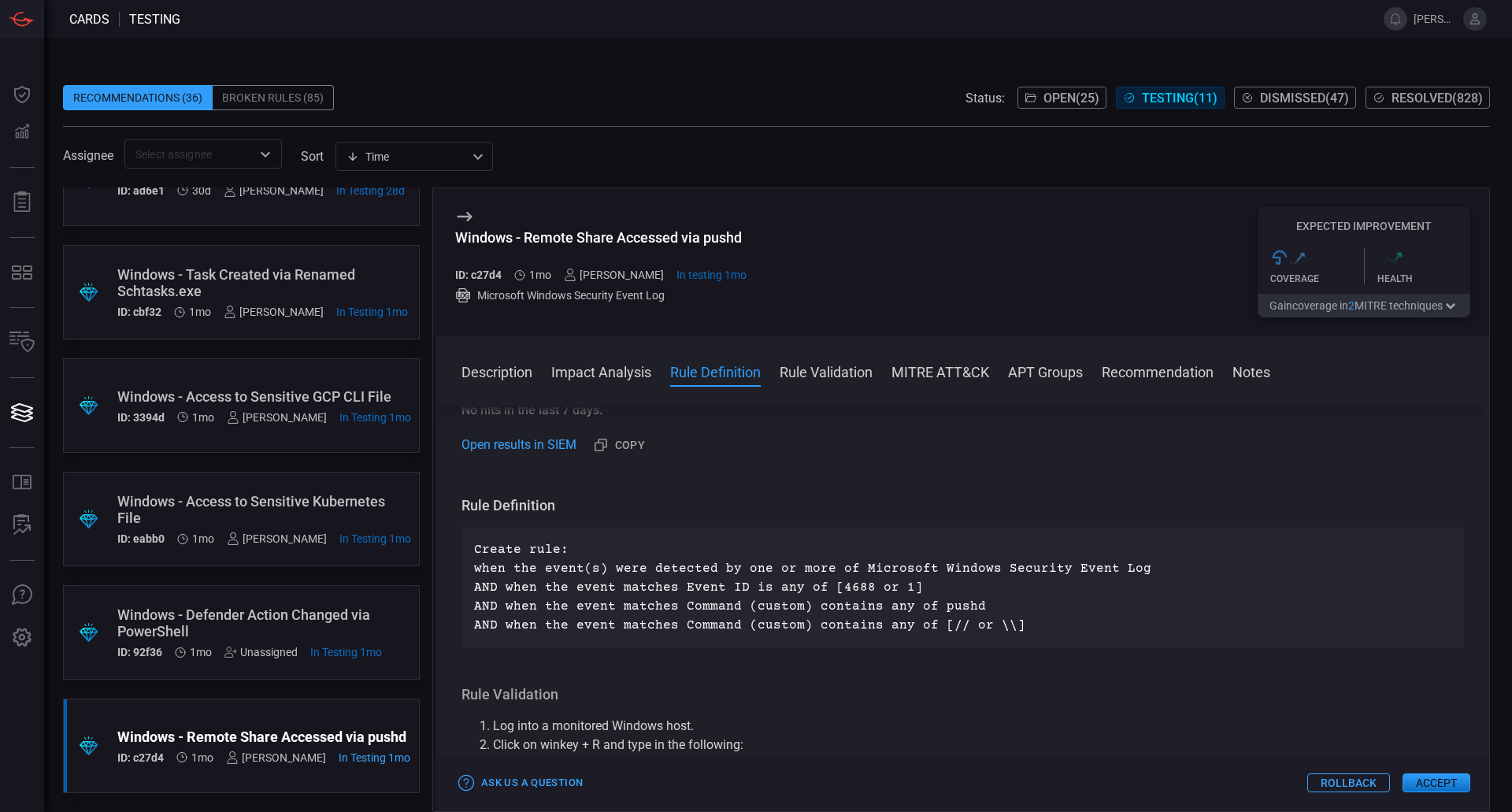
scroll to position [522, 0]
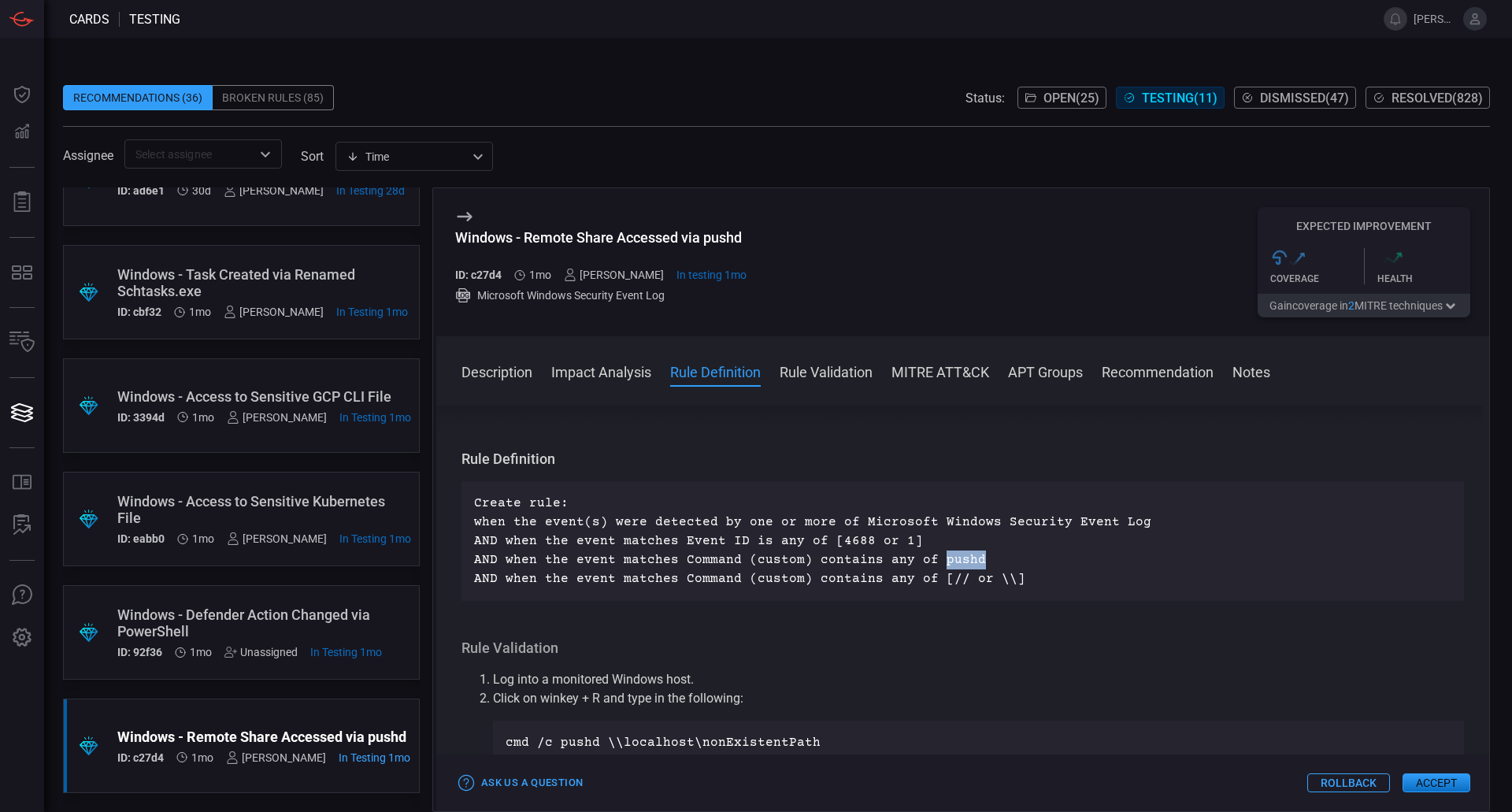
drag, startPoint x: 972, startPoint y: 559, endPoint x: 926, endPoint y: 561, distance: 46.0
click at [926, 561] on p "Create rule: when the event(s) were detected by one or more of Microsoft Window…" at bounding box center [962, 540] width 977 height 95
drag, startPoint x: 1015, startPoint y: 575, endPoint x: 981, endPoint y: 580, distance: 34.4
click at [934, 579] on p "Create rule: when the event(s) were detected by one or more of Microsoft Window…" at bounding box center [962, 540] width 977 height 95
click at [1019, 580] on p "Create rule: when the event(s) were detected by one or more of Microsoft Window…" at bounding box center [962, 540] width 977 height 95
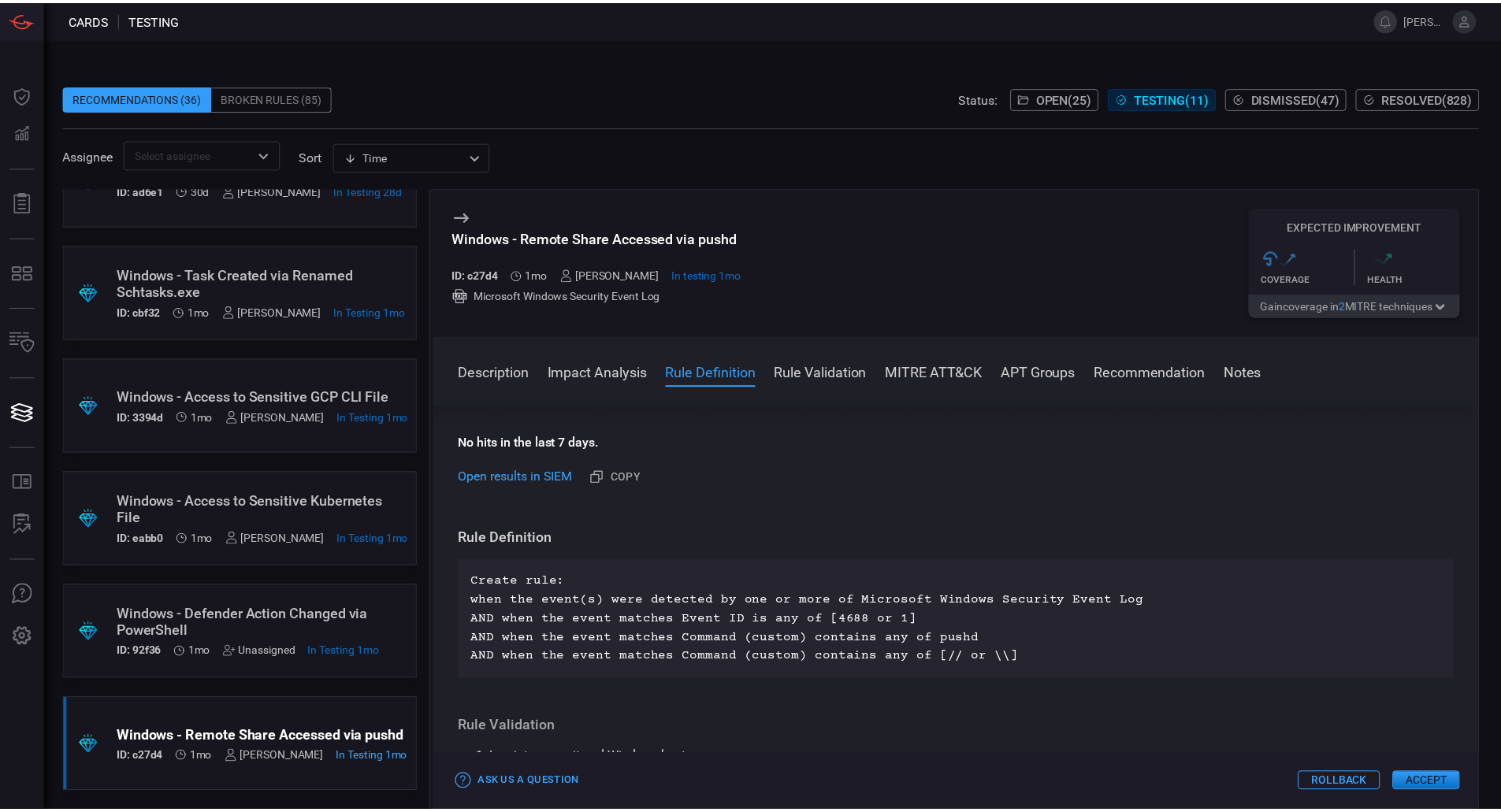
scroll to position [365, 0]
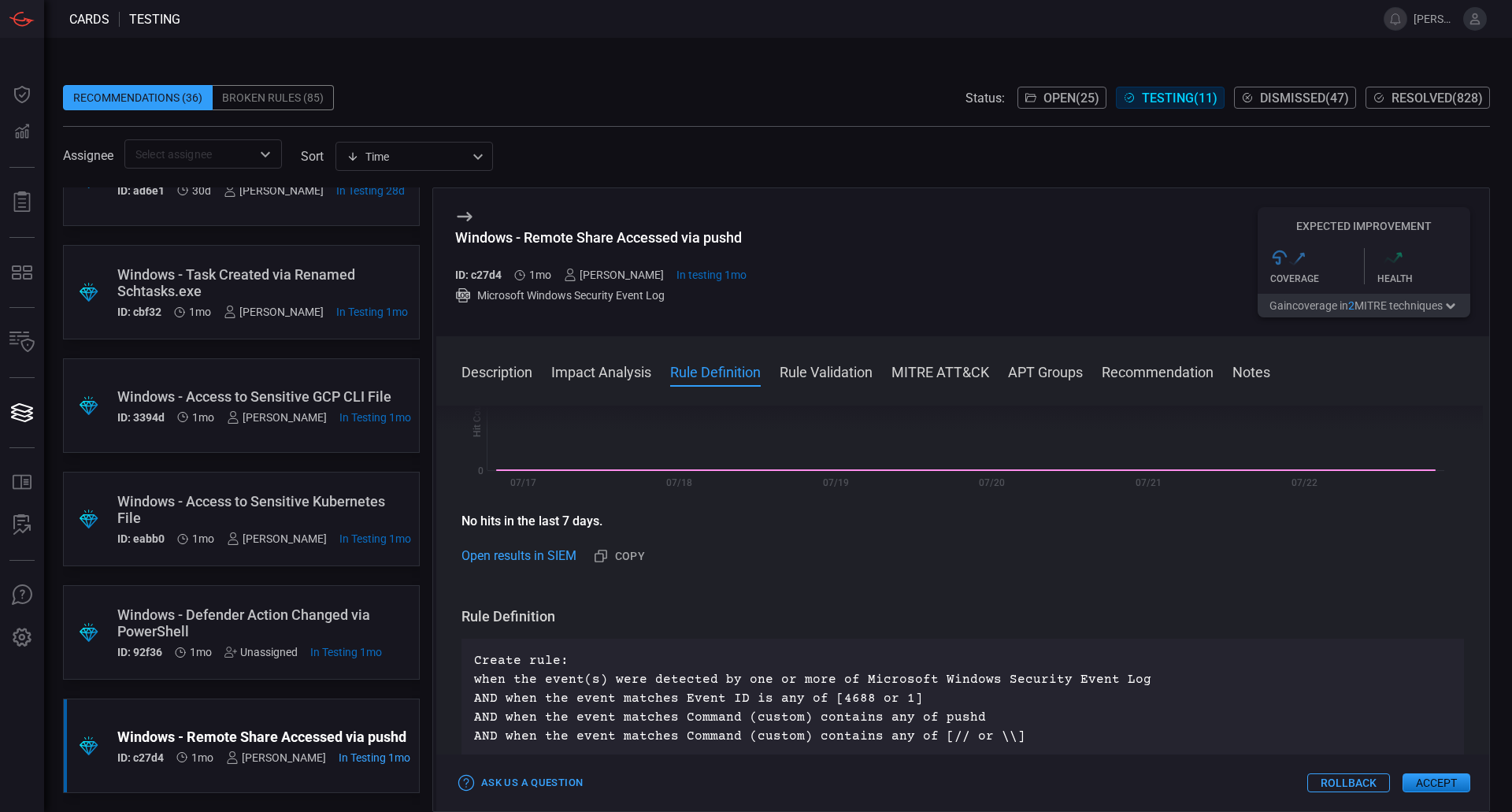
click at [1439, 775] on button "Accept" at bounding box center [1436, 782] width 67 height 19
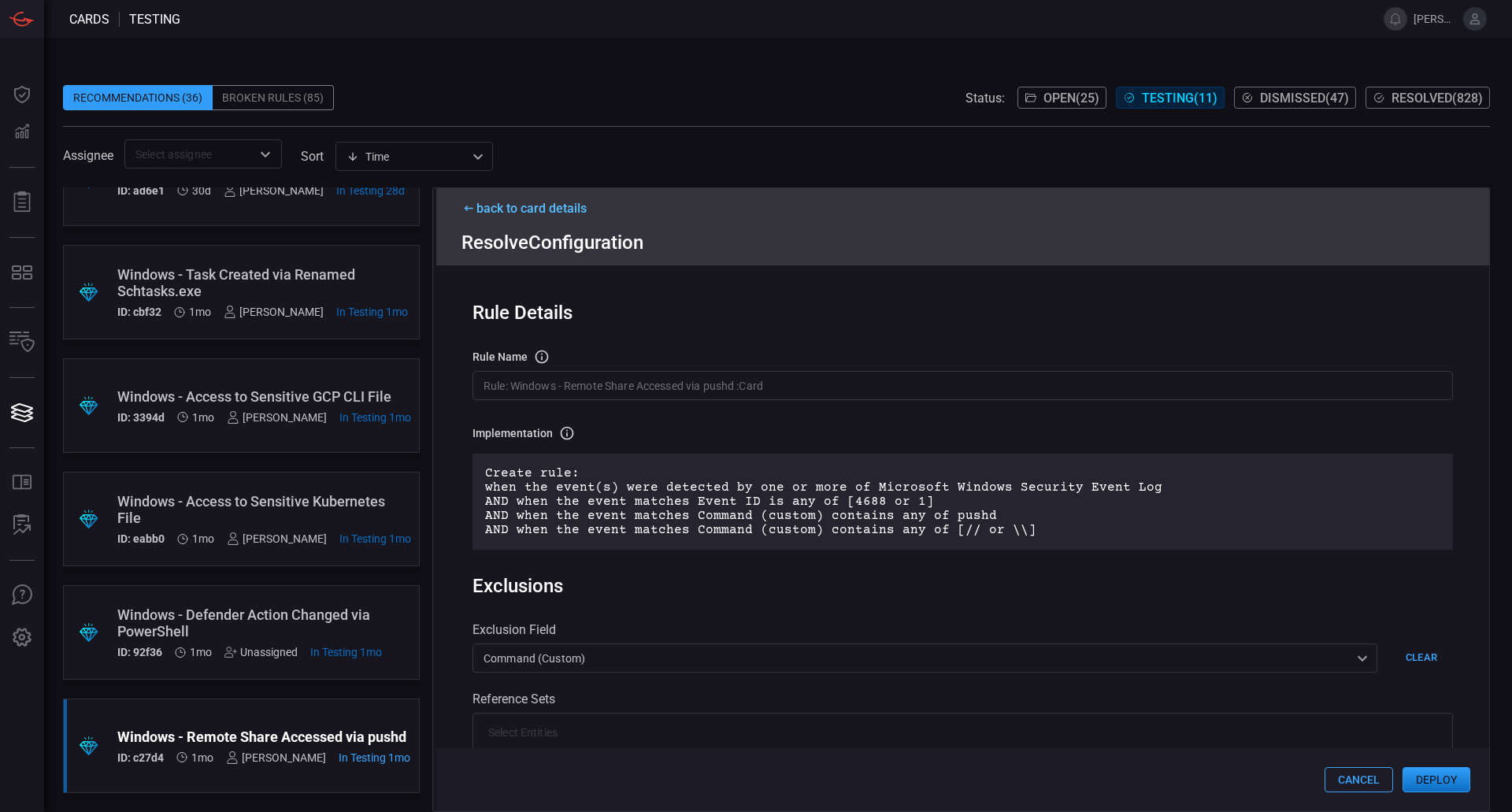
click at [1378, 776] on button "Cancel" at bounding box center [1359, 780] width 68 height 25
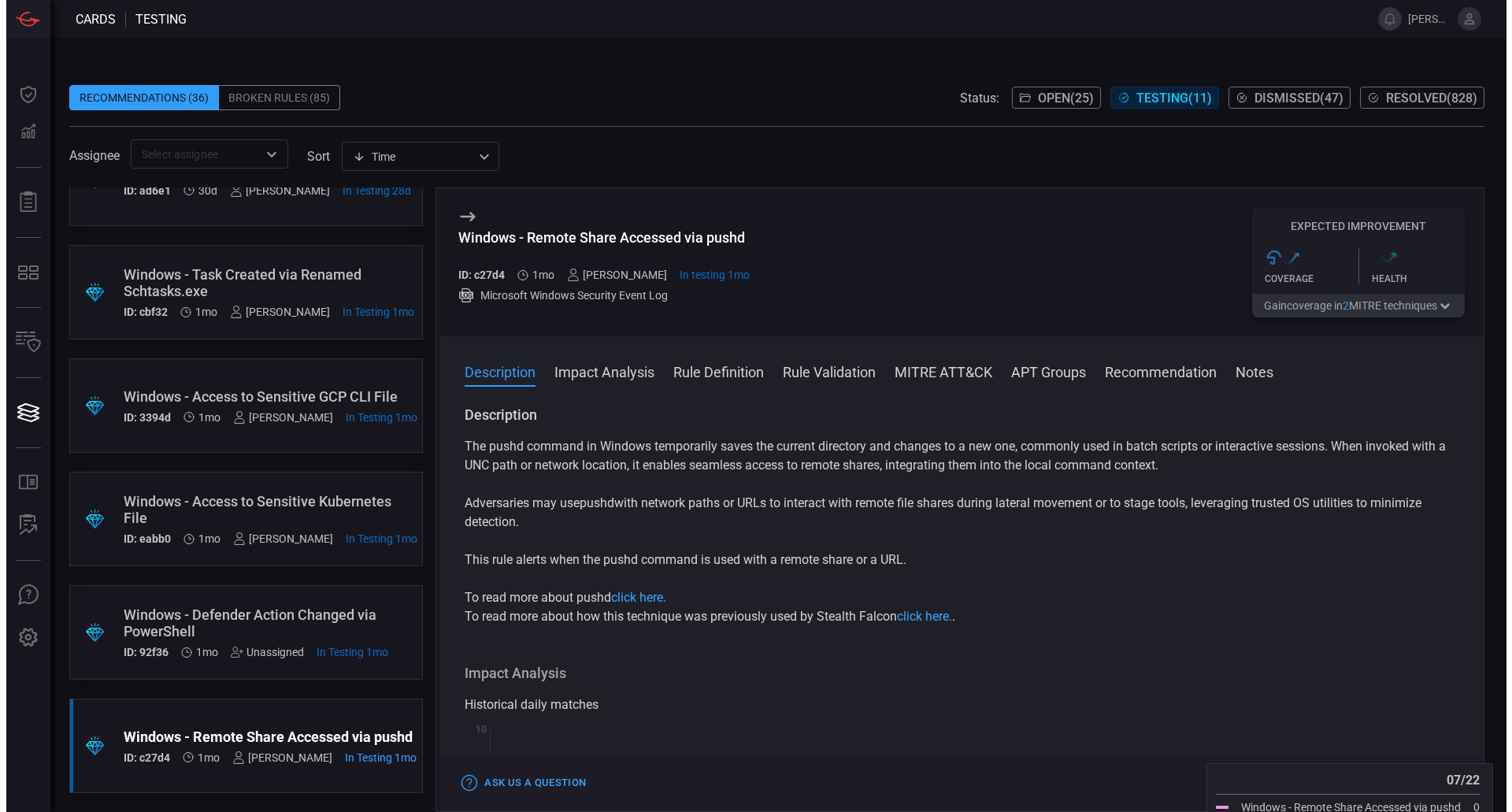
scroll to position [394, 0]
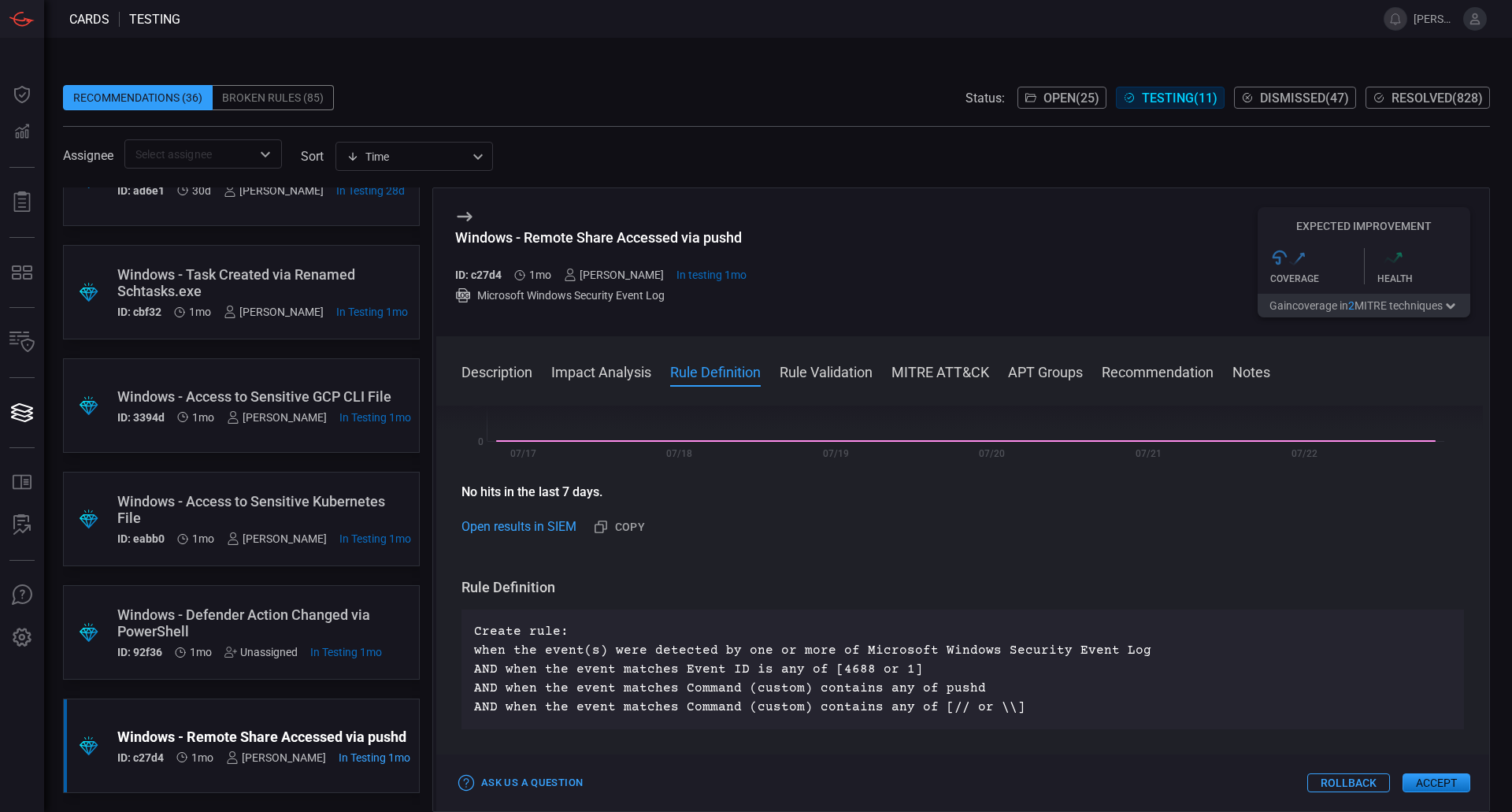
click at [1427, 782] on button "Accept" at bounding box center [1436, 782] width 67 height 19
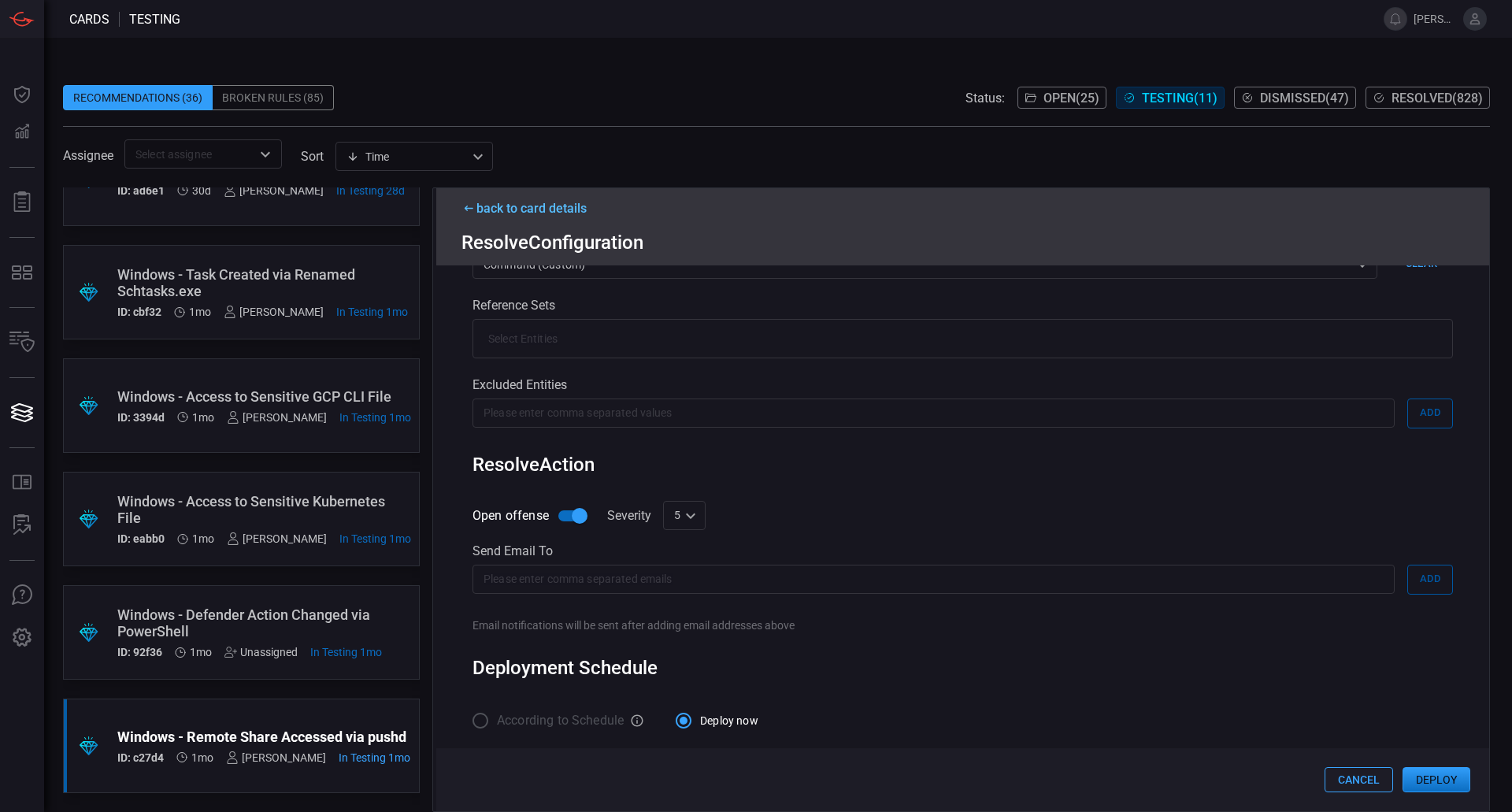
click at [666, 515] on div "5 5 ​" at bounding box center [684, 516] width 43 height 29
click at [874, 523] on div at bounding box center [756, 406] width 1512 height 812
click at [1432, 777] on button "Deploy" at bounding box center [1436, 780] width 67 height 25
